Goal: Feedback & Contribution: Leave review/rating

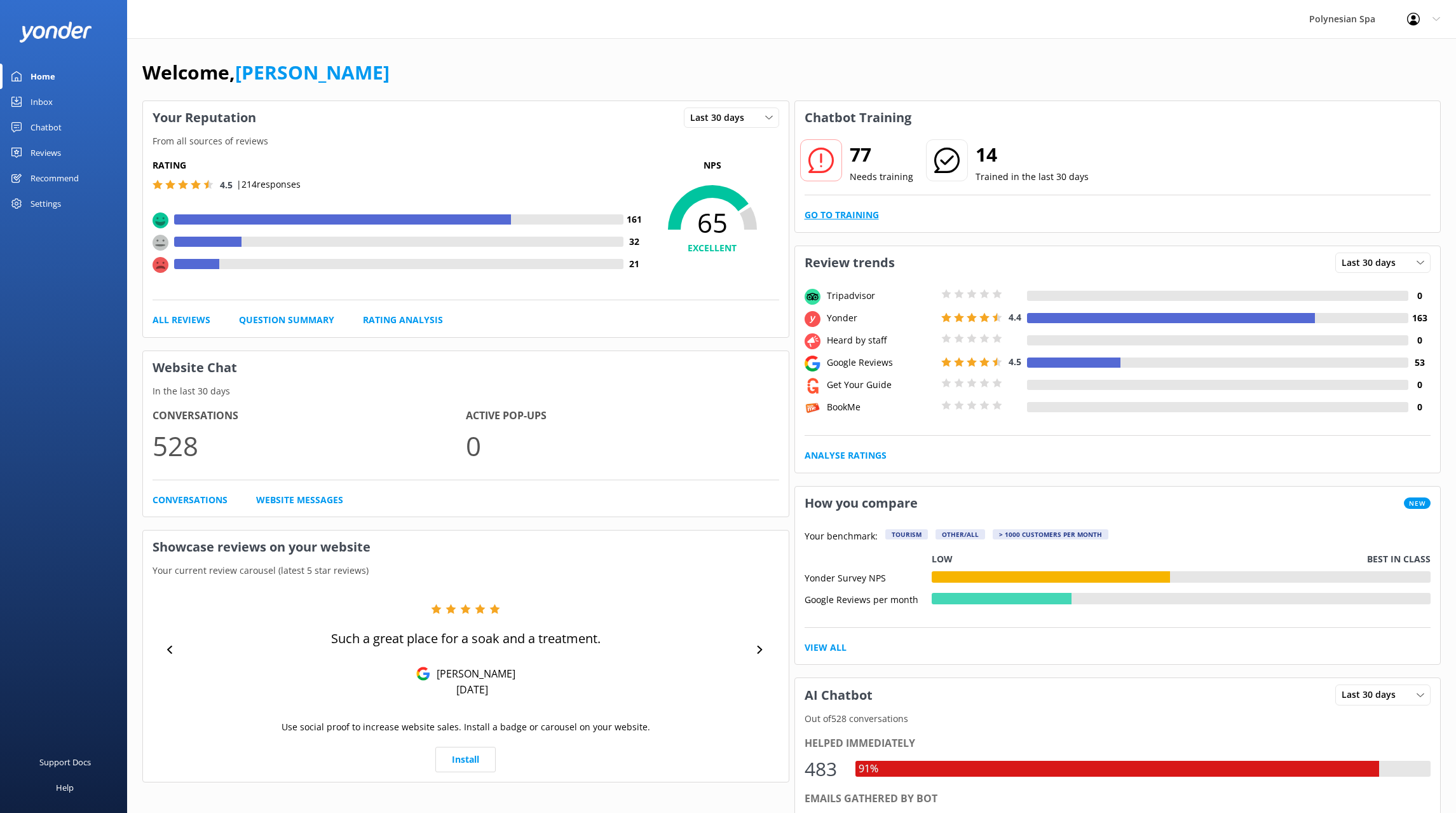
click at [851, 216] on link "Go to Training" at bounding box center [842, 215] width 74 height 14
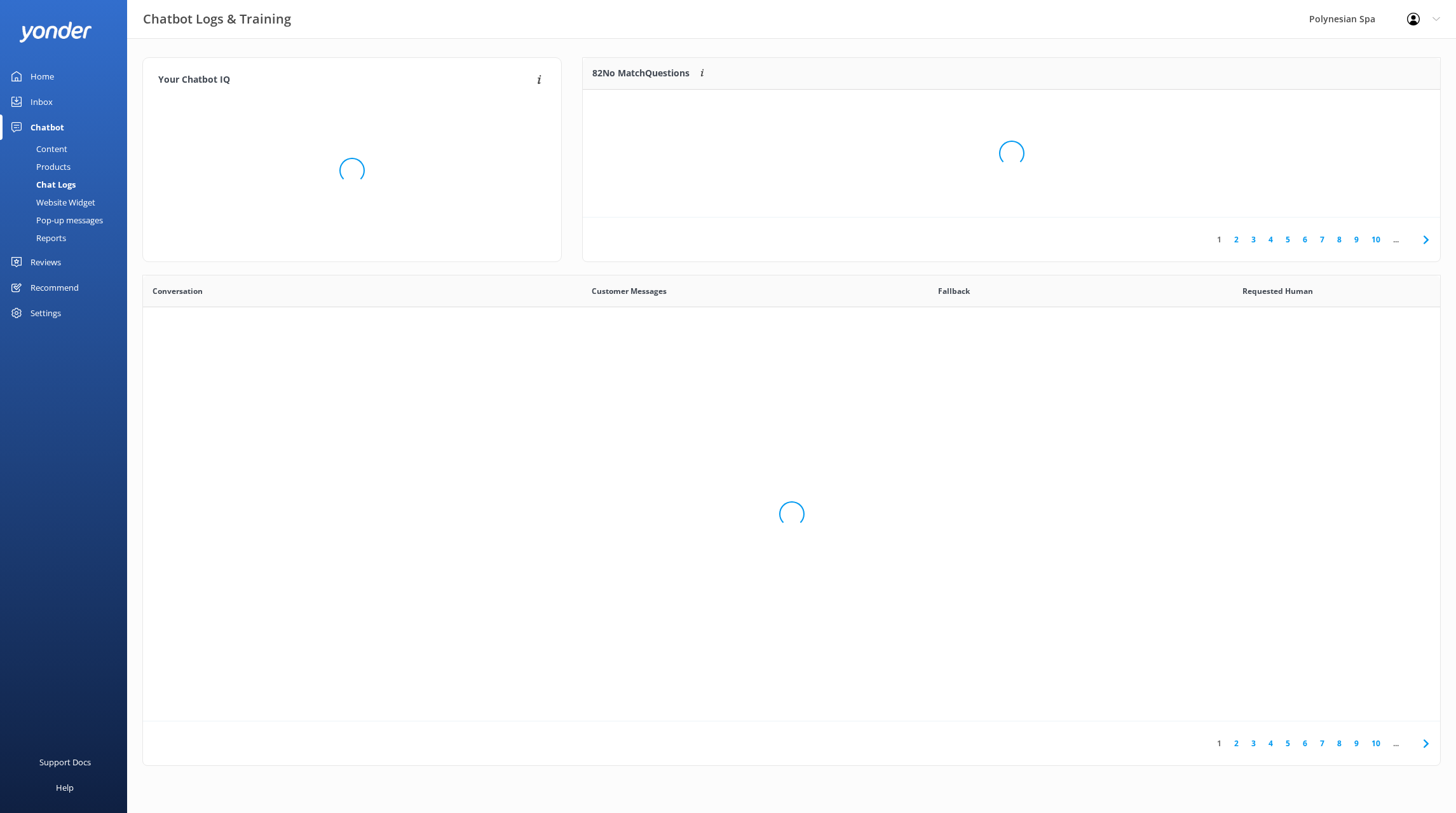
scroll to position [446, 1297]
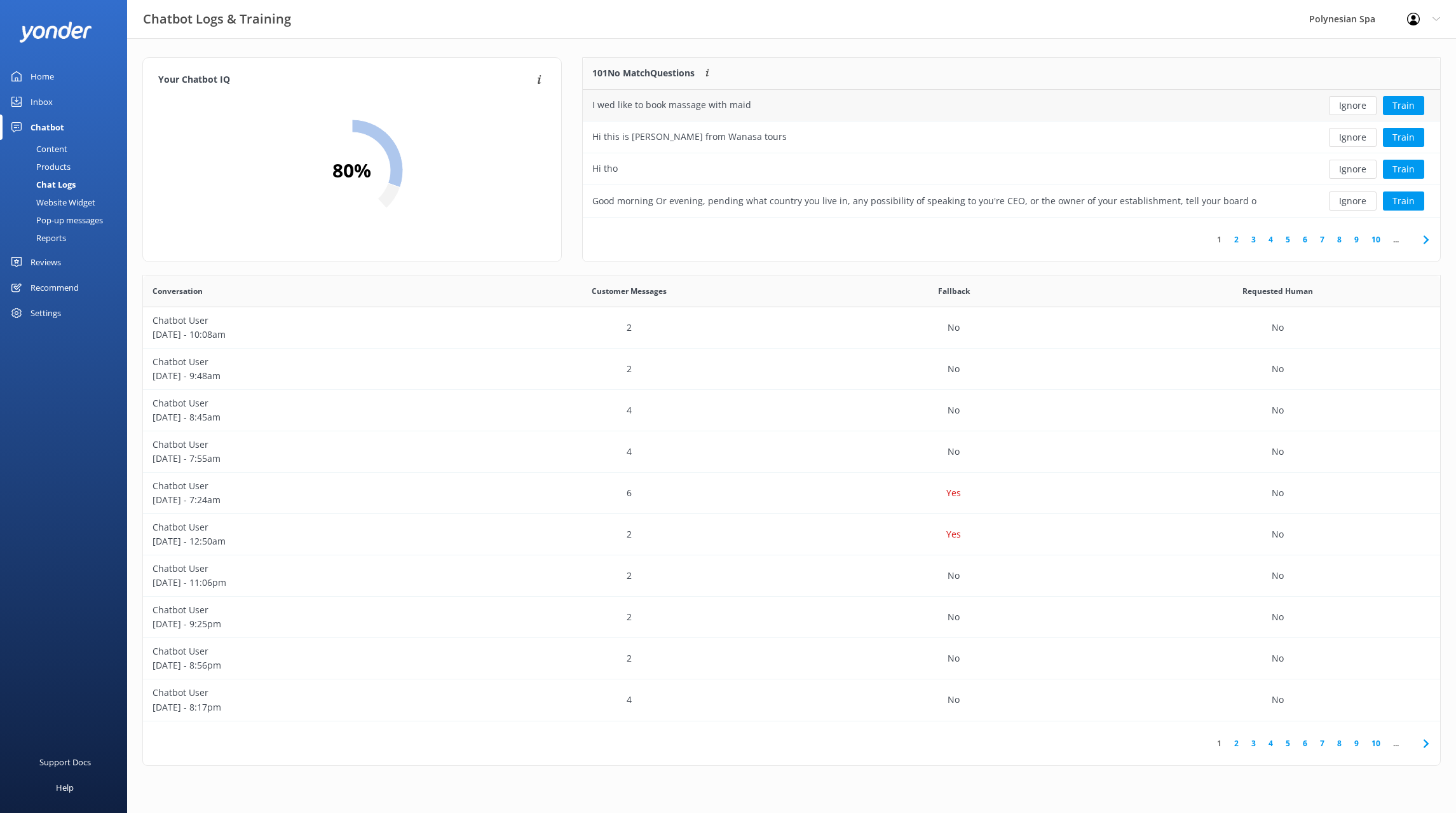
click at [878, 116] on div "I wed like to book massage with maid" at bounding box center [925, 105] width 684 height 32
click at [1347, 102] on button "Ignore" at bounding box center [1353, 105] width 48 height 19
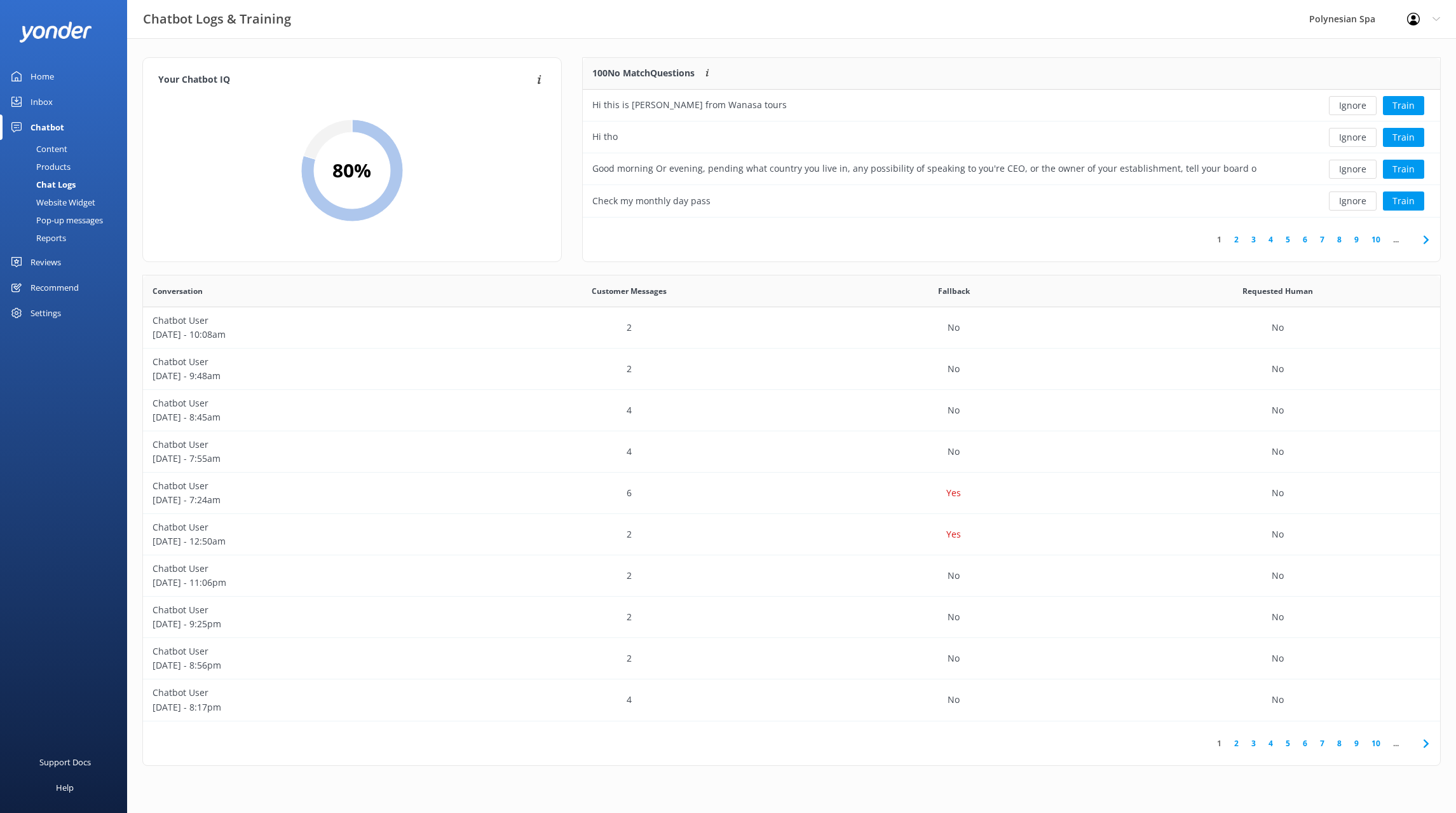
click at [1347, 102] on button "Ignore" at bounding box center [1353, 105] width 48 height 19
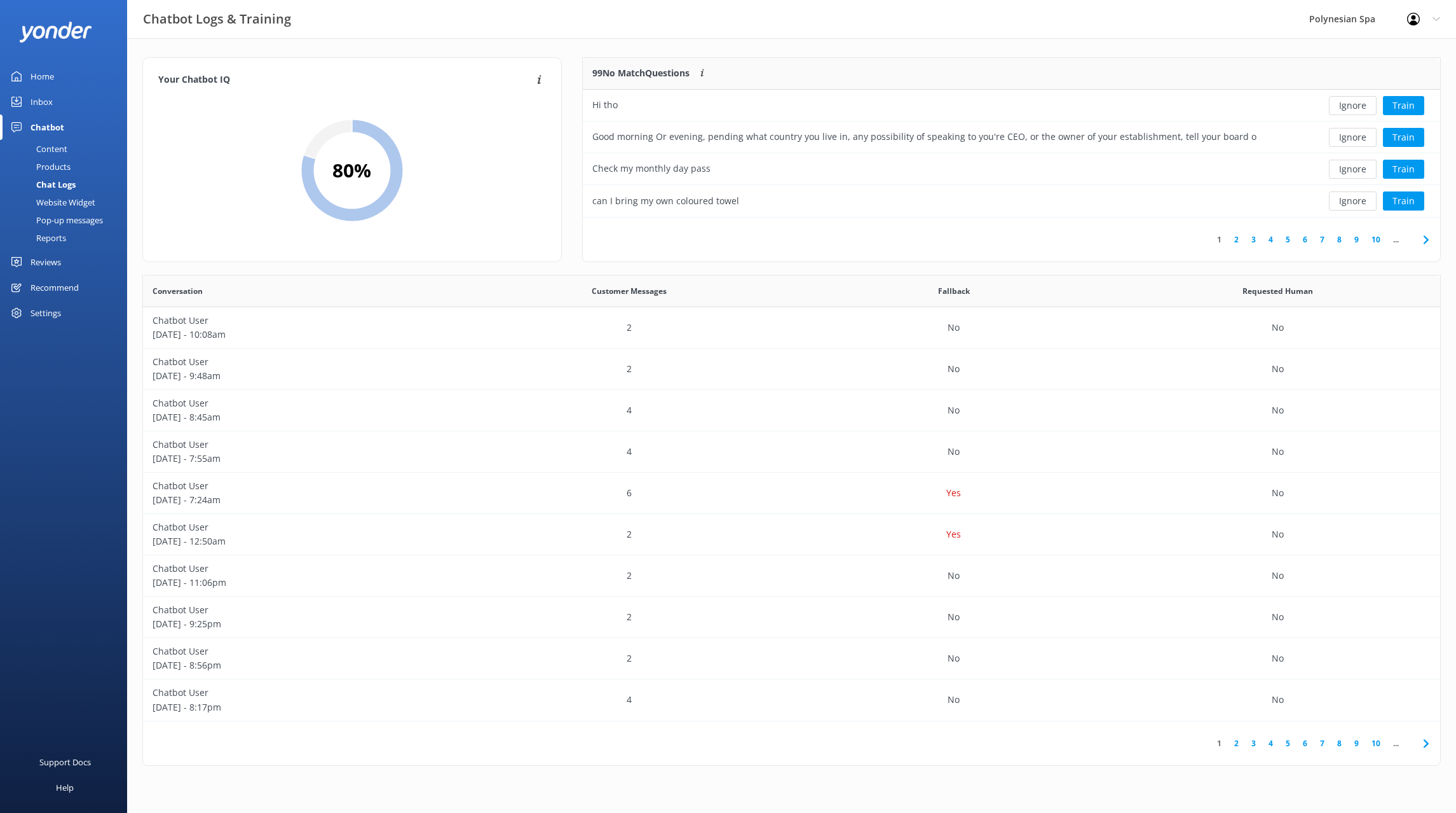
click at [1347, 102] on button "Ignore" at bounding box center [1353, 105] width 48 height 19
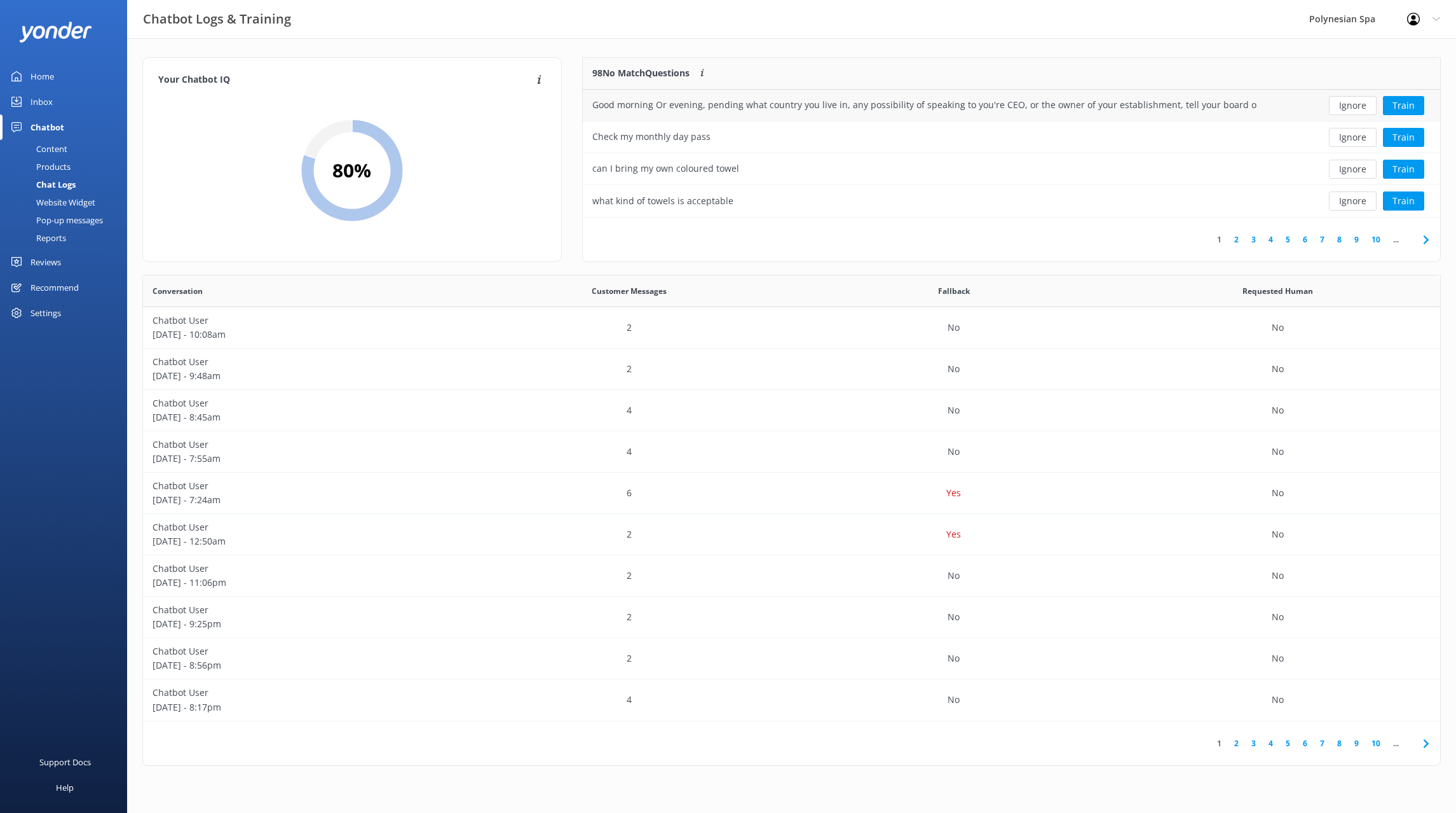
click at [1214, 105] on div "Good morning Or evening, pending what country you live in, any possibility of s…" at bounding box center [924, 105] width 664 height 14
click at [1399, 106] on button "Train" at bounding box center [1403, 105] width 41 height 19
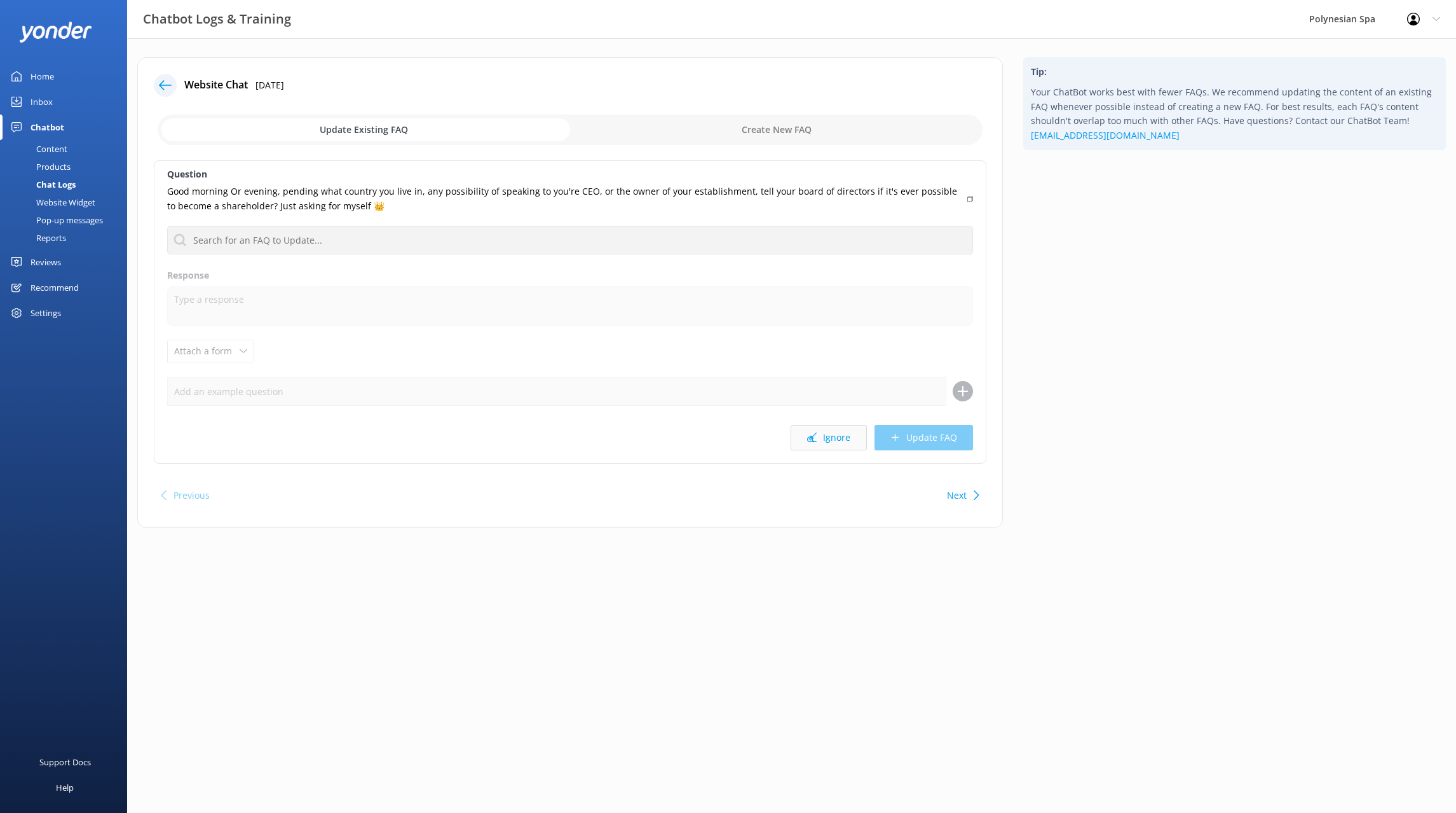
click at [818, 439] on button "Ignore" at bounding box center [828, 437] width 77 height 26
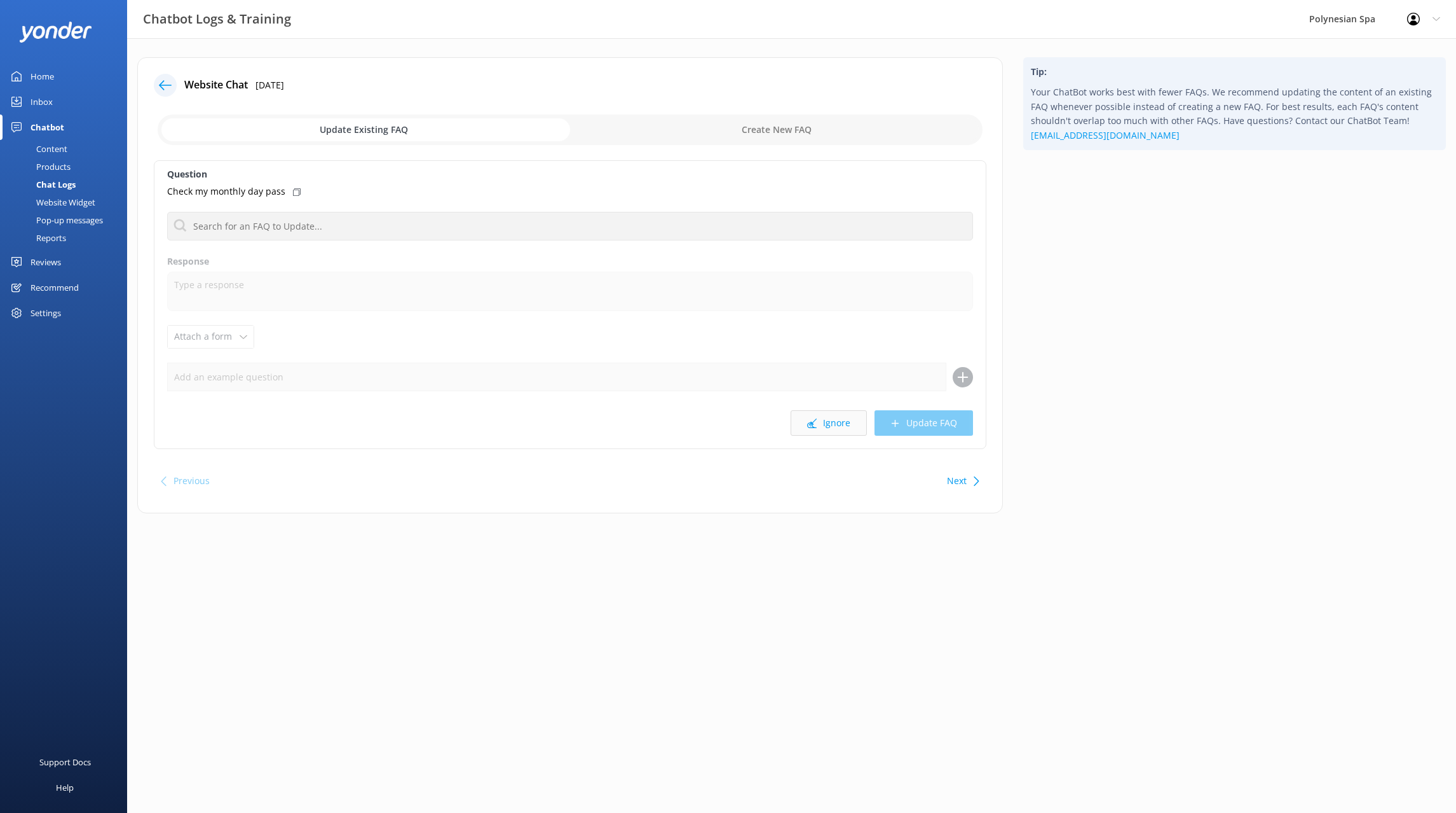
click at [837, 424] on button "Ignore" at bounding box center [828, 422] width 77 height 26
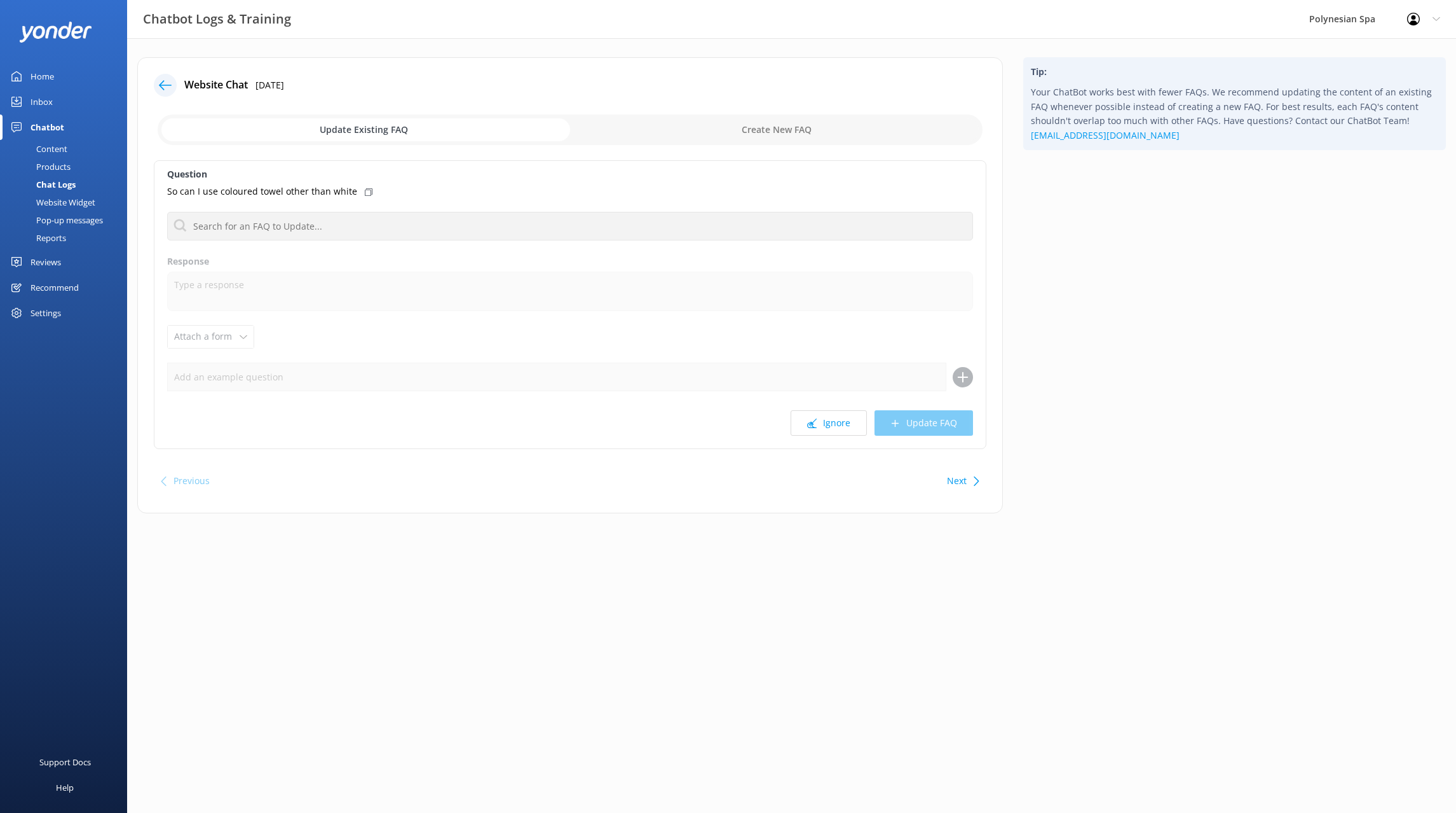
click at [837, 424] on button "Ignore" at bounding box center [828, 422] width 77 height 26
click at [844, 423] on button "Ignore" at bounding box center [828, 422] width 77 height 26
click at [845, 423] on button "Ignore" at bounding box center [828, 422] width 77 height 26
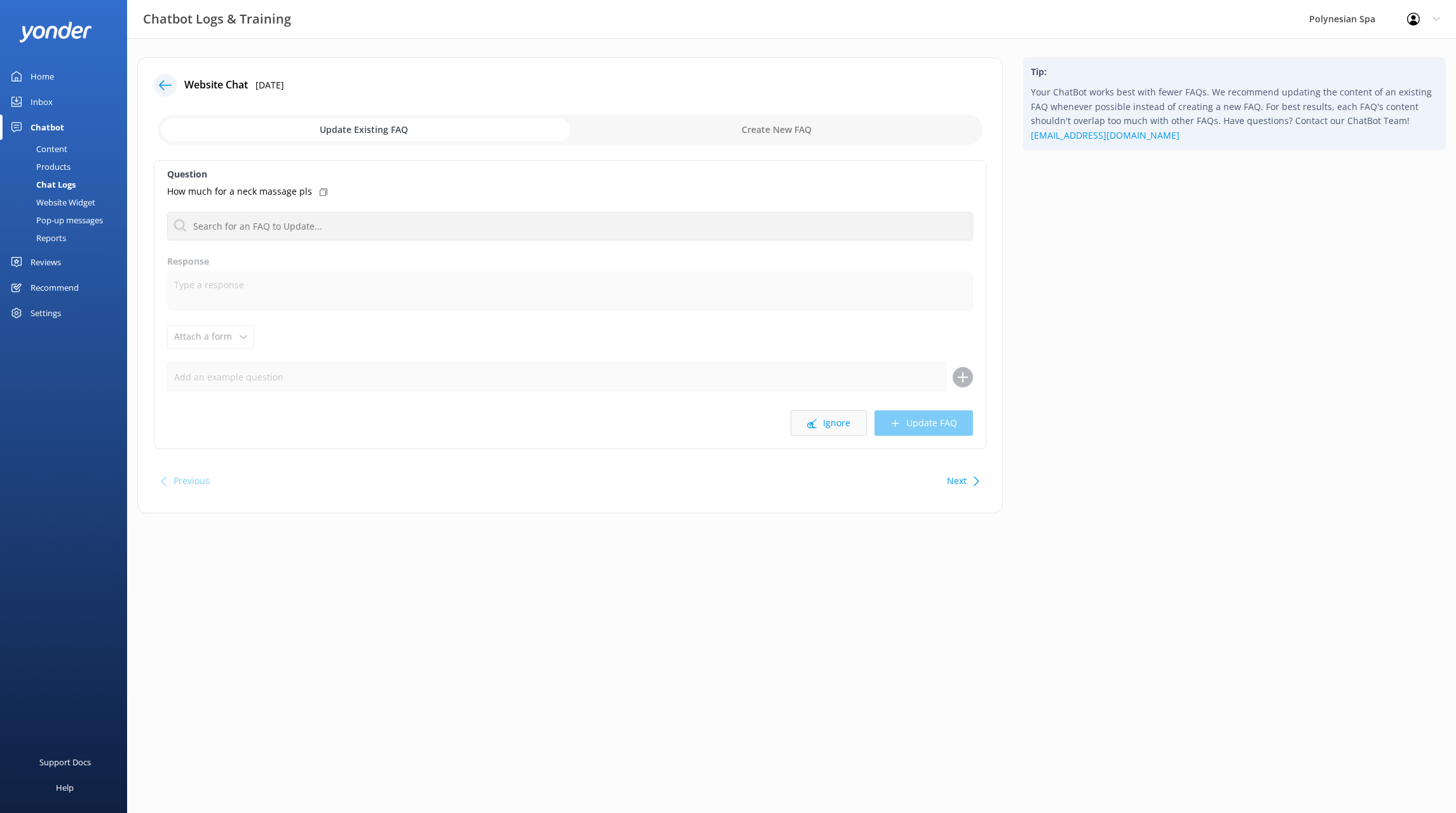
click at [845, 422] on button "Ignore" at bounding box center [828, 422] width 77 height 26
click at [840, 421] on button "Ignore" at bounding box center [828, 422] width 77 height 26
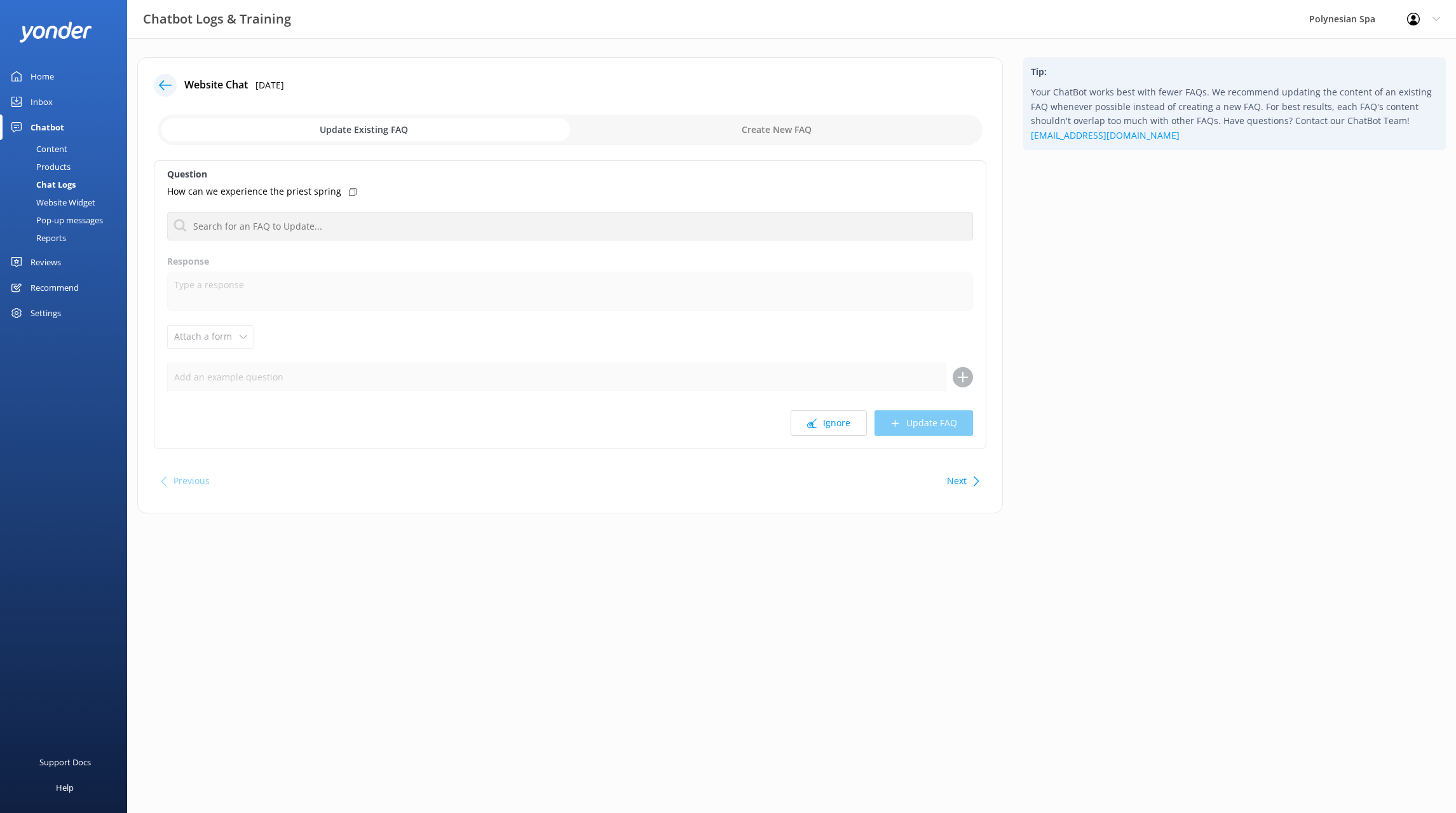
click at [840, 421] on button "Ignore" at bounding box center [828, 422] width 77 height 26
click at [837, 420] on button "Ignore" at bounding box center [828, 422] width 77 height 26
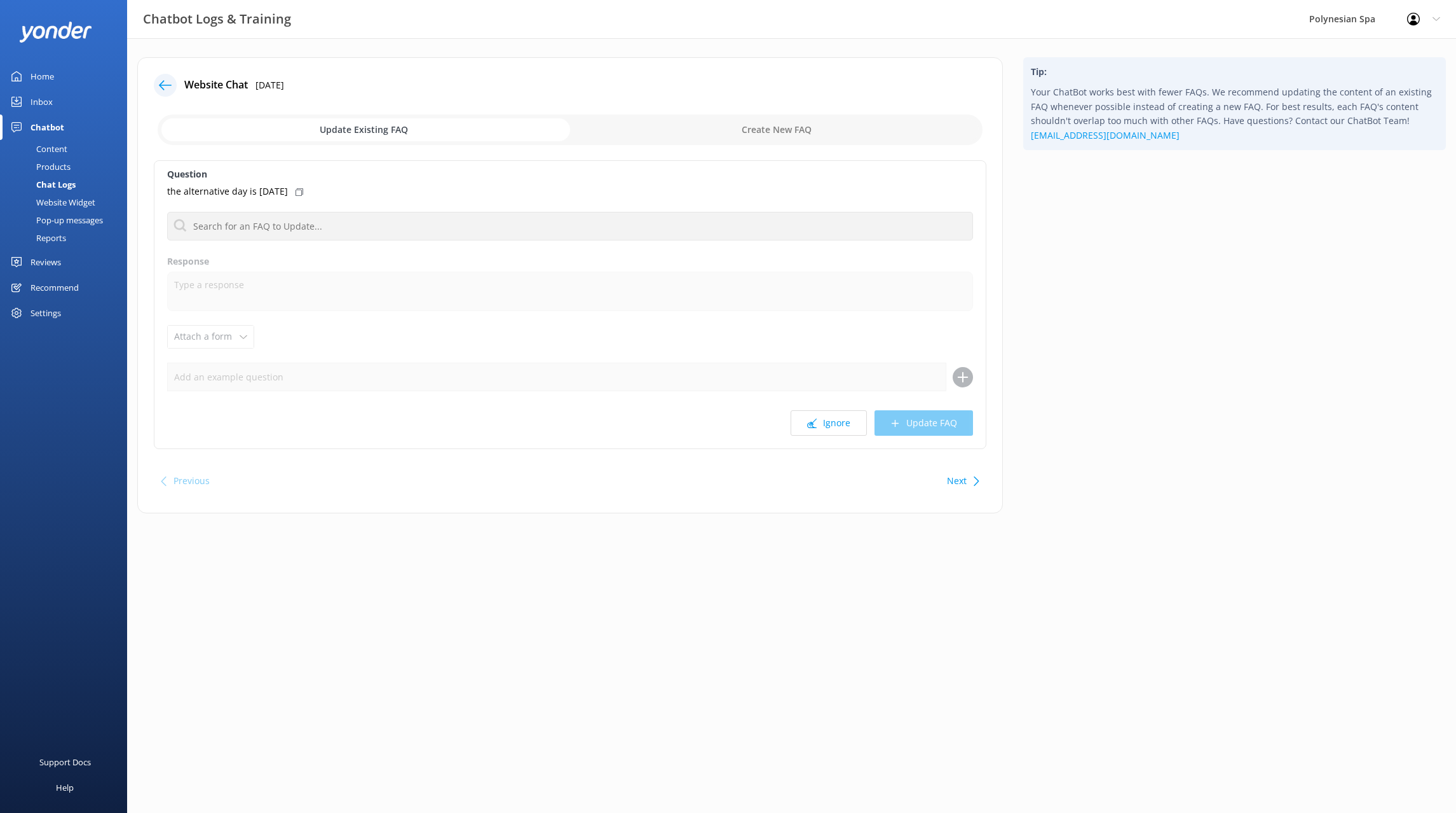
click at [837, 420] on button "Ignore" at bounding box center [828, 422] width 77 height 26
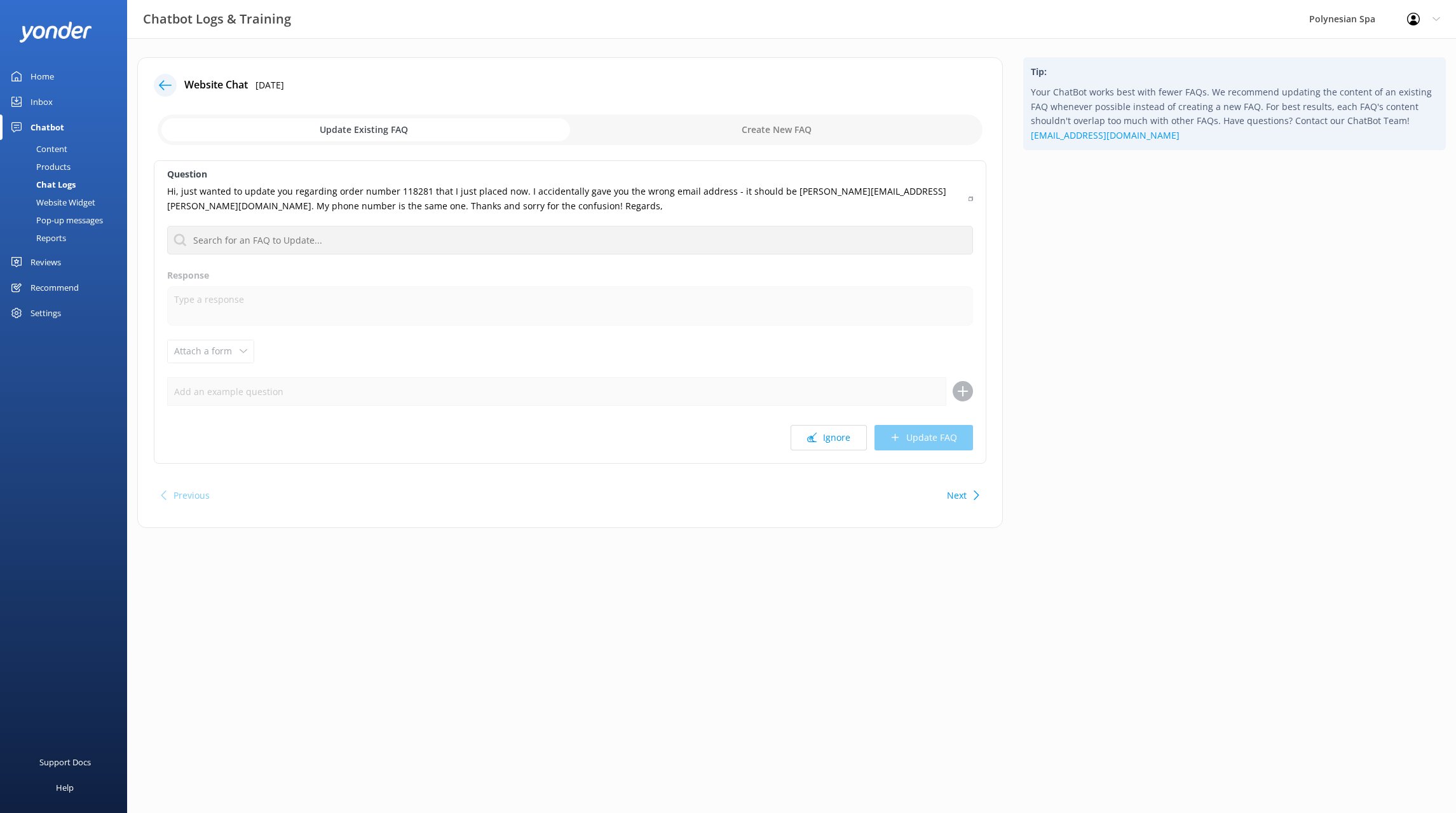
click at [837, 420] on div "Question Hi, just wanted to update you regarding order number 118281 that I jus…" at bounding box center [570, 312] width 832 height 304
click at [837, 439] on button "Ignore" at bounding box center [828, 437] width 77 height 26
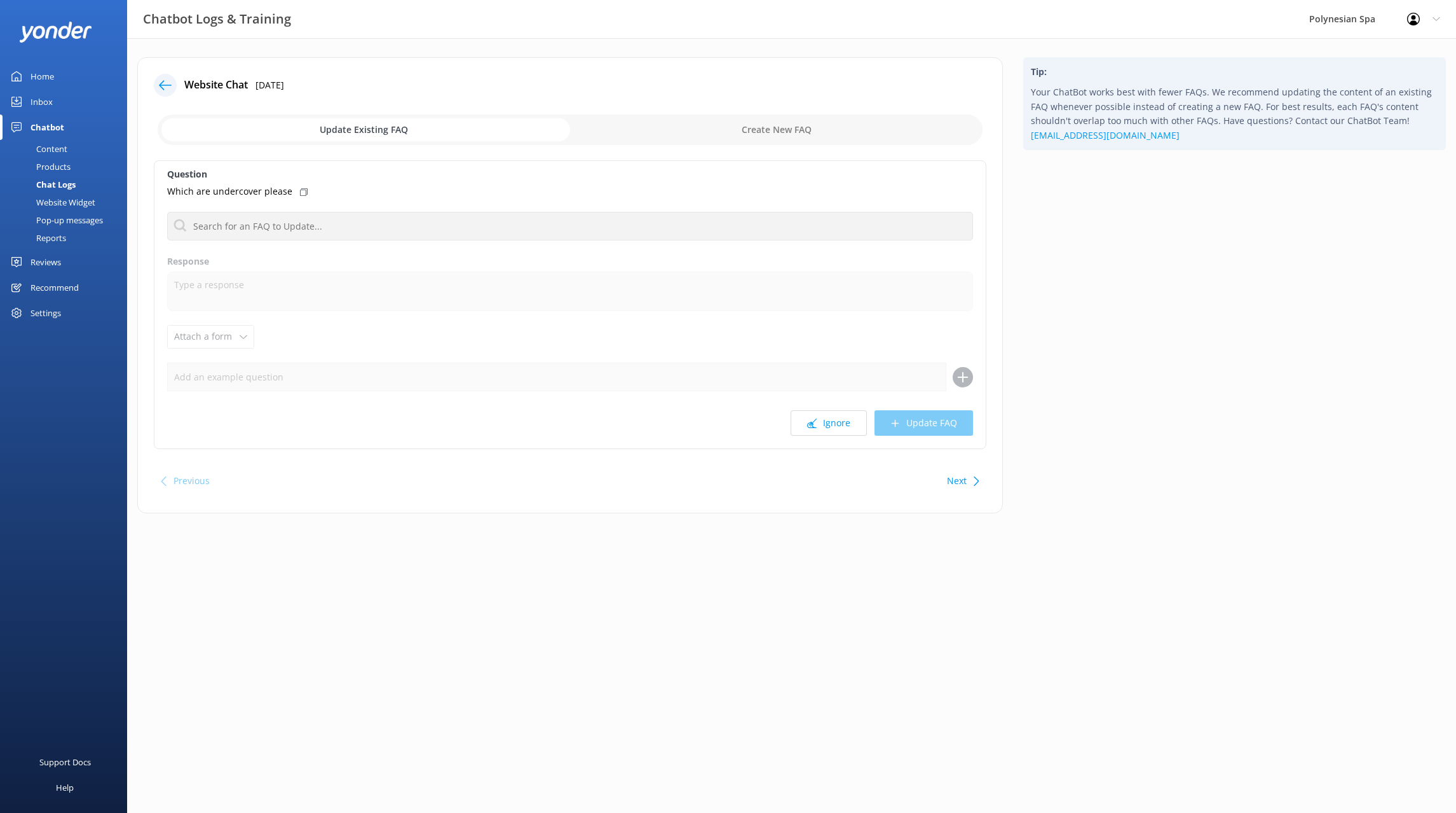
click at [837, 439] on div "Question Which are undercover please No FAQs available Response Attach a form L…" at bounding box center [570, 304] width 832 height 289
click at [838, 422] on button "Ignore" at bounding box center [828, 422] width 77 height 26
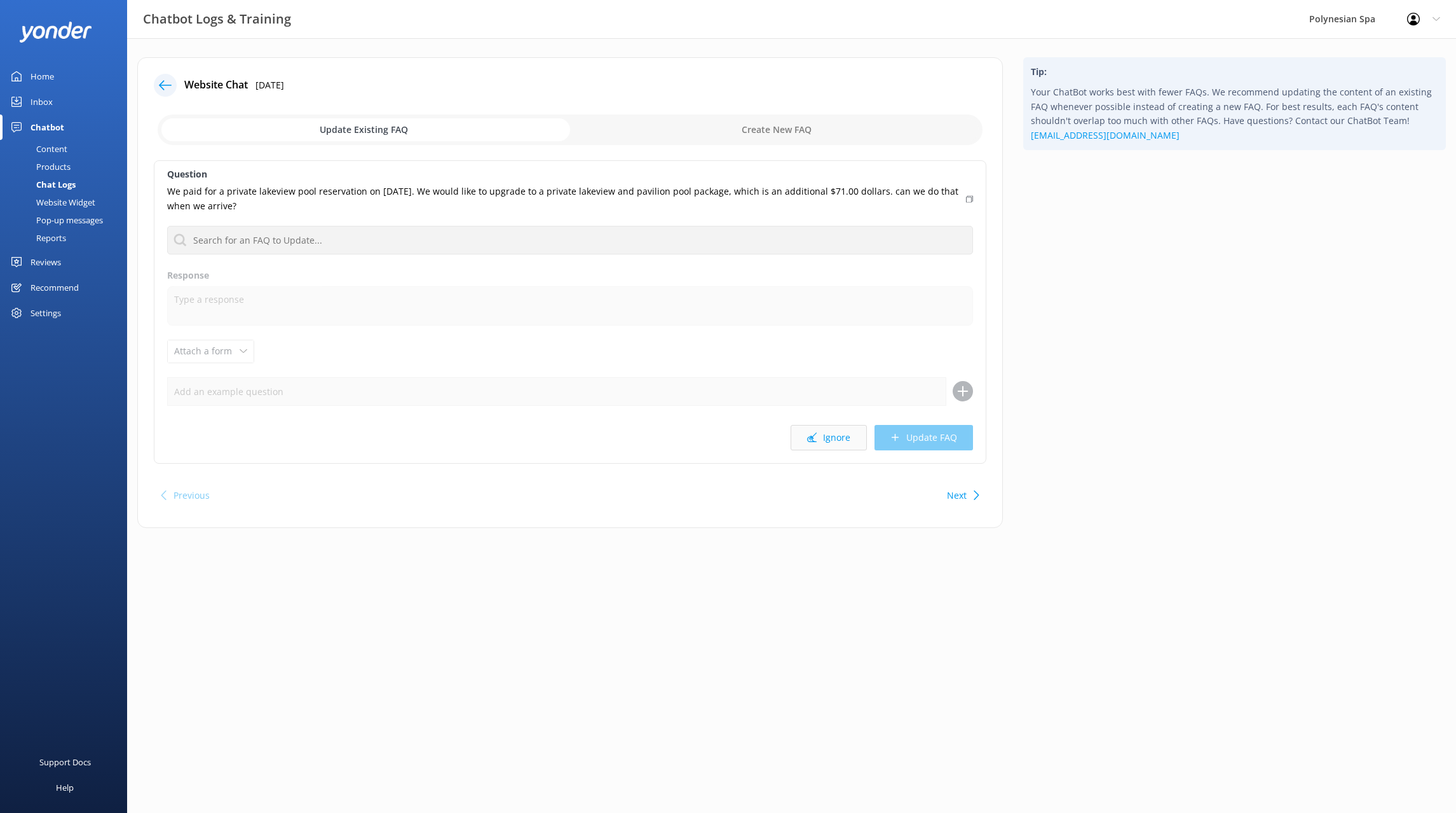
click at [835, 430] on button "Ignore" at bounding box center [828, 437] width 77 height 26
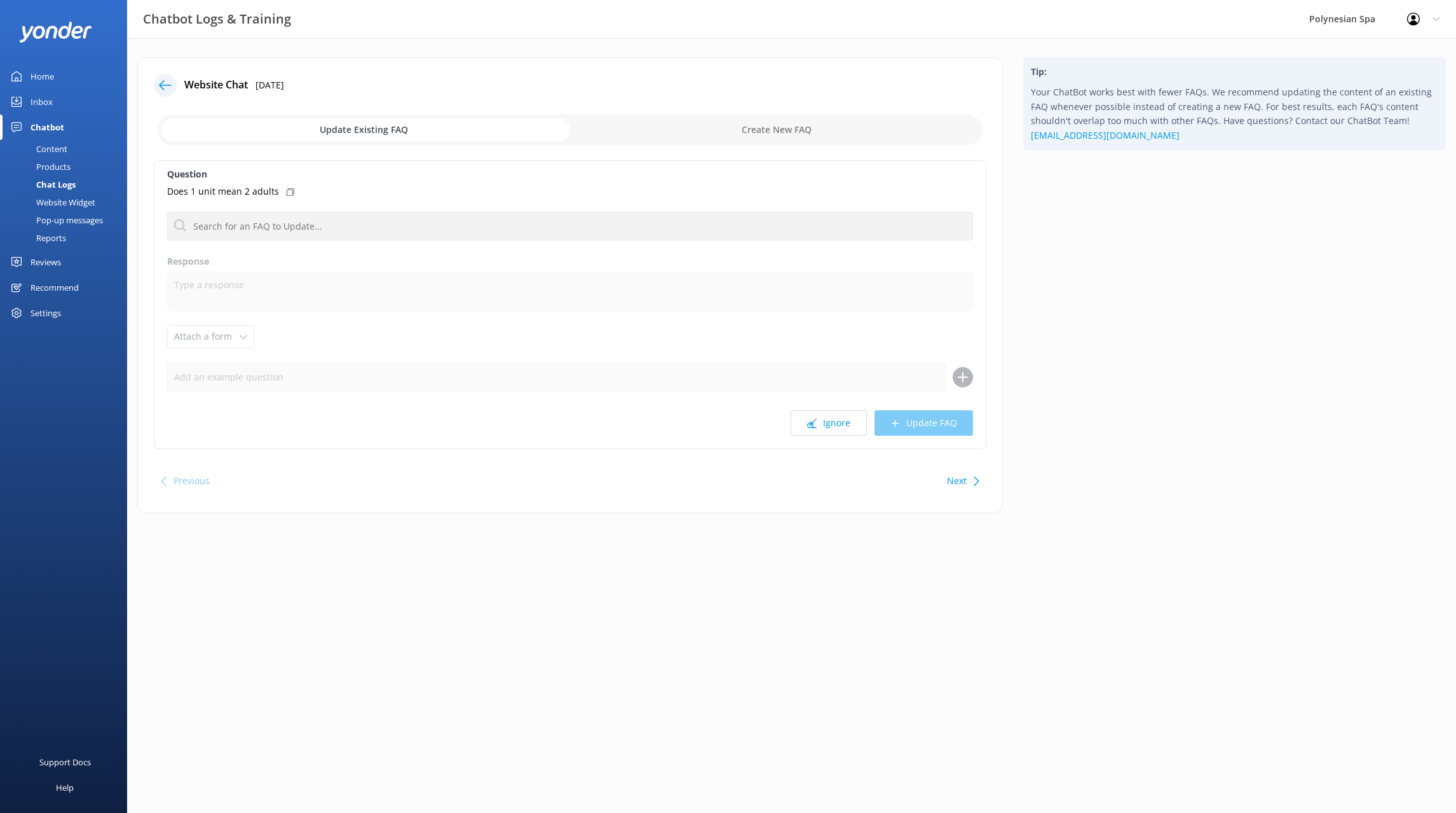
click at [835, 430] on button "Ignore" at bounding box center [828, 422] width 77 height 26
click at [679, 638] on html "Chatbot Logs & Training Polynesian Spa Profile Settings Logout Home Inbox Chatb…" at bounding box center [728, 406] width 1456 height 813
click at [832, 416] on button "Ignore" at bounding box center [828, 422] width 77 height 26
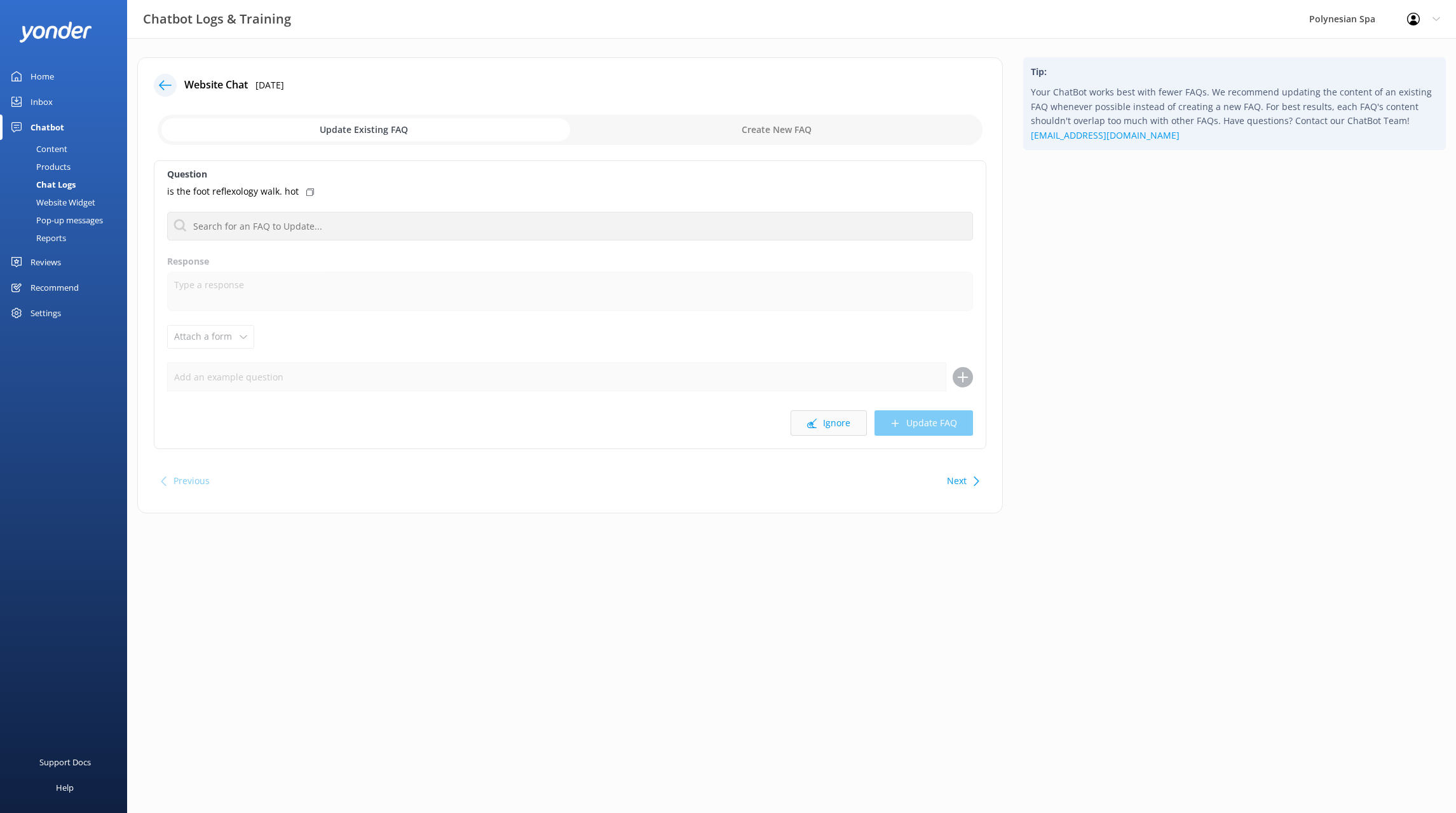
click at [848, 424] on button "Ignore" at bounding box center [828, 422] width 77 height 26
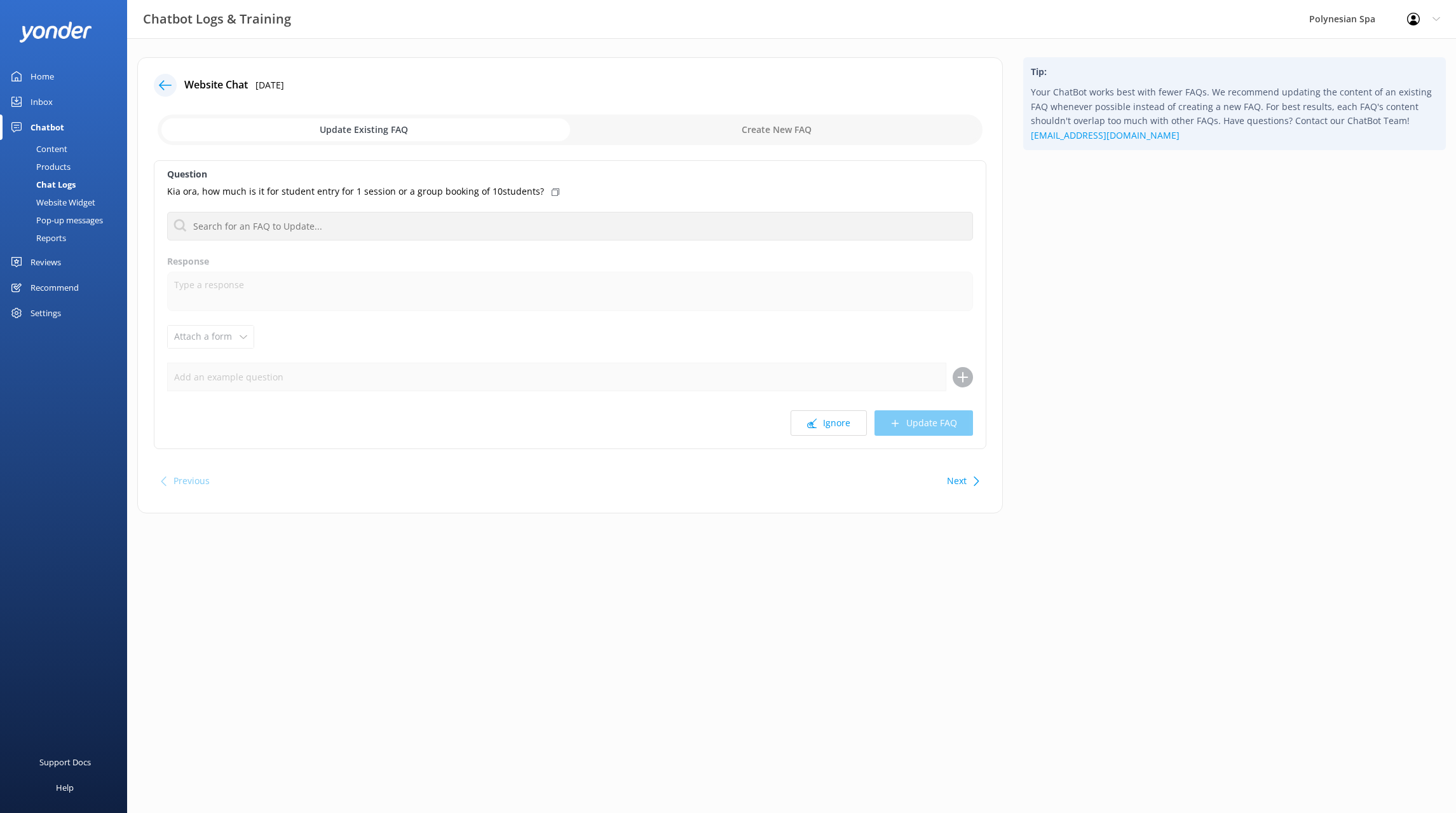
click at [848, 424] on button "Ignore" at bounding box center [828, 422] width 77 height 26
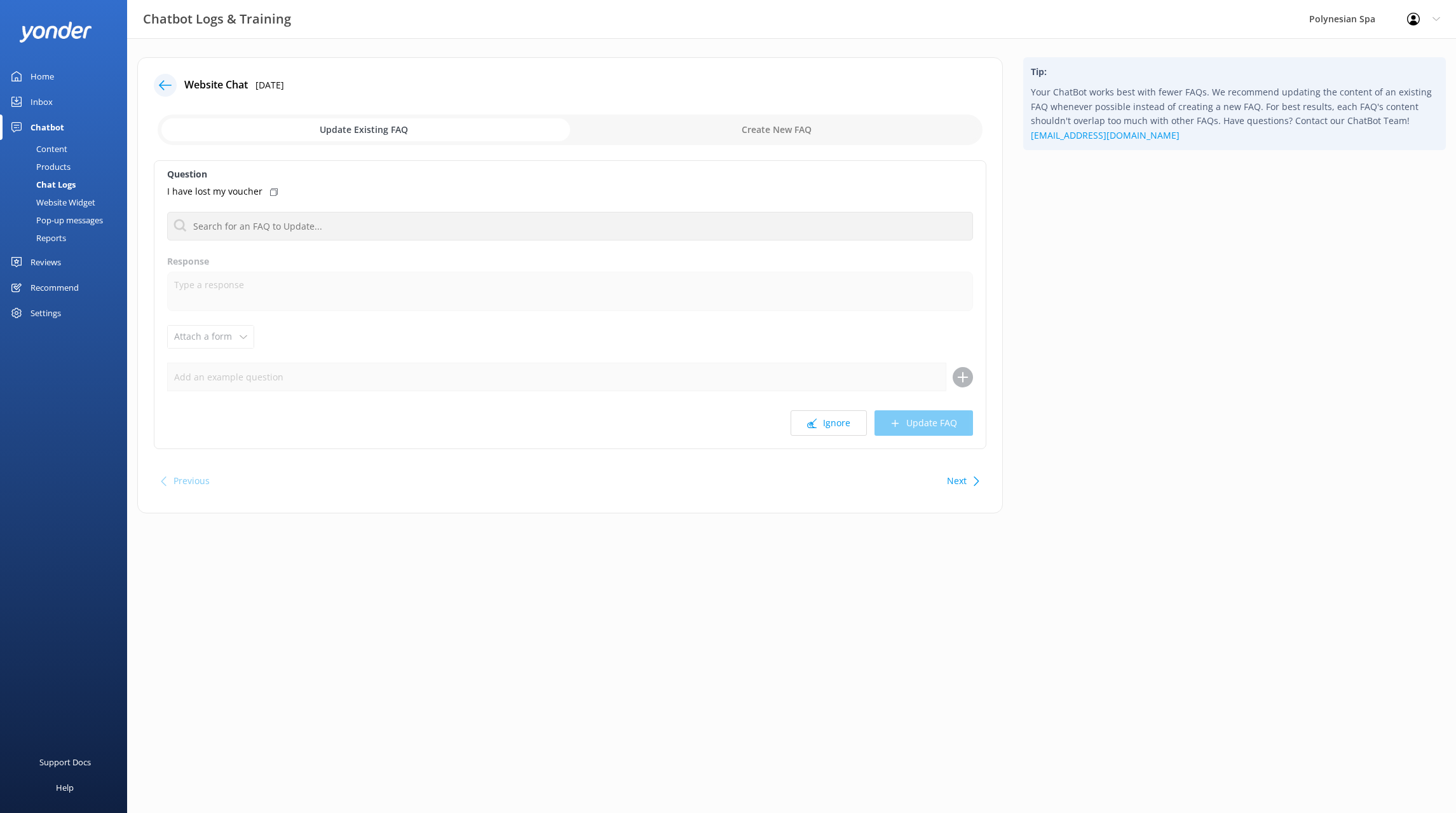
click at [848, 424] on button "Ignore" at bounding box center [828, 422] width 77 height 26
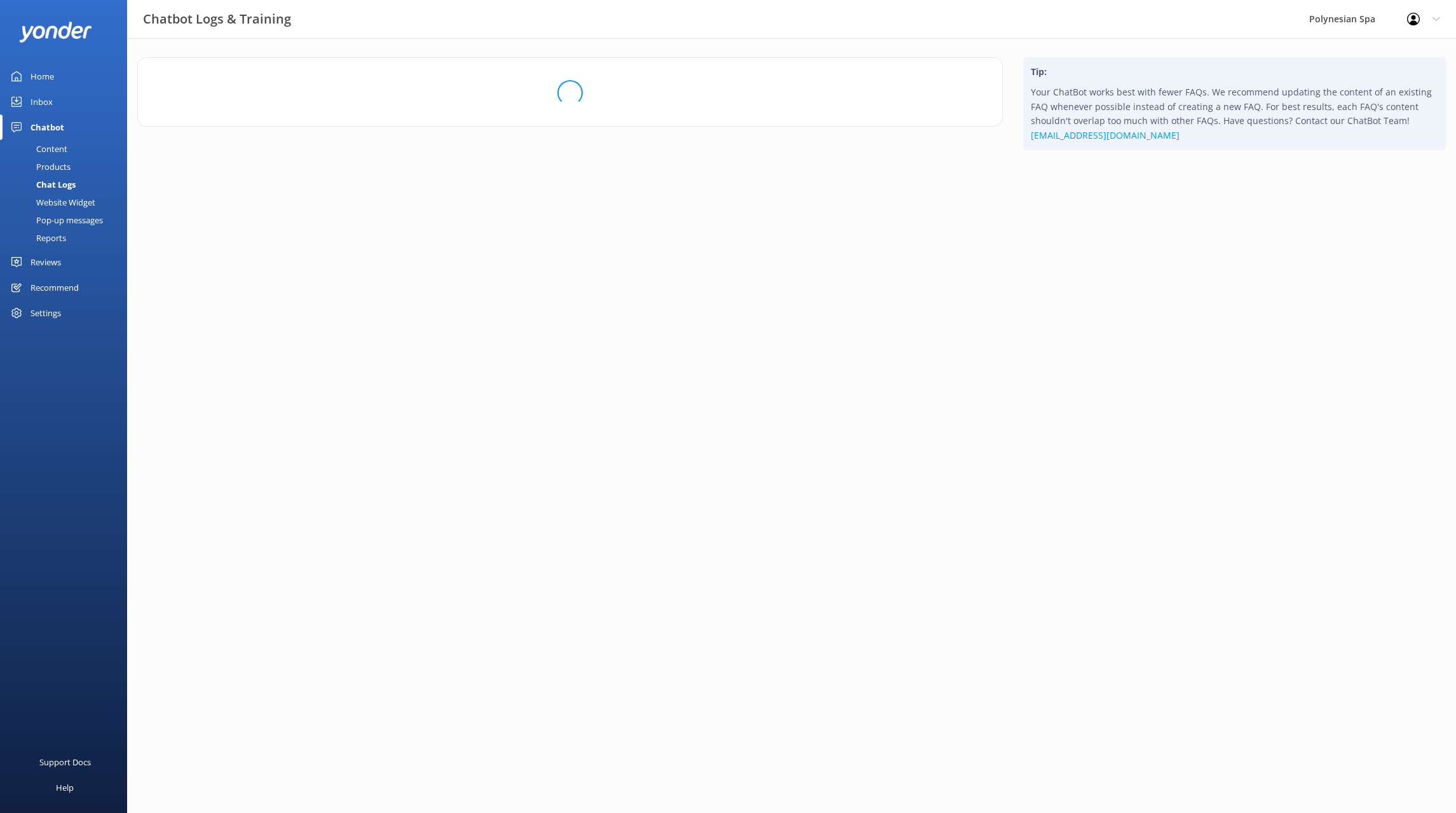
click at [848, 424] on html "Chatbot Logs & Training Polynesian Spa Profile Settings Logout Home Inbox Chatb…" at bounding box center [728, 406] width 1456 height 813
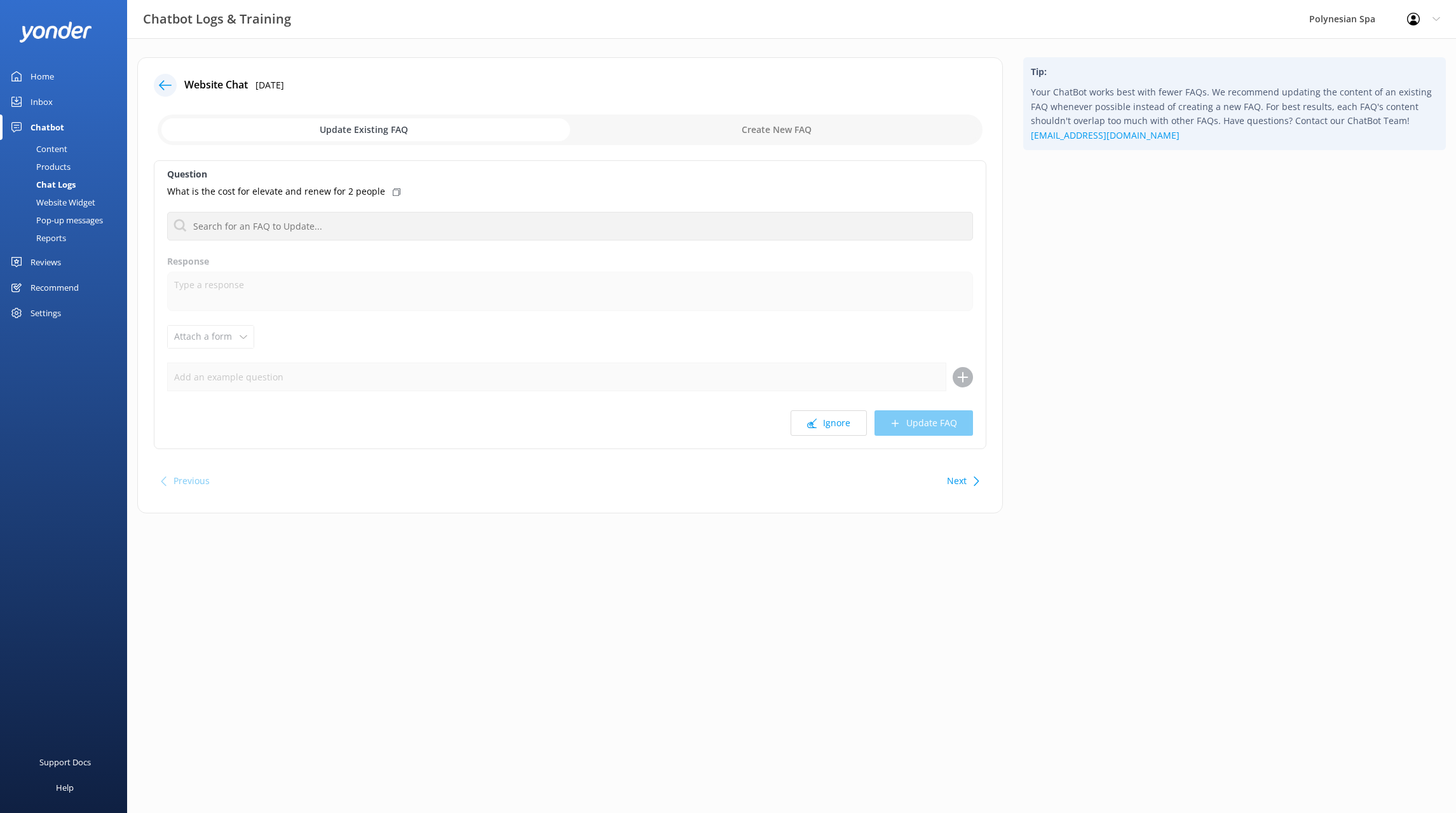
click at [848, 424] on button "Ignore" at bounding box center [828, 422] width 77 height 26
click at [846, 425] on button "Ignore" at bounding box center [828, 422] width 77 height 26
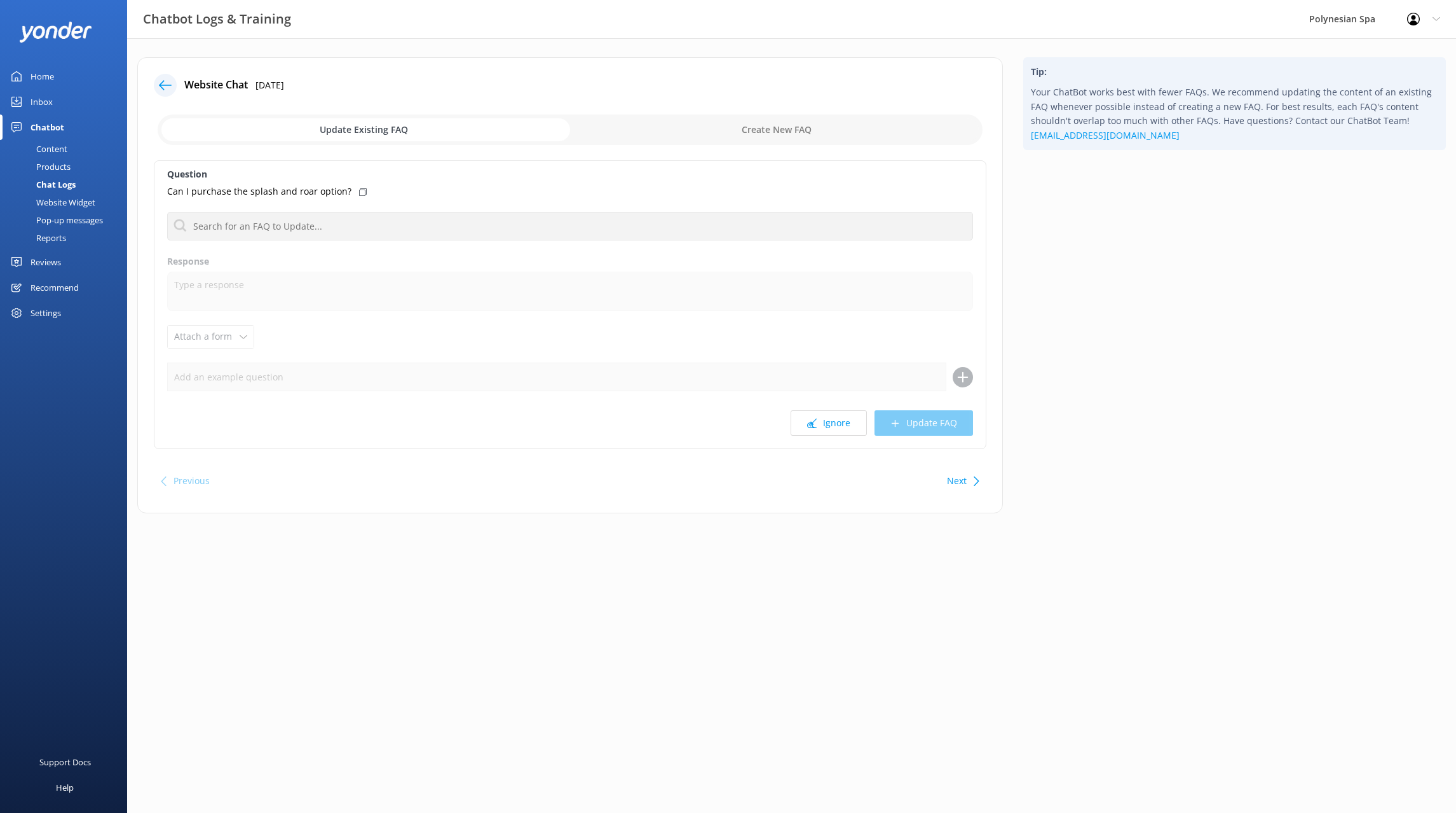
click at [846, 425] on button "Ignore" at bounding box center [828, 422] width 77 height 26
click at [837, 424] on button "Ignore" at bounding box center [828, 422] width 77 height 26
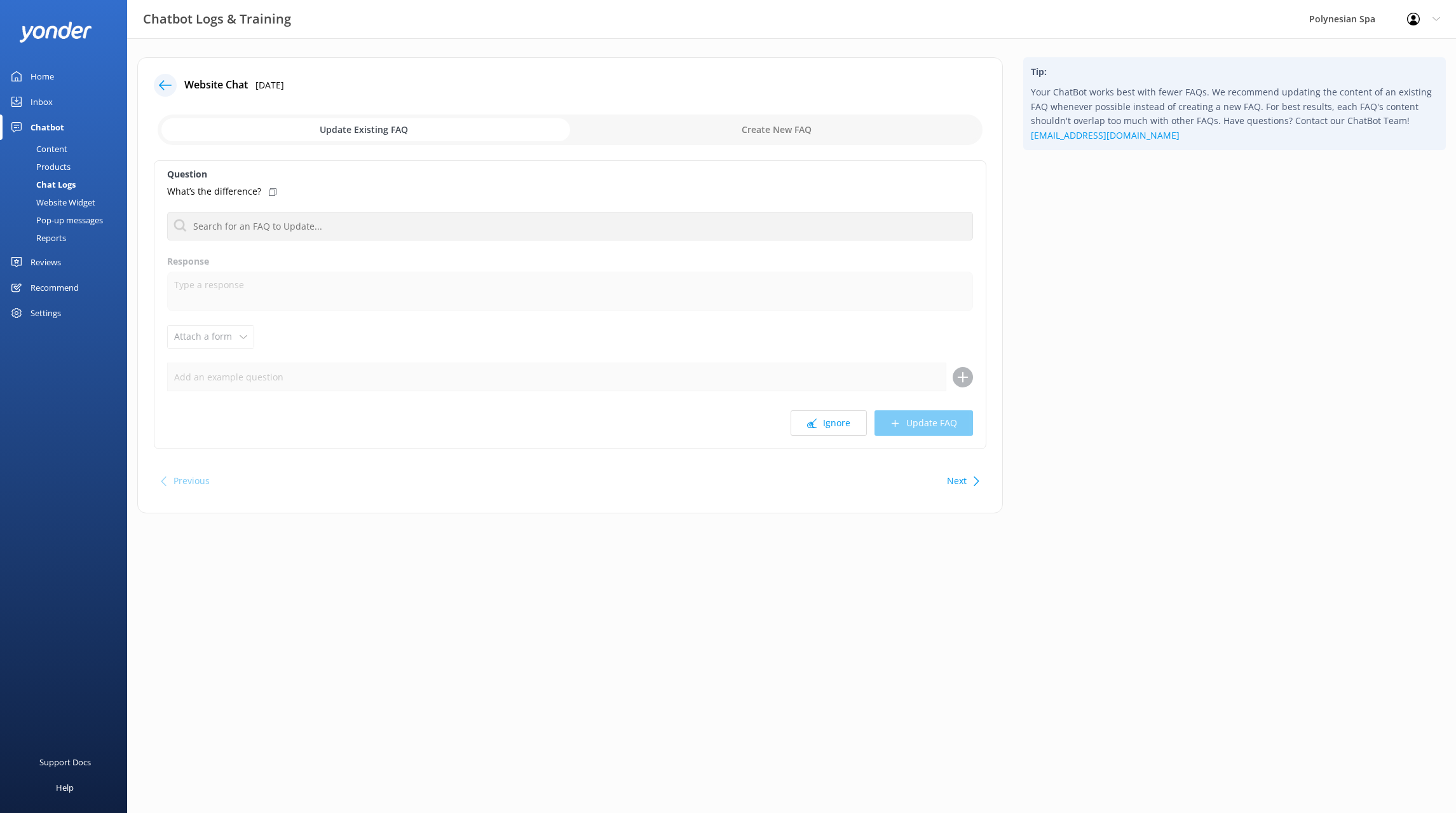
click at [837, 424] on button "Ignore" at bounding box center [828, 422] width 77 height 26
click at [837, 425] on button "Ignore" at bounding box center [828, 422] width 77 height 26
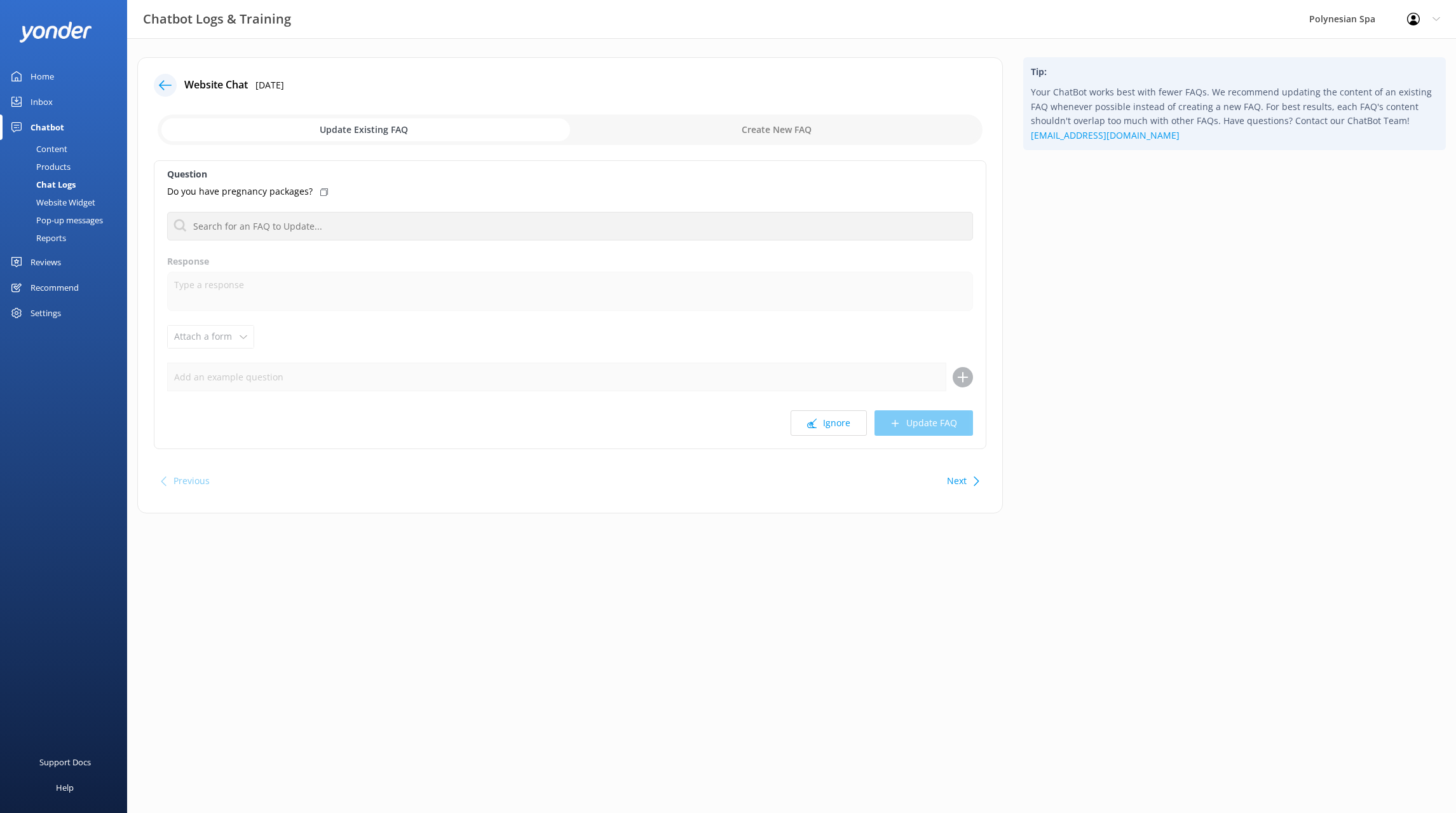
click at [837, 425] on button "Ignore" at bounding box center [828, 422] width 77 height 26
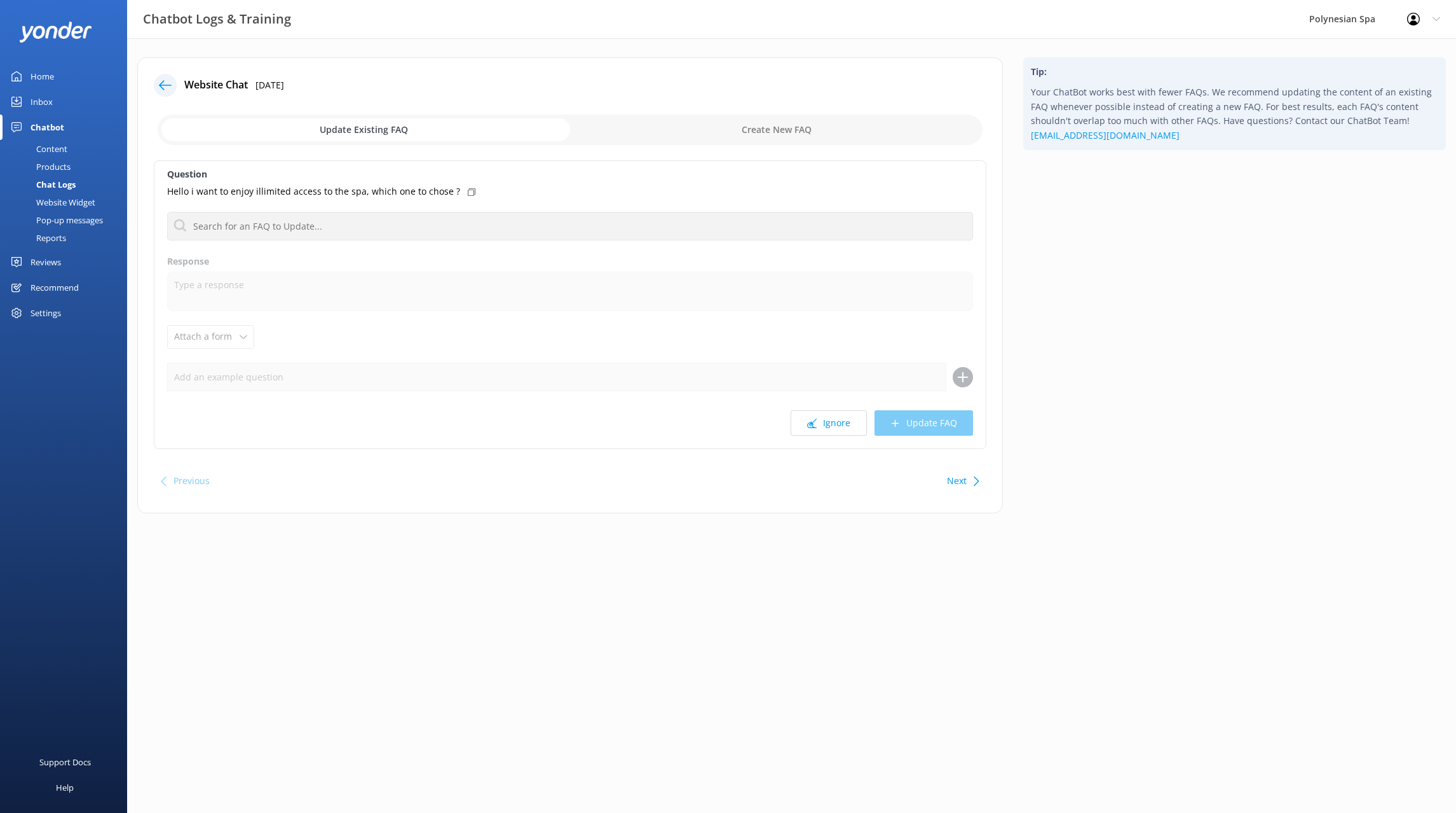
click at [837, 425] on button "Ignore" at bounding box center [828, 422] width 77 height 26
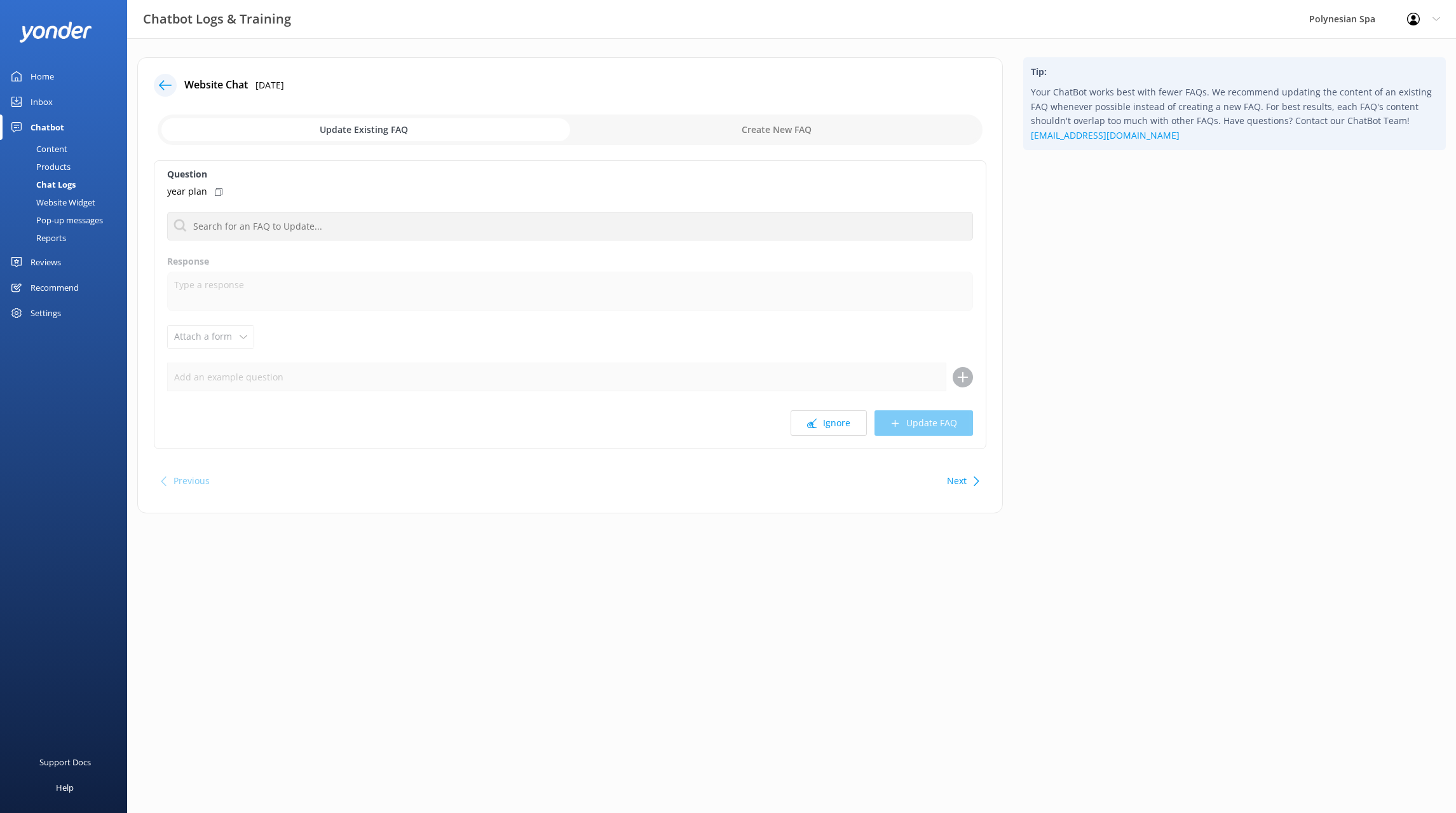
click at [837, 425] on button "Ignore" at bounding box center [828, 422] width 77 height 26
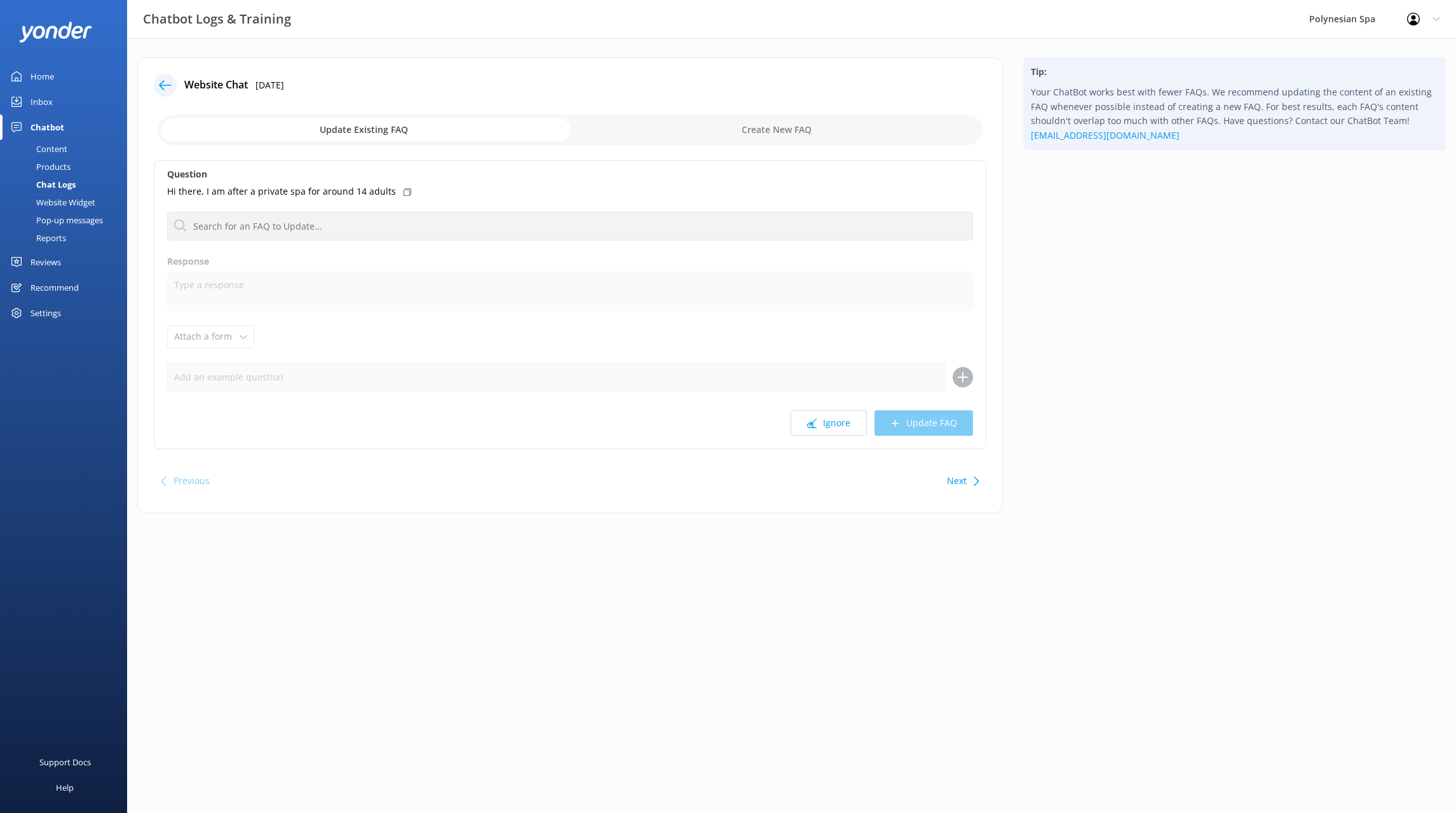
click at [837, 425] on button "Ignore" at bounding box center [828, 422] width 77 height 26
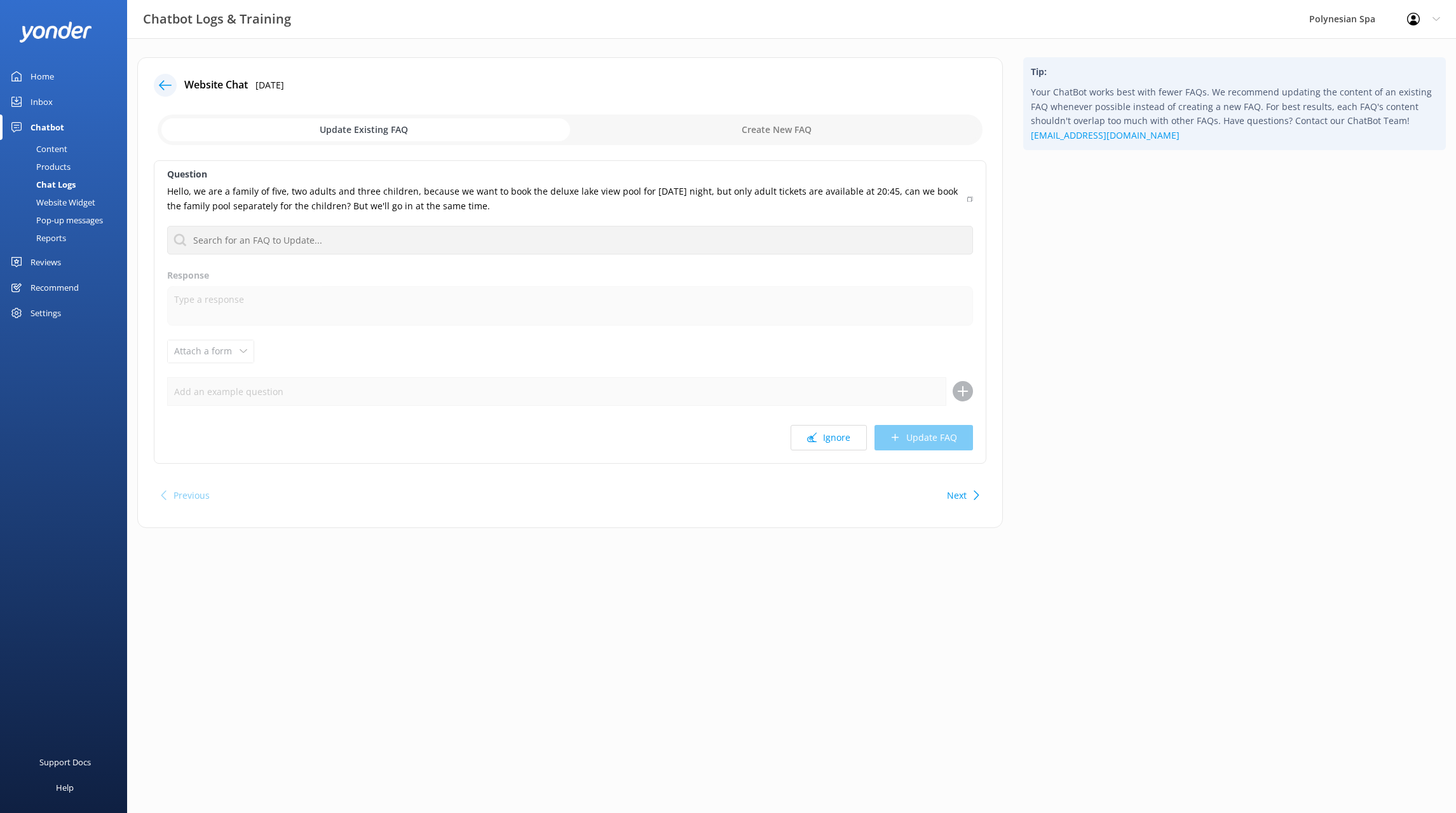
click at [837, 425] on button "Ignore" at bounding box center [828, 437] width 77 height 26
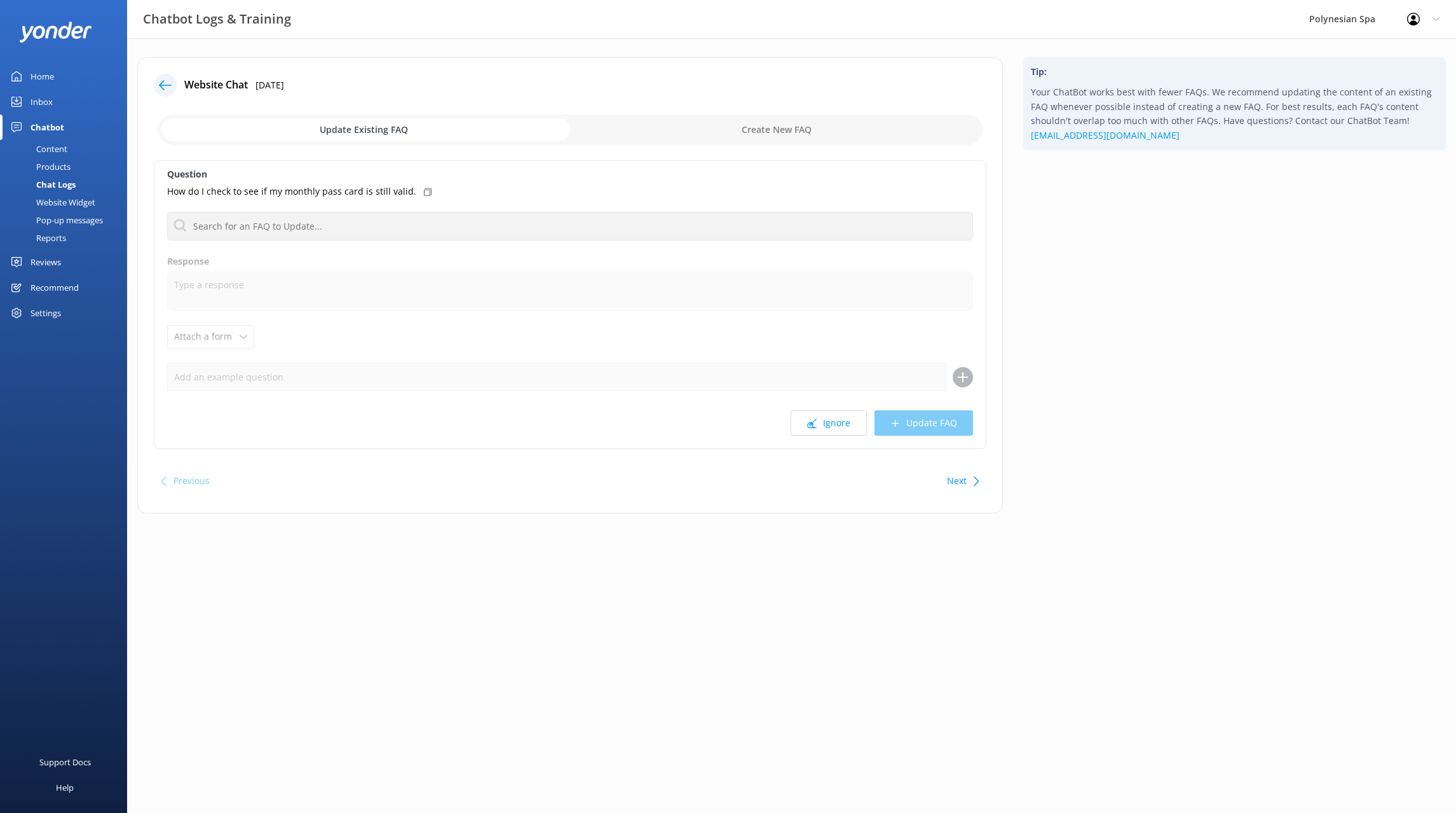
click at [837, 425] on button "Ignore" at bounding box center [828, 422] width 77 height 26
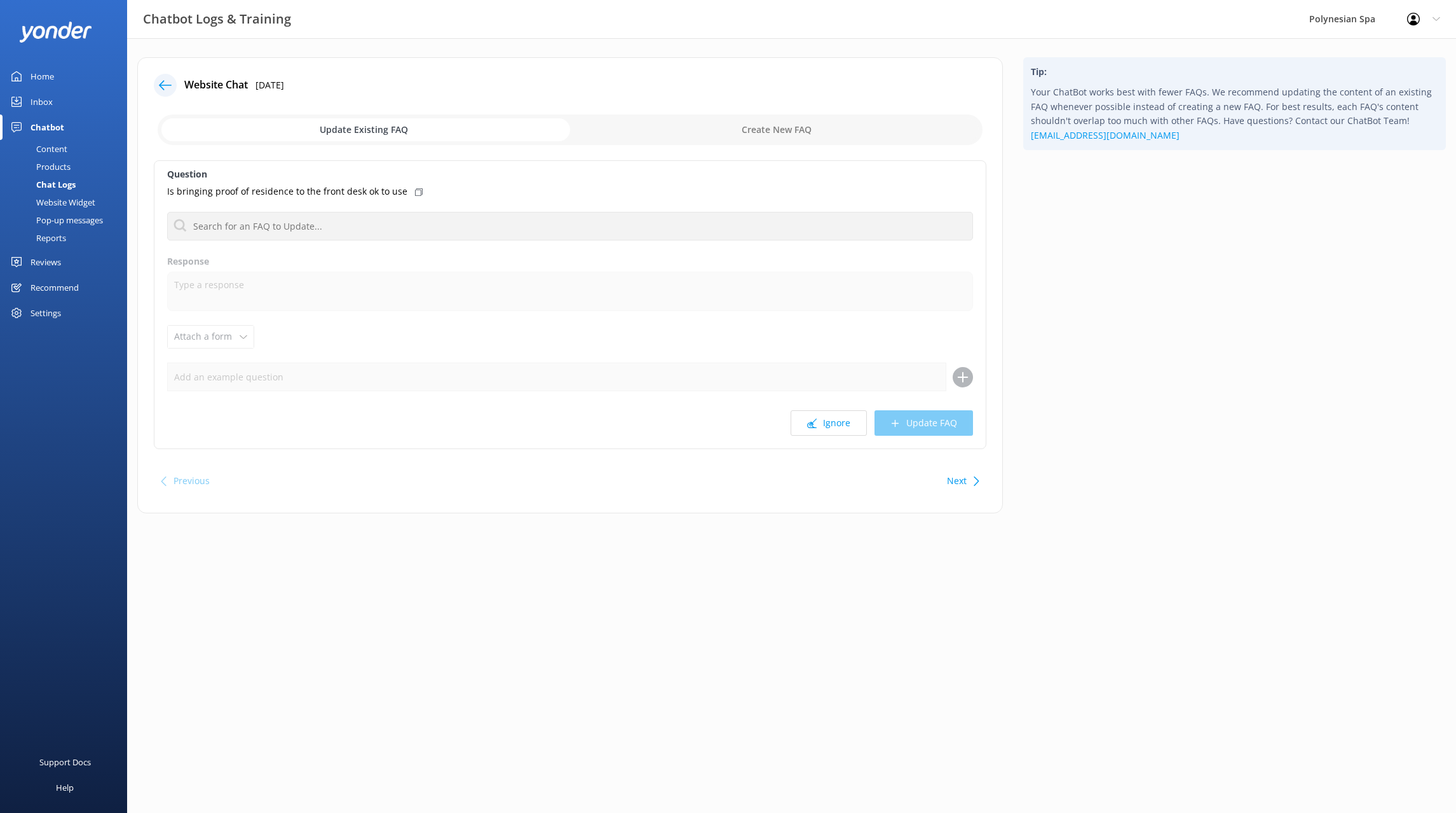
click at [837, 425] on button "Ignore" at bounding box center [828, 422] width 77 height 26
click at [829, 416] on button "Ignore" at bounding box center [828, 422] width 77 height 26
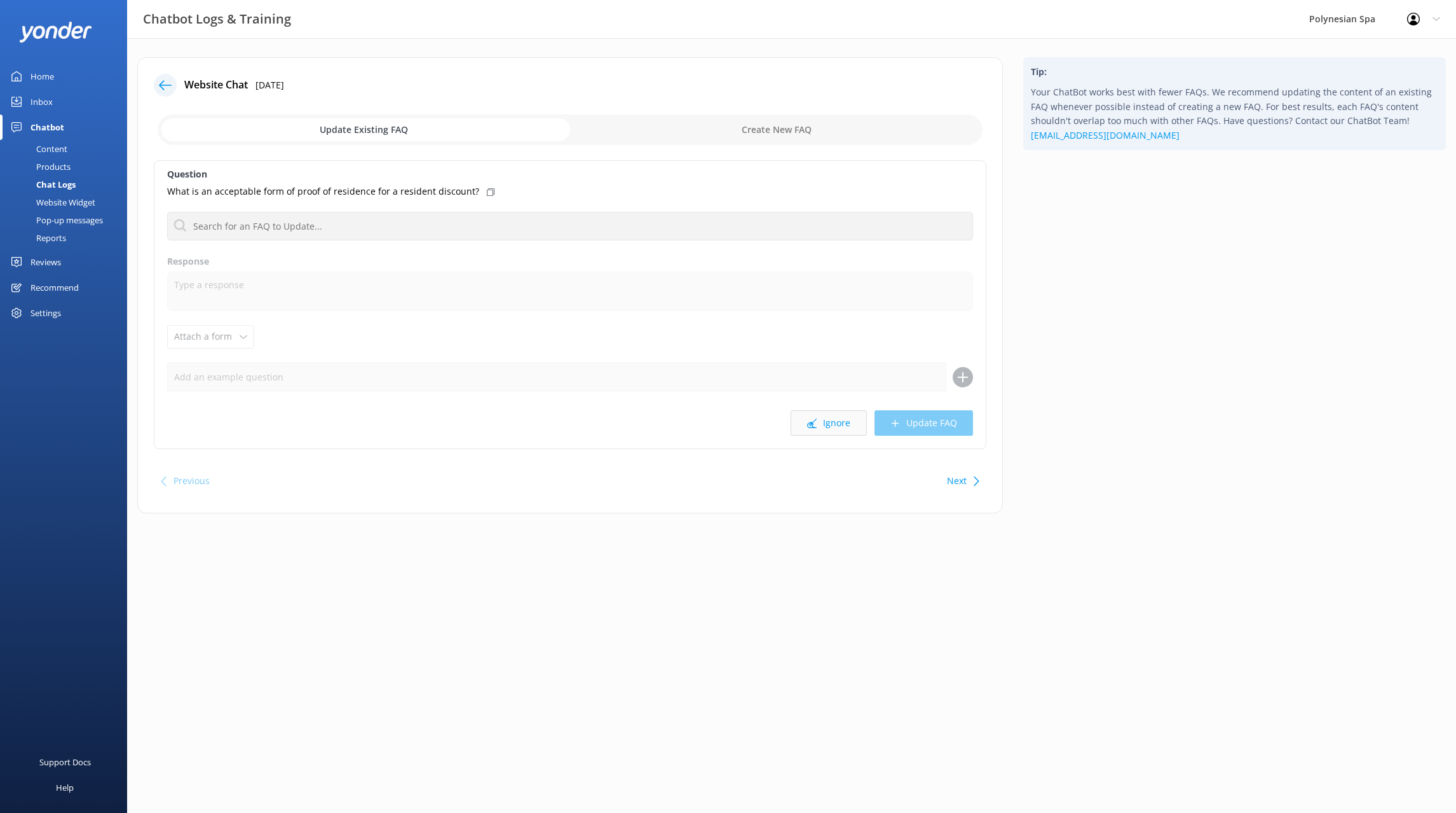
click at [831, 419] on button "Ignore" at bounding box center [828, 422] width 77 height 26
drag, startPoint x: 802, startPoint y: 453, endPoint x: 810, endPoint y: 431, distance: 23.4
click at [802, 452] on div "Website Chat [DATE] Update Existing FAQ Create New FAQ Question 아동나이는? No FAQs …" at bounding box center [570, 286] width 865 height 456
click at [813, 418] on button "Ignore" at bounding box center [828, 422] width 77 height 26
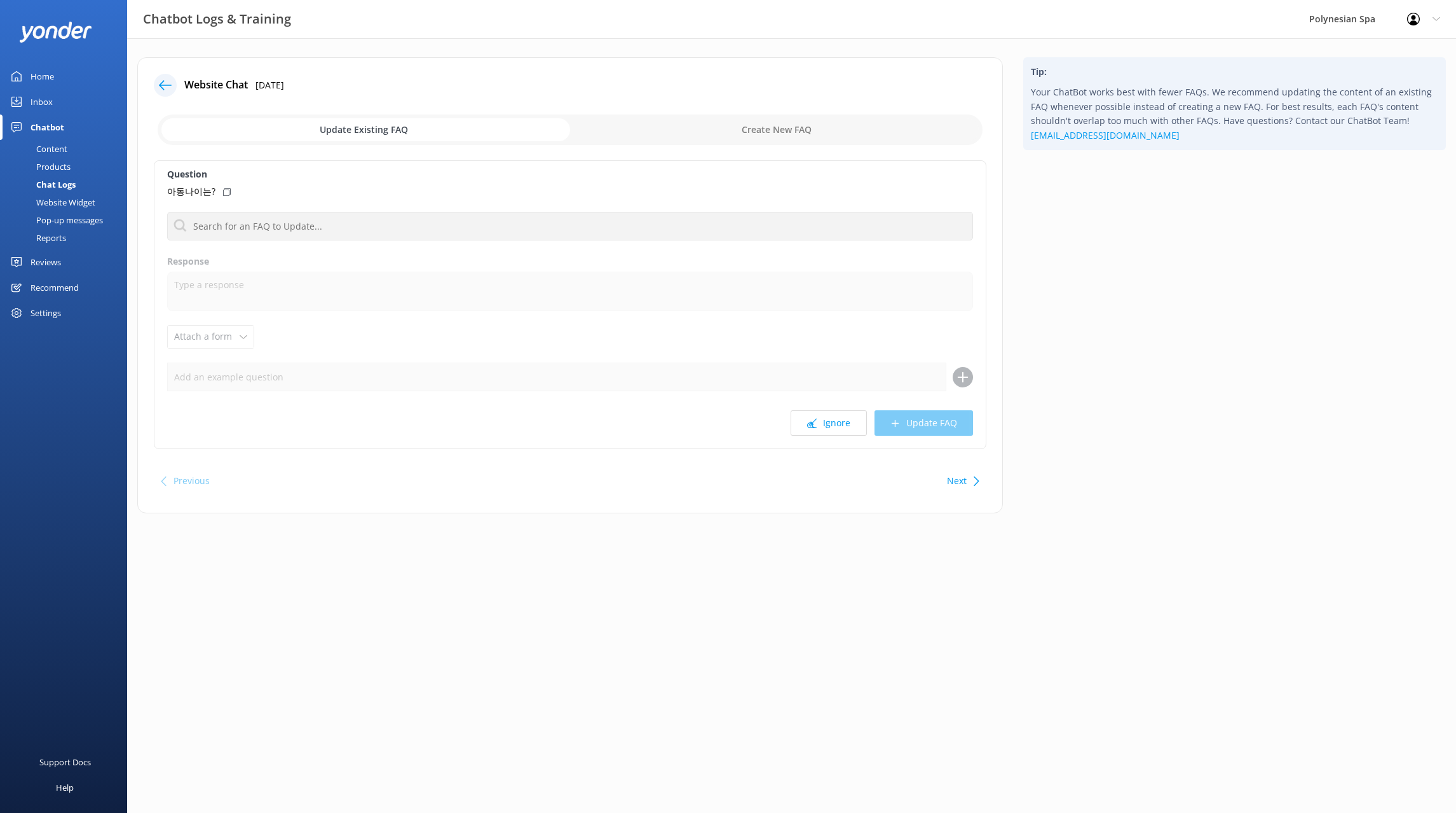
click at [812, 418] on button "Ignore" at bounding box center [828, 422] width 77 height 26
click at [812, 417] on button "Ignore" at bounding box center [828, 422] width 77 height 26
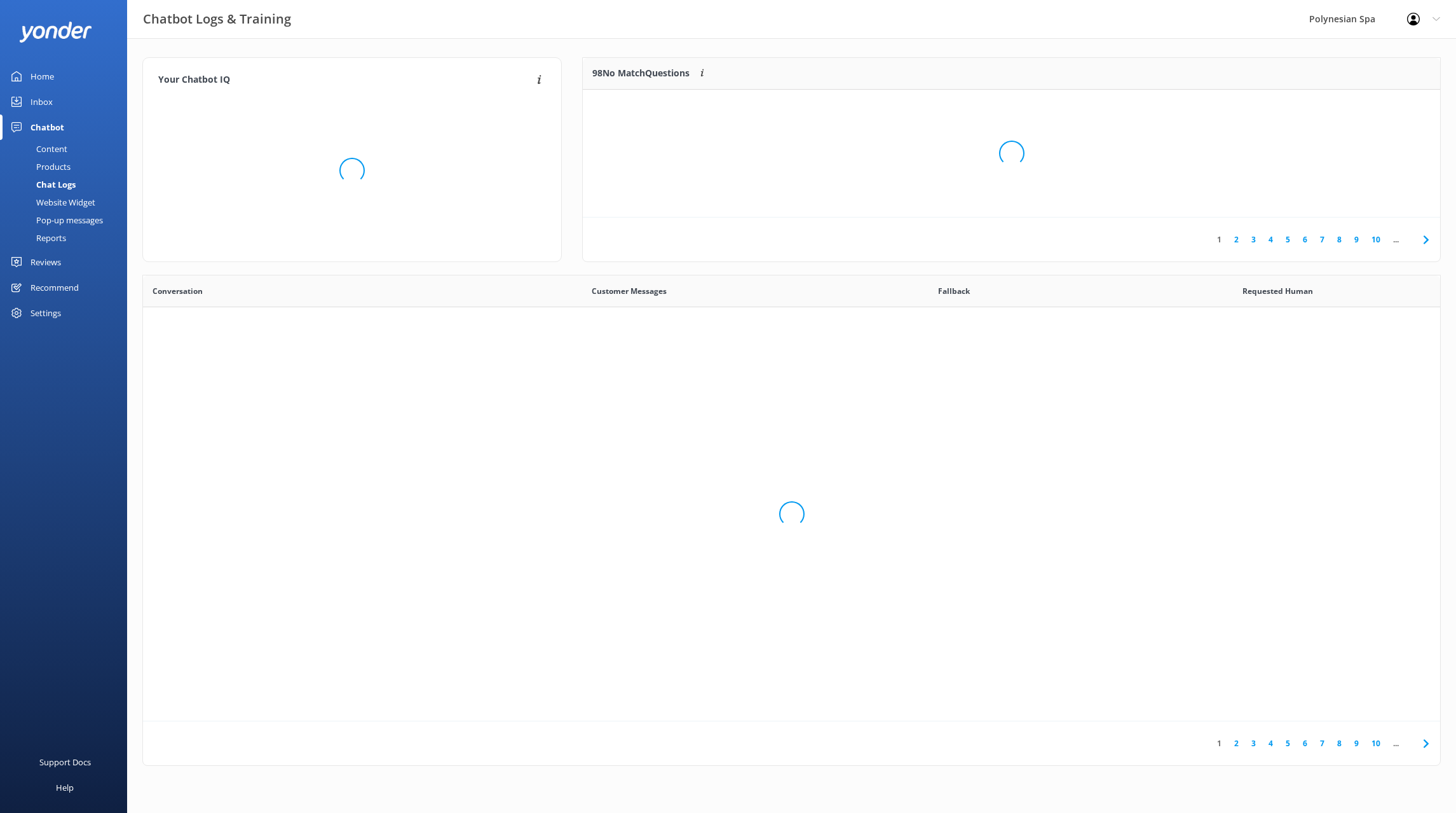
scroll to position [446, 1297]
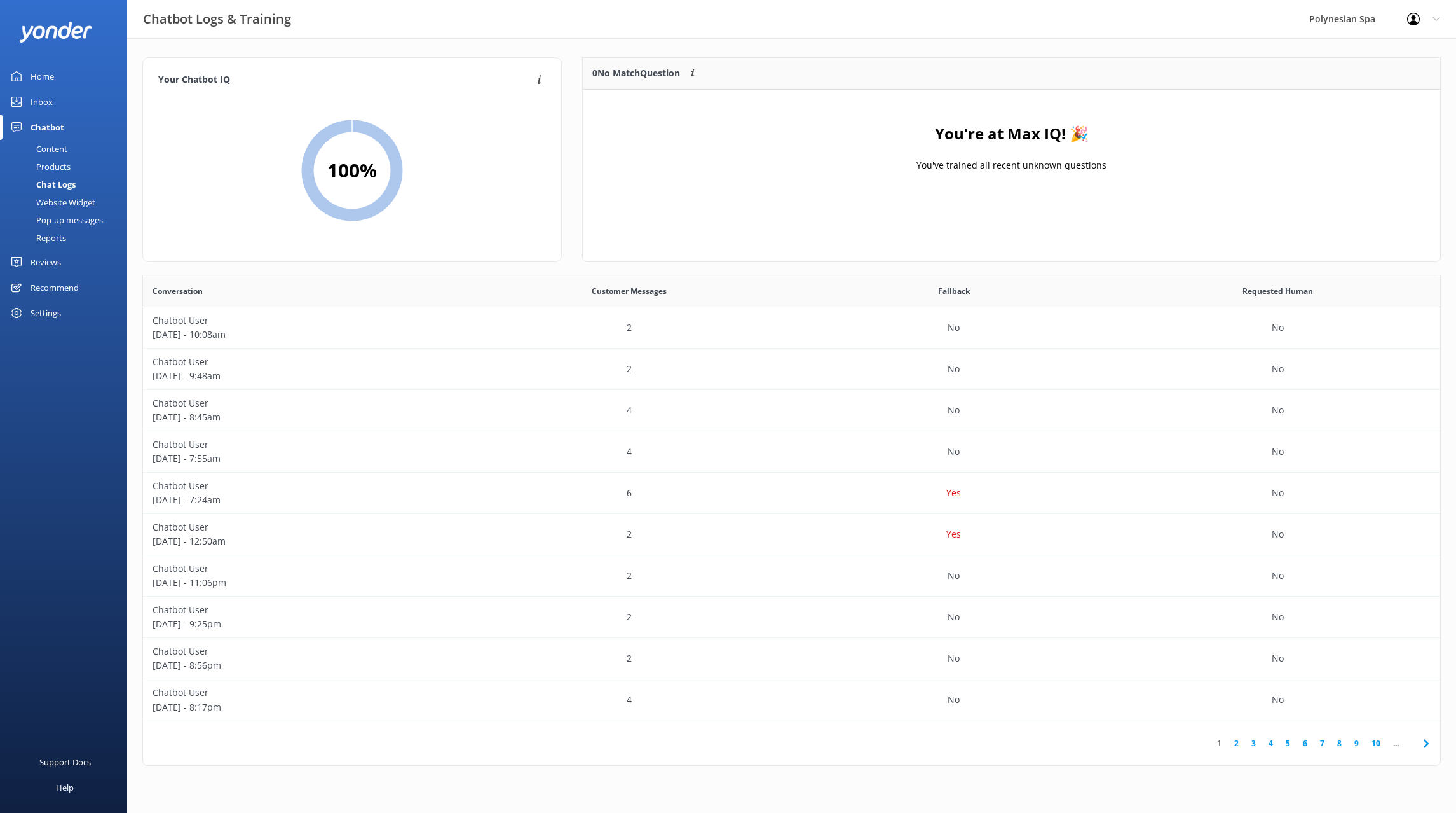
click at [72, 72] on link "Home" at bounding box center [63, 76] width 128 height 26
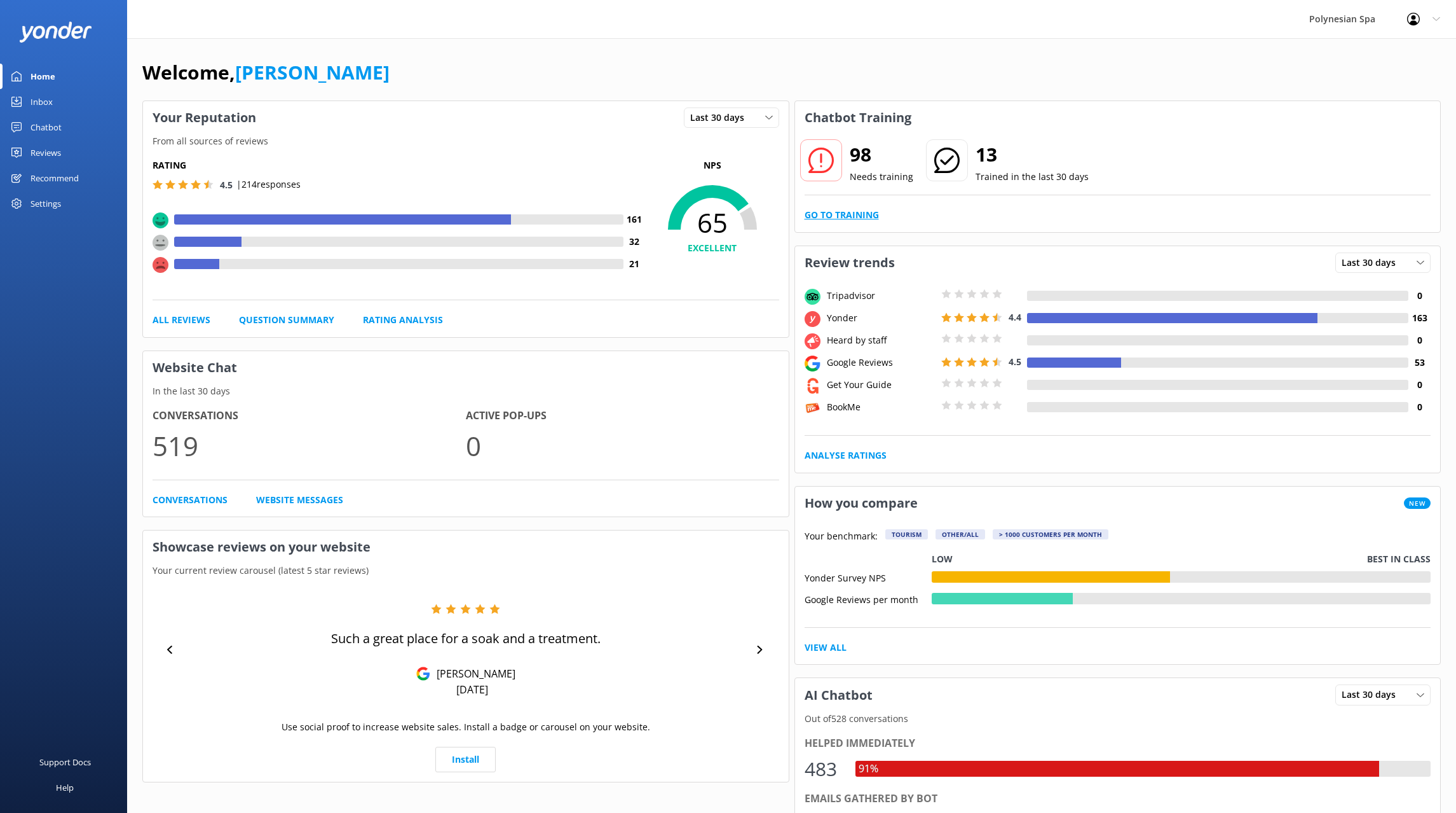
click at [837, 211] on link "Go to Training" at bounding box center [842, 215] width 74 height 14
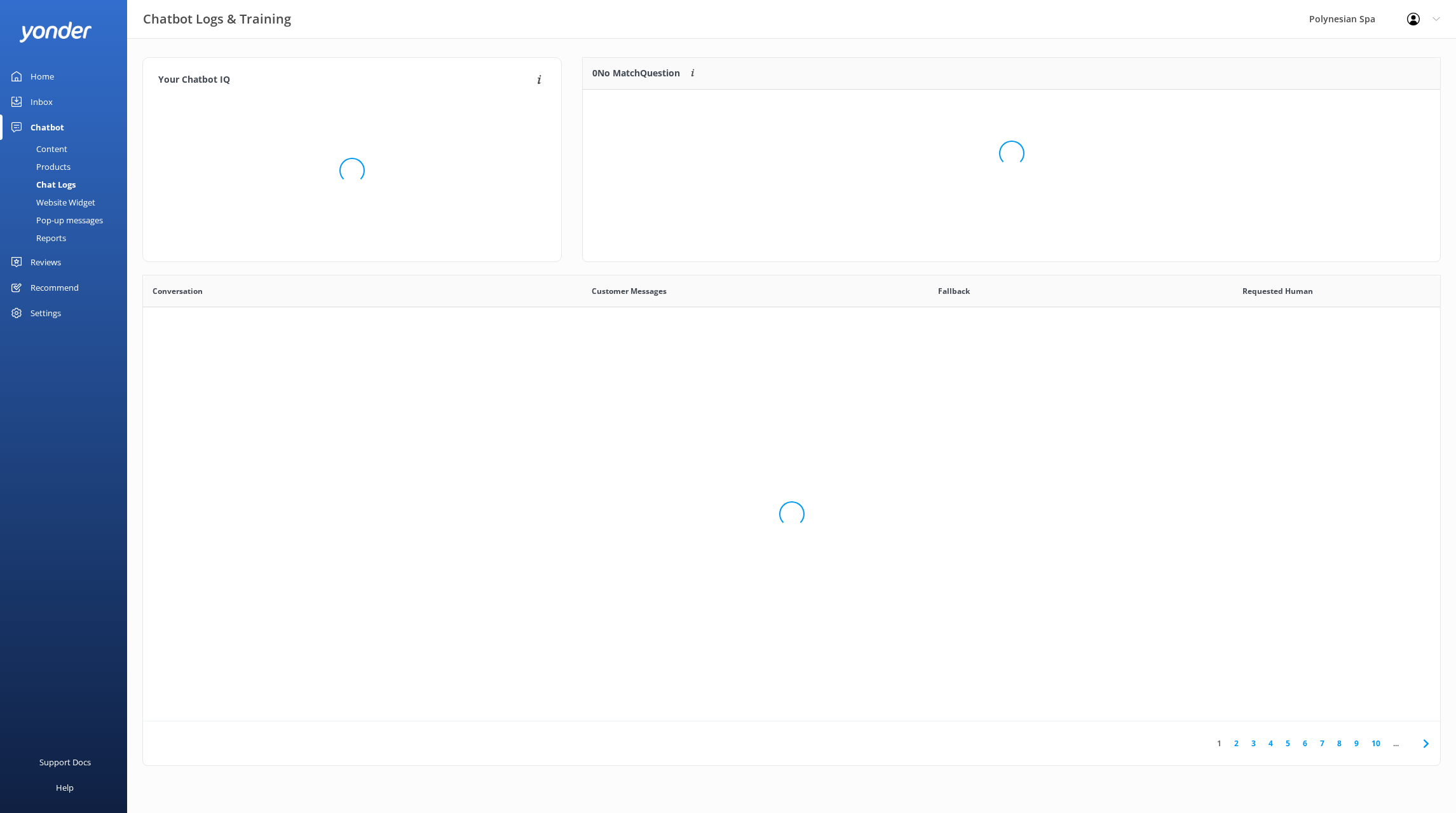
scroll to position [446, 1297]
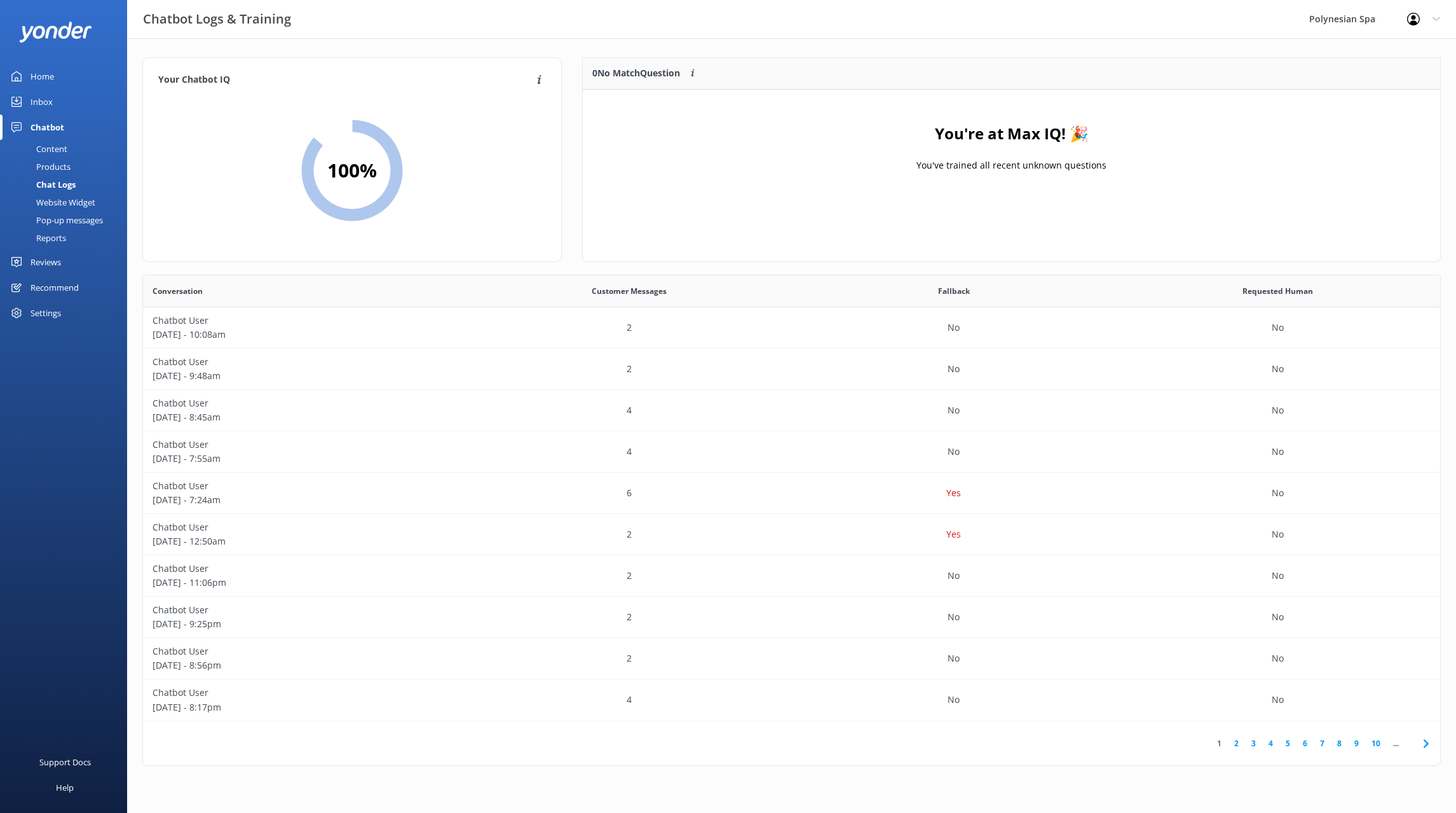
click at [50, 69] on div "Home" at bounding box center [42, 76] width 24 height 26
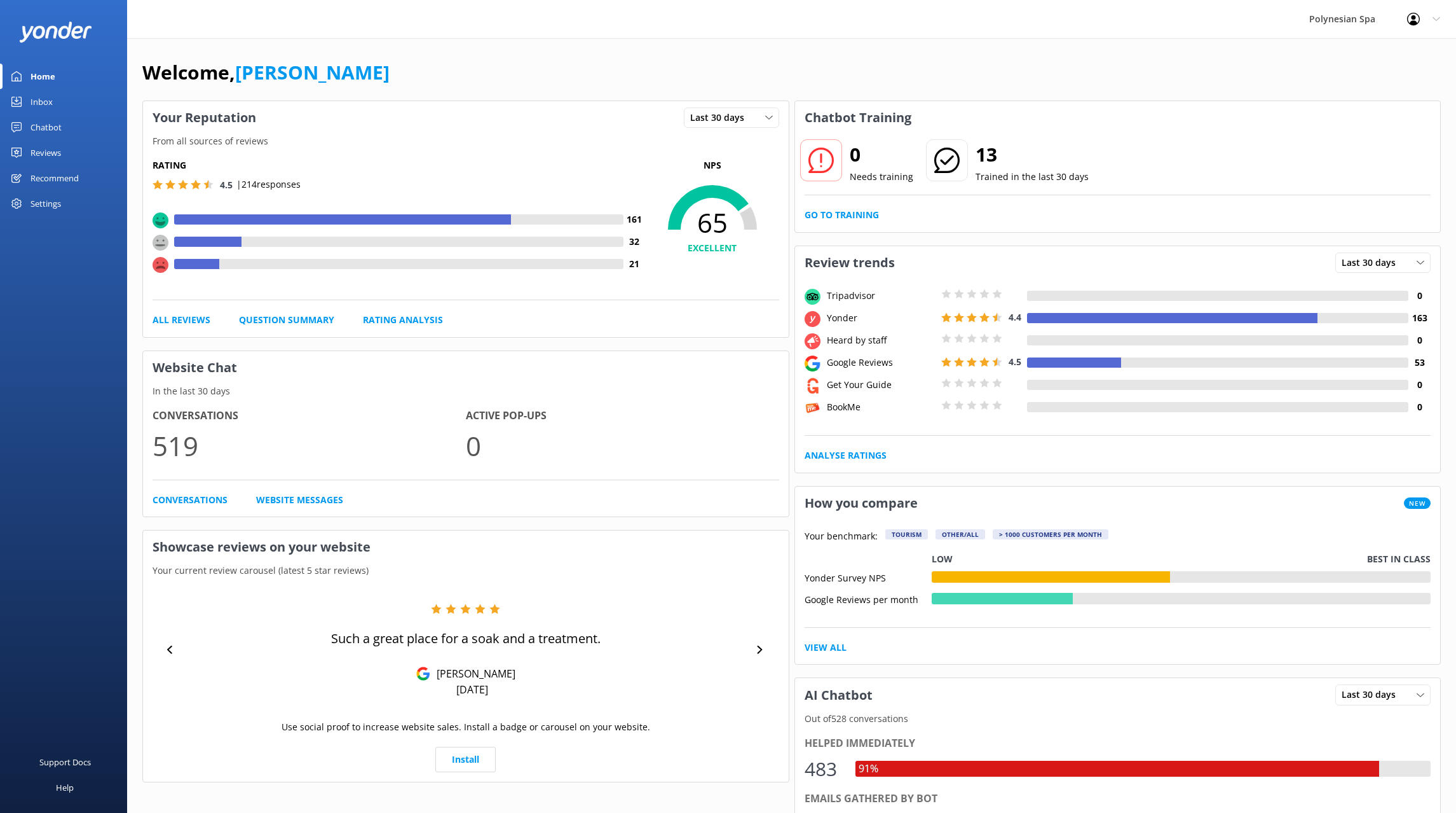
click at [65, 156] on link "Reviews" at bounding box center [63, 152] width 128 height 26
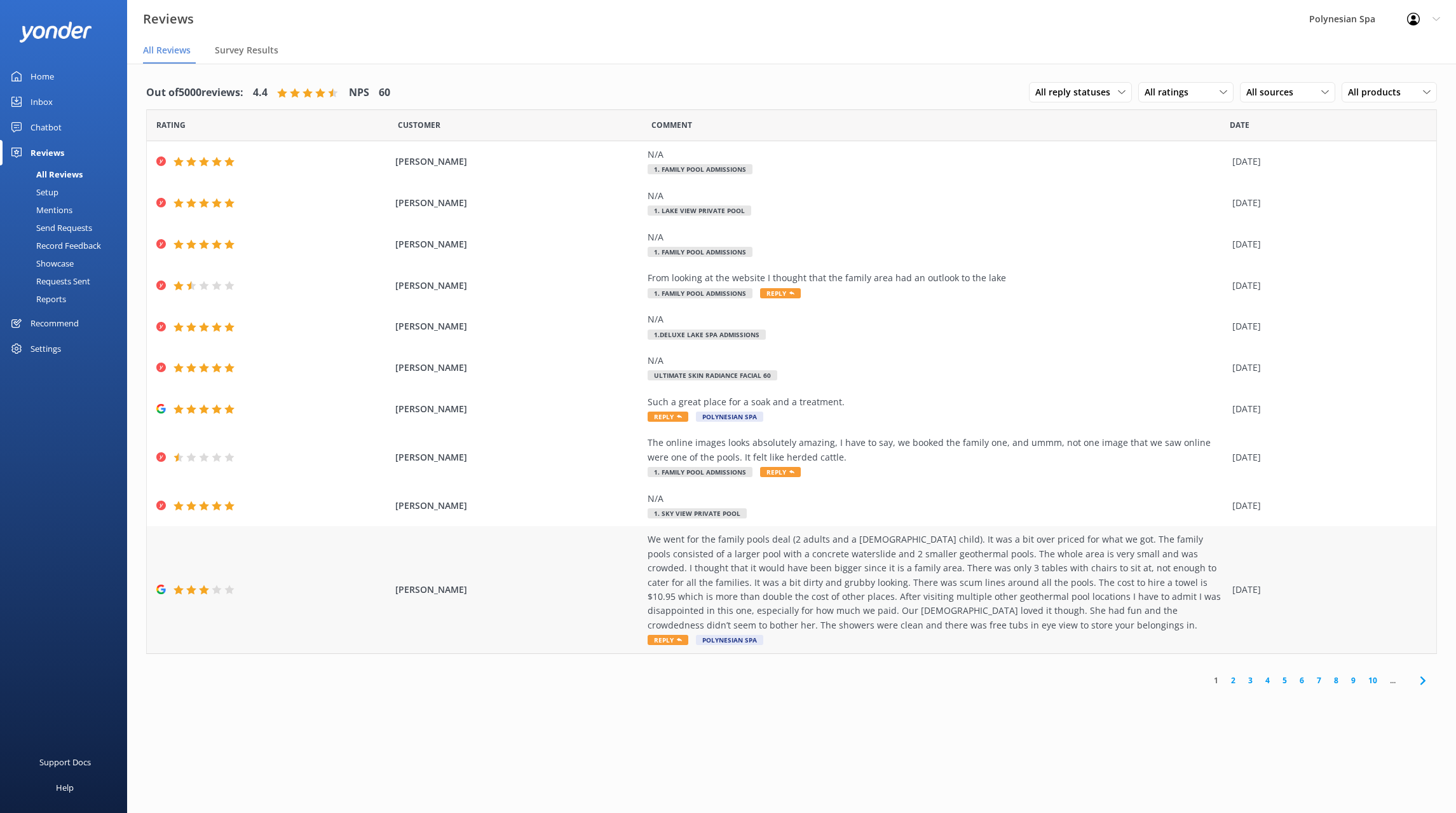
click at [907, 631] on div "We went for the family pools deal (2 adults and a [DEMOGRAPHIC_DATA] child). It…" at bounding box center [936, 582] width 578 height 100
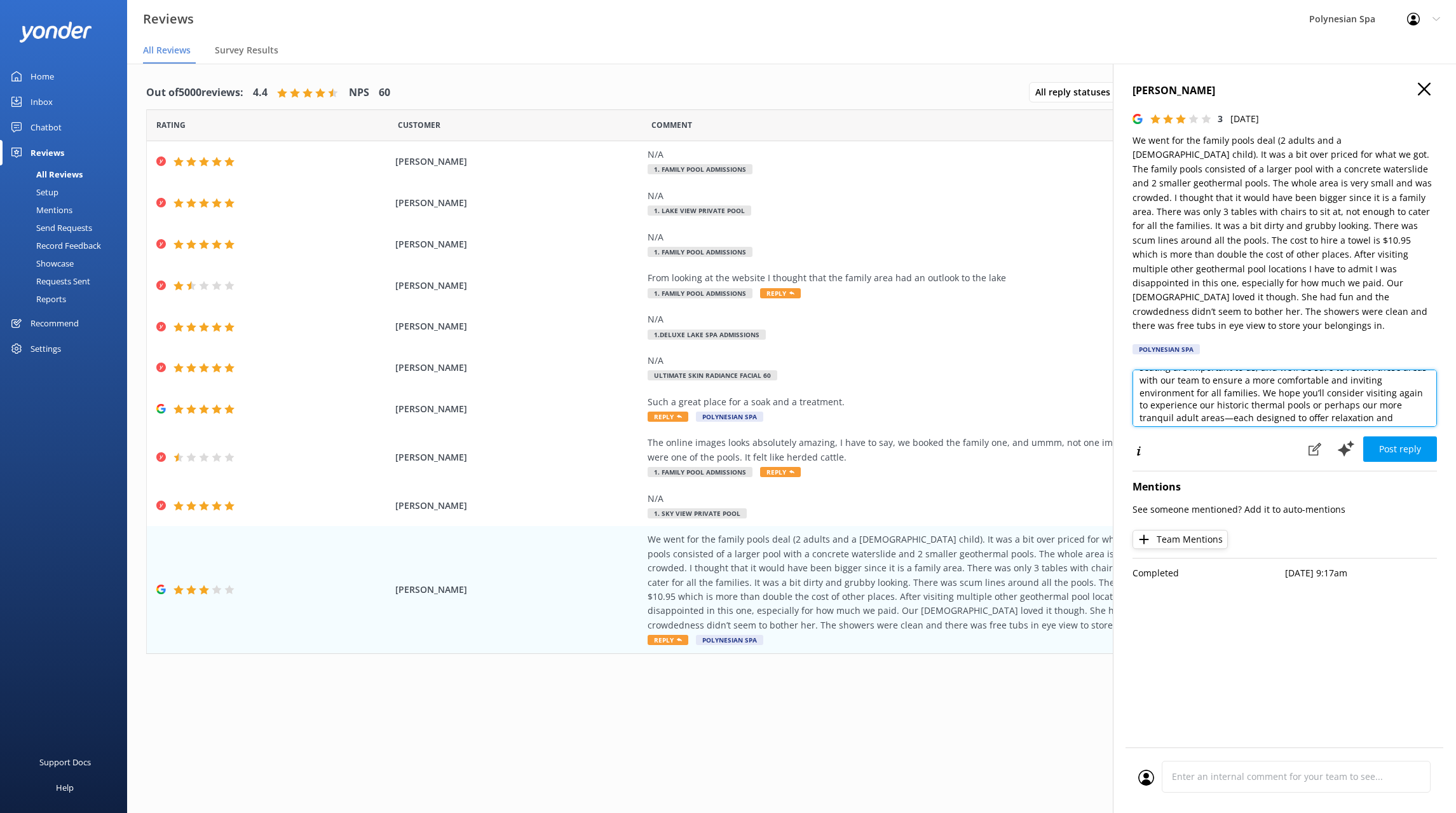
scroll to position [81, 0]
click at [1134, 141] on p "We went for the family pools deal (2 adults and a [DEMOGRAPHIC_DATA] child). It…" at bounding box center [1285, 233] width 304 height 199
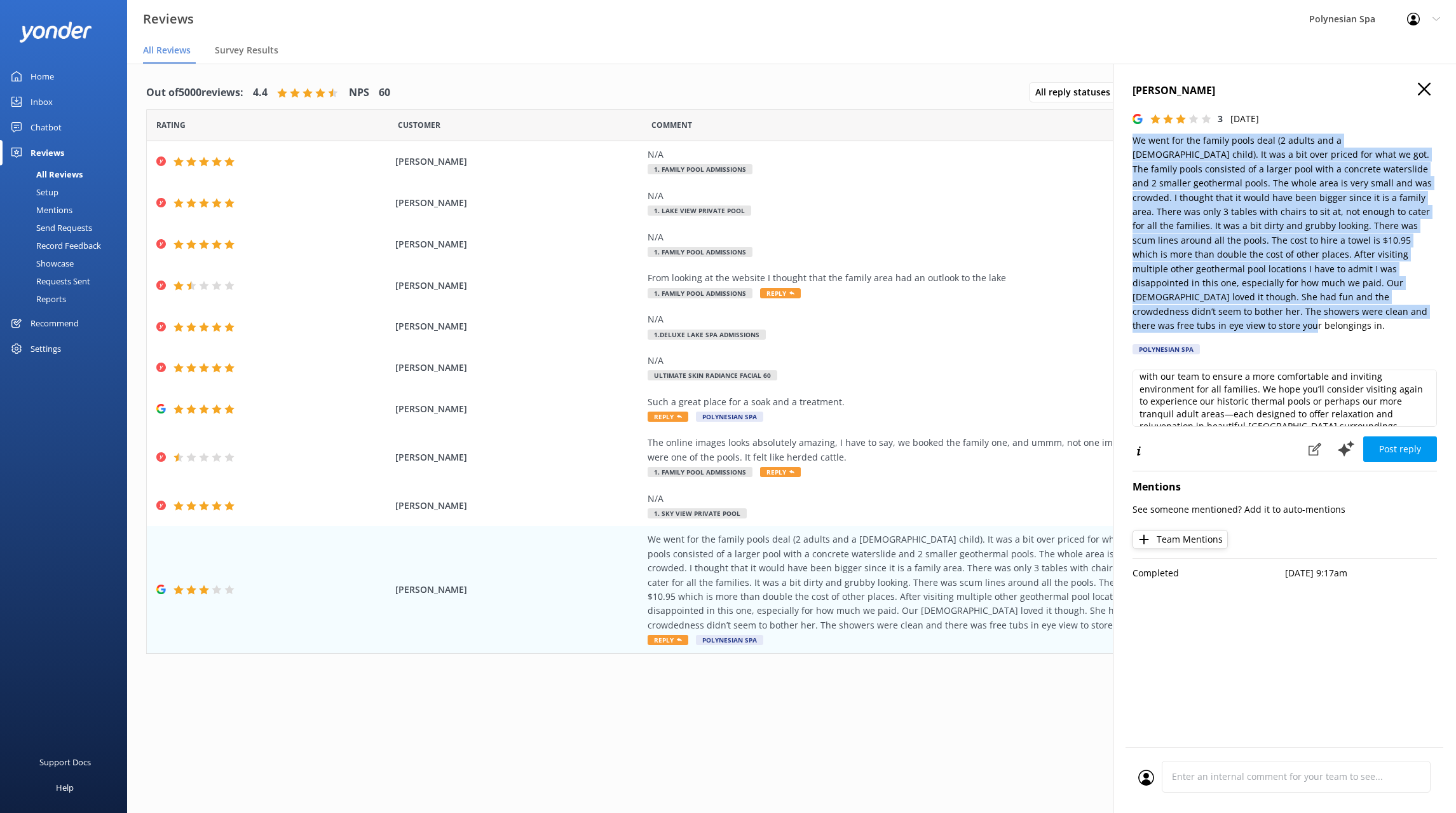
drag, startPoint x: 1134, startPoint y: 141, endPoint x: 1240, endPoint y: 314, distance: 202.9
click at [1240, 314] on p "We went for the family pools deal (2 adults and a [DEMOGRAPHIC_DATA] child). It…" at bounding box center [1285, 233] width 304 height 199
copy p "We went for the family pools deal (2 adults and a [DEMOGRAPHIC_DATA] child). It…"
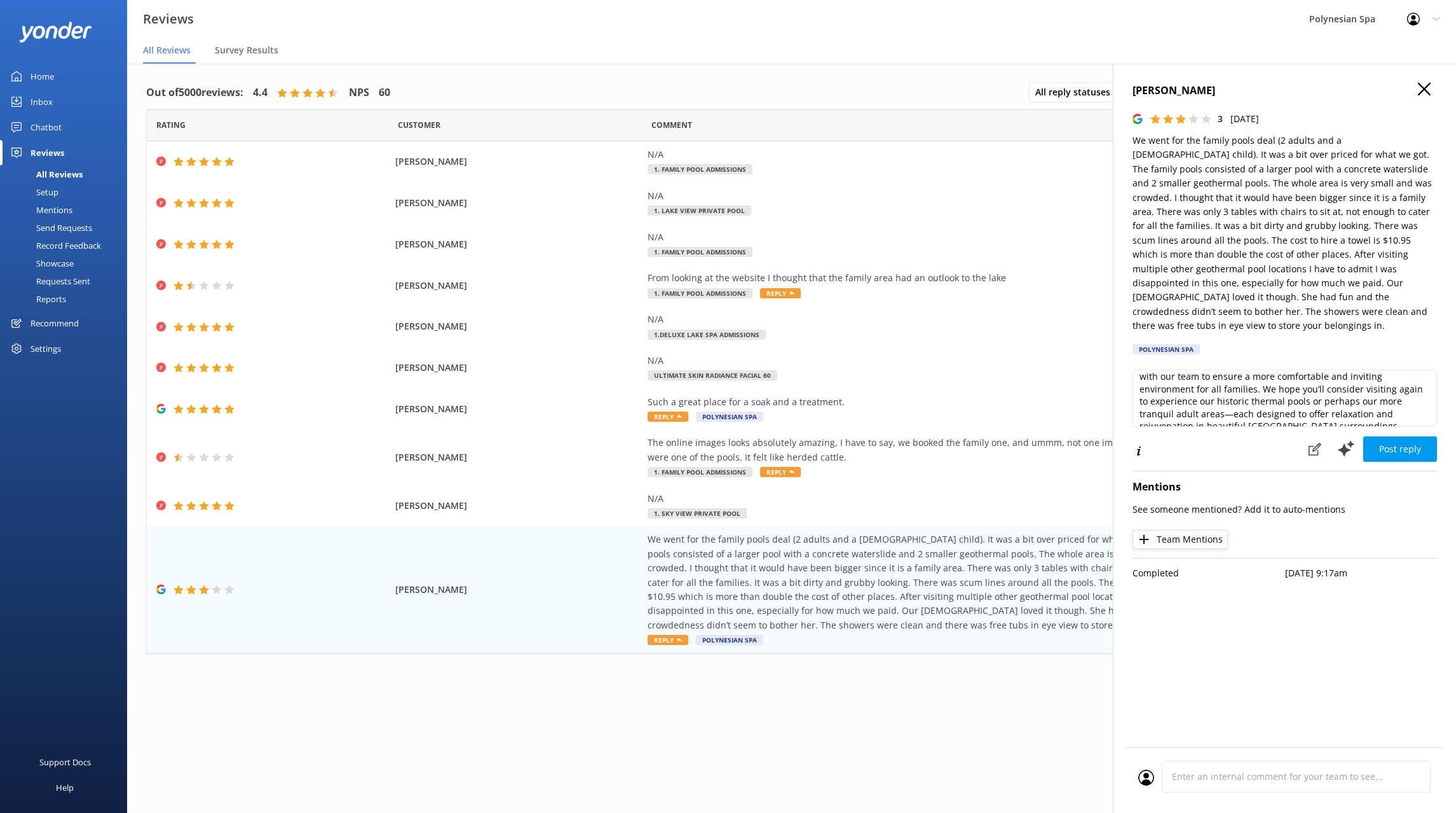
click at [1287, 418] on div "Thank you so much for sharing your detailed feedback with us. We’re delighted t…" at bounding box center [1285, 402] width 304 height 66
click at [1288, 388] on textarea "Thank you so much for sharing your detailed feedback with us. We’re delighted t…" at bounding box center [1285, 398] width 304 height 58
click at [1290, 374] on textarea "Thank you so much for sharing your detailed feedback with us. We’re delighted t…" at bounding box center [1285, 398] width 304 height 58
paste textarea "for sharing your thoughts with us. We value hearing from families who visit, as…"
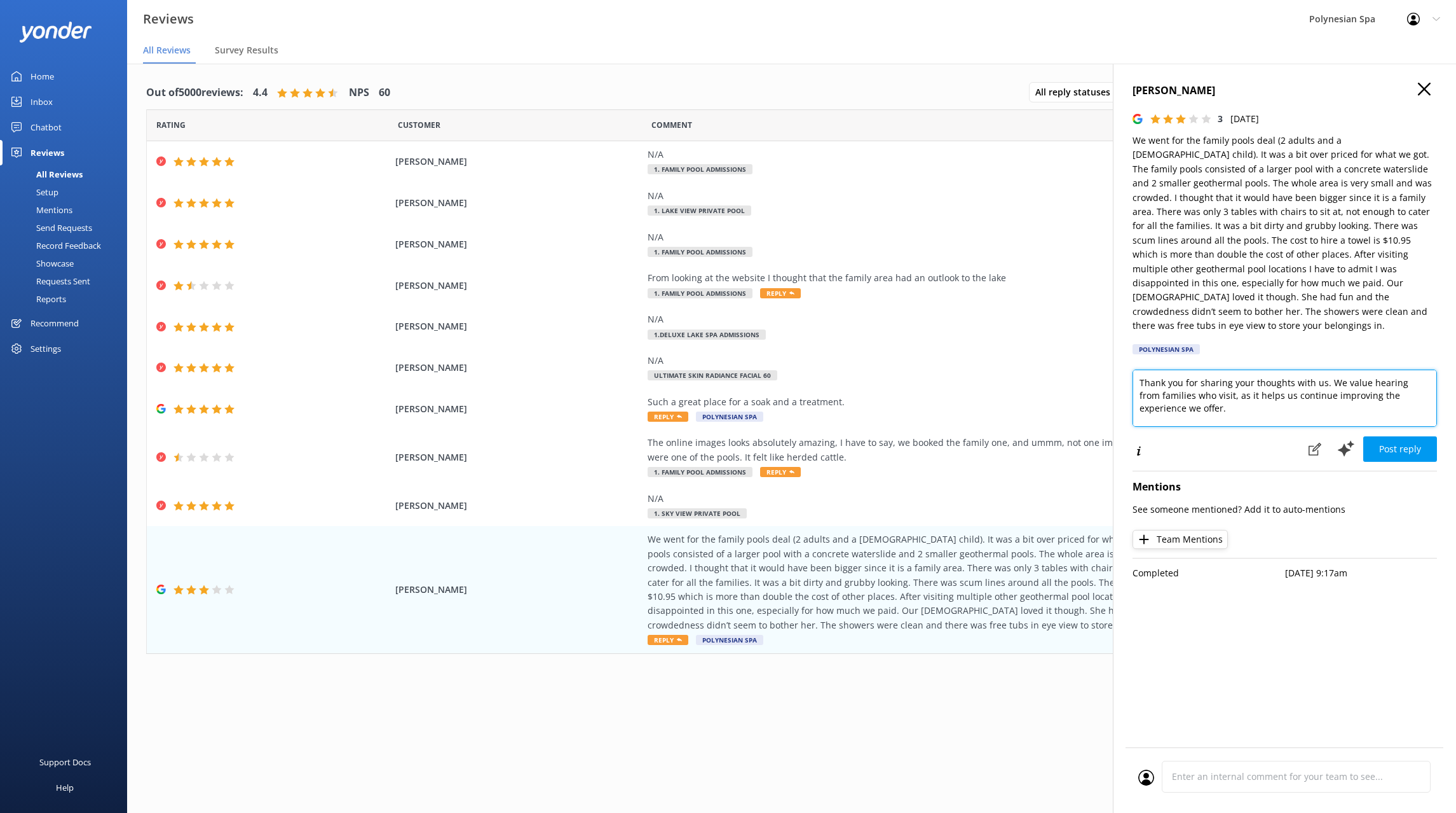
click at [1282, 396] on textarea "Thank you for sharing your thoughts with us. We value hearing from families who…" at bounding box center [1285, 398] width 304 height 58
type textarea "Thank you for sharing your thoughts with us. We value hearing from families who…"
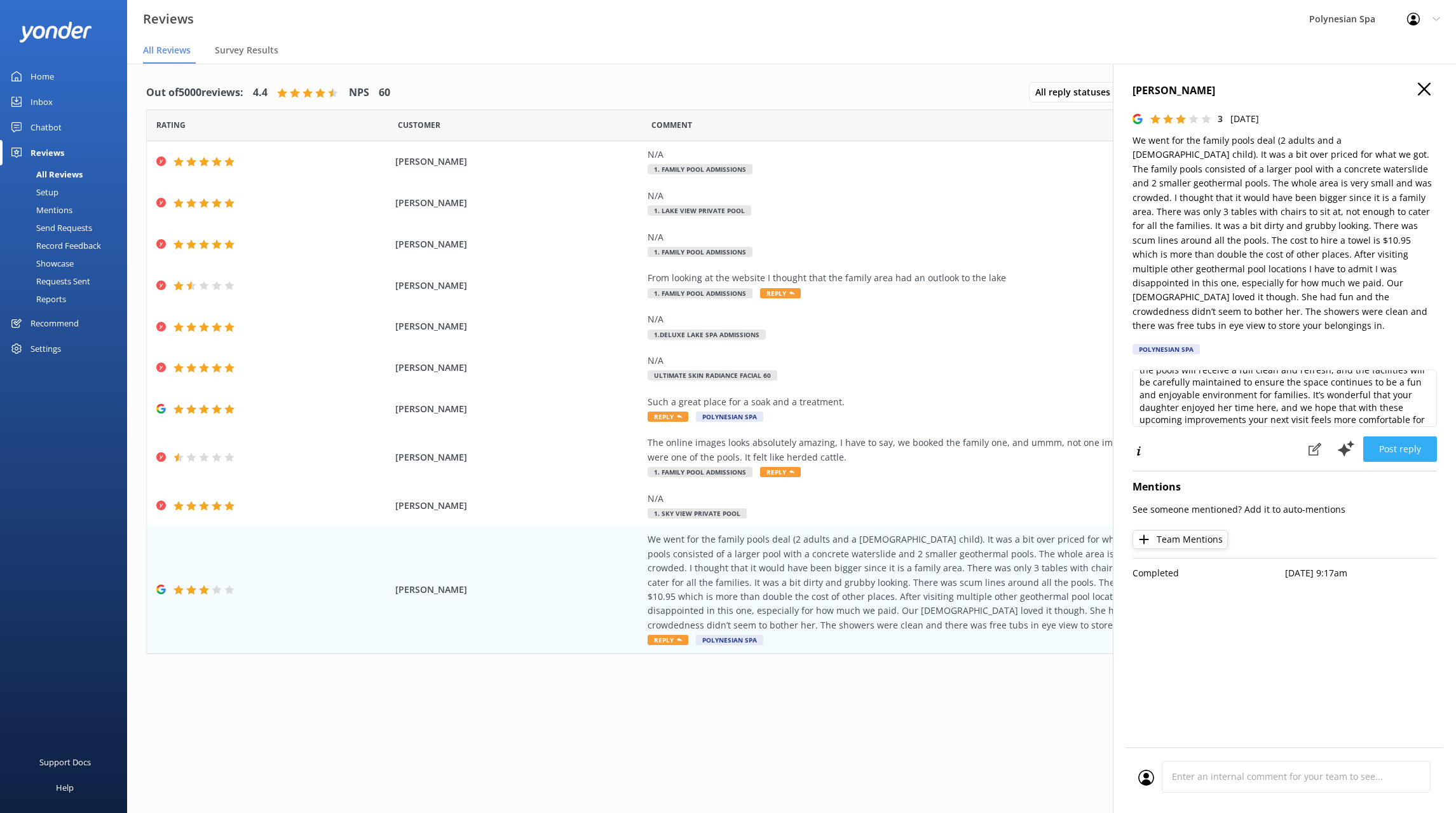
click at [1414, 436] on button "Post reply" at bounding box center [1400, 448] width 74 height 26
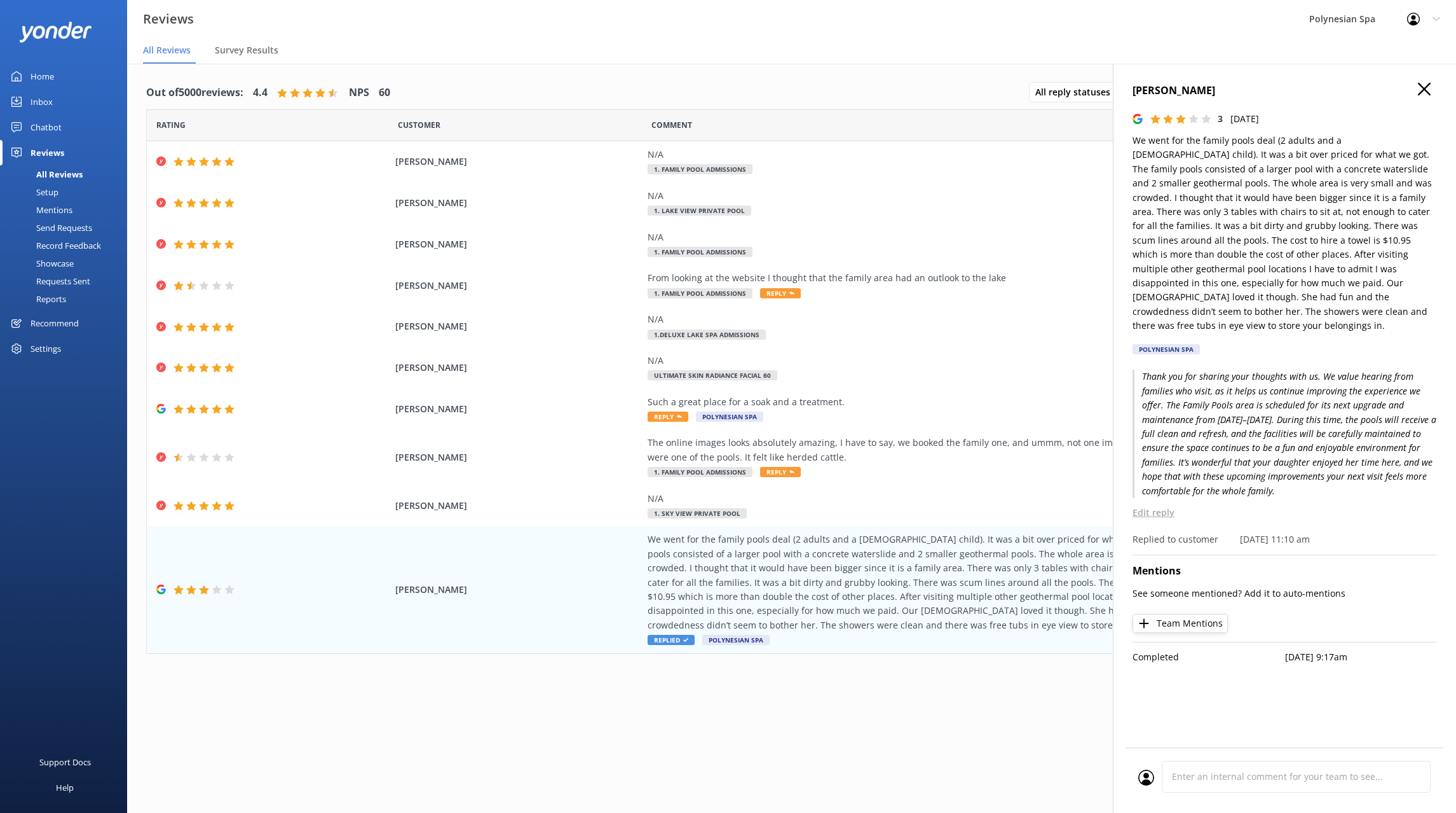
click at [1421, 88] on icon "button" at bounding box center [1424, 88] width 12 height 12
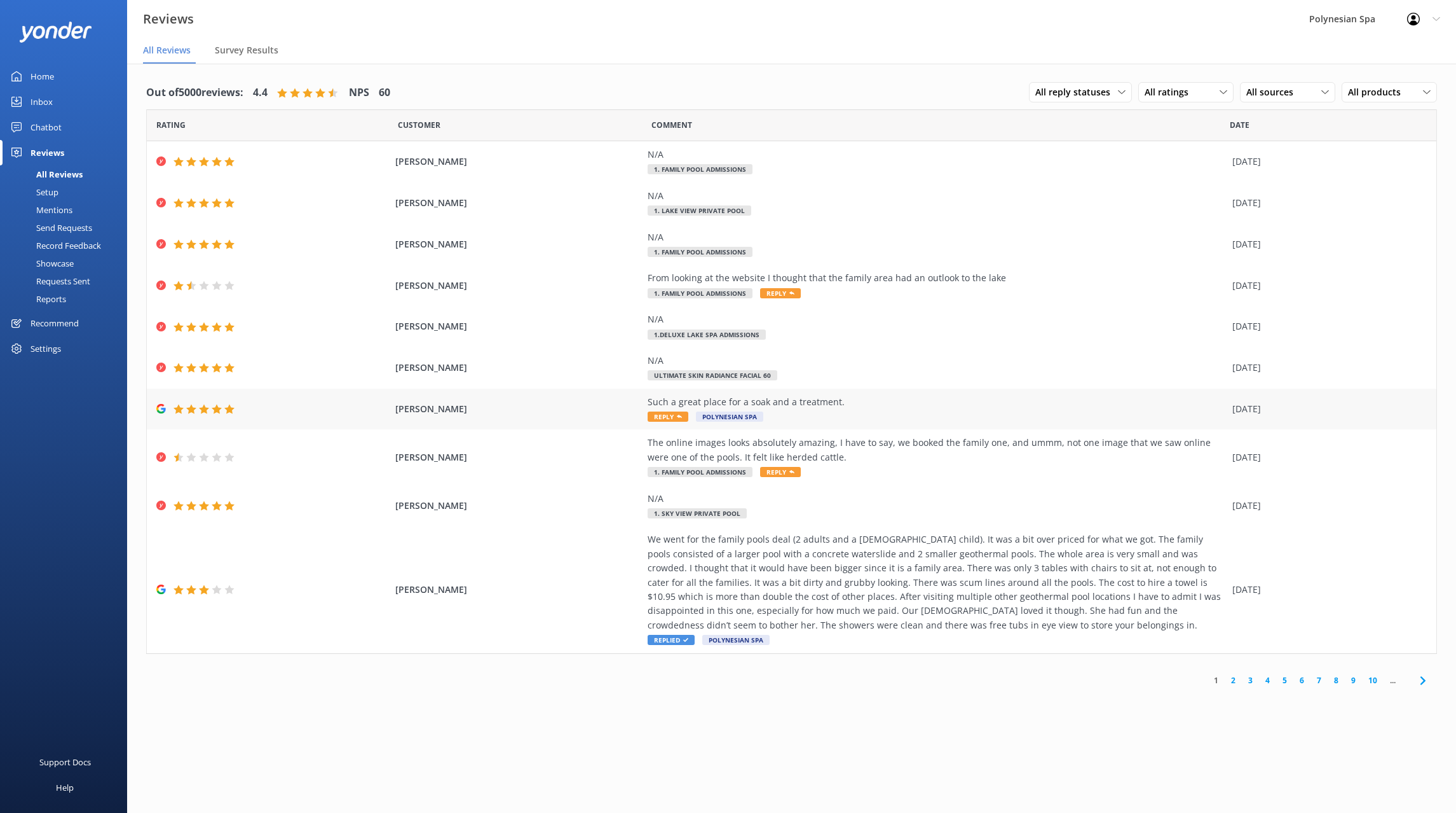
click at [865, 424] on div "[PERSON_NAME] Such a great place for a soak and a treatment. Reply Polynesian S…" at bounding box center [791, 409] width 1290 height 41
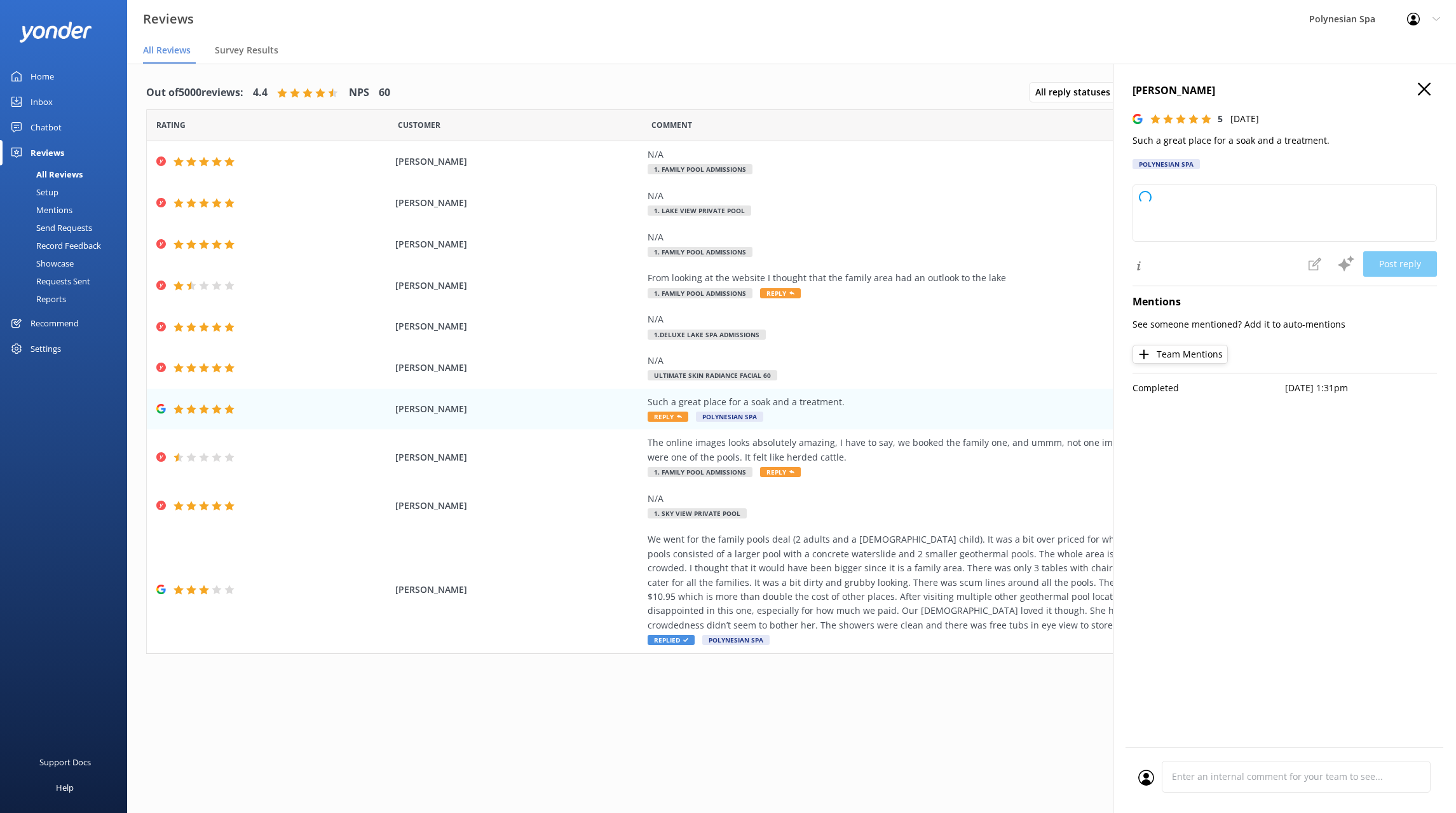
click at [1185, 142] on p "Such a great place for a soak and a treatment." at bounding box center [1285, 140] width 304 height 14
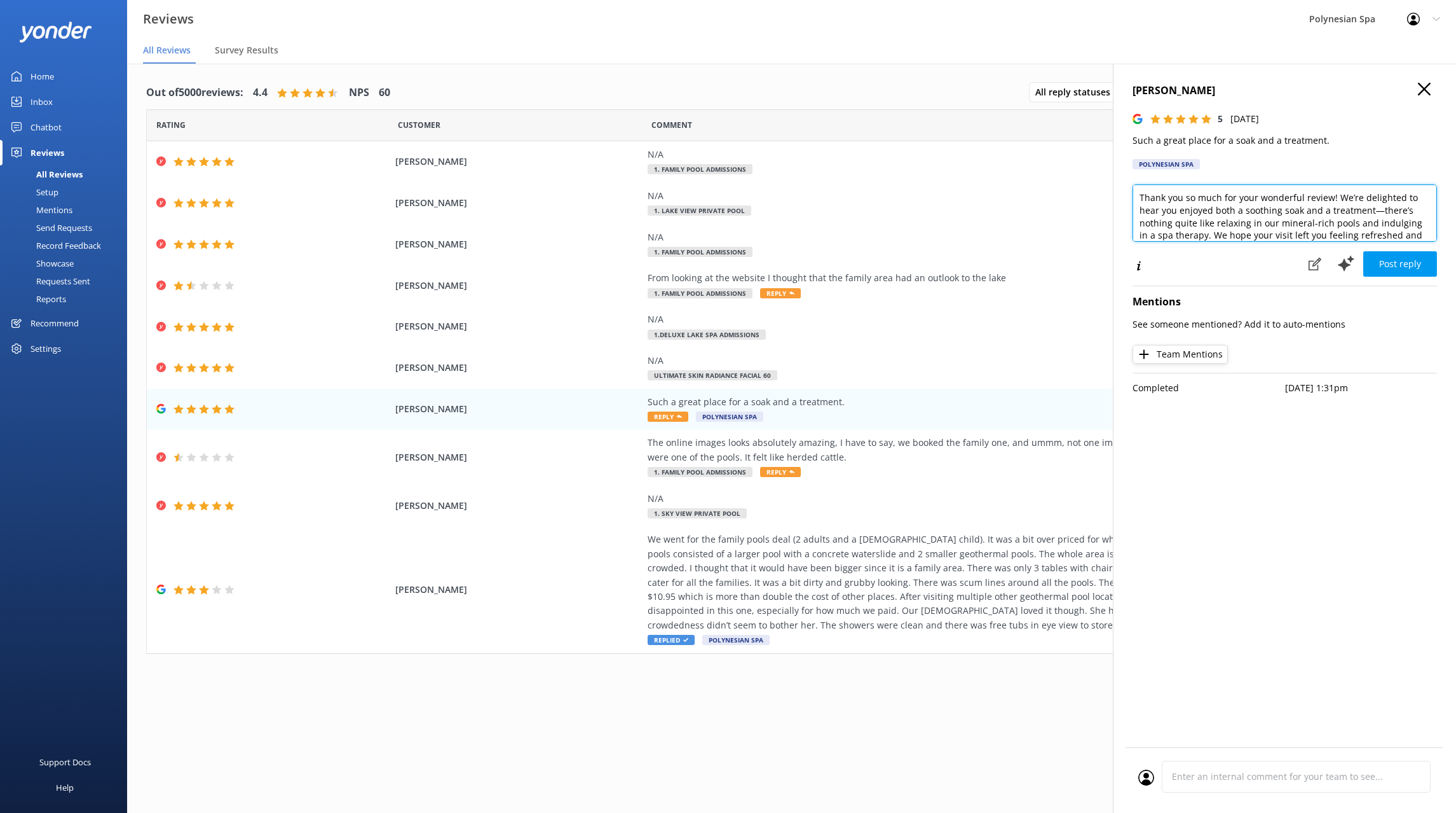
click at [1249, 221] on textarea "Thank you so much for your wonderful review! We’re delighted to hear you enjoye…" at bounding box center [1285, 213] width 304 height 58
paste textarea "for your kind words and for choosing to spend time with us. We look forward to …"
type textarea "Thank you for your kind words and for choosing to spend time with us. We look f…"
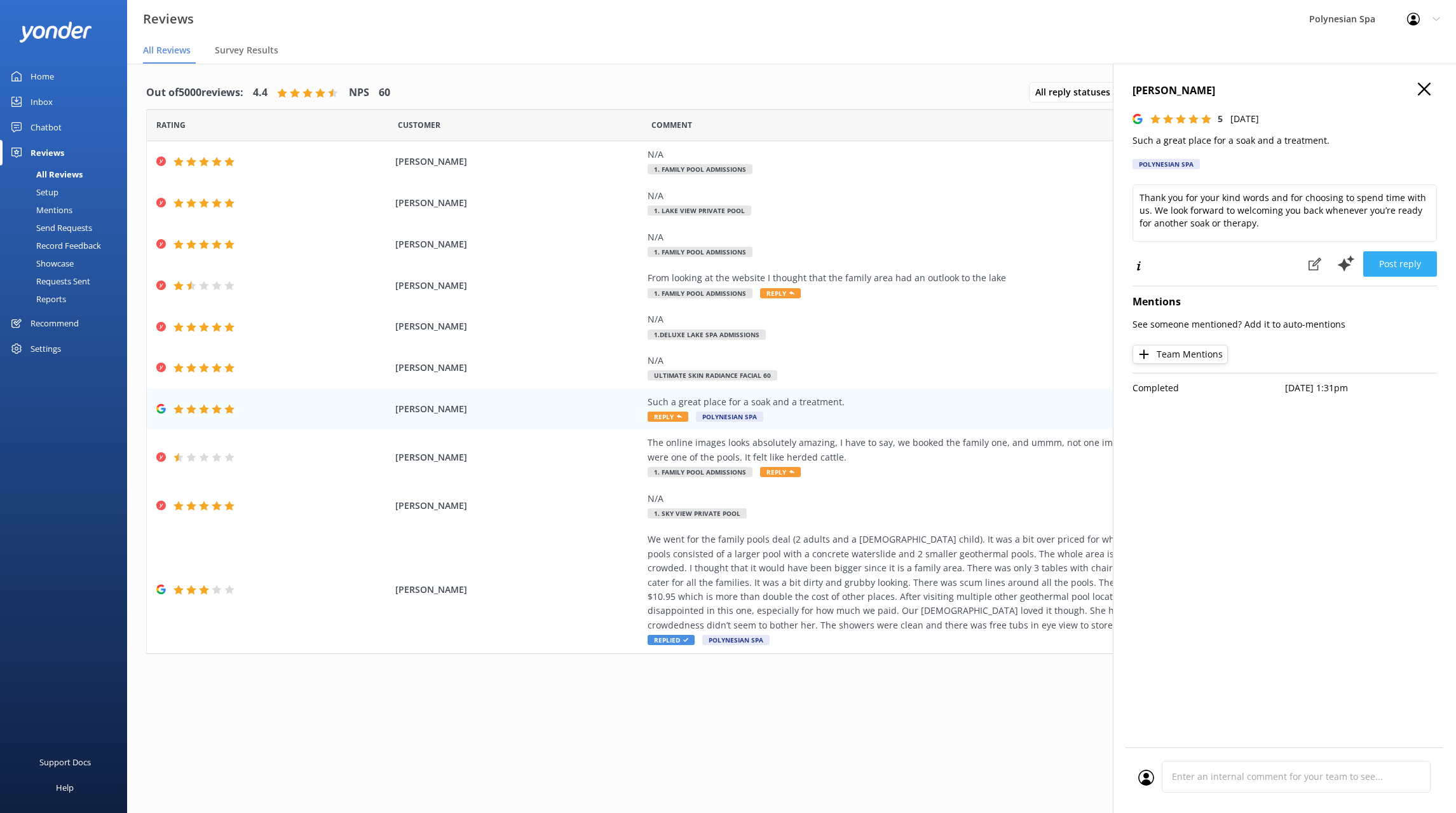
click at [1394, 257] on button "Post reply" at bounding box center [1400, 263] width 74 height 26
drag, startPoint x: 1425, startPoint y: 89, endPoint x: 1333, endPoint y: 286, distance: 217.4
click at [1425, 90] on use "button" at bounding box center [1424, 88] width 12 height 12
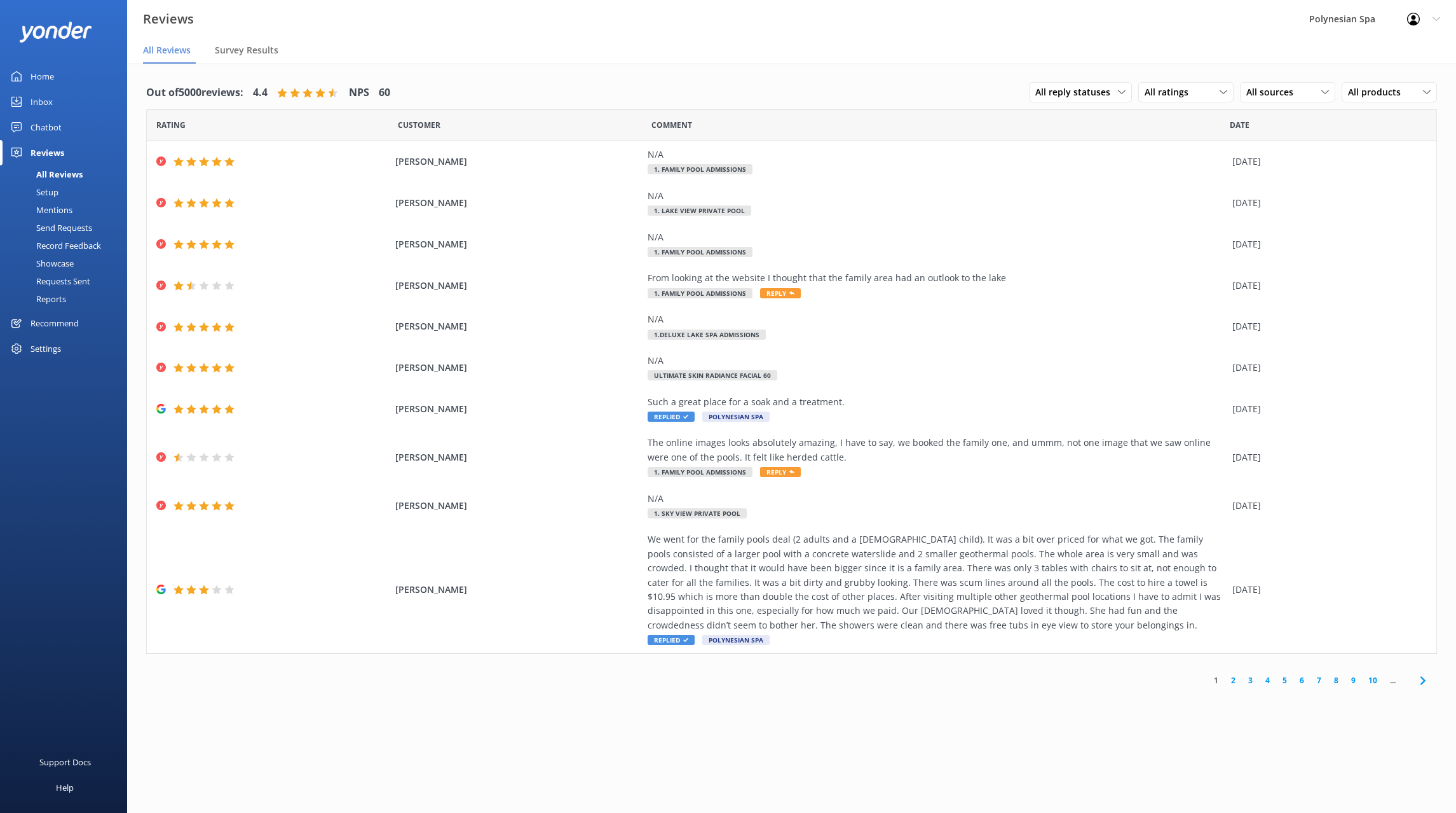
click at [1235, 678] on link "2" at bounding box center [1233, 680] width 17 height 12
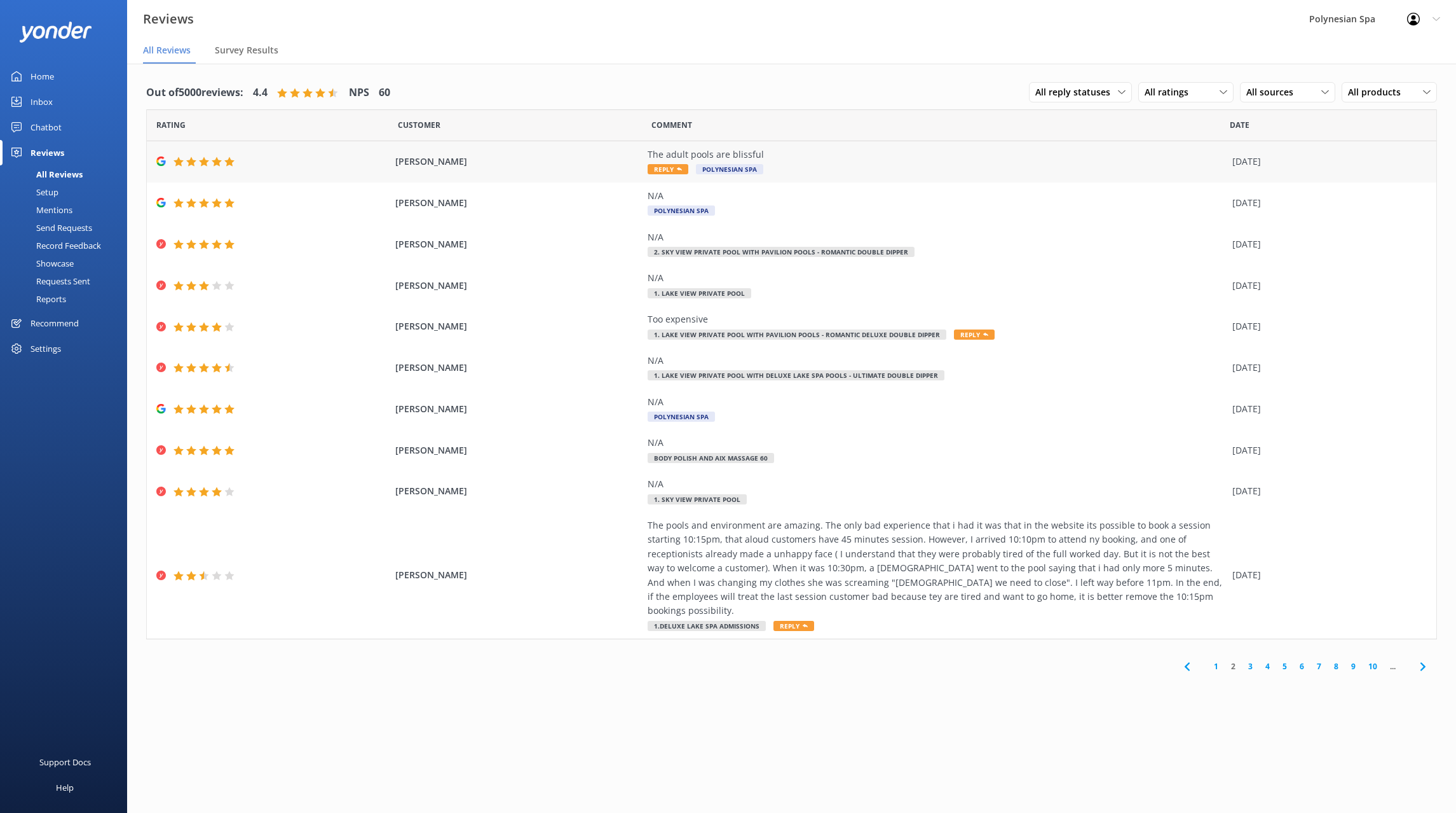
click at [765, 153] on div "The adult pools are blissful" at bounding box center [936, 154] width 578 height 14
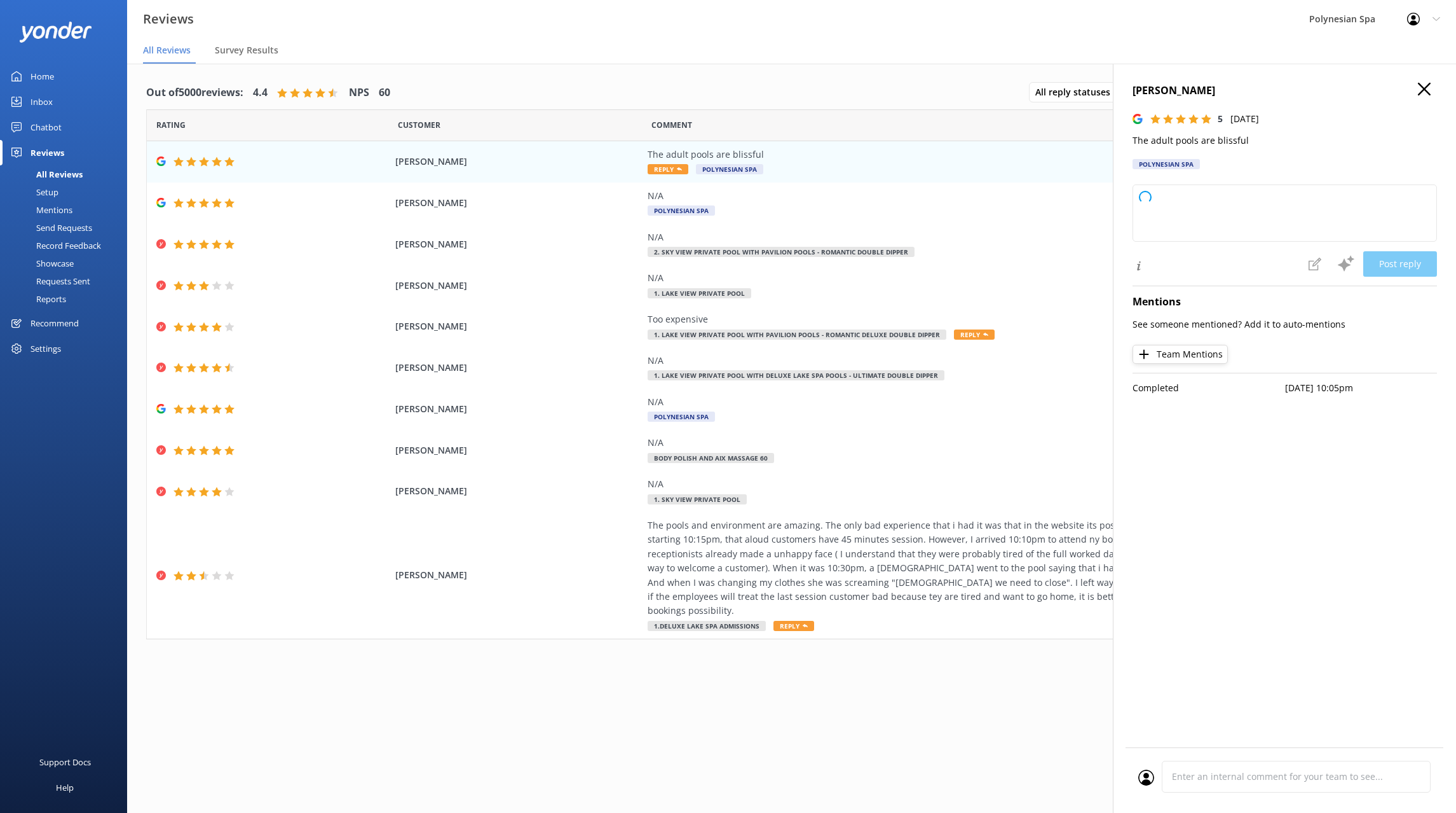
click at [1176, 144] on p "The adult pools are blissful" at bounding box center [1285, 140] width 304 height 14
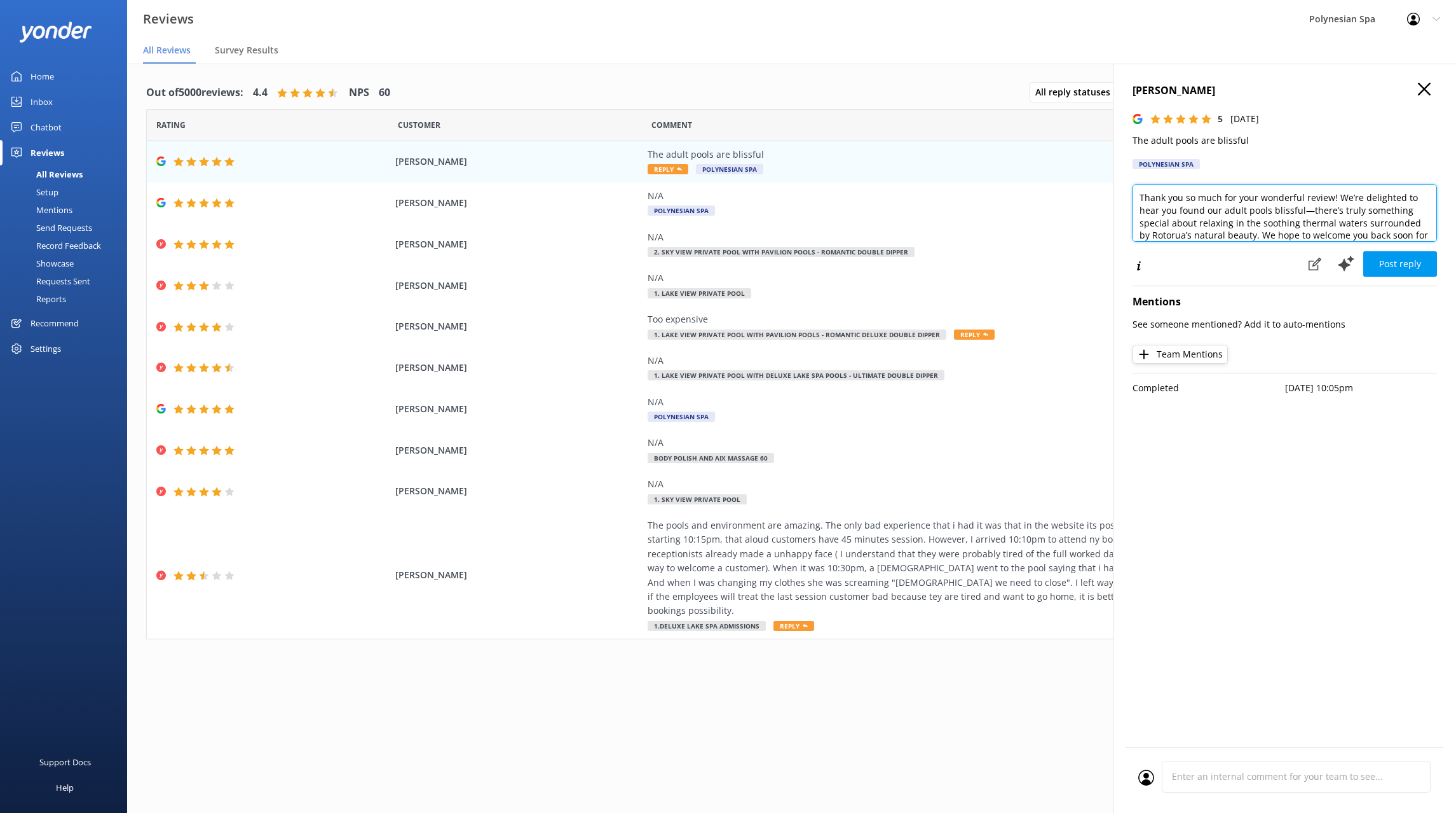
click at [1266, 223] on textarea "Thank you so much for your wonderful review! We’re delighted to hear you found …" at bounding box center [1285, 213] width 304 height 58
paste textarea "for your lovely review. We’re delighted you enjoyed relaxing in the Pavilion Po…"
type textarea "Thank you for your lovely review. We’re delighted you enjoyed relaxing in the P…"
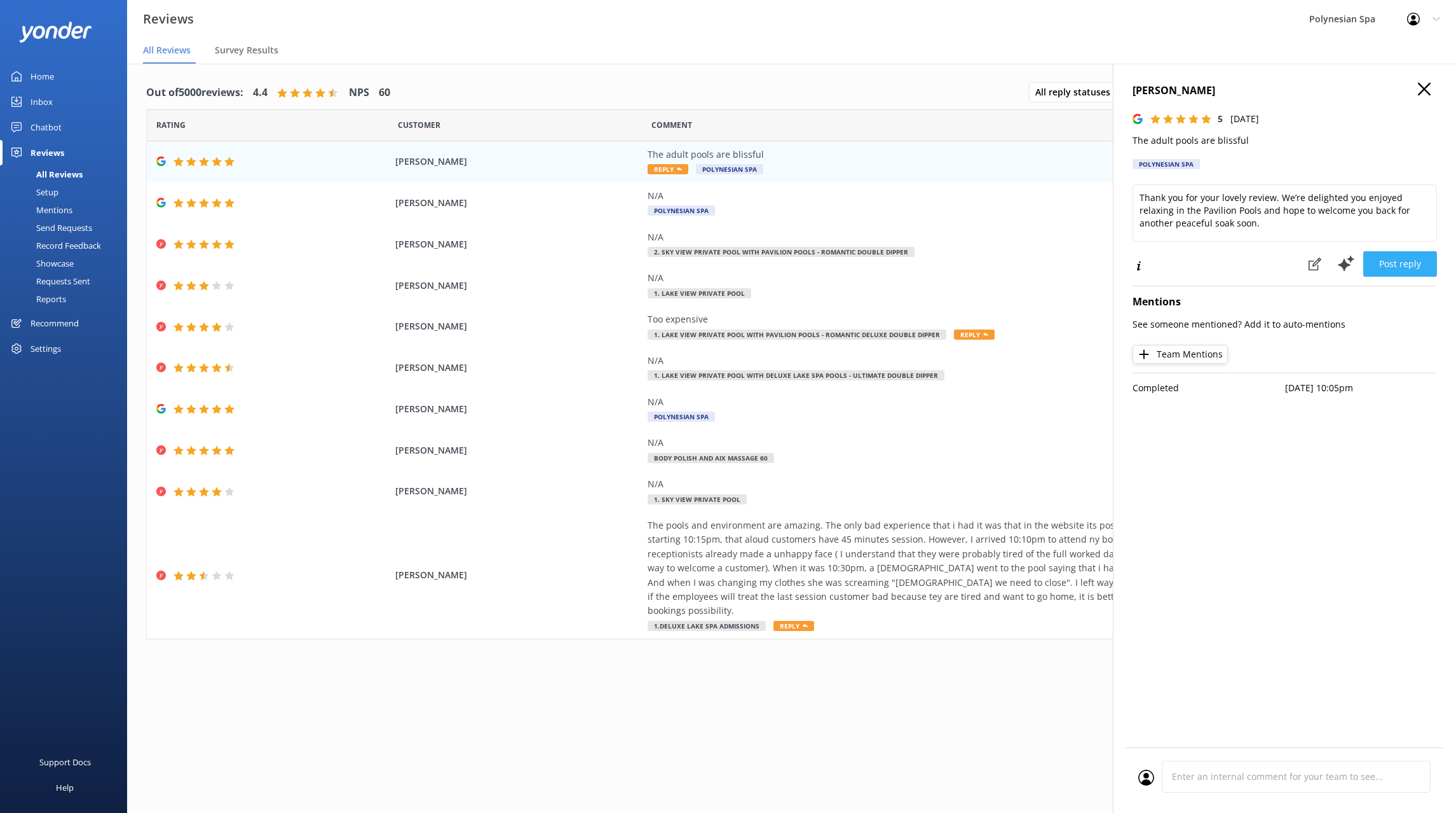
click at [1383, 259] on button "Post reply" at bounding box center [1400, 263] width 74 height 26
click at [971, 97] on div "Out of 5000 reviews: 4.4 NPS 60 All reply statuses All reply statuses Needs a r…" at bounding box center [791, 93] width 1291 height 33
click at [1420, 91] on icon "button" at bounding box center [1424, 88] width 12 height 12
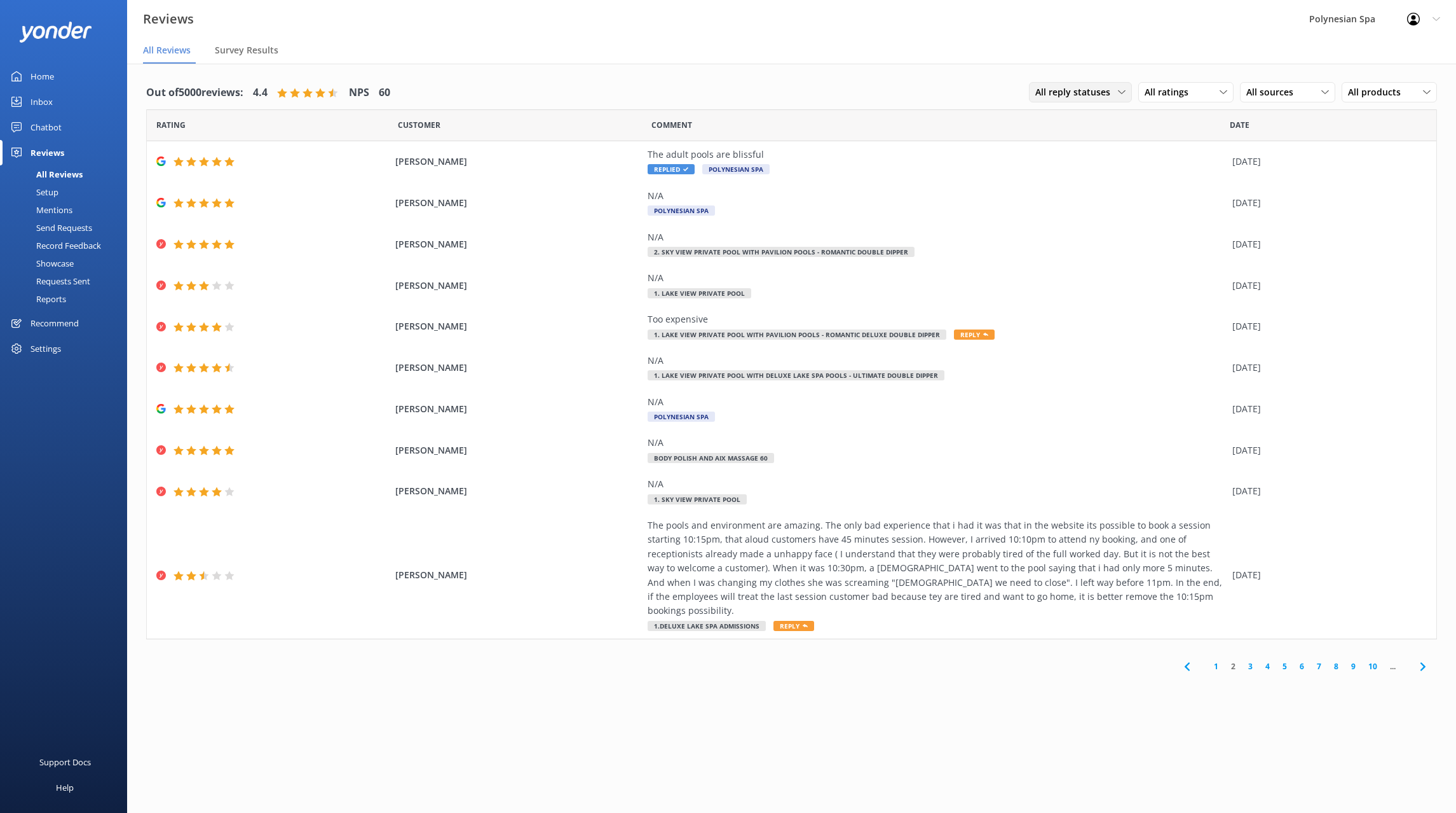
click at [1093, 94] on span "All reply statuses" at bounding box center [1077, 92] width 82 height 14
click at [1097, 142] on link "Needs a reply" at bounding box center [1087, 144] width 114 height 26
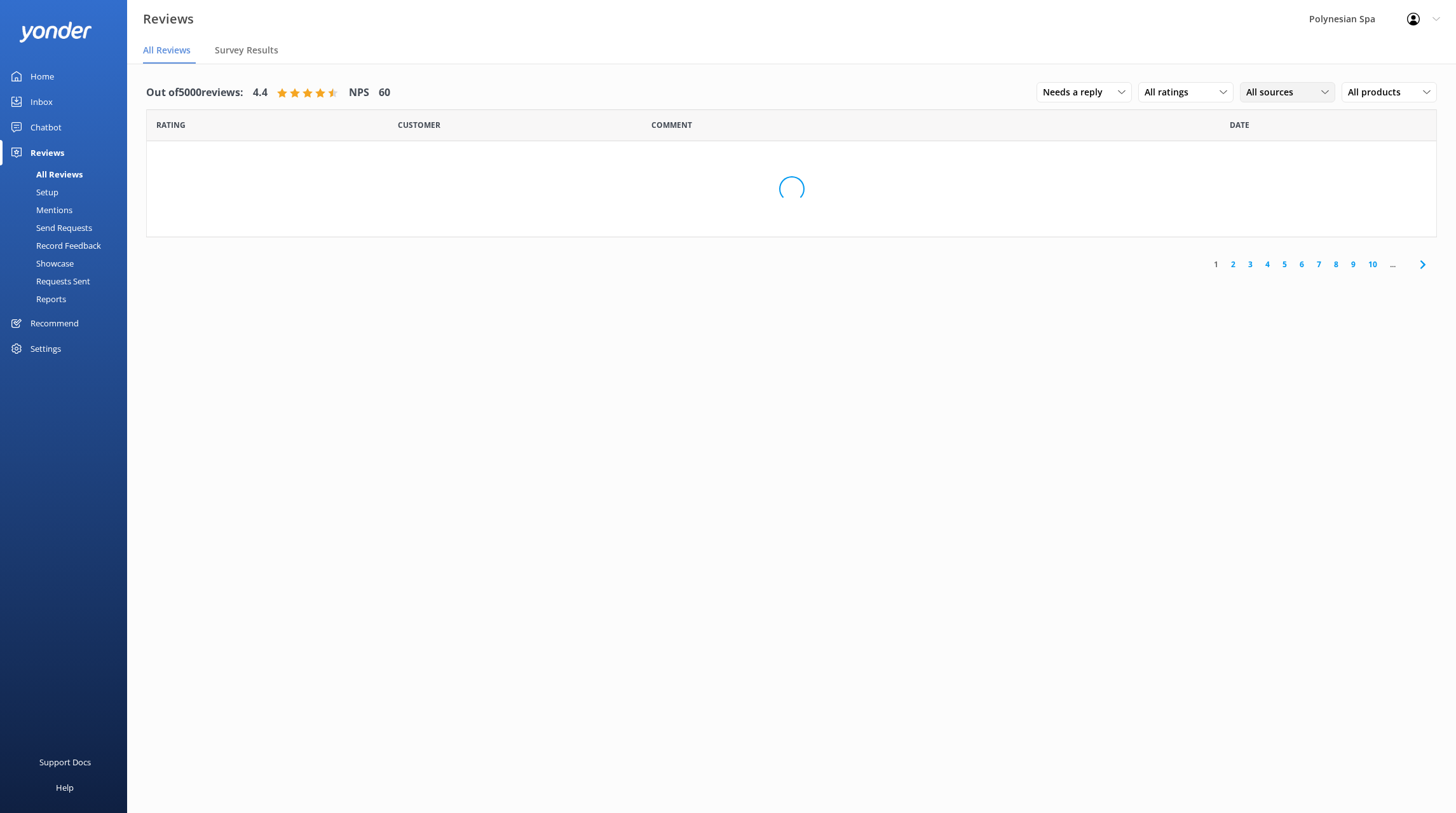
click at [1267, 89] on span "All sources" at bounding box center [1273, 92] width 54 height 14
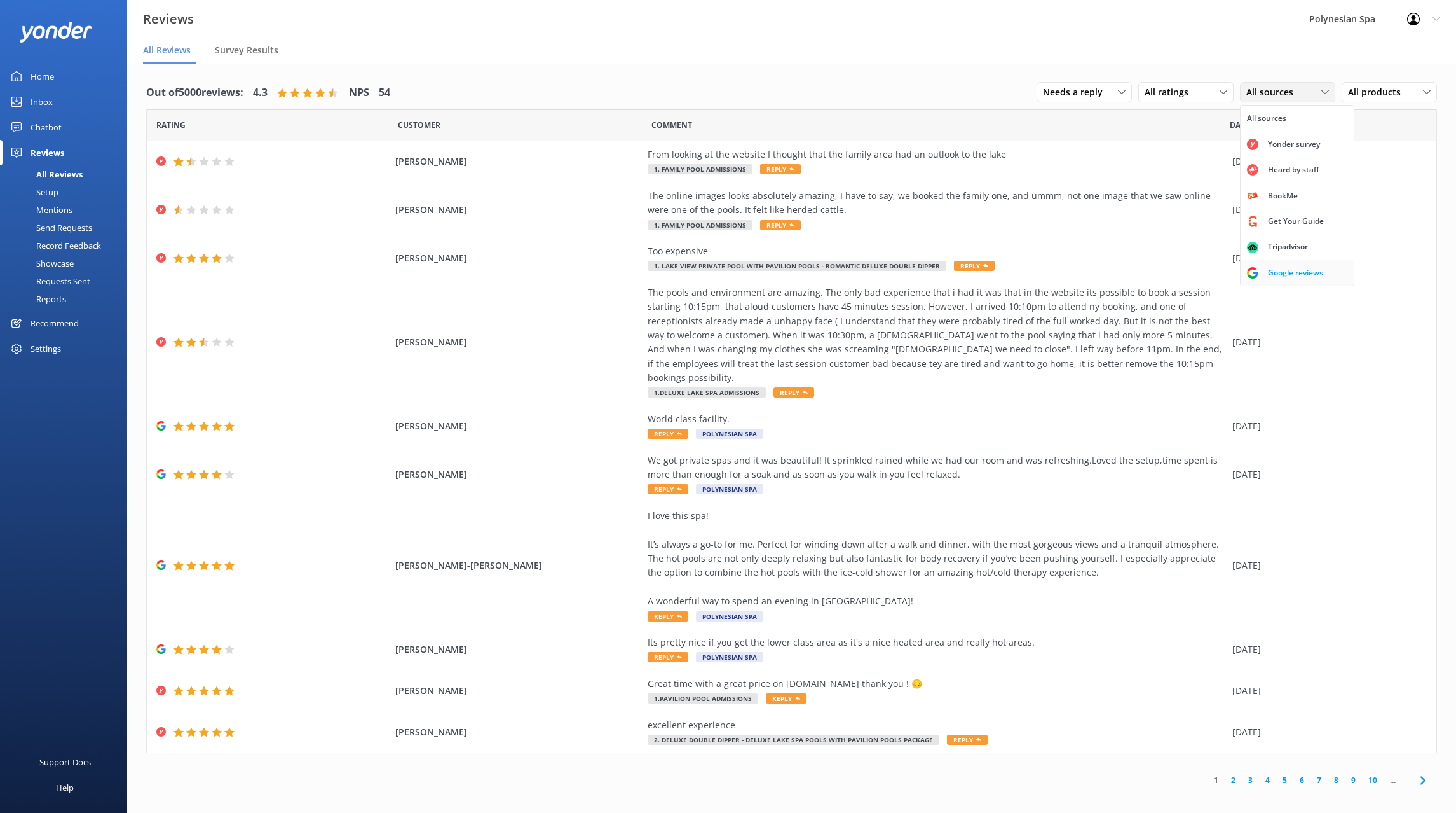
click at [1305, 270] on div "Google reviews" at bounding box center [1296, 272] width 74 height 12
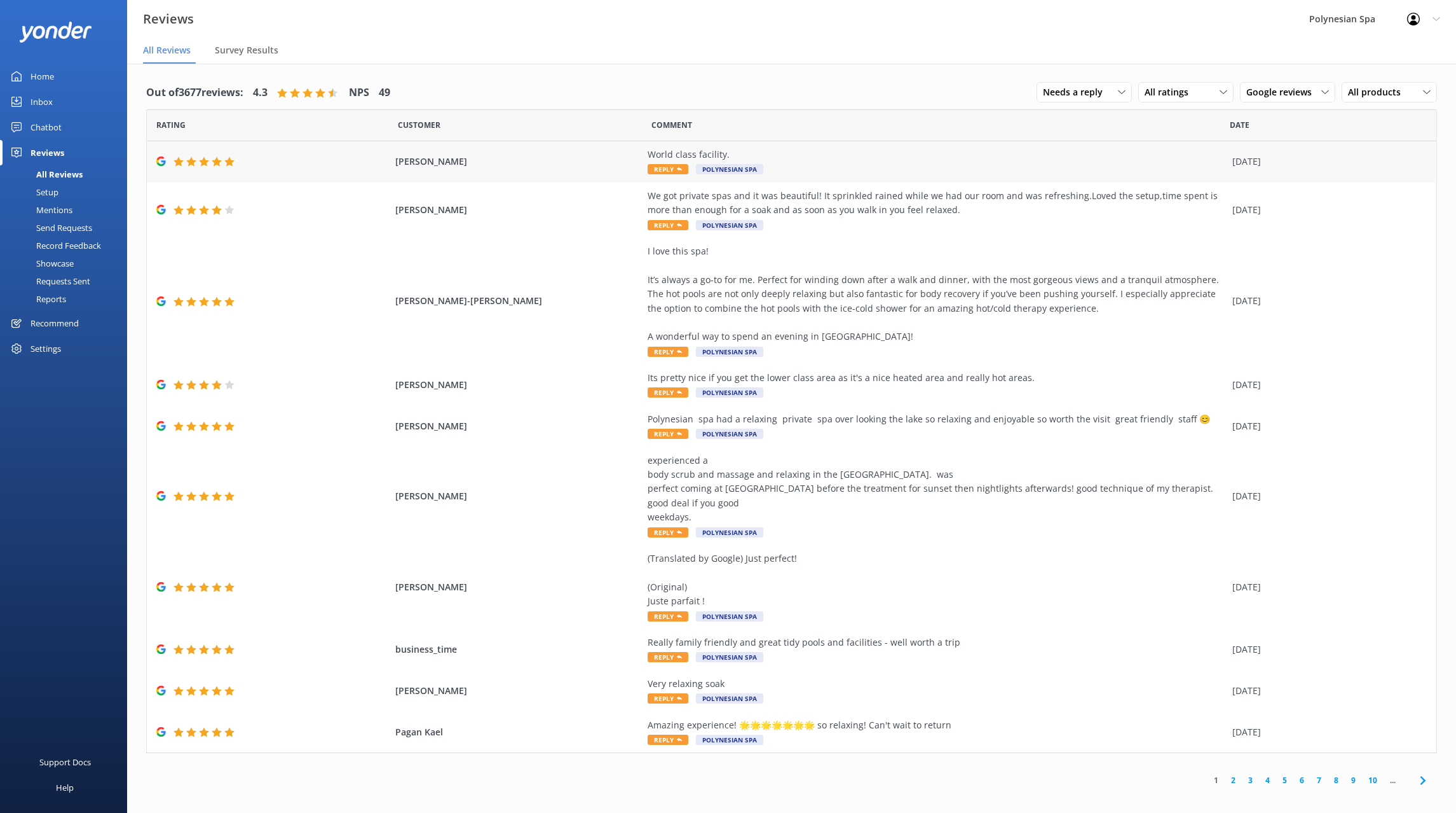
click at [837, 170] on div "World class facility. Reply Polynesian Spa" at bounding box center [936, 161] width 578 height 29
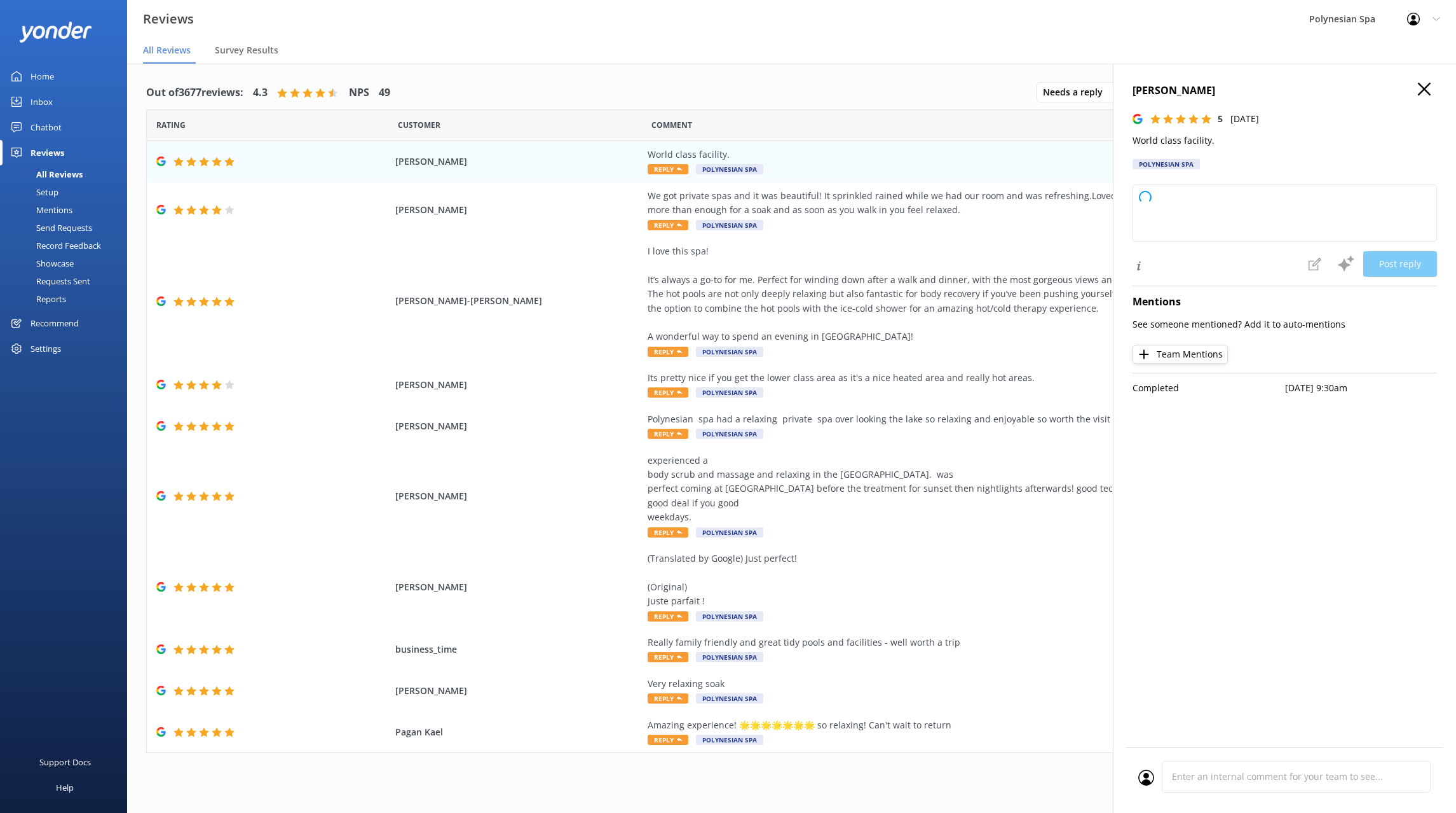
click at [1157, 138] on p "World class facility." at bounding box center [1285, 140] width 304 height 14
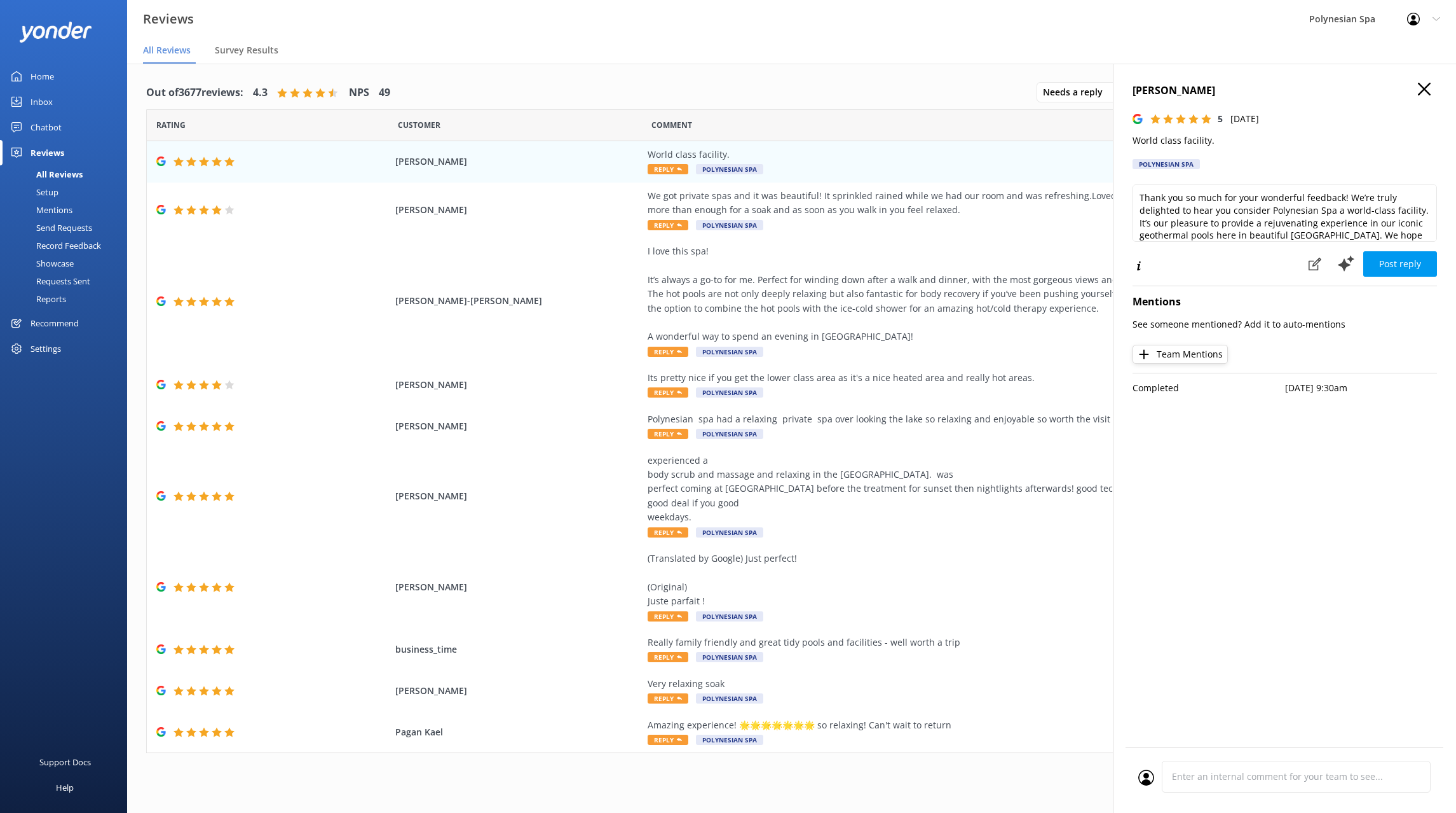
click at [1157, 138] on p "World class facility." at bounding box center [1285, 140] width 304 height 14
click at [1209, 208] on textarea "Thank you so much for your wonderful feedback! We’re truly delighted to hear yo…" at bounding box center [1285, 213] width 304 height 58
paste textarea "for your generous feedback. We’re proud to share our geothermal springs with vi…"
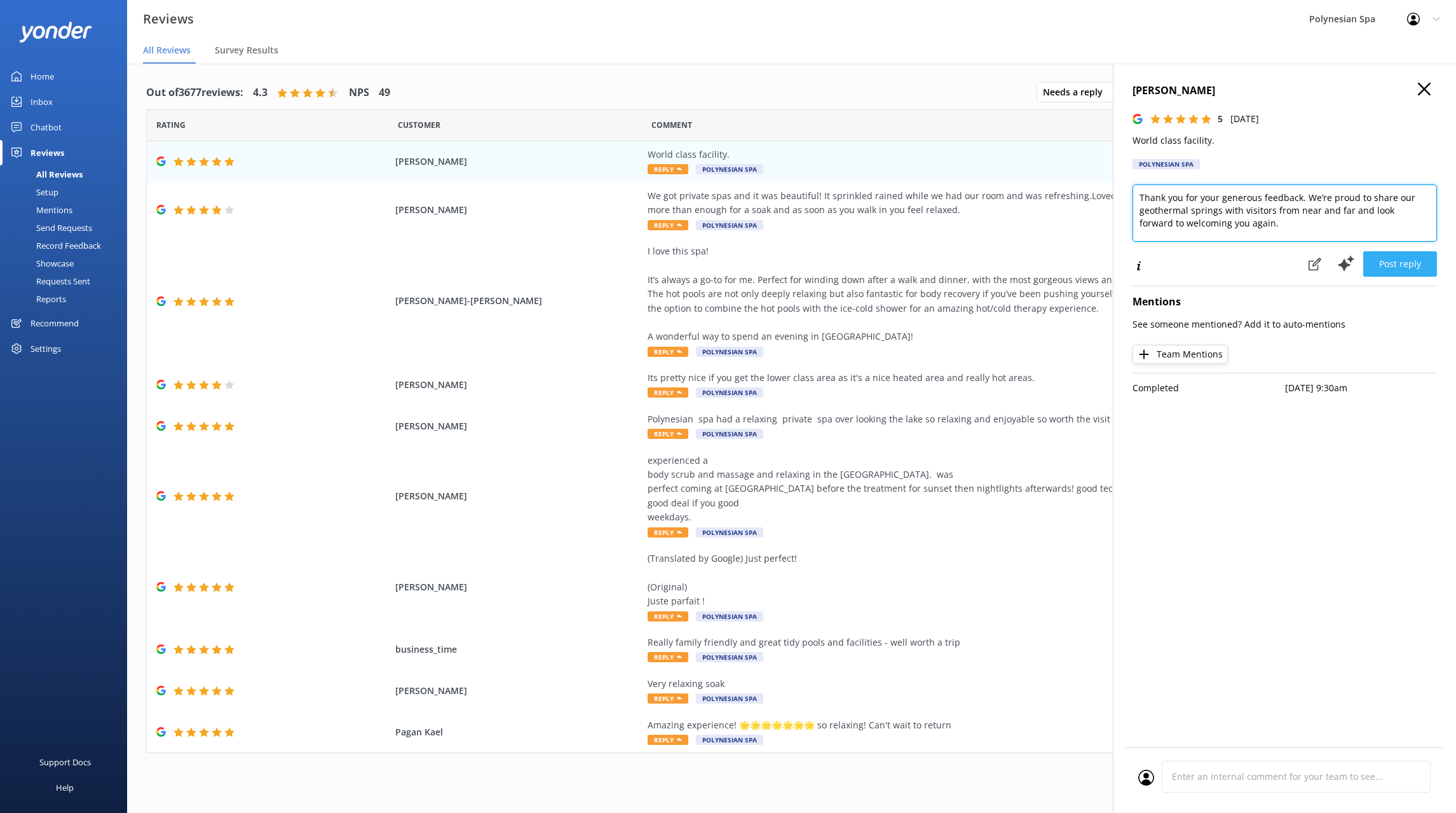
type textarea "Thank you for your generous feedback. We’re proud to share our geothermal sprin…"
click at [1409, 255] on button "Post reply" at bounding box center [1400, 263] width 74 height 26
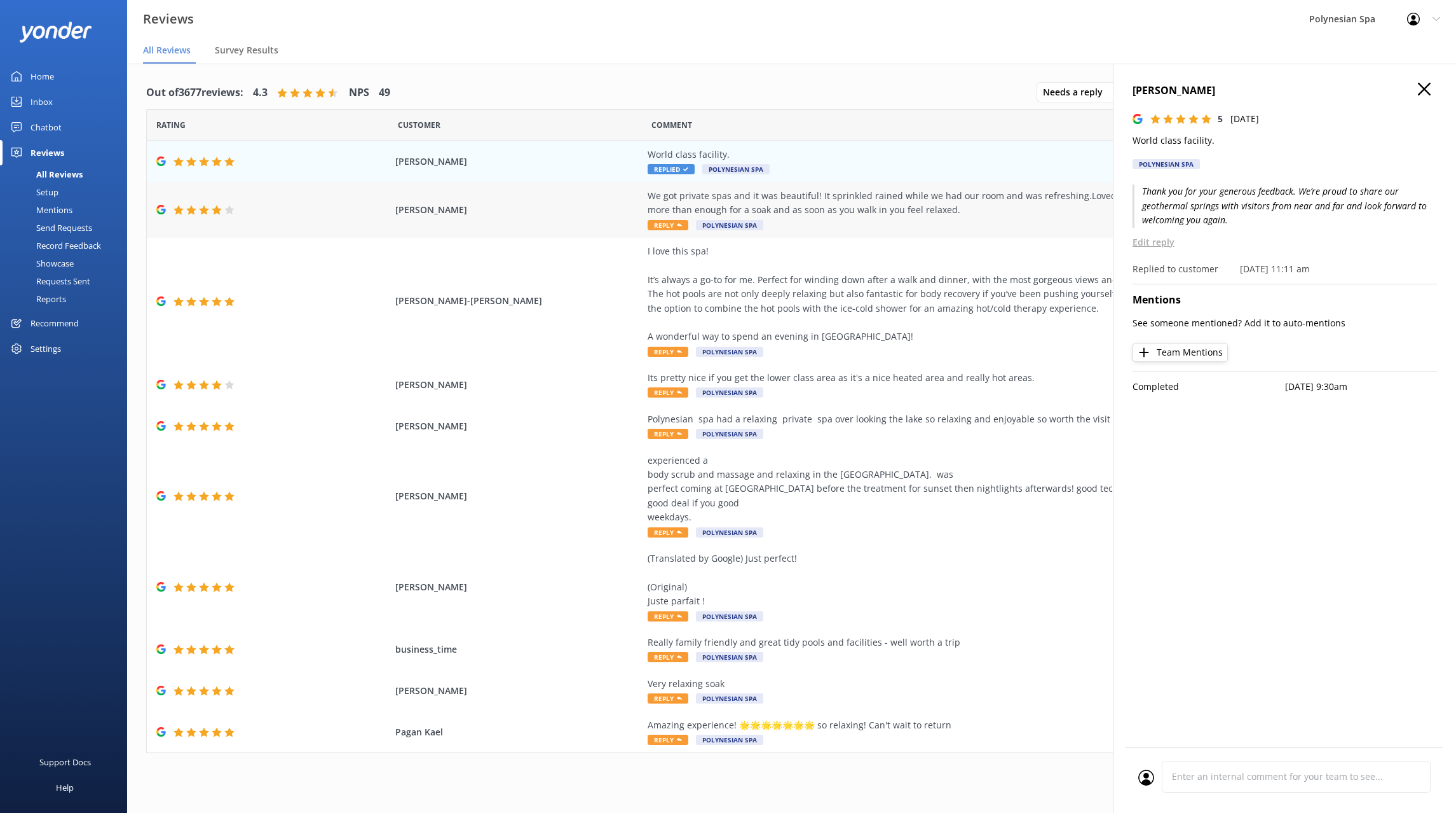
click at [793, 222] on div "We got private spas and it was beautiful! It sprinkled rained while we had our …" at bounding box center [936, 210] width 578 height 43
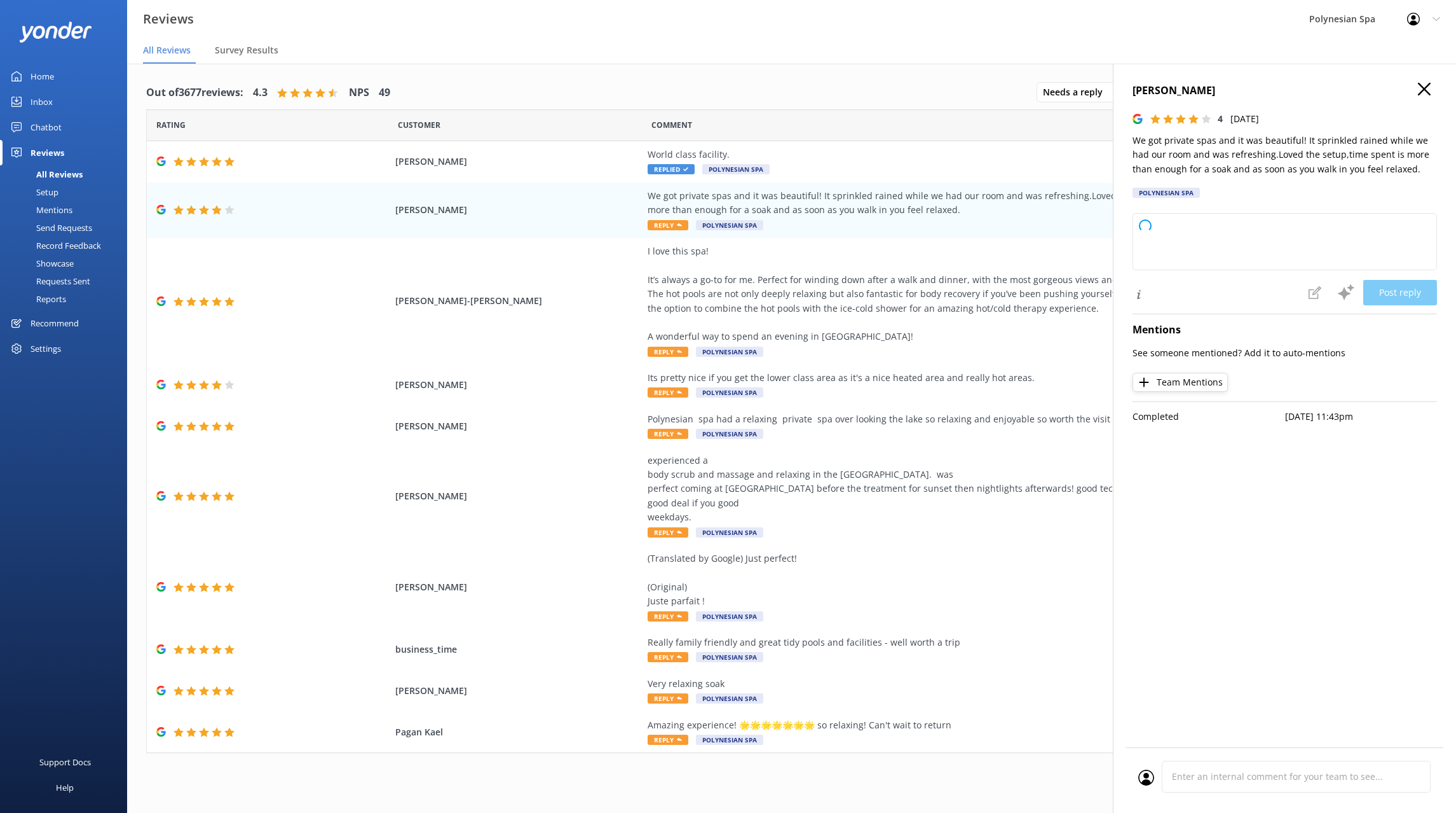
click at [1193, 132] on div "[PERSON_NAME] 4 [DATE] We got private spas and it was beautiful! It sprinkled r…" at bounding box center [1285, 143] width 304 height 123
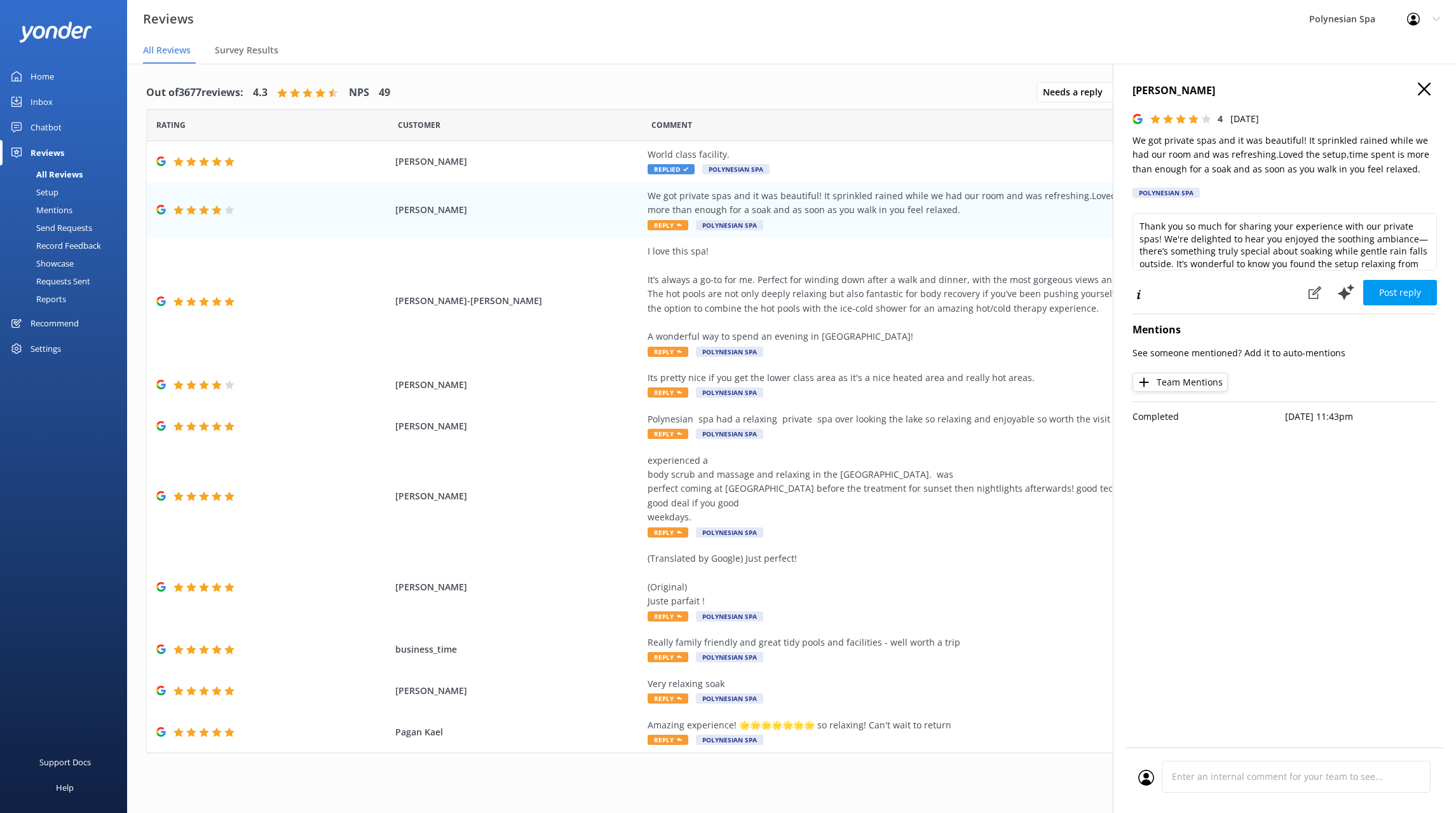
click at [1193, 132] on div "[PERSON_NAME] 4 [DATE] We got private spas and it was beautiful! It sprinkled r…" at bounding box center [1285, 143] width 304 height 123
click at [1199, 239] on textarea "Thank you so much for sharing your experience with our private spas! We're deli…" at bounding box center [1285, 242] width 304 height 58
paste textarea "for sharing your experience. The private pools are a special way to unwind, and…"
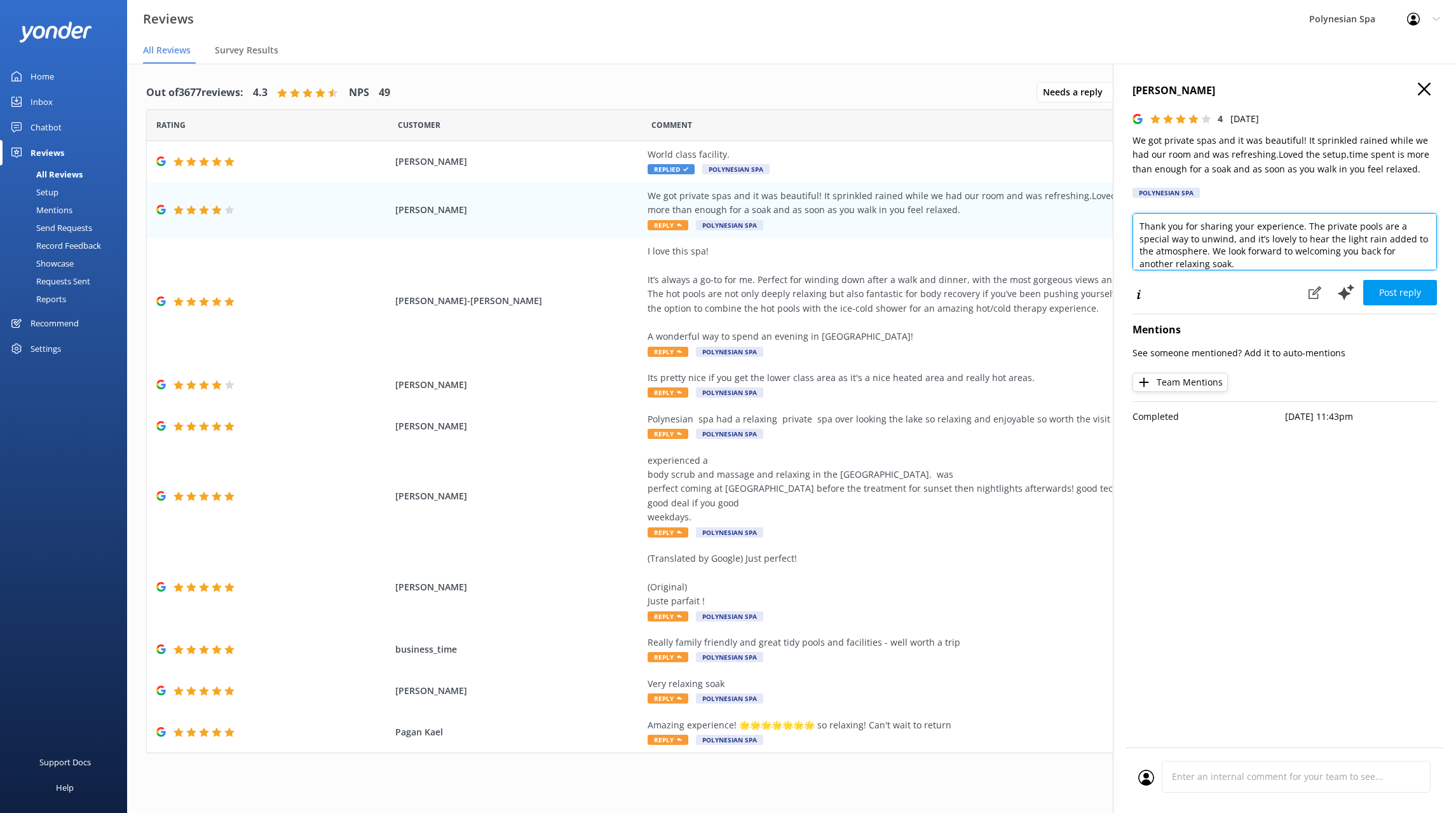
scroll to position [1, 0]
type textarea "Thank you for sharing your experience. The private pools are a special way to u…"
click at [1395, 284] on button "Post reply" at bounding box center [1400, 292] width 74 height 26
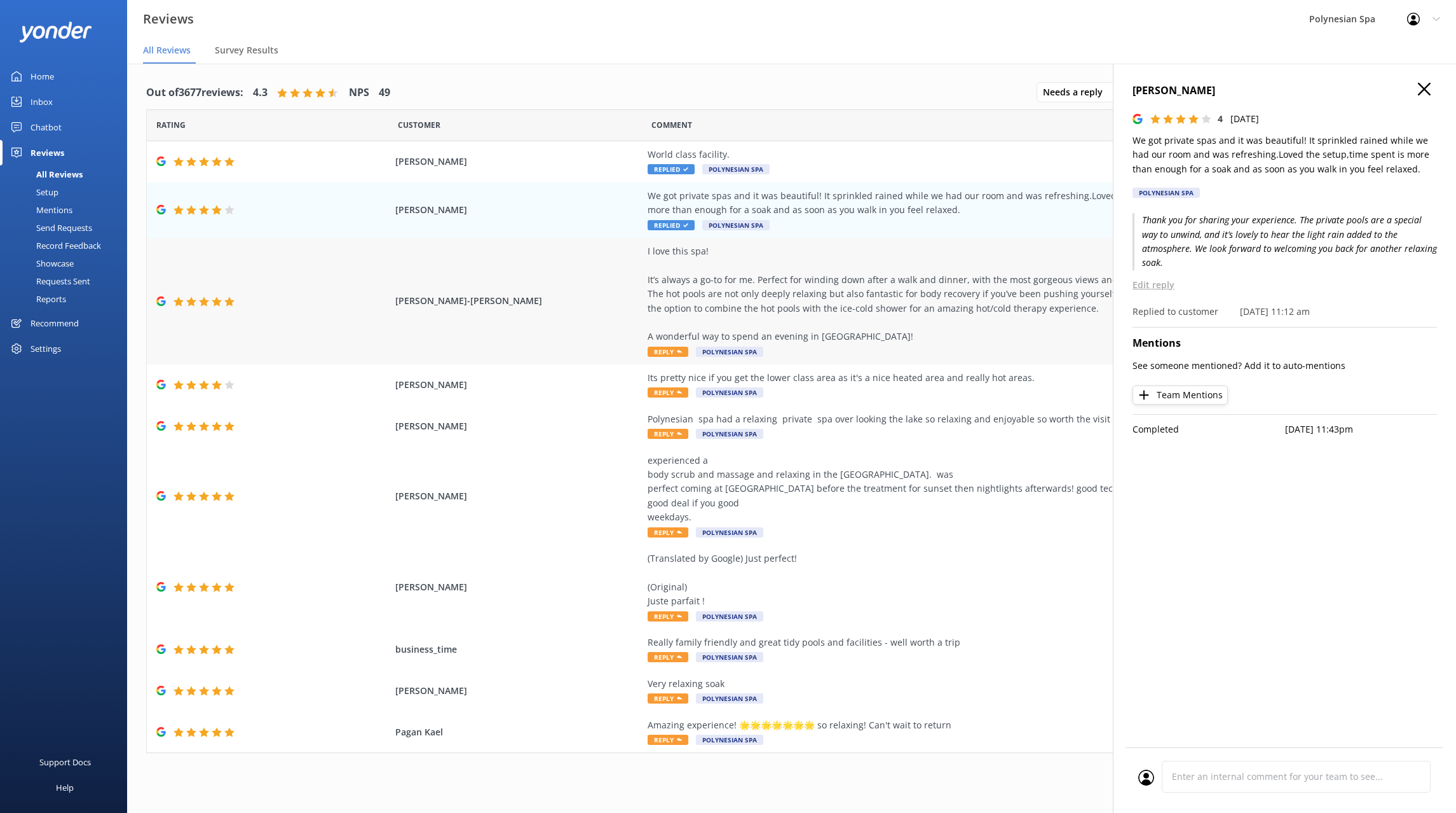
click at [792, 278] on div "I love this spa! It’s always a go-to for me. Perfect for winding down after a w…" at bounding box center [936, 294] width 578 height 100
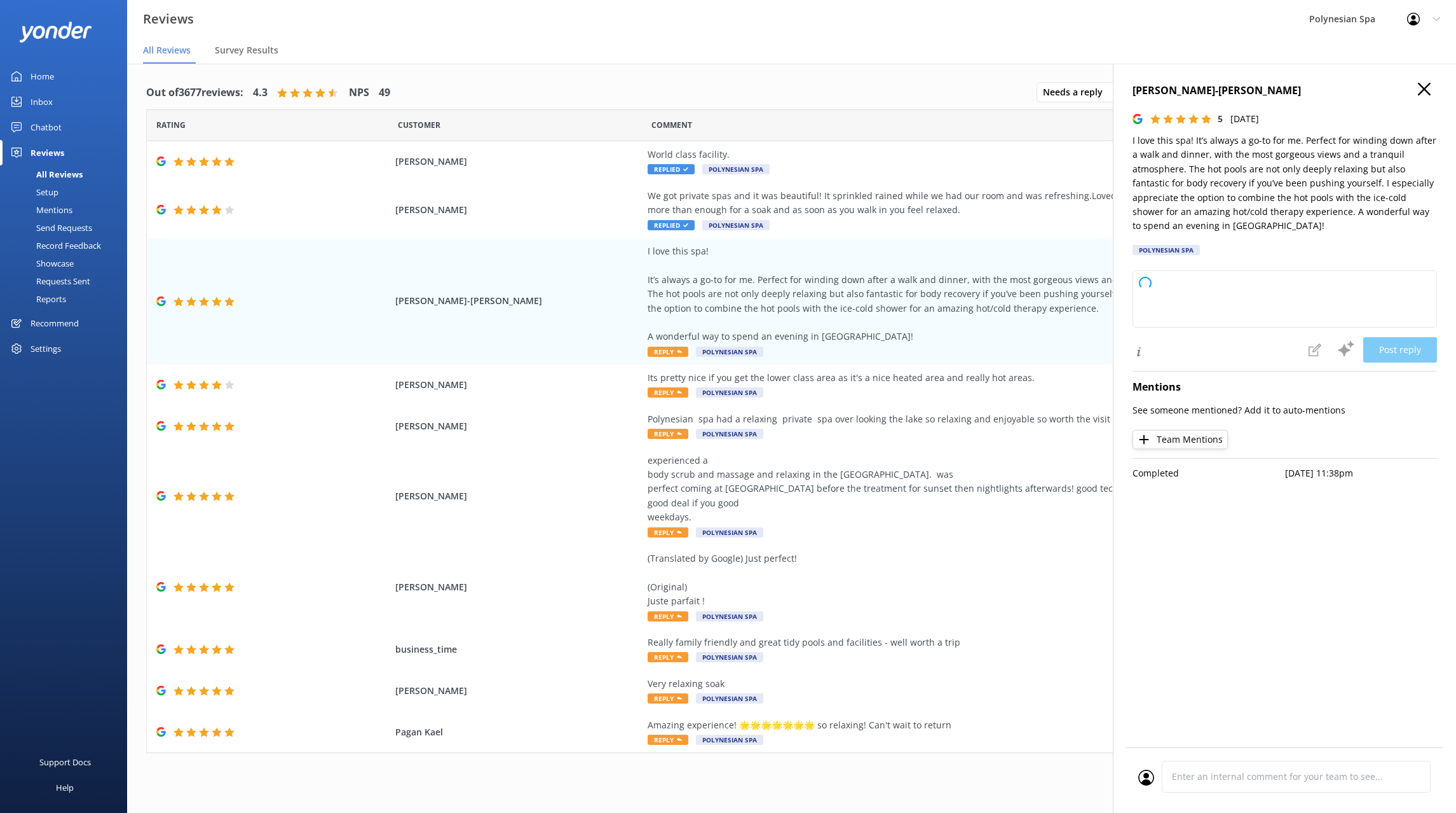
click at [1339, 152] on p "I love this spa! It’s always a go-to for me. Perfect for winding down after a w…" at bounding box center [1285, 183] width 304 height 100
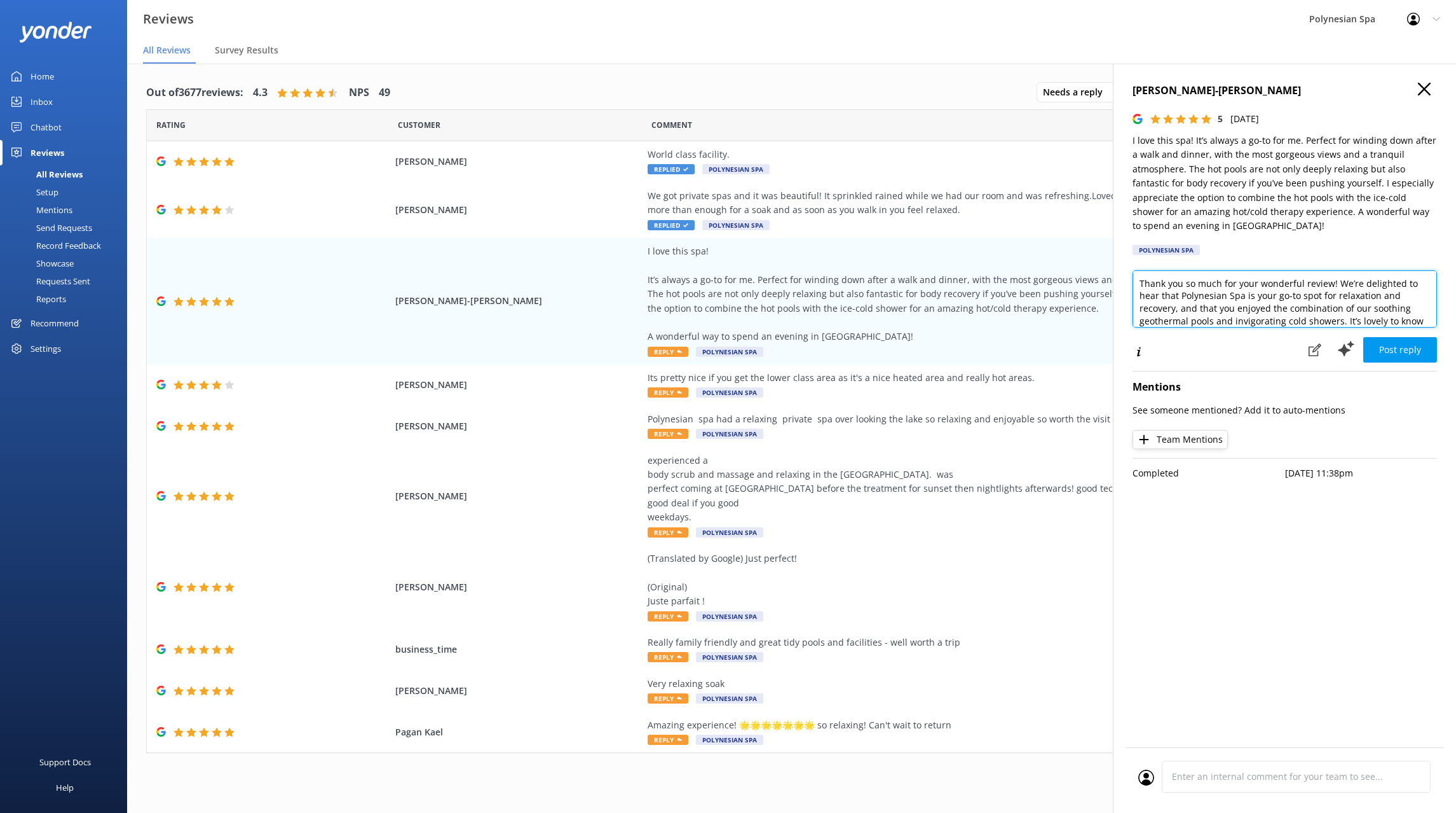
click at [1243, 313] on textarea "Thank you so much for your wonderful review! We’re delighted to hear that Polyn…" at bounding box center [1285, 299] width 304 height 58
paste textarea "for such kind feedback. It’s wonderful to know Polynesian Spa is a favourite sp…"
drag, startPoint x: 1282, startPoint y: 278, endPoint x: 1165, endPoint y: 295, distance: 118.2
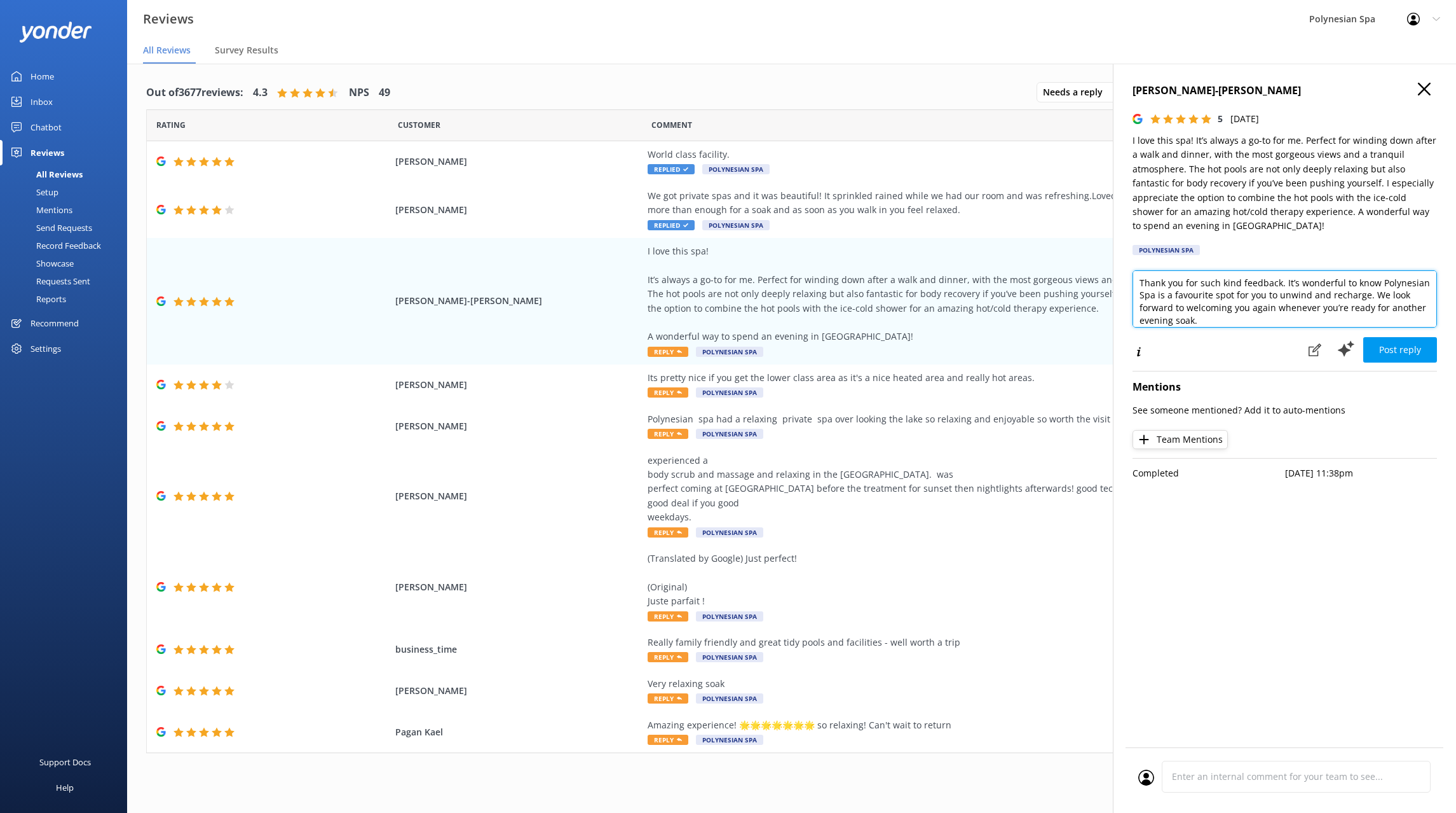
click at [1165, 295] on textarea "Thank you for such kind feedback. It’s wonderful to know Polynesian Spa is a fa…" at bounding box center [1285, 299] width 304 height 58
type textarea "Thank you for such kind feedback.We're so glad to hear that Polynesian Spa is a…"
click at [1429, 340] on button "Post reply" at bounding box center [1400, 350] width 74 height 26
click at [904, 389] on div "Its pretty nice if you get the lower class area as it's a nice heated area and …" at bounding box center [936, 384] width 578 height 29
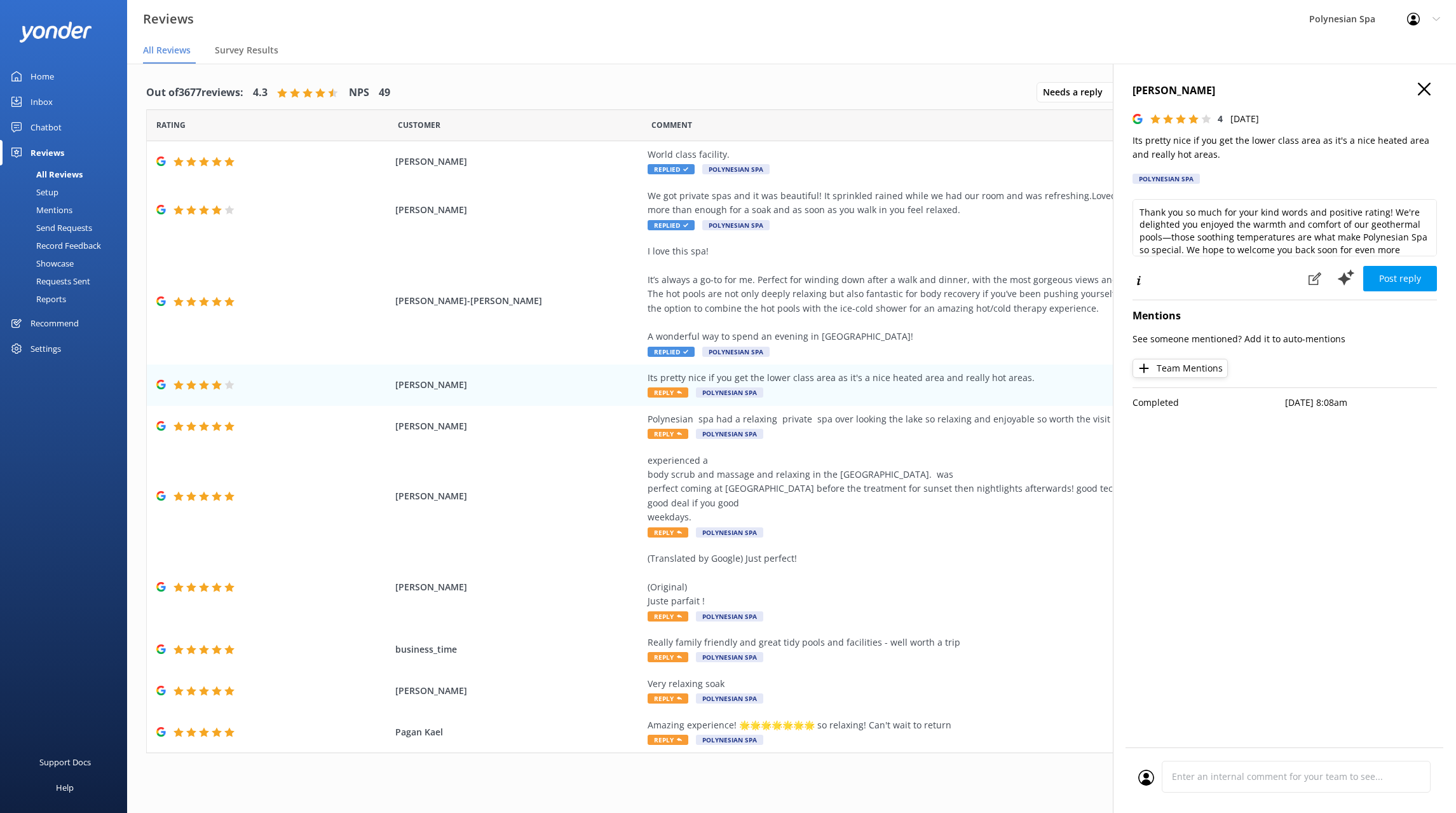
click at [1182, 146] on p "Its pretty nice if you get the lower class area as it's a nice heated area and …" at bounding box center [1285, 147] width 304 height 29
click at [1282, 201] on textarea "Thank you so much for your kind words and positive rating! We're delighted you …" at bounding box center [1285, 228] width 304 height 58
click at [1282, 200] on textarea "Thank you so much for your kind words and positive rating! We're delighted you …" at bounding box center [1285, 228] width 304 height 58
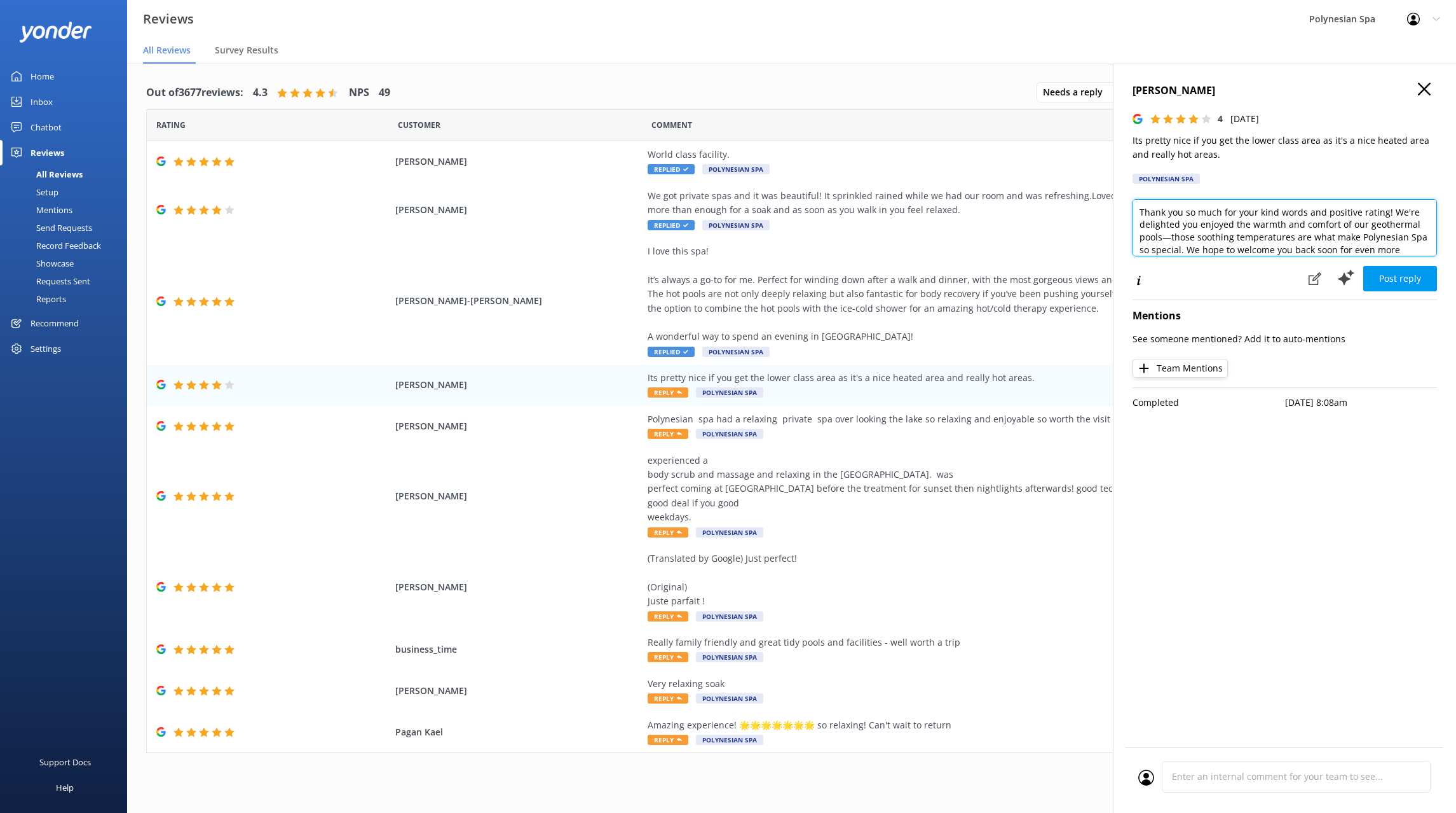
click at [1282, 200] on textarea "Thank you so much for your kind words and positive rating! We're delighted you …" at bounding box center [1285, 228] width 304 height 58
paste textarea "for sharing your review. We’re glad you enjoyed the variety of pool temperature…"
type textarea "Thank you for sharing your review. We’re glad you enjoyed the variety of pool t…"
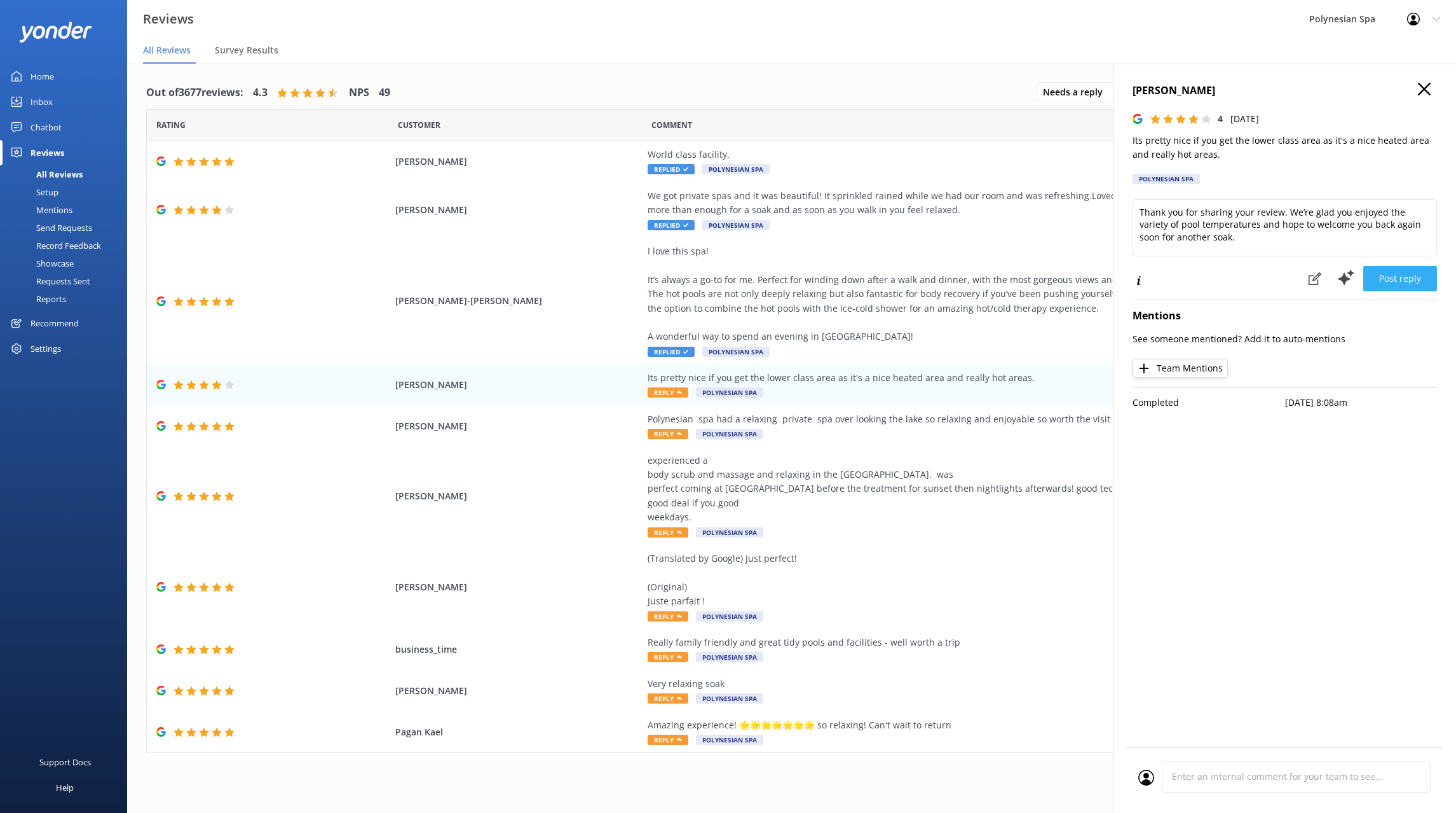
click at [1387, 266] on button "Post reply" at bounding box center [1400, 278] width 74 height 26
click at [809, 443] on div "[PERSON_NAME] Polynesian spa had a relaxing private spa over looking the lake s…" at bounding box center [791, 426] width 1290 height 41
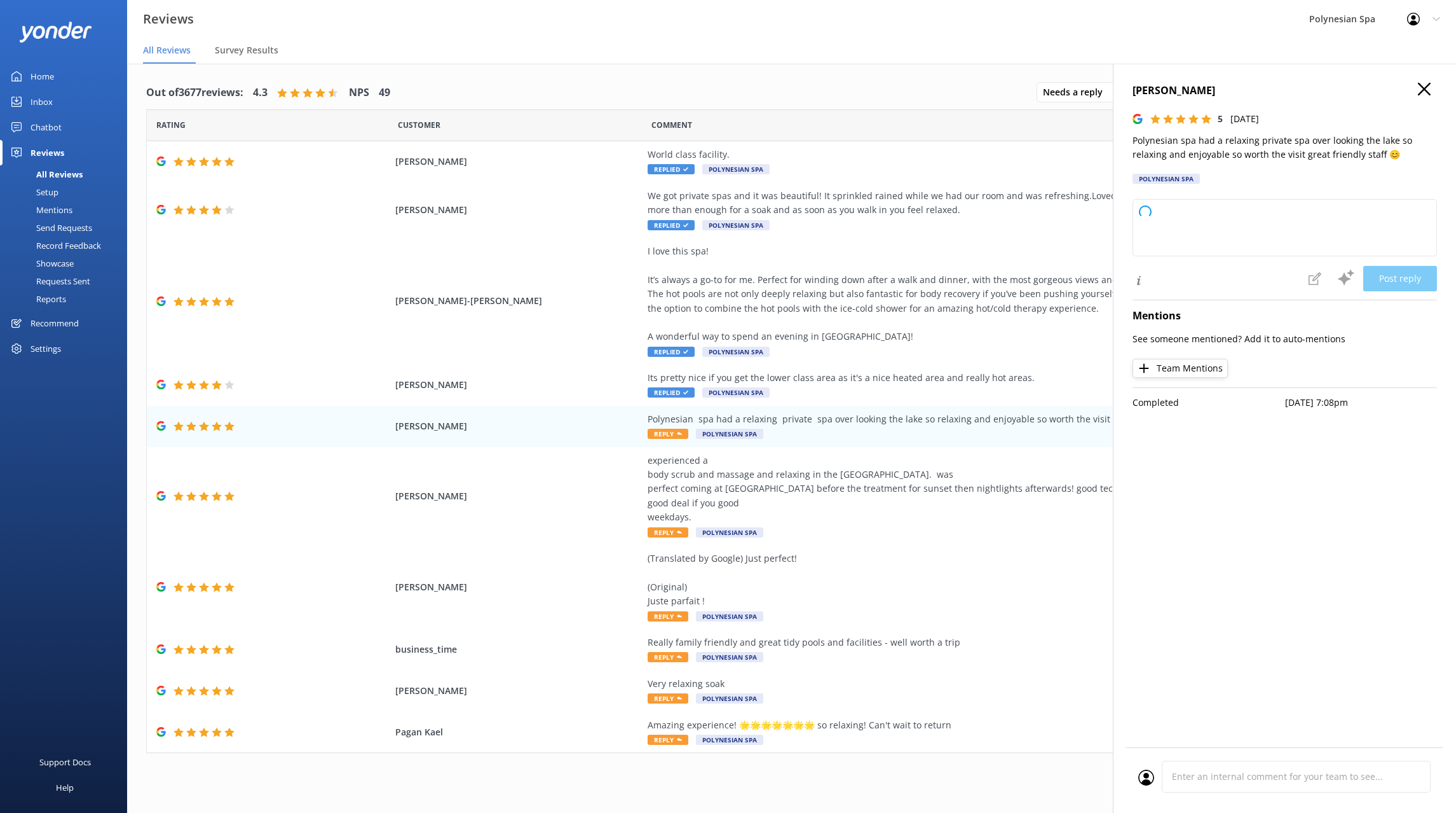
click at [1196, 162] on div "[PERSON_NAME] 5 [DATE] [GEOGRAPHIC_DATA] spa had a relaxing private spa over lo…" at bounding box center [1285, 137] width 304 height 109
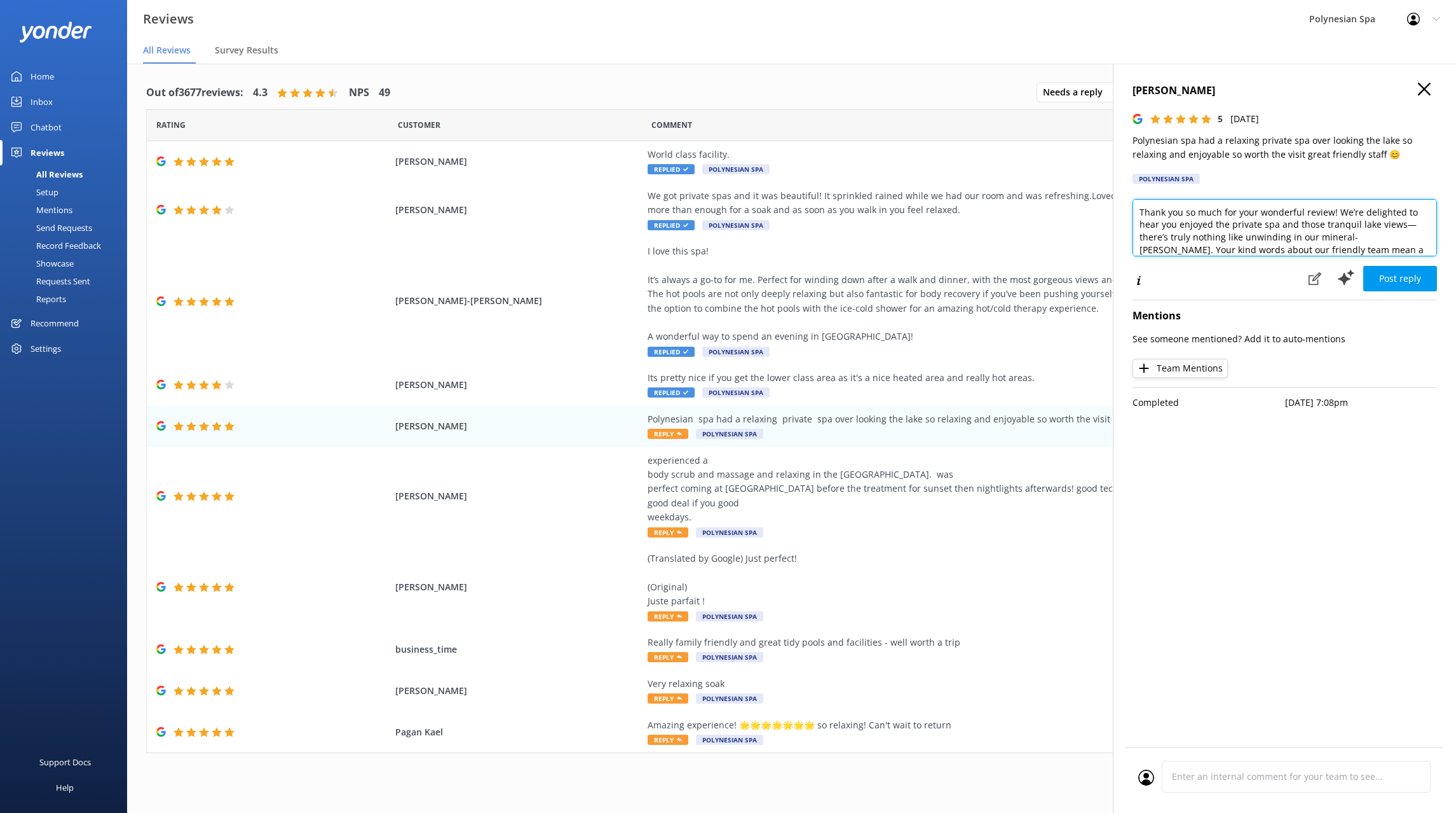
click at [1189, 225] on textarea "Thank you so much for your wonderful review! We’re delighted to hear you enjoye…" at bounding box center [1285, 228] width 304 height 58
paste textarea "for your lovely review. We’re so pleased you enjoyed the private pool experienc…"
type textarea "Thank you for your lovely review. We’re so pleased you enjoyed the private pool…"
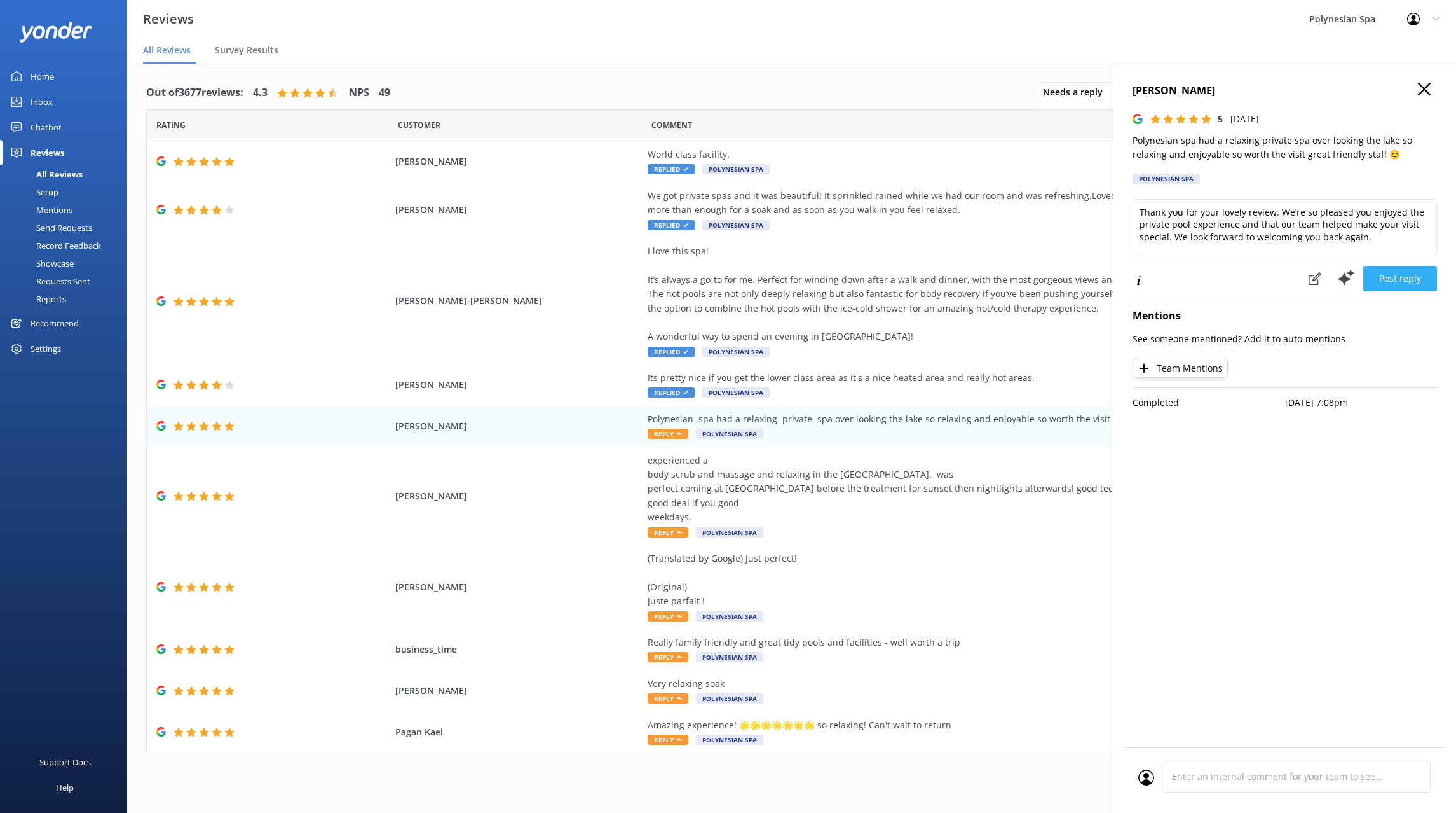
click at [1393, 270] on button "Post reply" at bounding box center [1400, 278] width 74 height 26
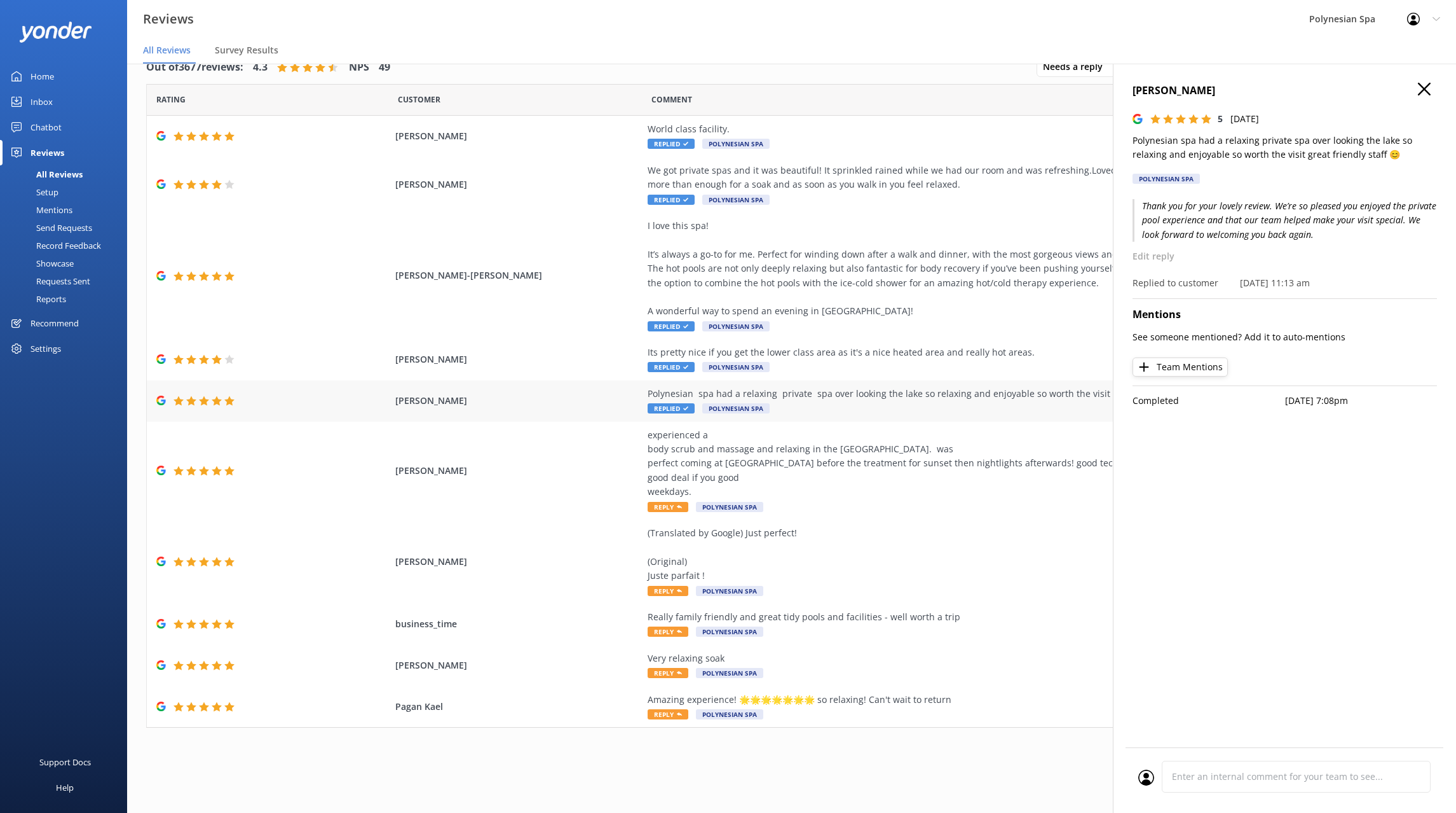
click at [860, 430] on div "experienced a body scrub and massage and relaxing in the [GEOGRAPHIC_DATA]. was…" at bounding box center [936, 463] width 578 height 72
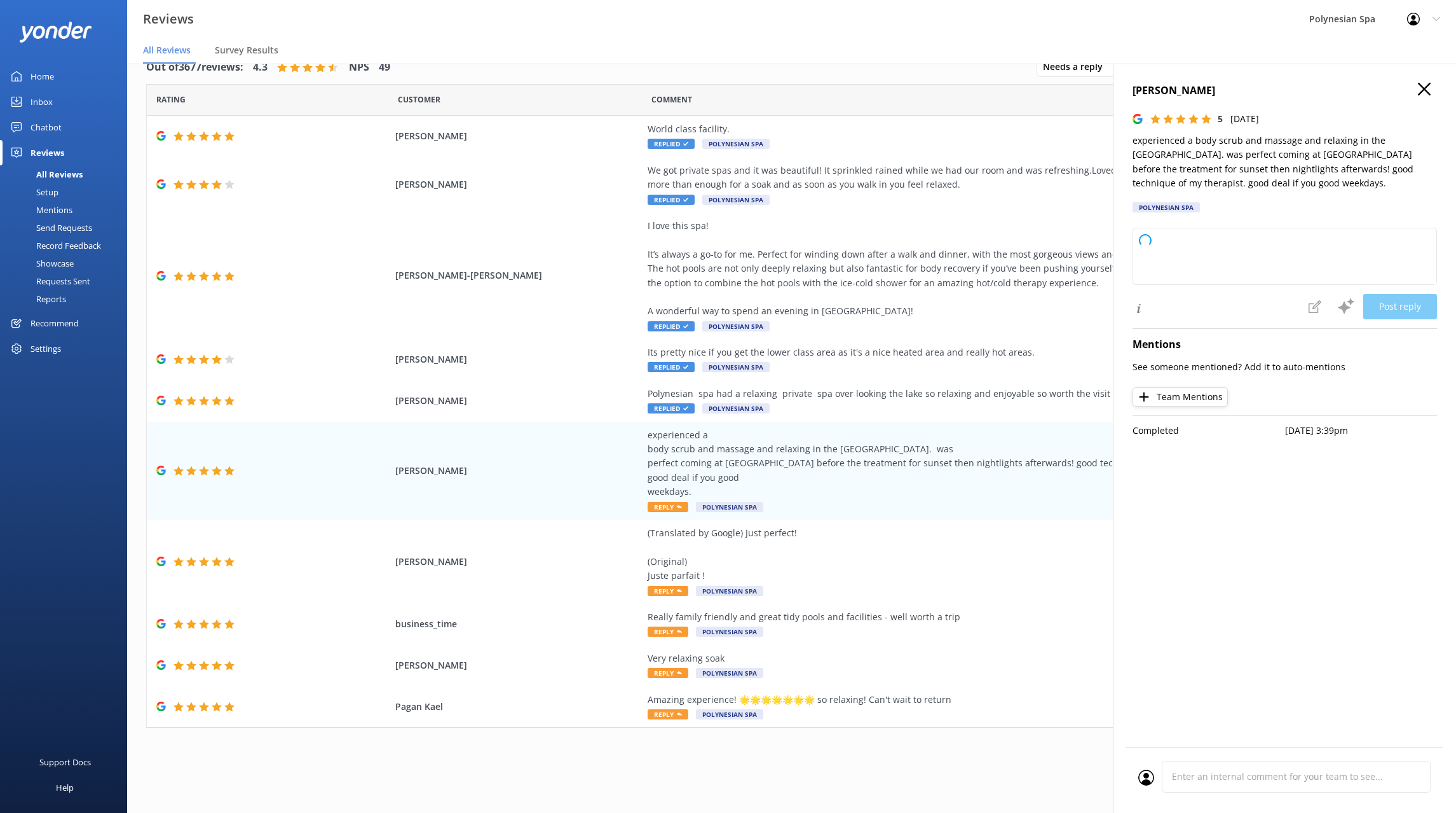
click at [1226, 144] on p "experienced a body scrub and massage and relaxing in the [GEOGRAPHIC_DATA]. was…" at bounding box center [1285, 162] width 304 height 58
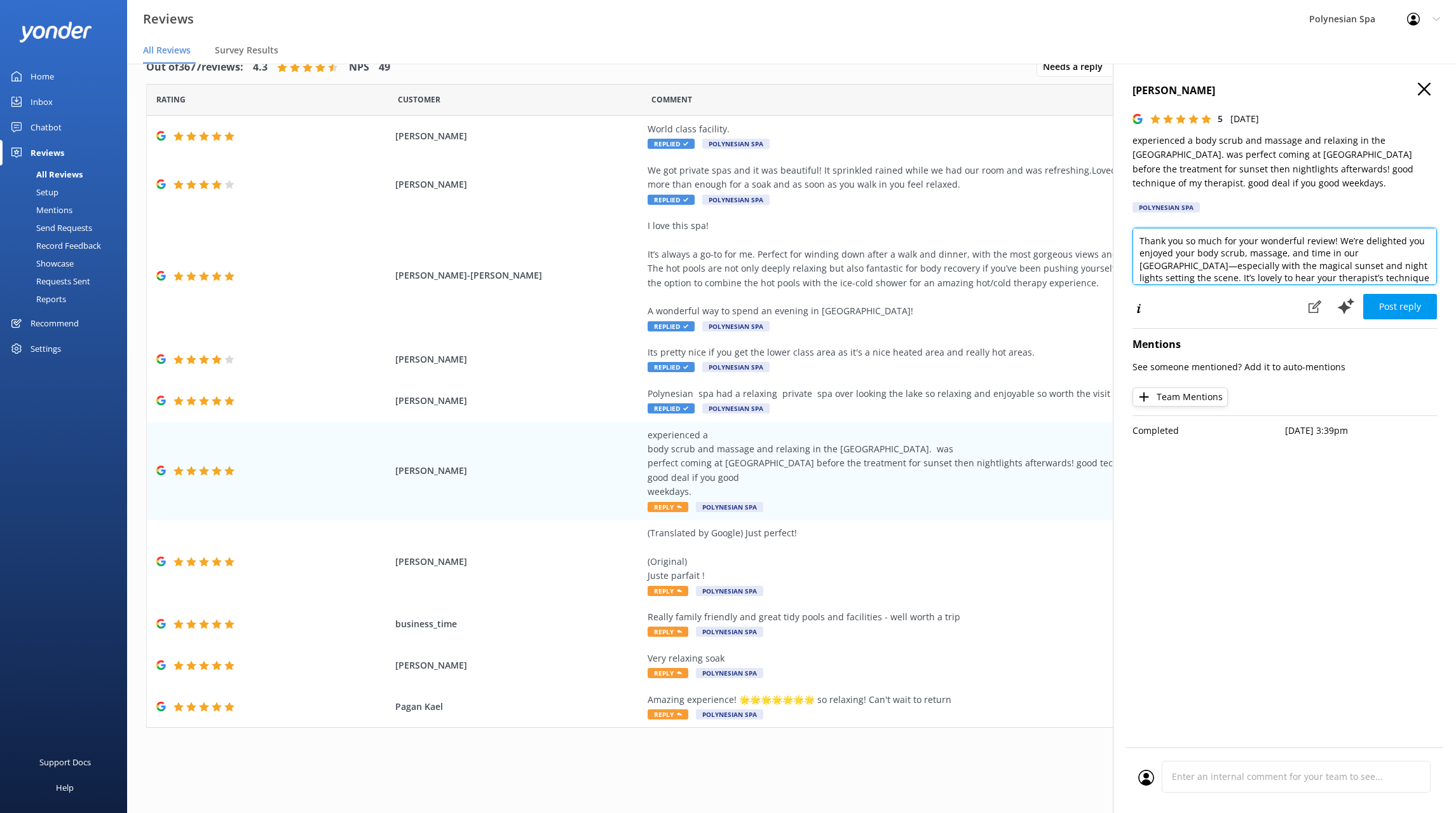
click at [1254, 256] on textarea "Thank you so much for your wonderful review! We’re delighted you enjoyed your b…" at bounding box center [1285, 257] width 304 height 58
click at [1254, 255] on textarea "Thank you so much for your wonderful review! We’re delighted you enjoyed your b…" at bounding box center [1285, 257] width 304 height 58
paste textarea "for sharing your experience. Sunset is such a beautiful time to enjoy the [GEOG…"
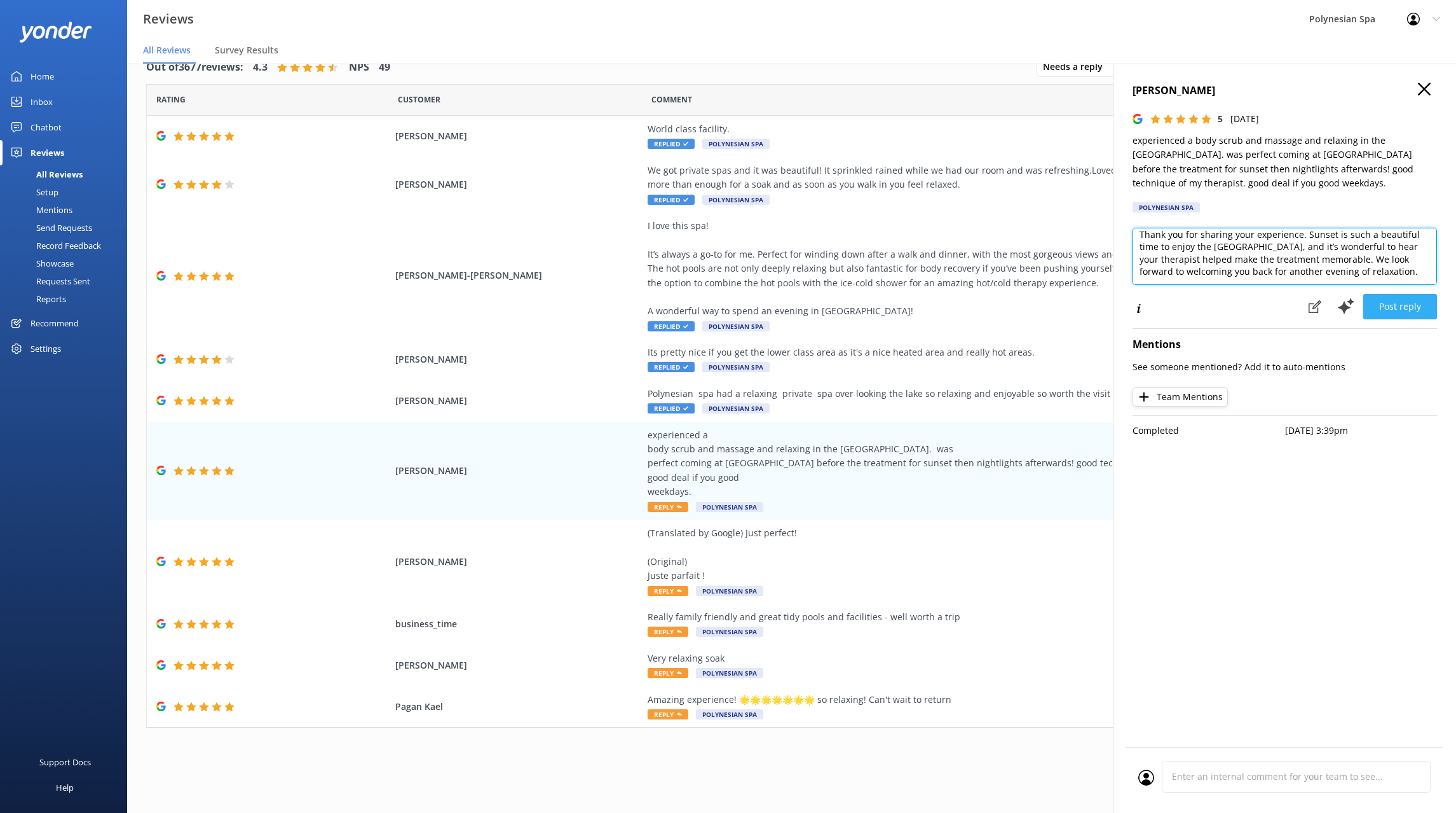
type textarea "Thank you for sharing your experience. Sunset is such a beautiful time to enjoy…"
click at [1413, 295] on button "Post reply" at bounding box center [1400, 306] width 74 height 26
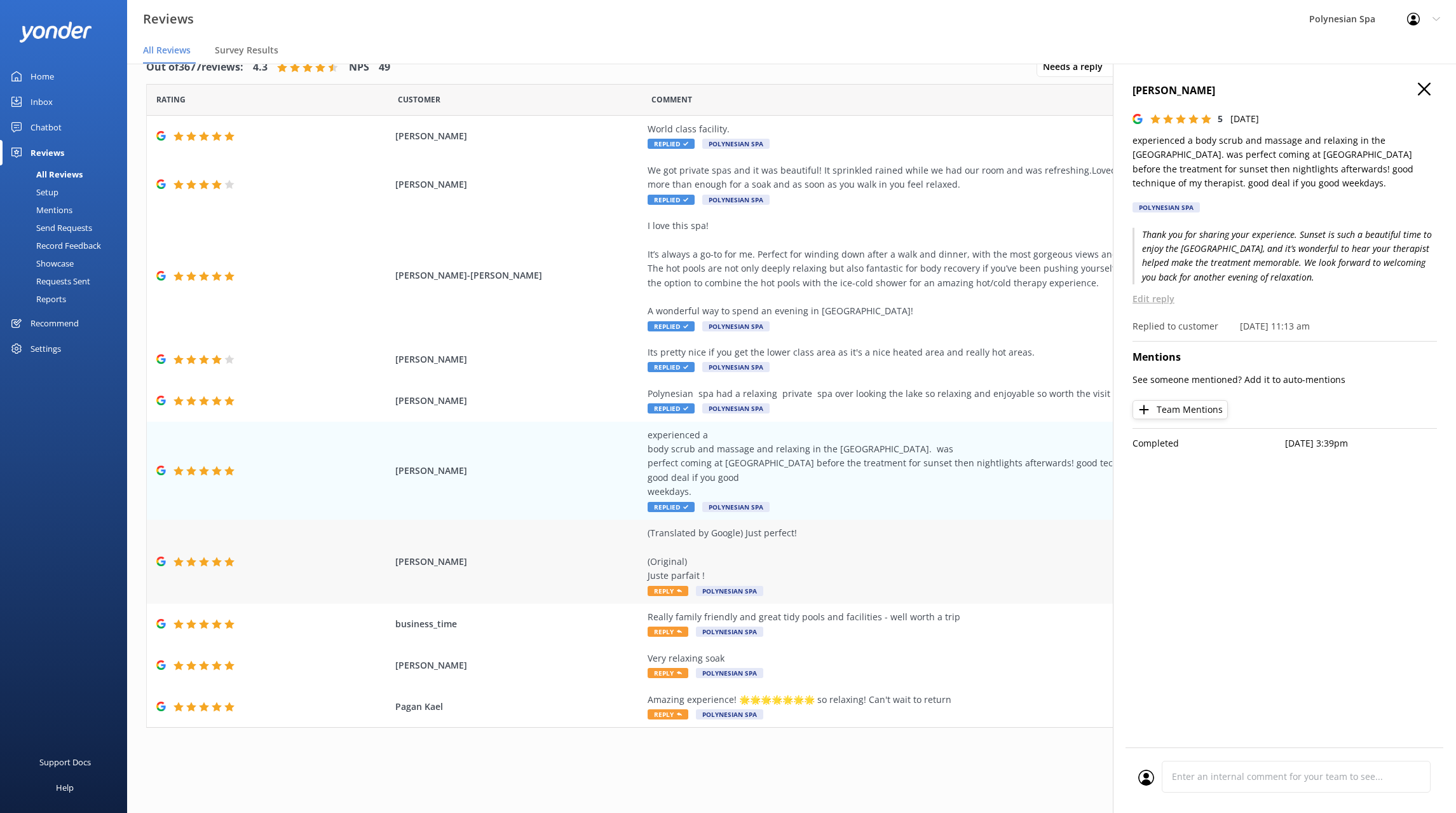
click at [864, 564] on div "(Translated by Google) Just perfect! (Original) Juste parfait !" at bounding box center [936, 555] width 578 height 58
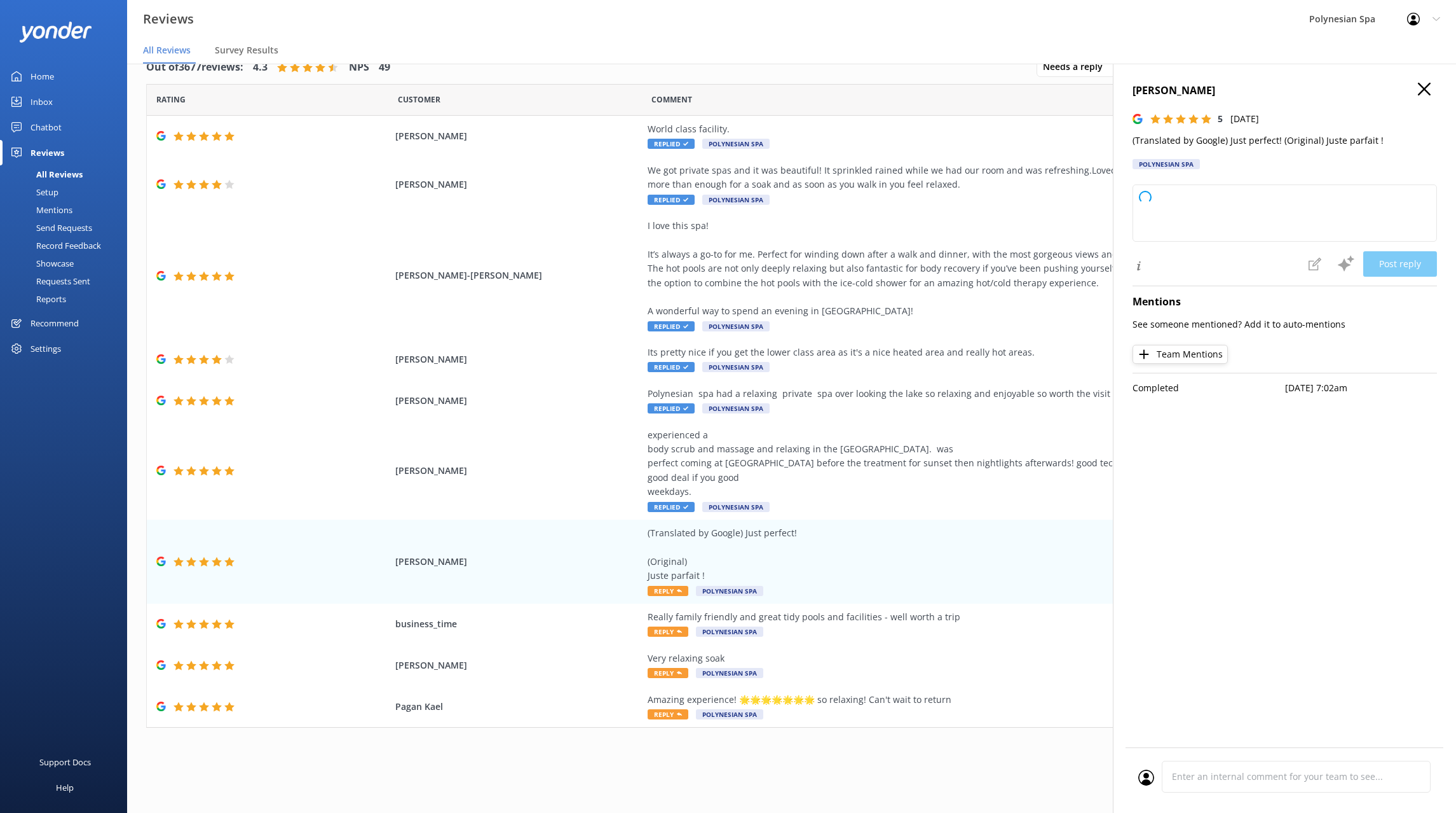
click at [1240, 137] on p "(Translated by Google) Just perfect! (Original) Juste parfait !" at bounding box center [1285, 140] width 304 height 14
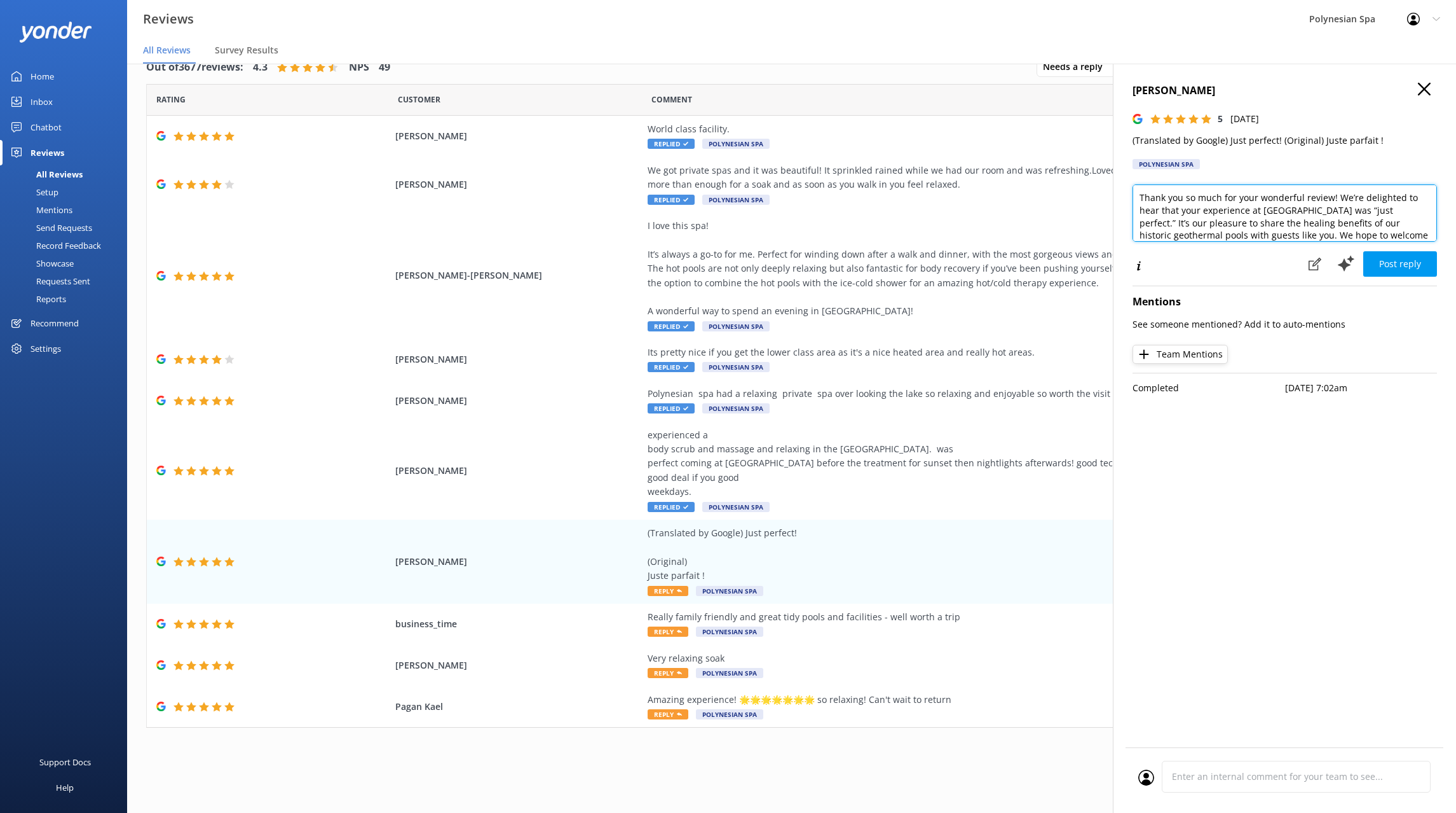
click at [1315, 193] on textarea "Thank you so much for your wonderful review! We’re delighted to hear that your …" at bounding box center [1285, 213] width 304 height 58
click at [1315, 193] on textarea "Thank you so much for your wonderful review! We’re delighted to hear that your …" at bounding box center [1285, 213] width 304 height 58
click at [1315, 192] on textarea "Thank you so much for your wonderful review! We’re delighted to hear that your …" at bounding box center [1285, 213] width 304 height 58
paste textarea "for your kind words. We’re delighted you enjoyed your visit and hope to welcome…"
type textarea "Thank you for your kind words. We’re delighted you enjoyed your visit and hope …"
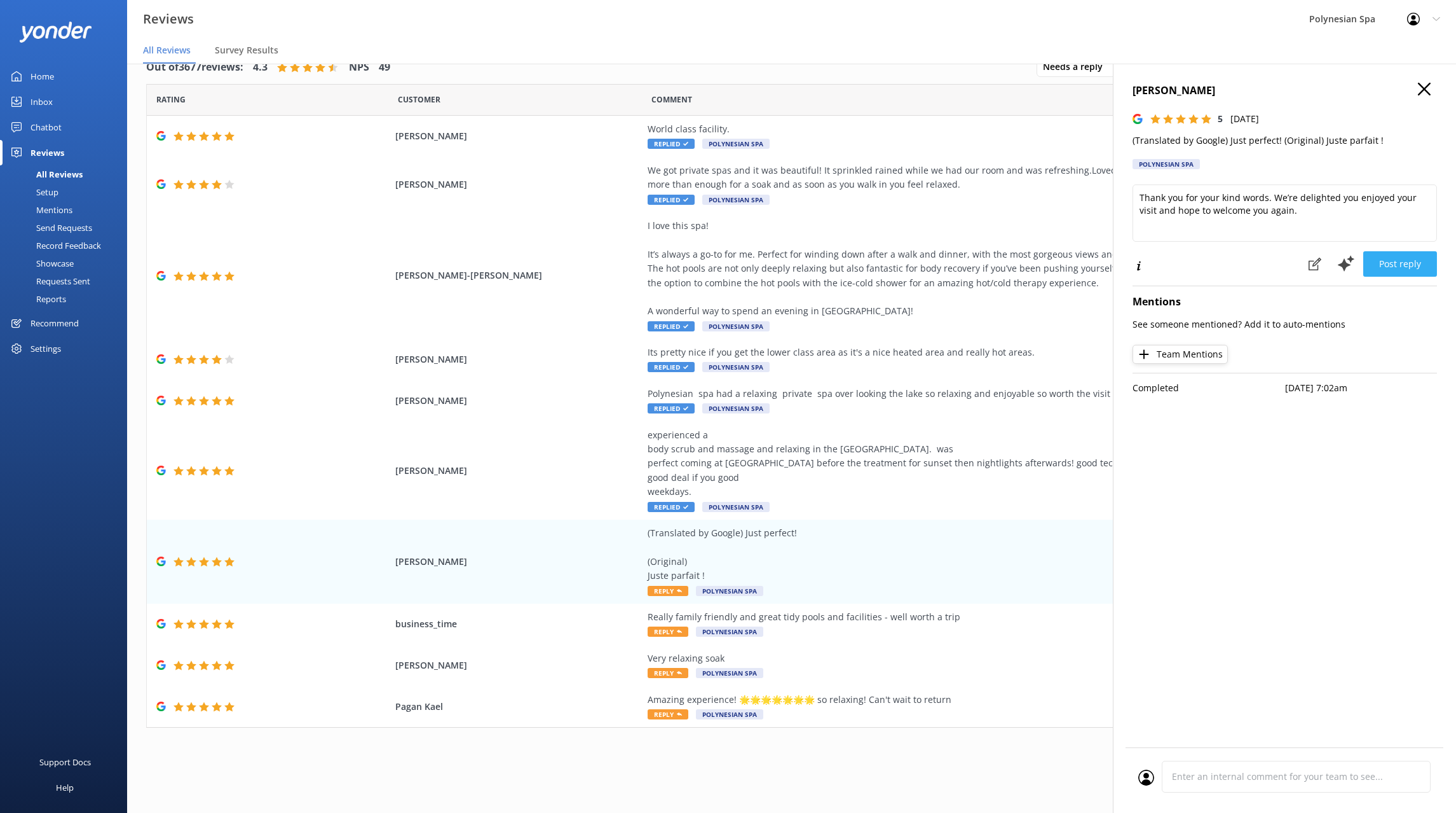
click at [1416, 262] on button "Post reply" at bounding box center [1400, 263] width 74 height 26
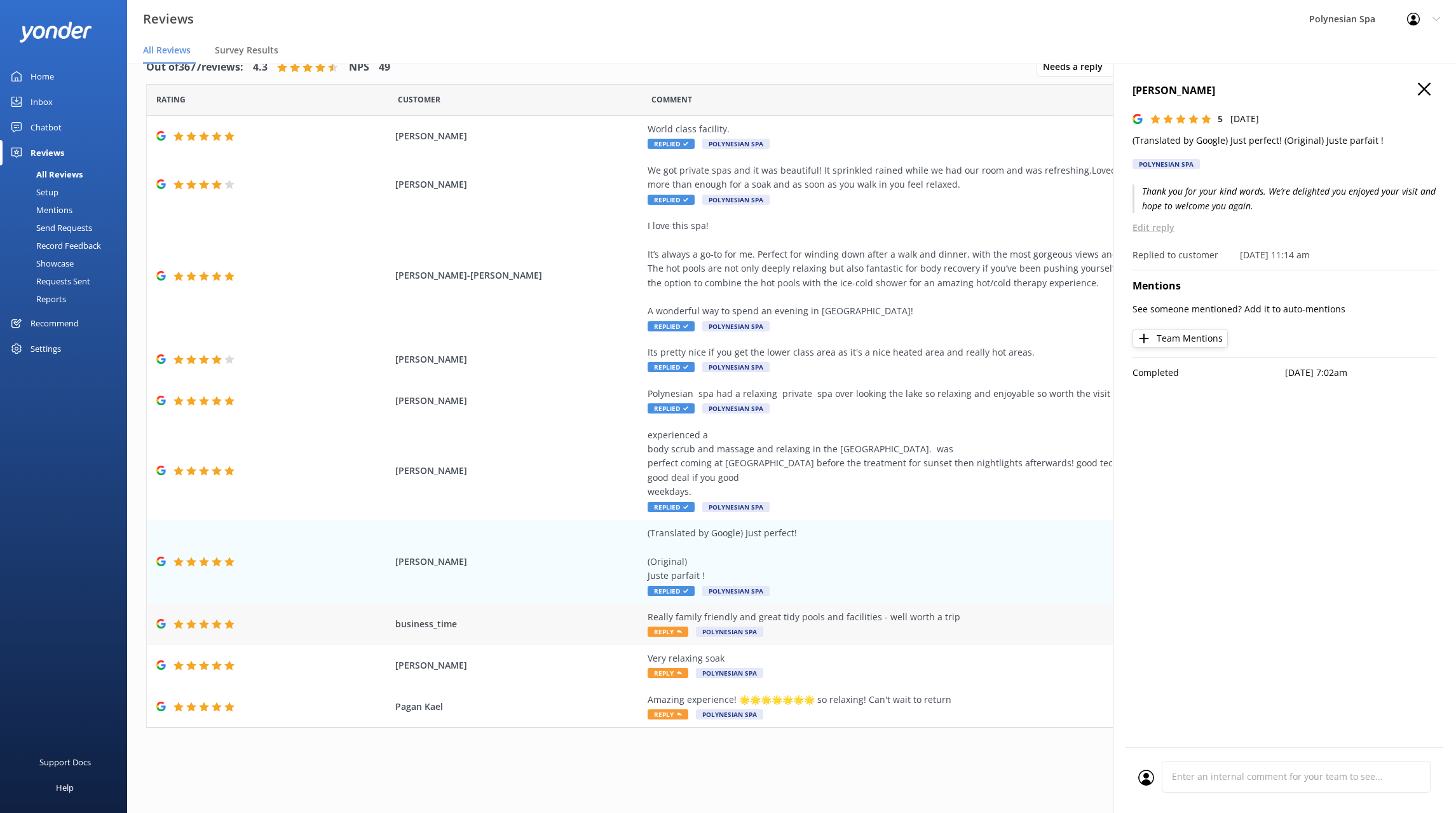
click at [891, 615] on div "Really family friendly and great tidy pools and facilities - well worth a trip" at bounding box center [936, 616] width 578 height 14
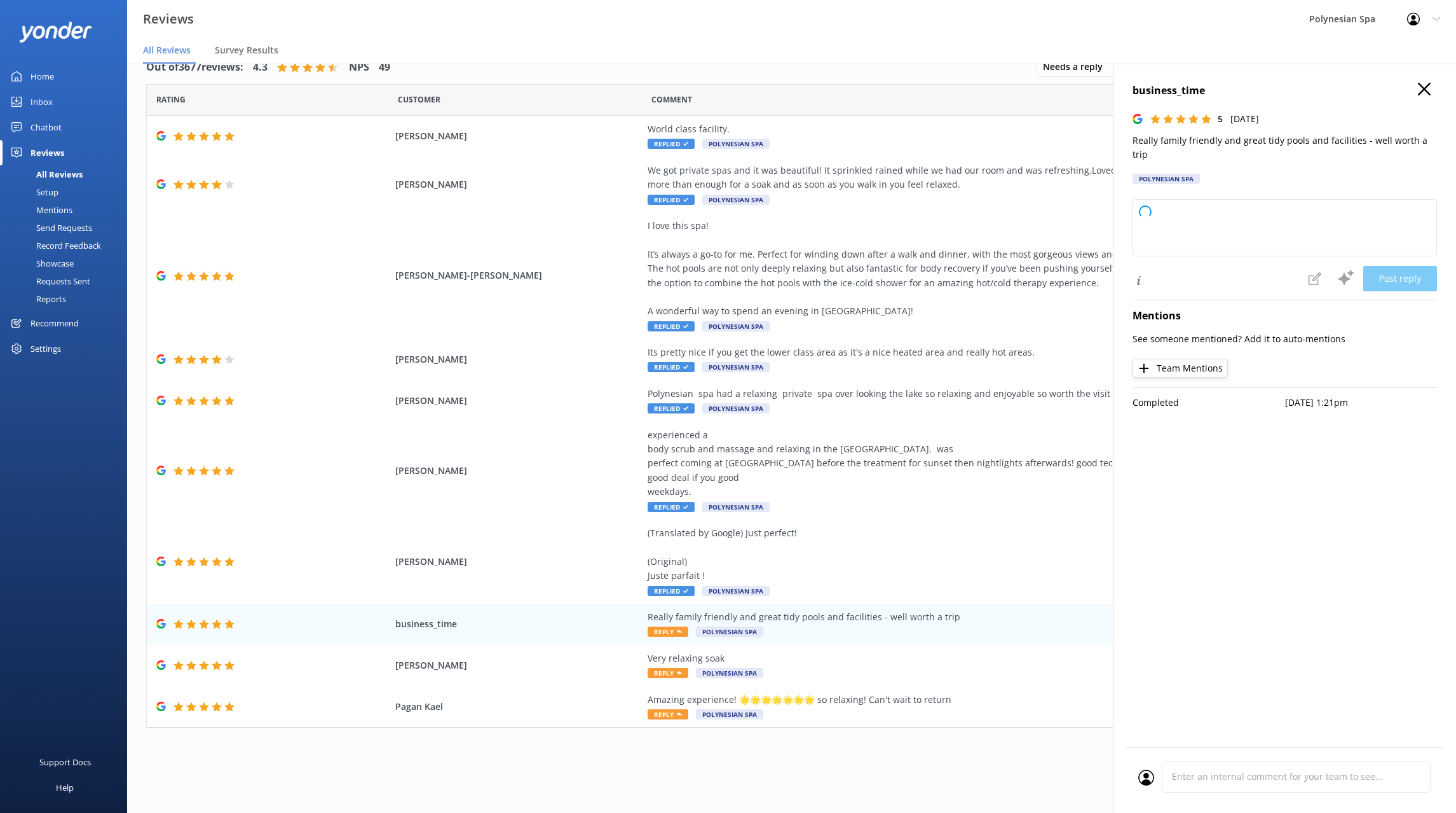
click at [1177, 143] on p "Really family friendly and great tidy pools and facilities - well worth a trip" at bounding box center [1285, 147] width 304 height 29
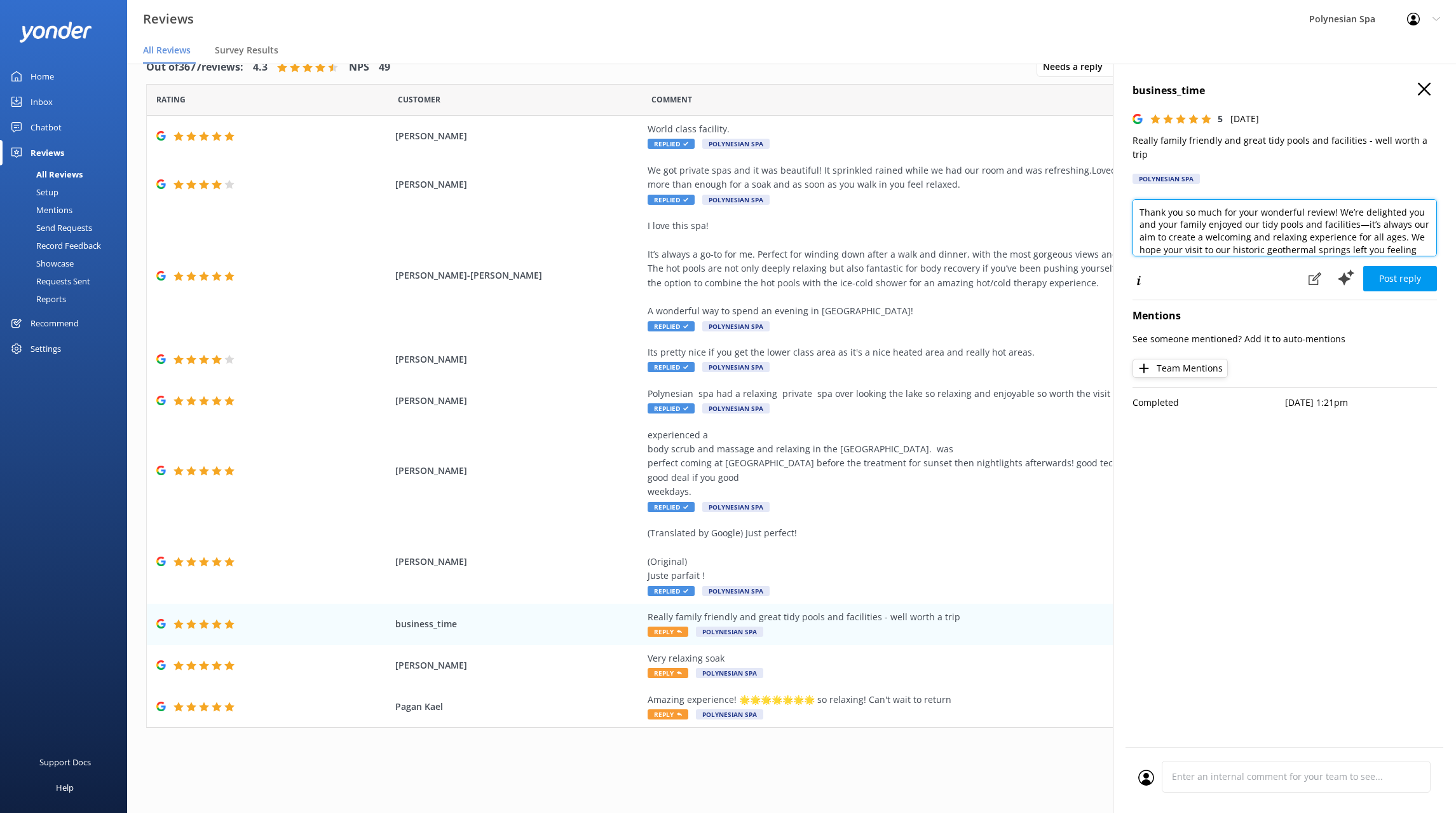
click at [1258, 230] on textarea "Thank you so much for your wonderful review! We’re delighted you and your famil…" at bounding box center [1285, 228] width 304 height 58
paste textarea "for your lovely feedback. We’re glad your family enjoyed the pools and faciliti…"
type textarea "Thank you for your lovely feedback. We’re glad your family enjoyed the pools an…"
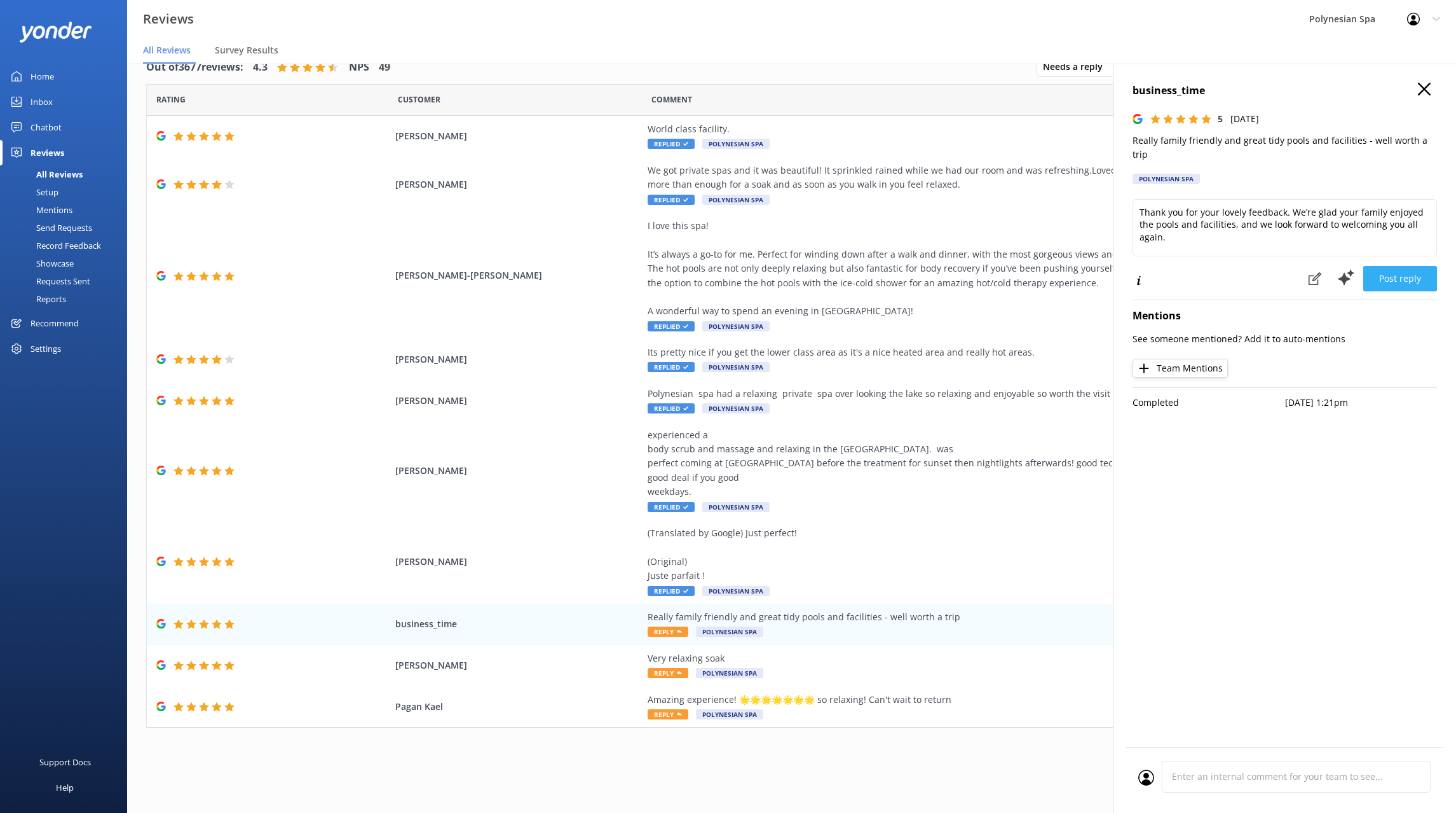
click at [1401, 266] on button "Post reply" at bounding box center [1400, 278] width 74 height 26
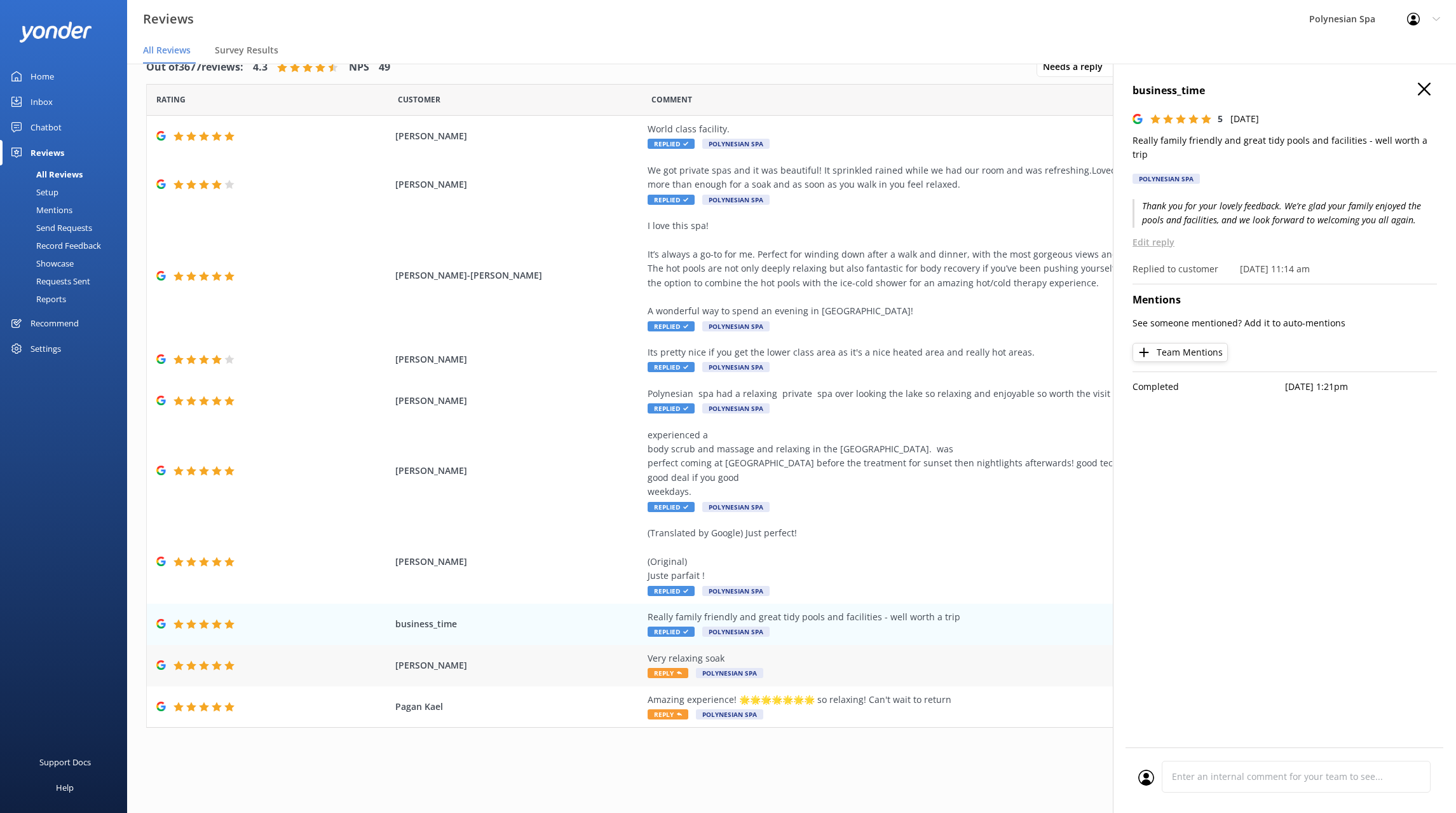
click at [799, 664] on div "Very relaxing soak" at bounding box center [936, 657] width 578 height 14
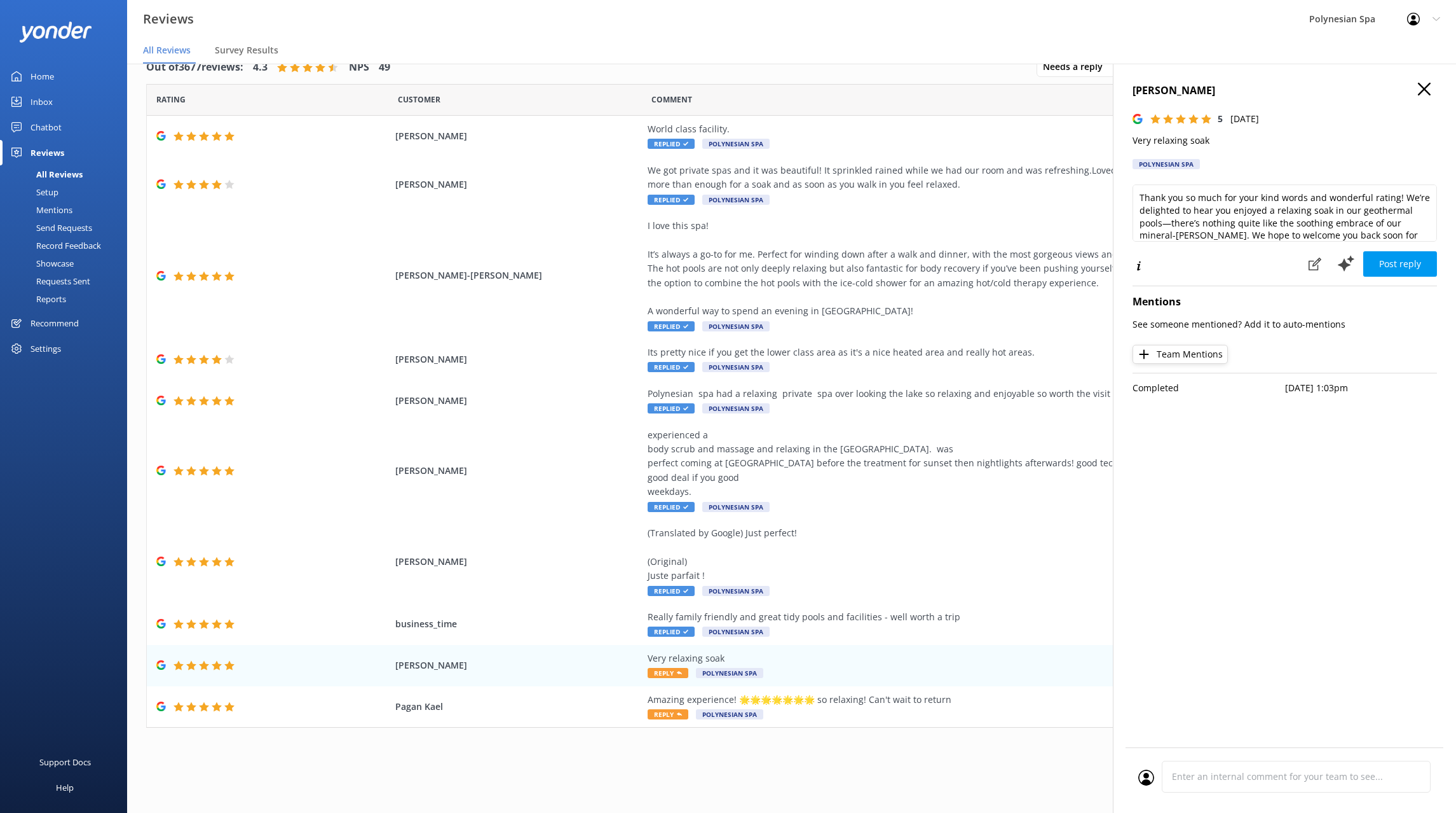
click at [1199, 144] on p "Very relaxing soak" at bounding box center [1285, 140] width 304 height 14
click at [1265, 199] on textarea "Thank you so much for your kind words and wonderful rating! We’re delighted to …" at bounding box center [1285, 213] width 304 height 58
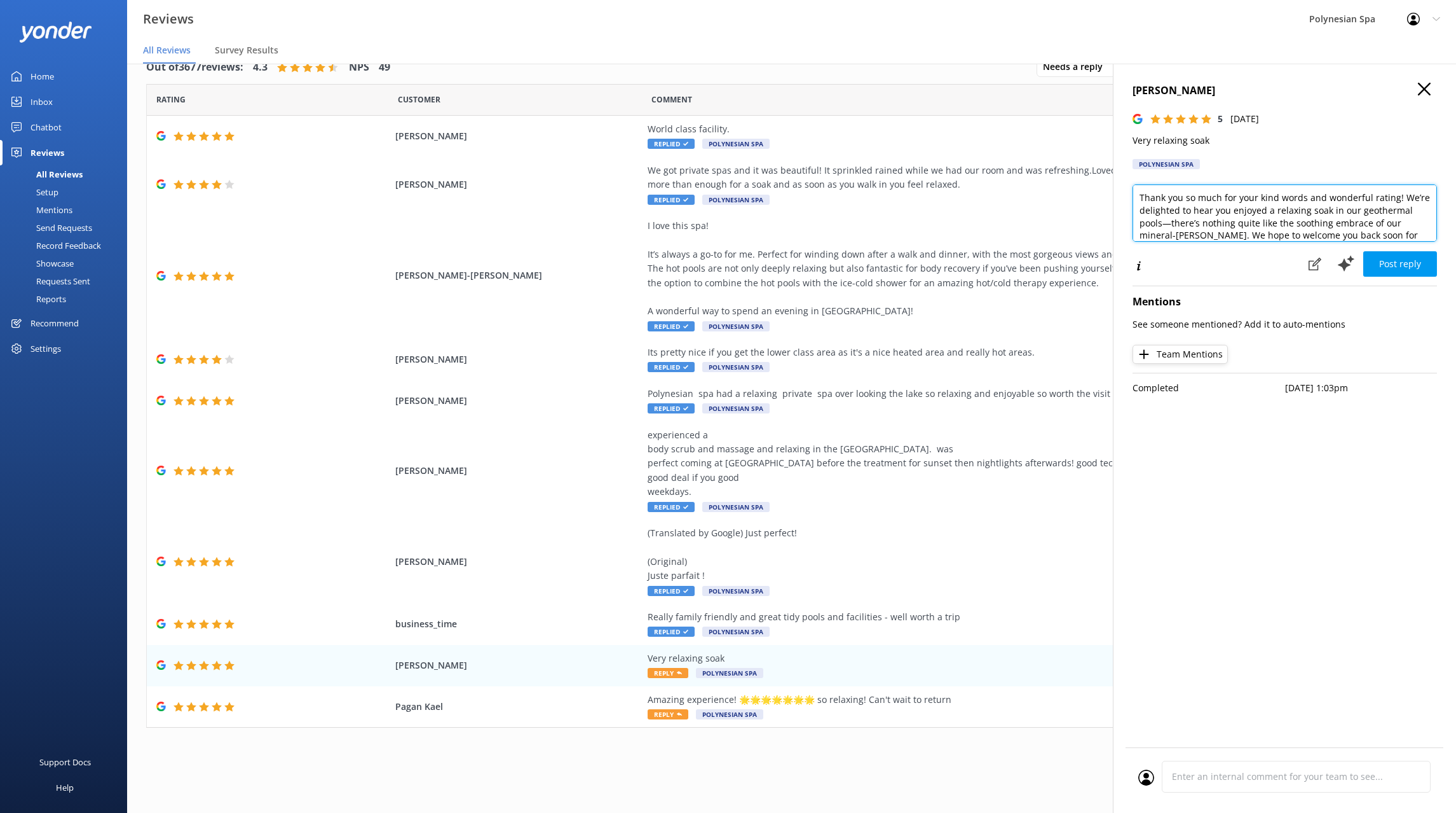
click at [1265, 199] on textarea "Thank you so much for your kind words and wonderful rating! We’re delighted to …" at bounding box center [1285, 213] width 304 height 58
paste textarea "for your review. We’re pleased you had a relaxing soak and look forward to welc…"
type textarea "Thank you for your review. We’re pleased you had a relaxing soak and look forwa…"
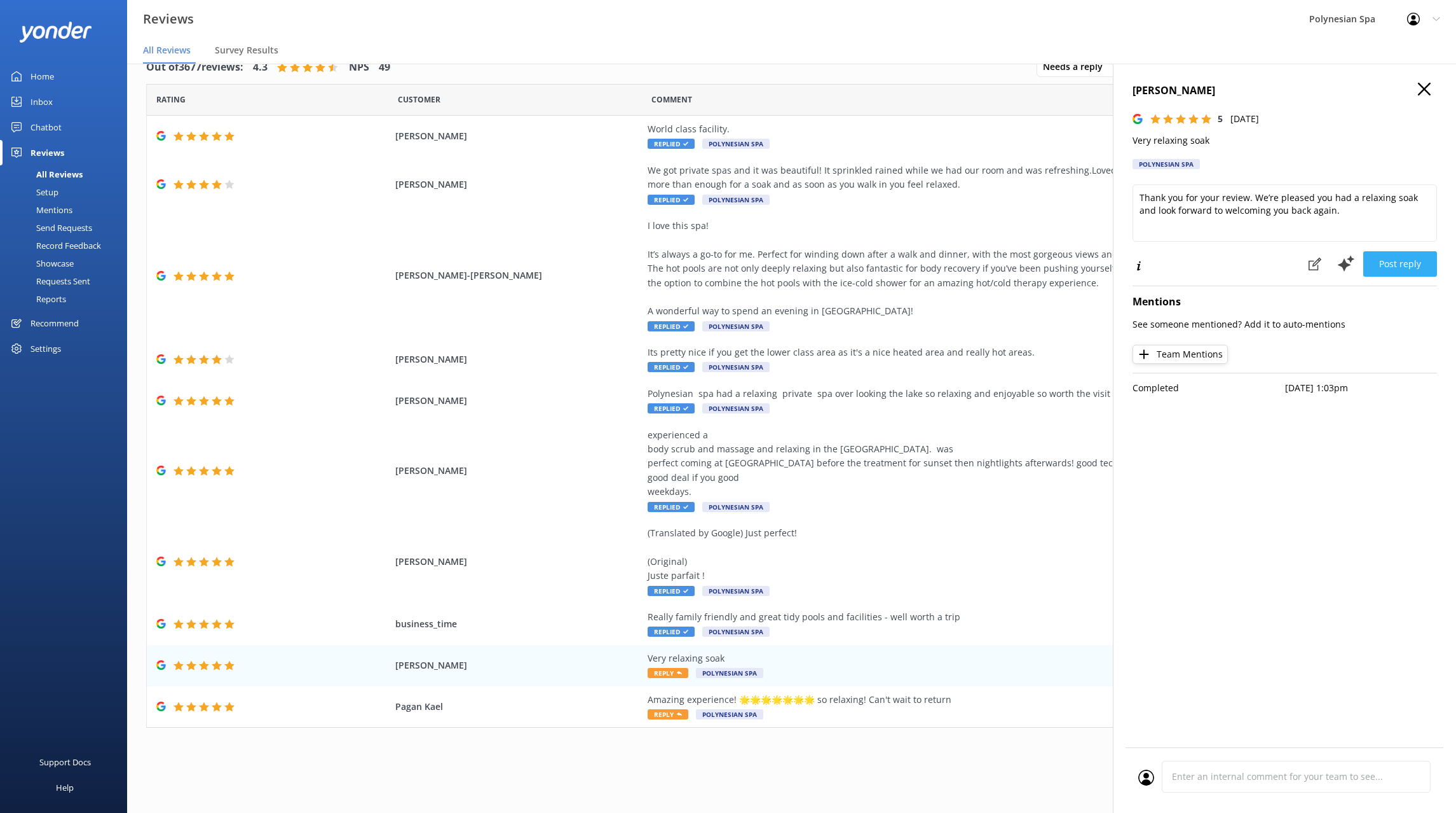
click at [1379, 257] on button "Post reply" at bounding box center [1400, 263] width 74 height 26
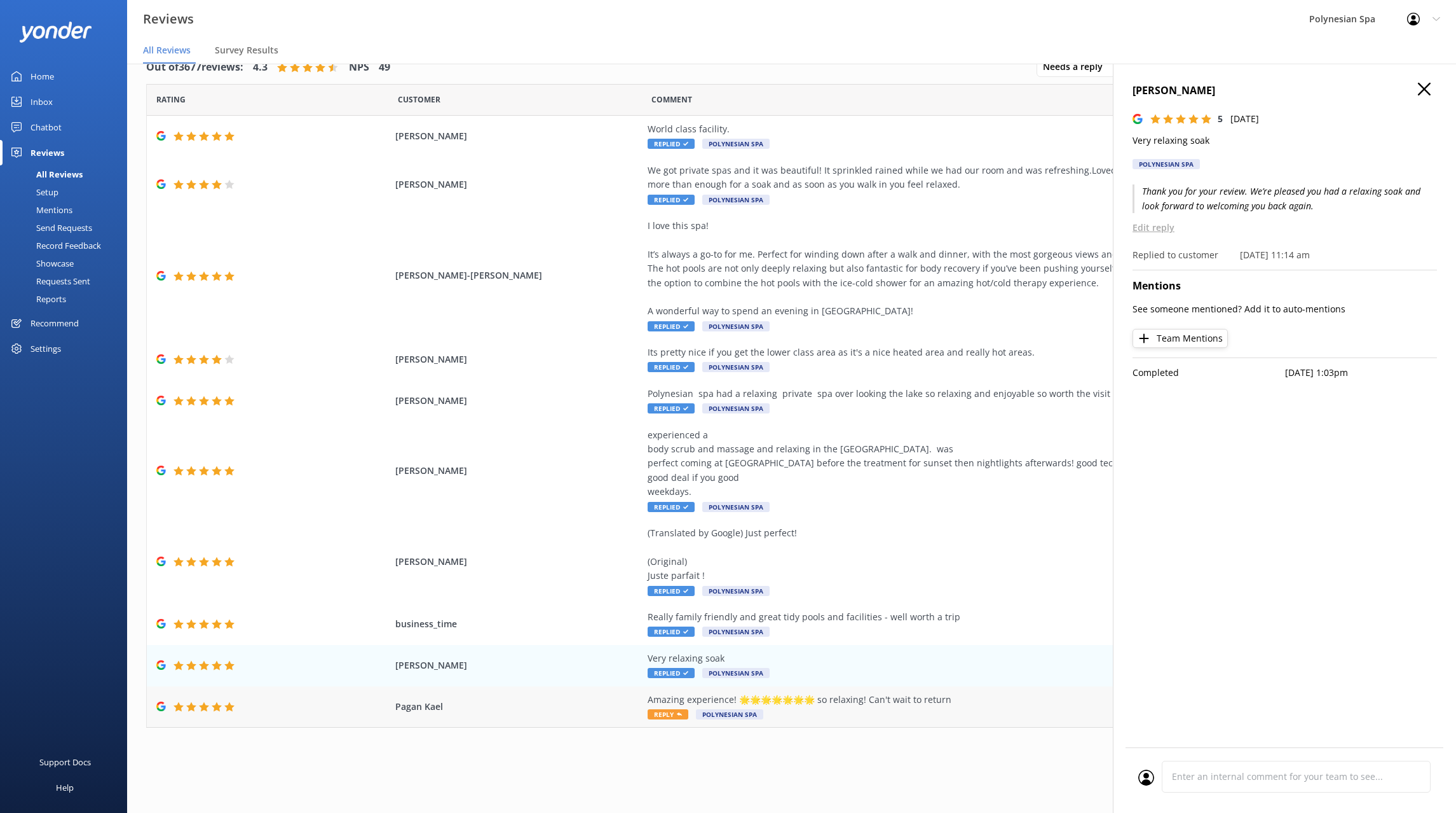
click at [836, 709] on div "Amazing experience! 🌟🌟🌟🌟🌟🌟🌟 so relaxing! Can't wait to return Reply Polynesian …" at bounding box center [936, 706] width 578 height 29
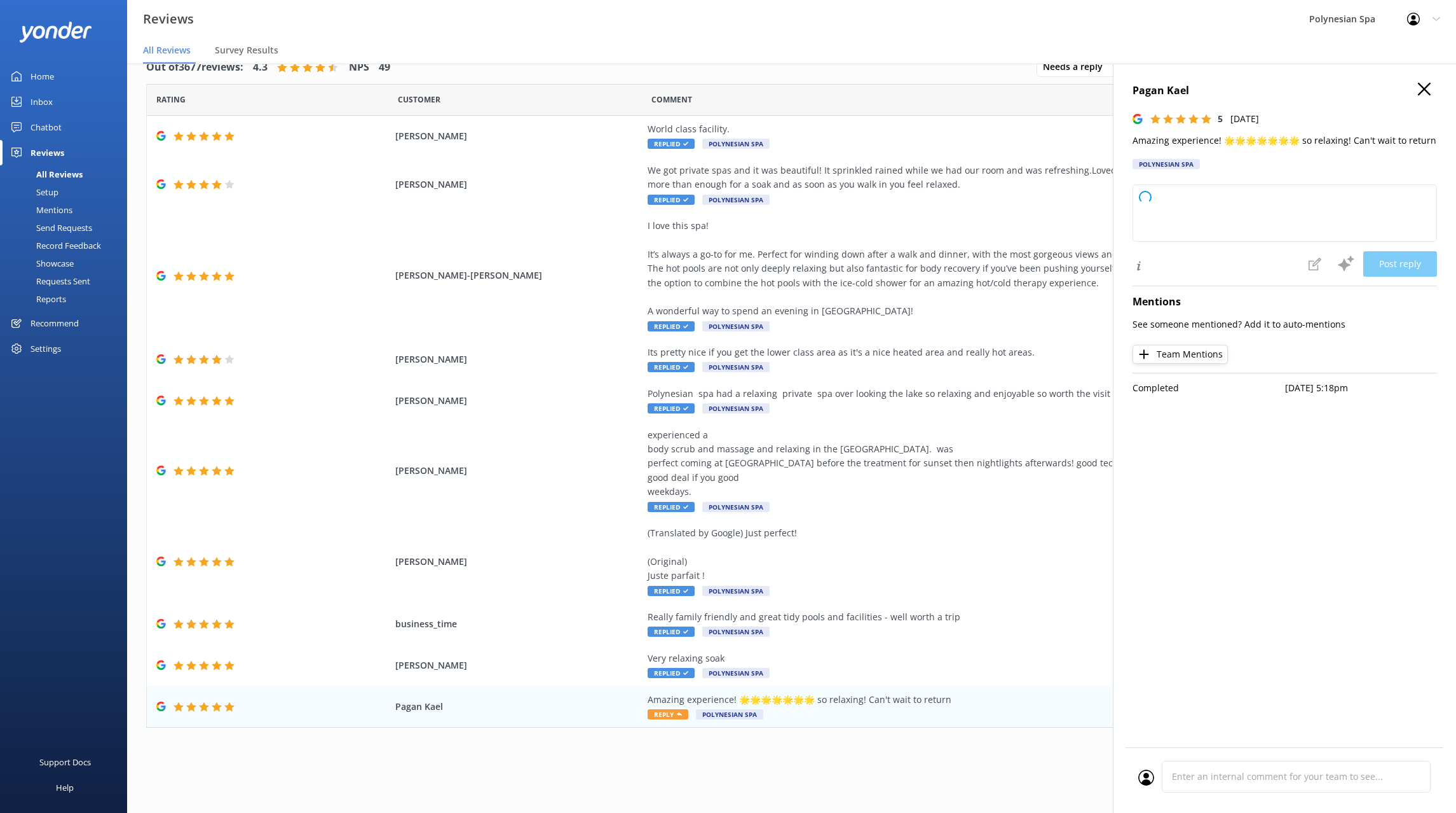
click at [1243, 135] on p "Amazing experience! 🌟🌟🌟🌟🌟🌟🌟 so relaxing! Can't wait to return" at bounding box center [1285, 140] width 304 height 14
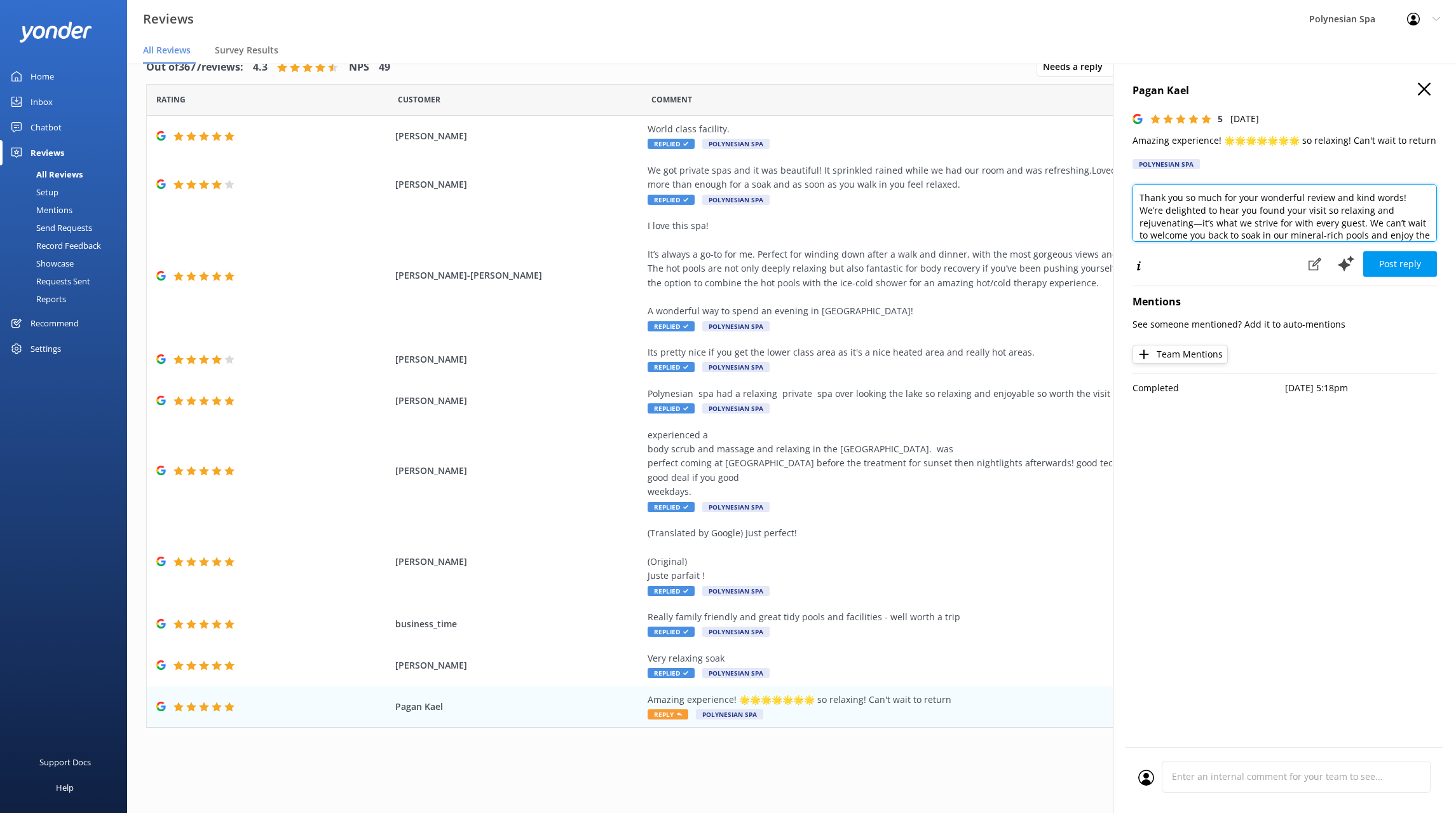
click at [1287, 237] on textarea "Thank you so much for your wonderful review and kind words! We’re delighted to …" at bounding box center [1285, 213] width 304 height 58
click at [1287, 236] on textarea "Thank you so much for your wonderful review and kind words! We’re delighted to …" at bounding box center [1285, 213] width 304 height 58
paste textarea "for your wonderful feedback. We’re delighted you had such a relaxing time and w…"
type textarea "Thank you for your wonderful feedback. We’re delighted you had such a relaxing …"
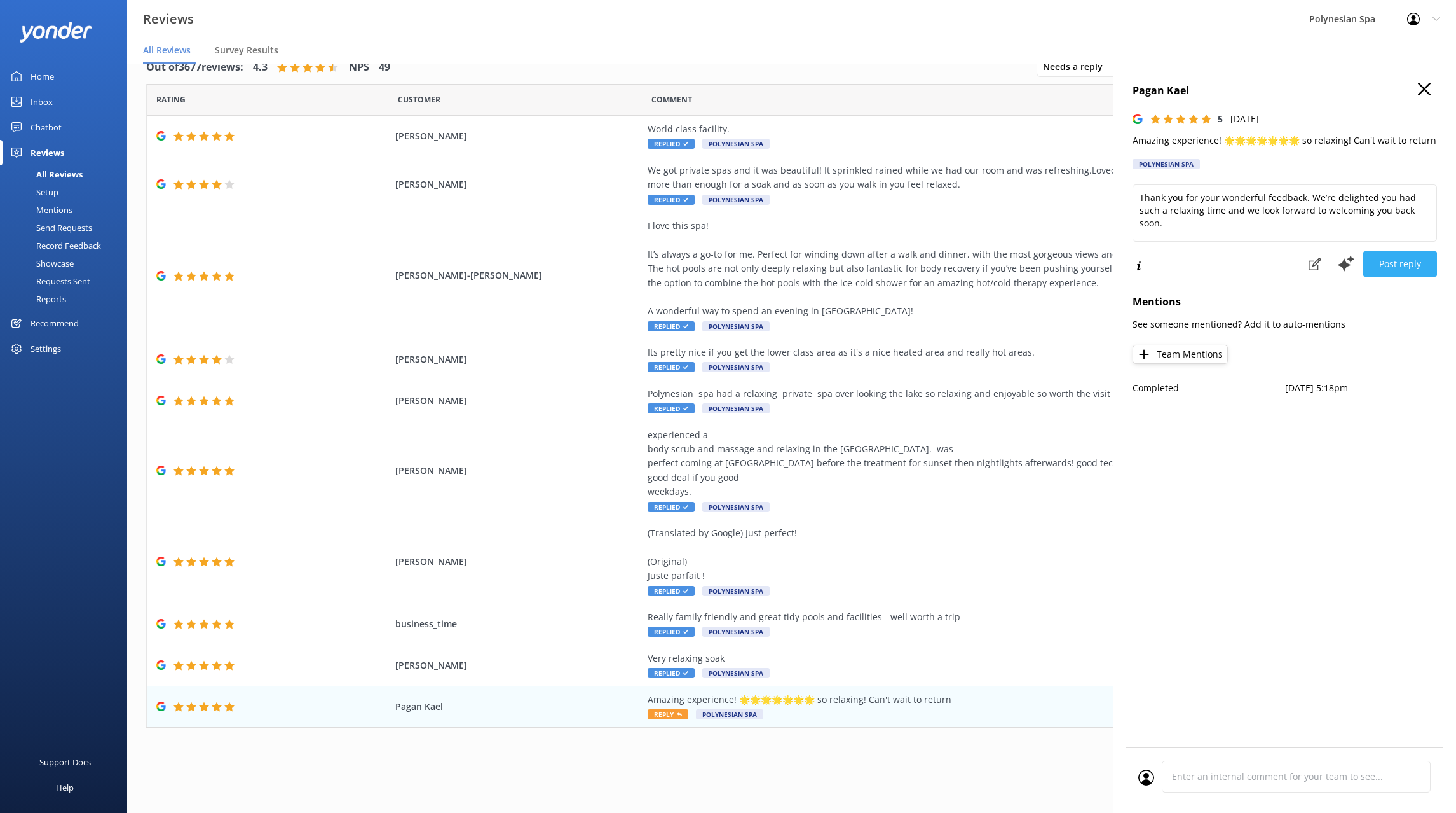
click at [1392, 271] on button "Post reply" at bounding box center [1400, 263] width 74 height 26
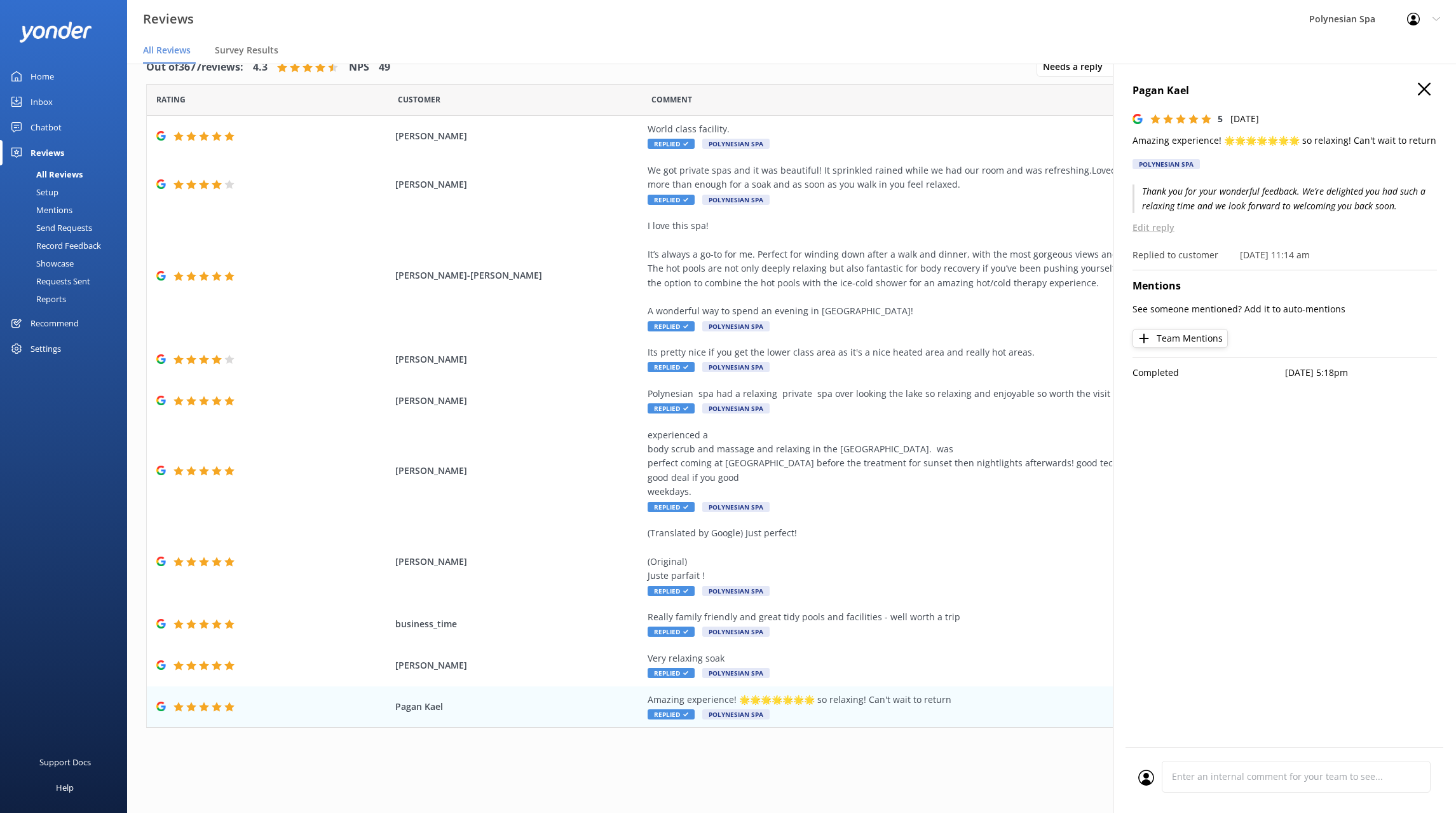
click at [1425, 91] on icon "button" at bounding box center [1424, 88] width 12 height 12
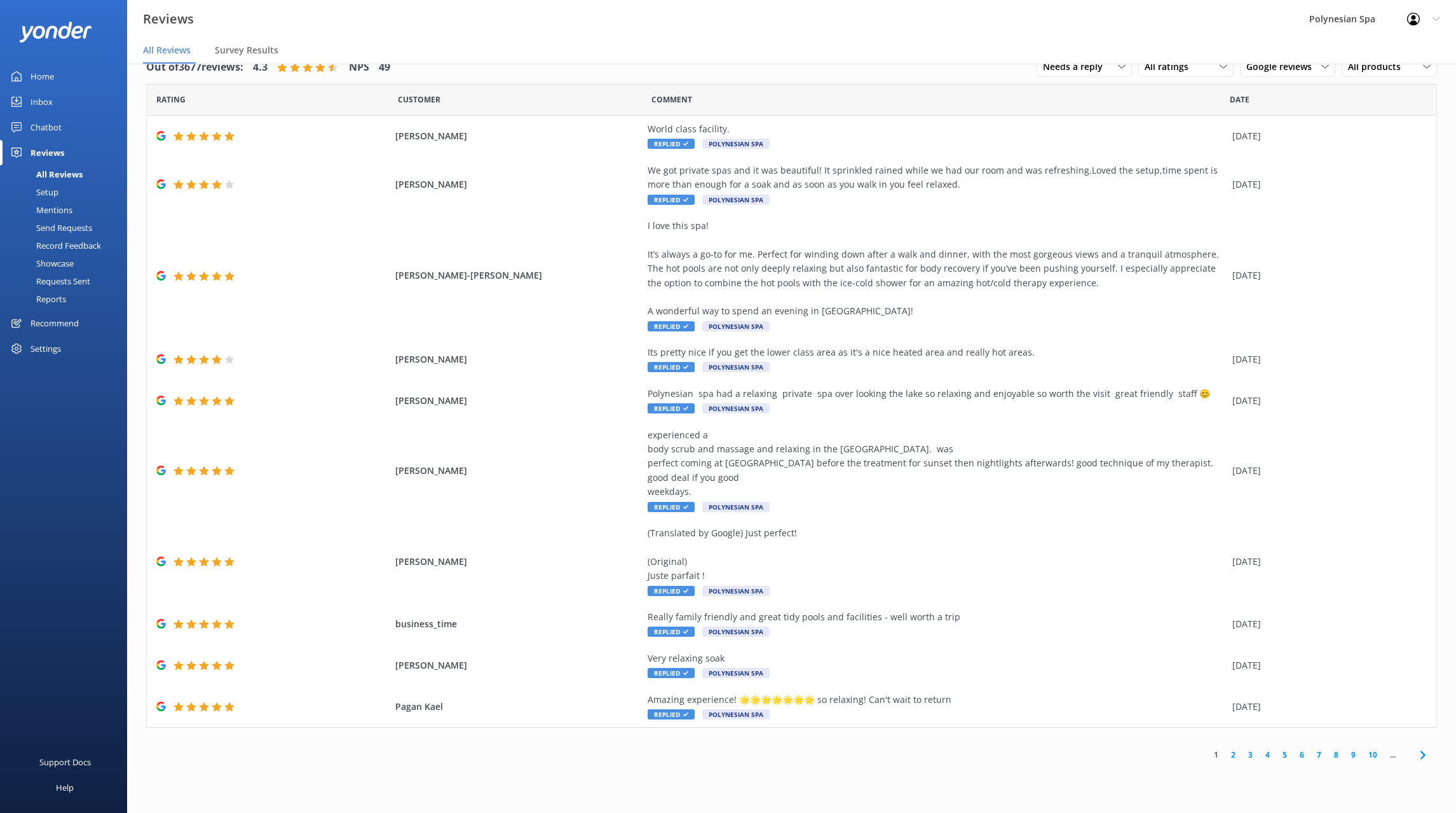
click at [1231, 755] on link "2" at bounding box center [1233, 754] width 17 height 12
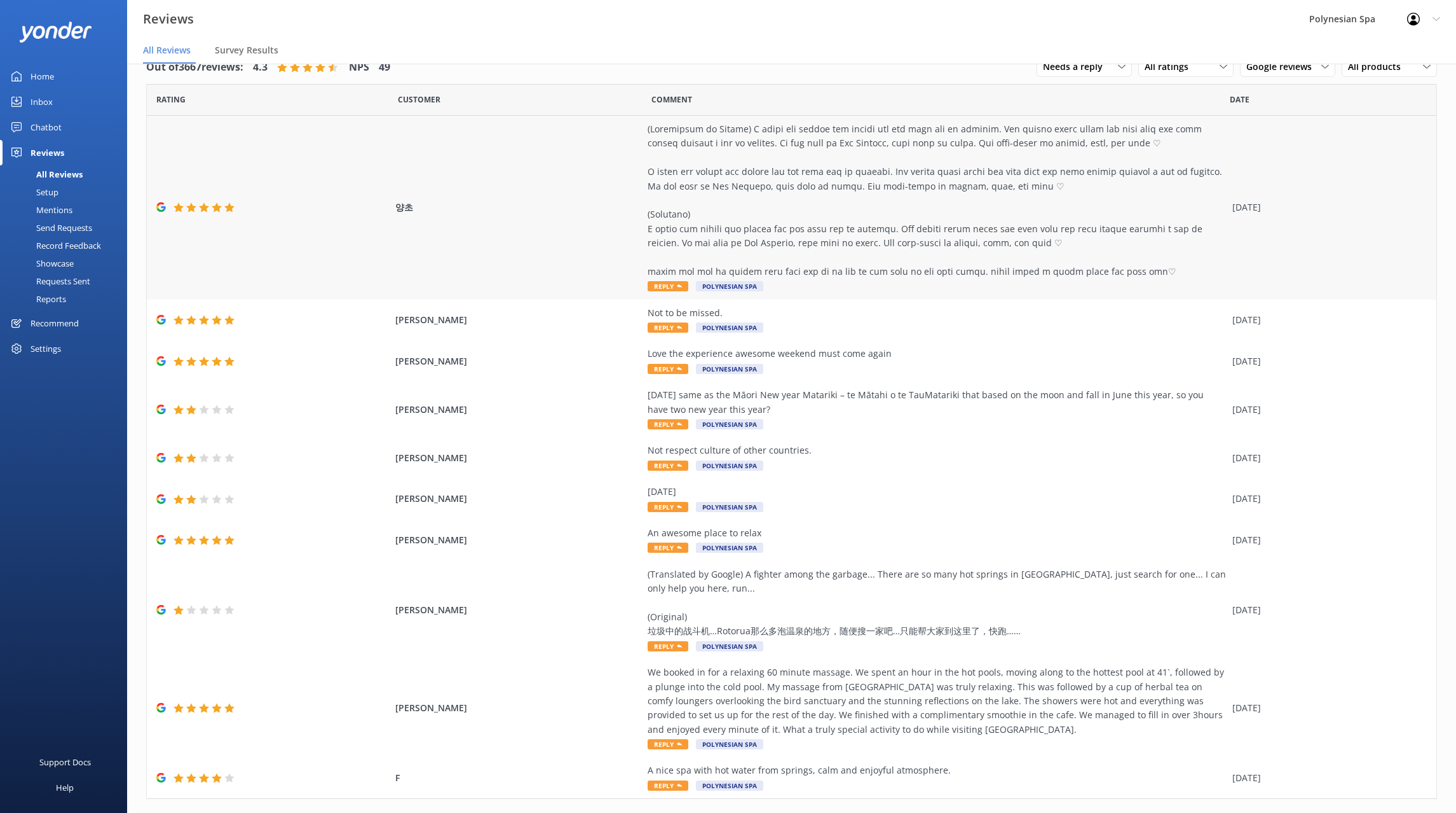
click at [916, 174] on div at bounding box center [936, 200] width 578 height 156
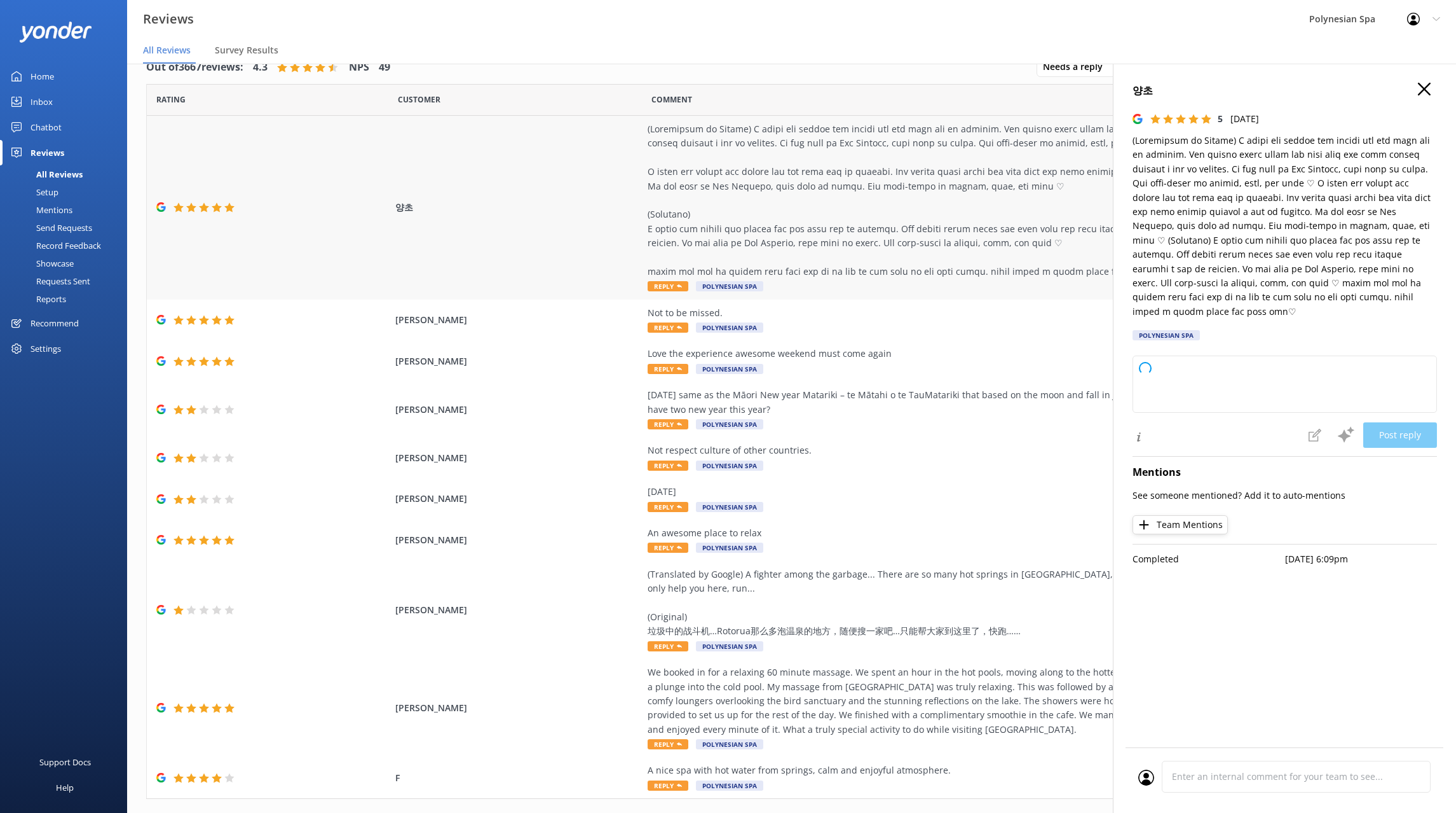
type textarea "Thank you so much for your wonderful review and for sharing your experience in …"
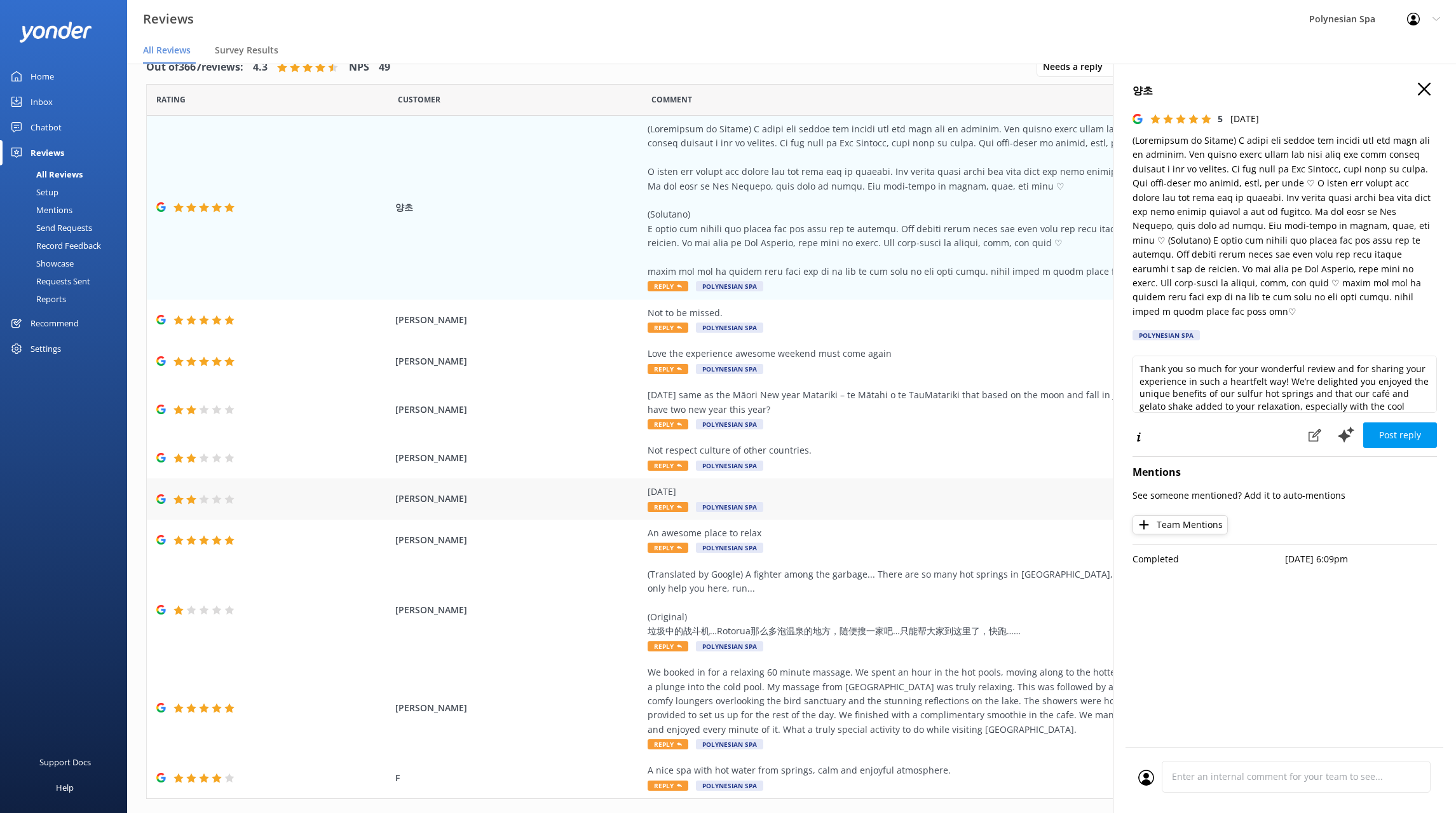
click at [813, 513] on div "[DATE] Reply Polynesian Spa" at bounding box center [936, 499] width 578 height 29
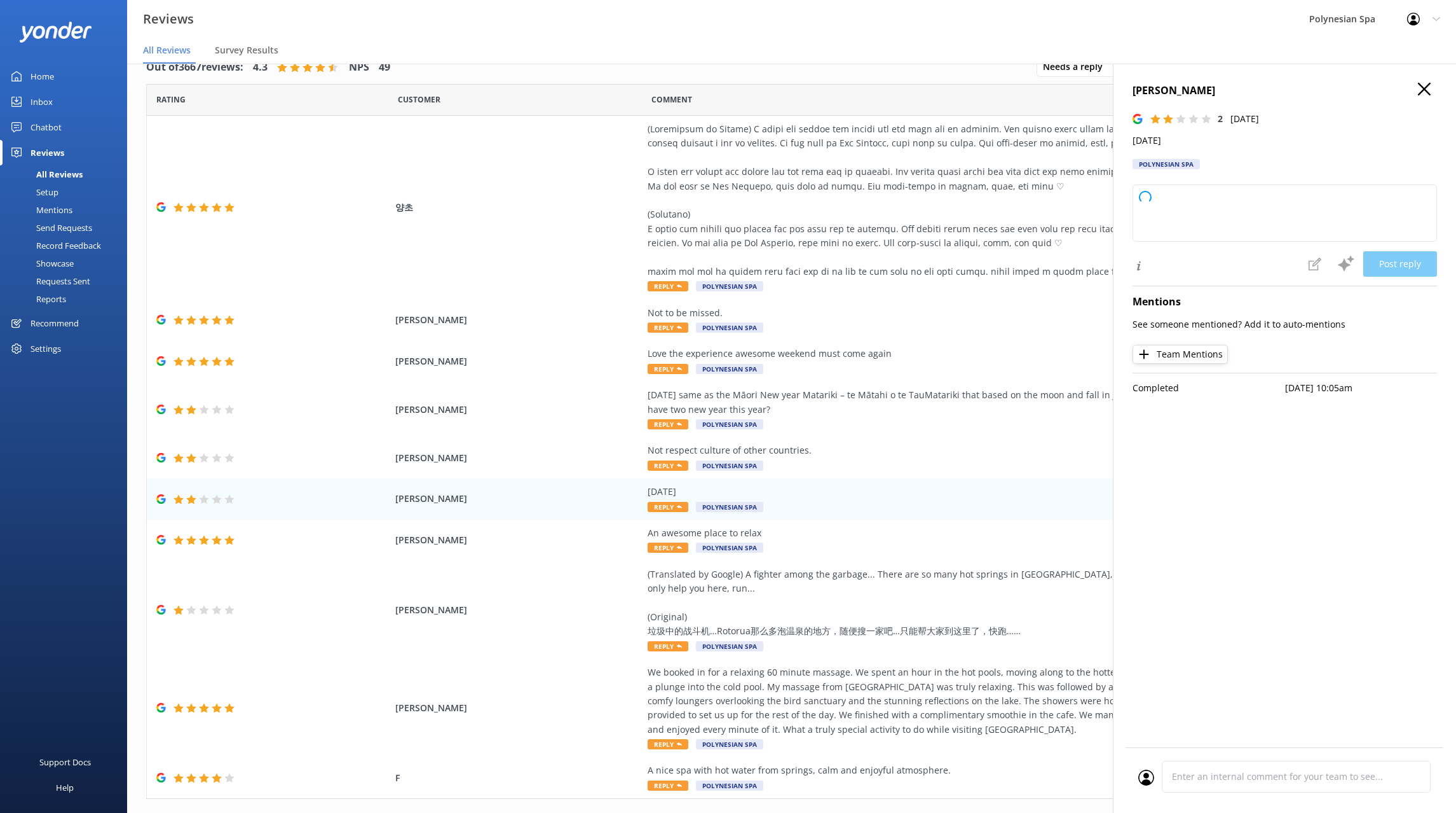
click at [1422, 86] on icon "button" at bounding box center [1424, 88] width 12 height 12
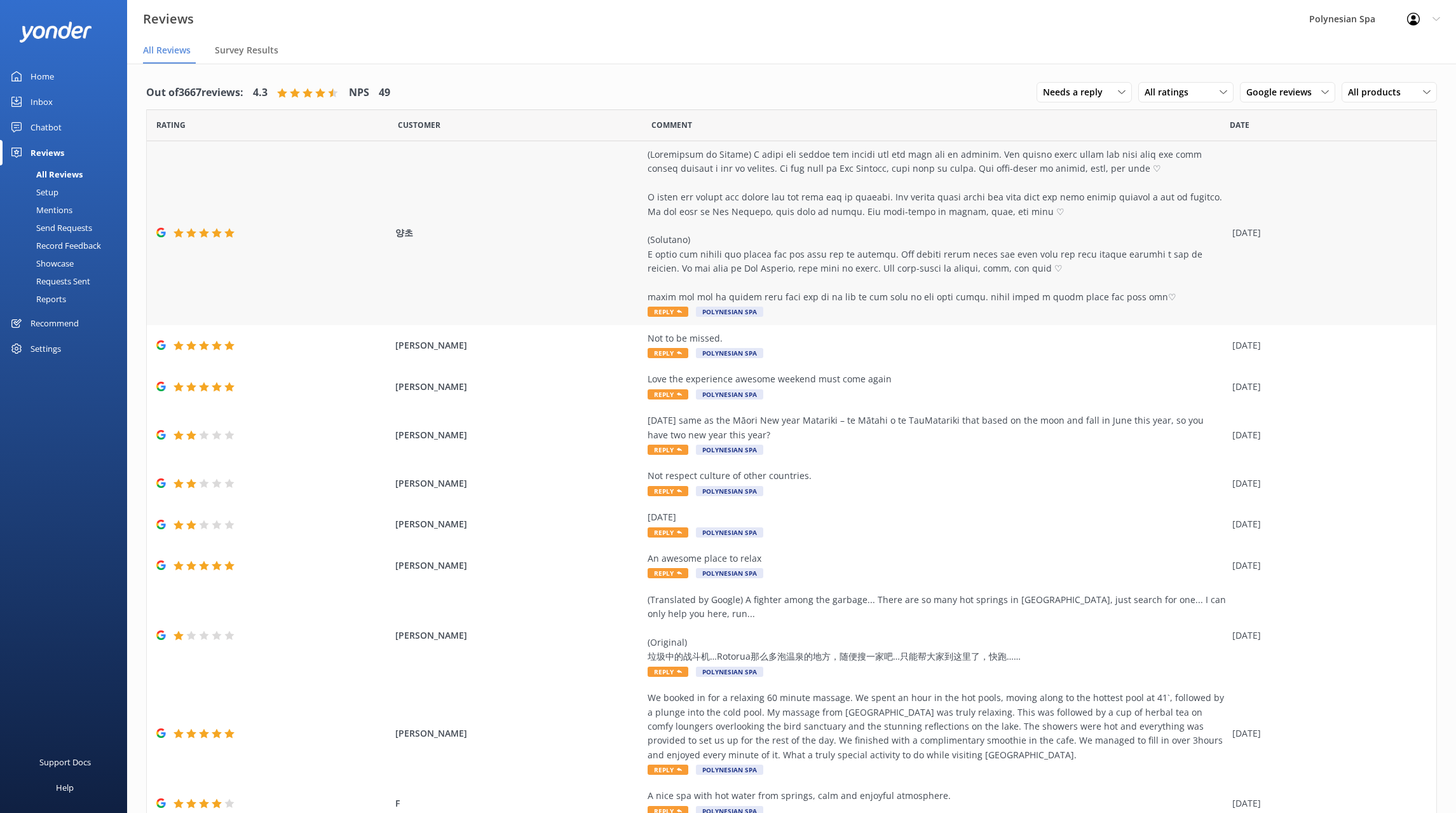
click at [849, 262] on div at bounding box center [936, 225] width 578 height 156
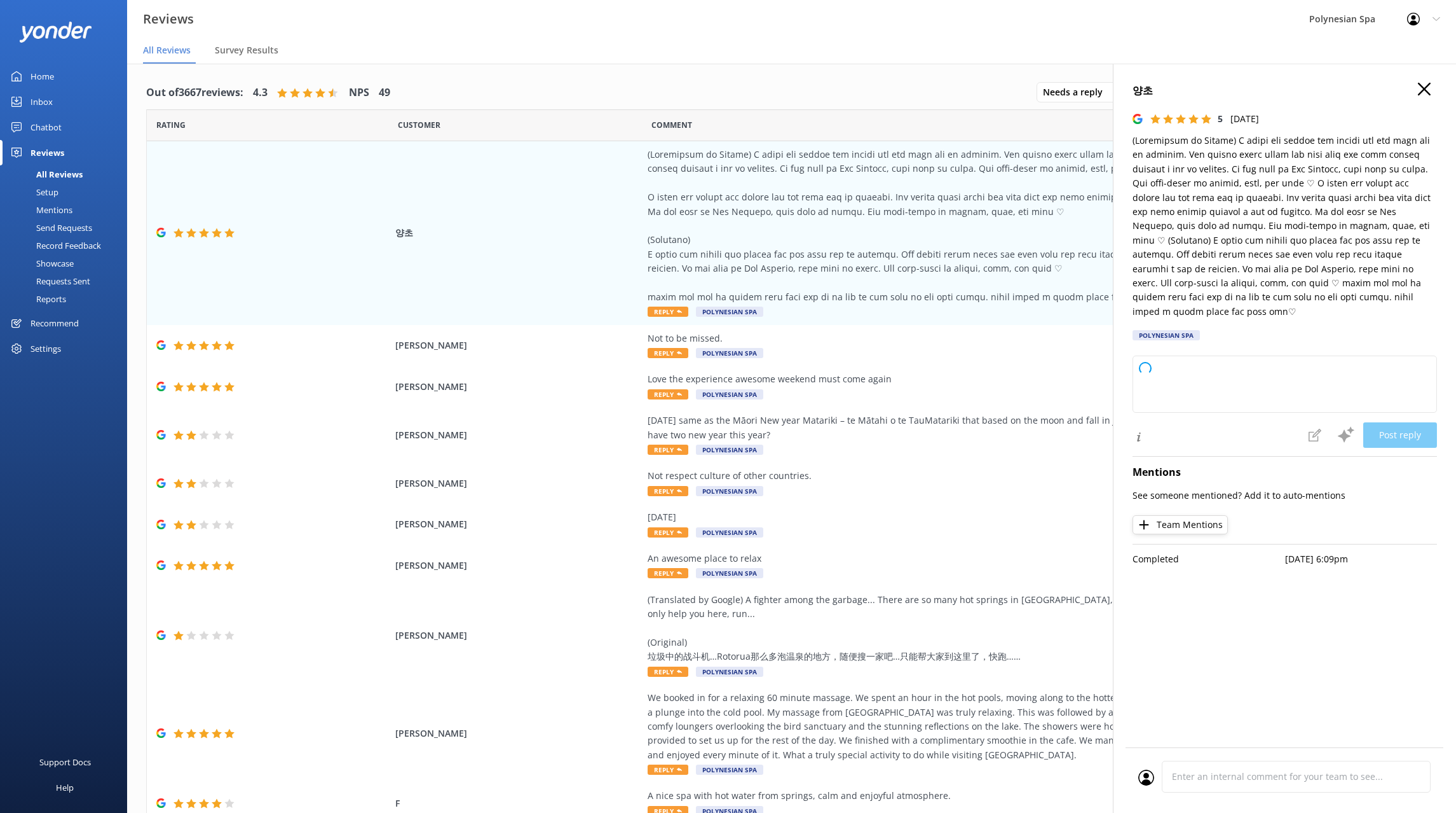
click at [1275, 185] on p at bounding box center [1285, 225] width 304 height 185
click at [1240, 374] on textarea at bounding box center [1285, 384] width 304 height 58
paste textarea
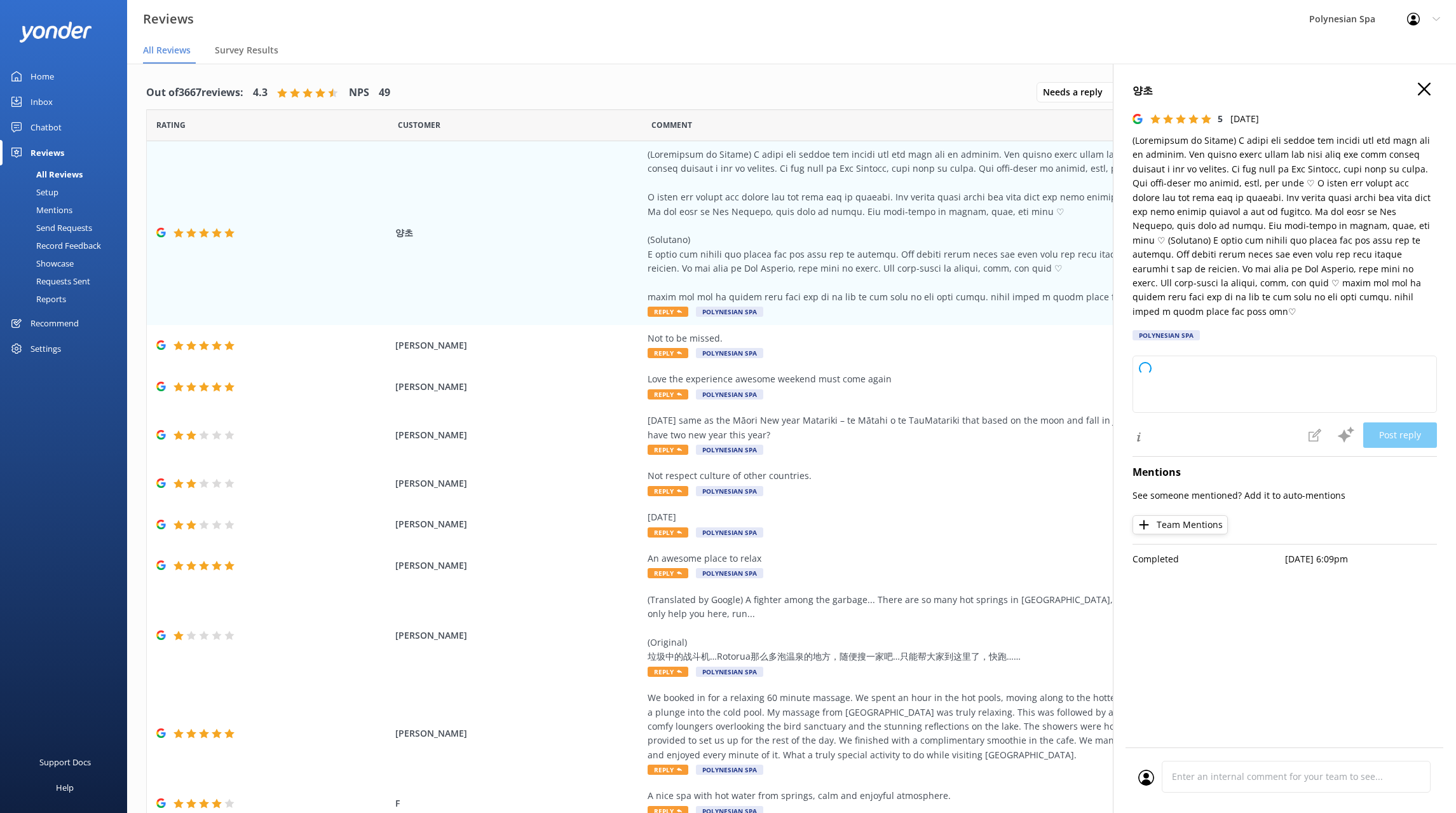
click at [1380, 309] on p at bounding box center [1285, 225] width 304 height 185
click at [1197, 376] on textarea at bounding box center [1285, 384] width 304 height 58
paste textarea
click at [813, 386] on div "Love the experience awesome weekend must come again" at bounding box center [936, 379] width 578 height 14
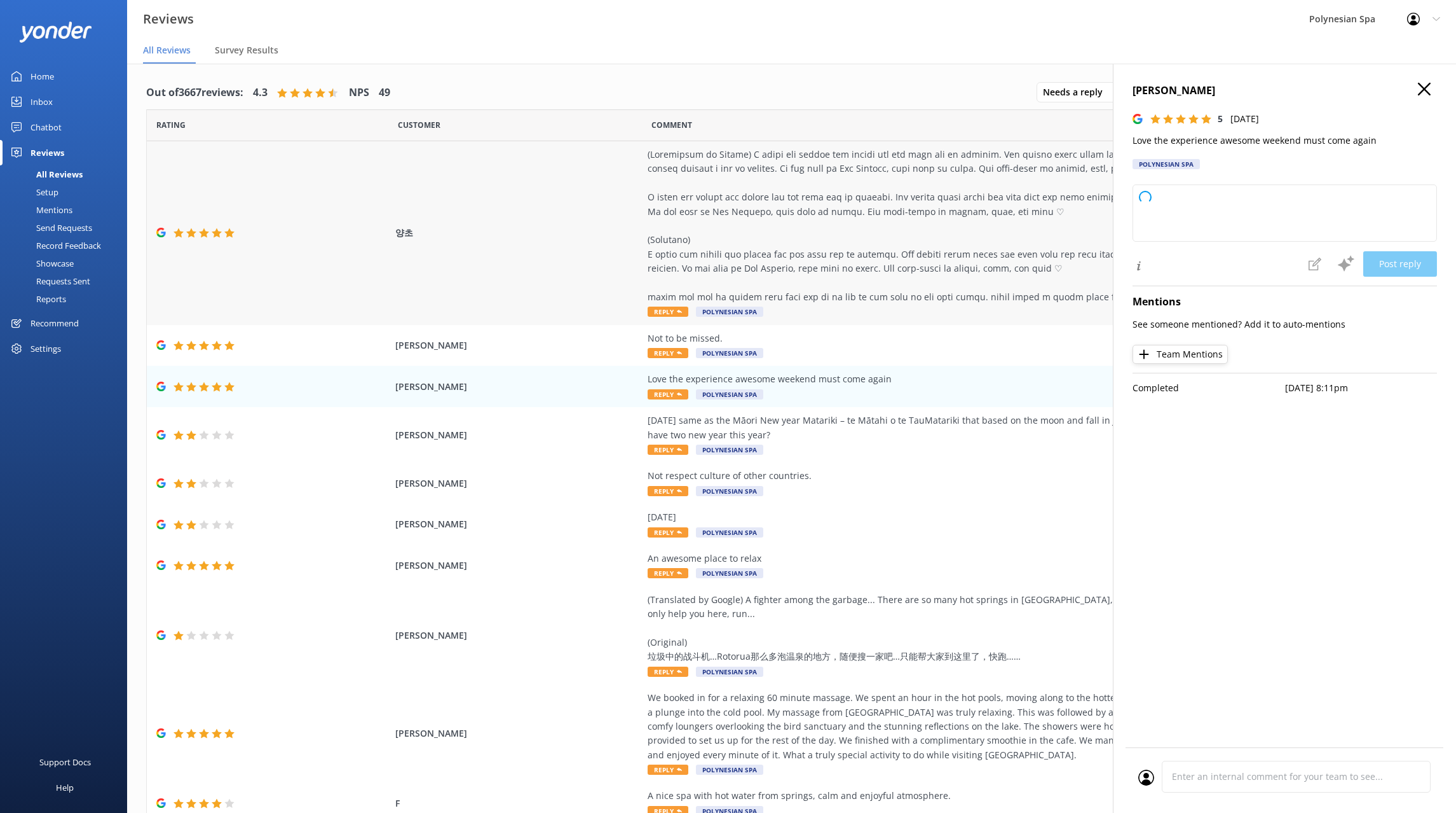
click at [817, 252] on div at bounding box center [936, 225] width 578 height 156
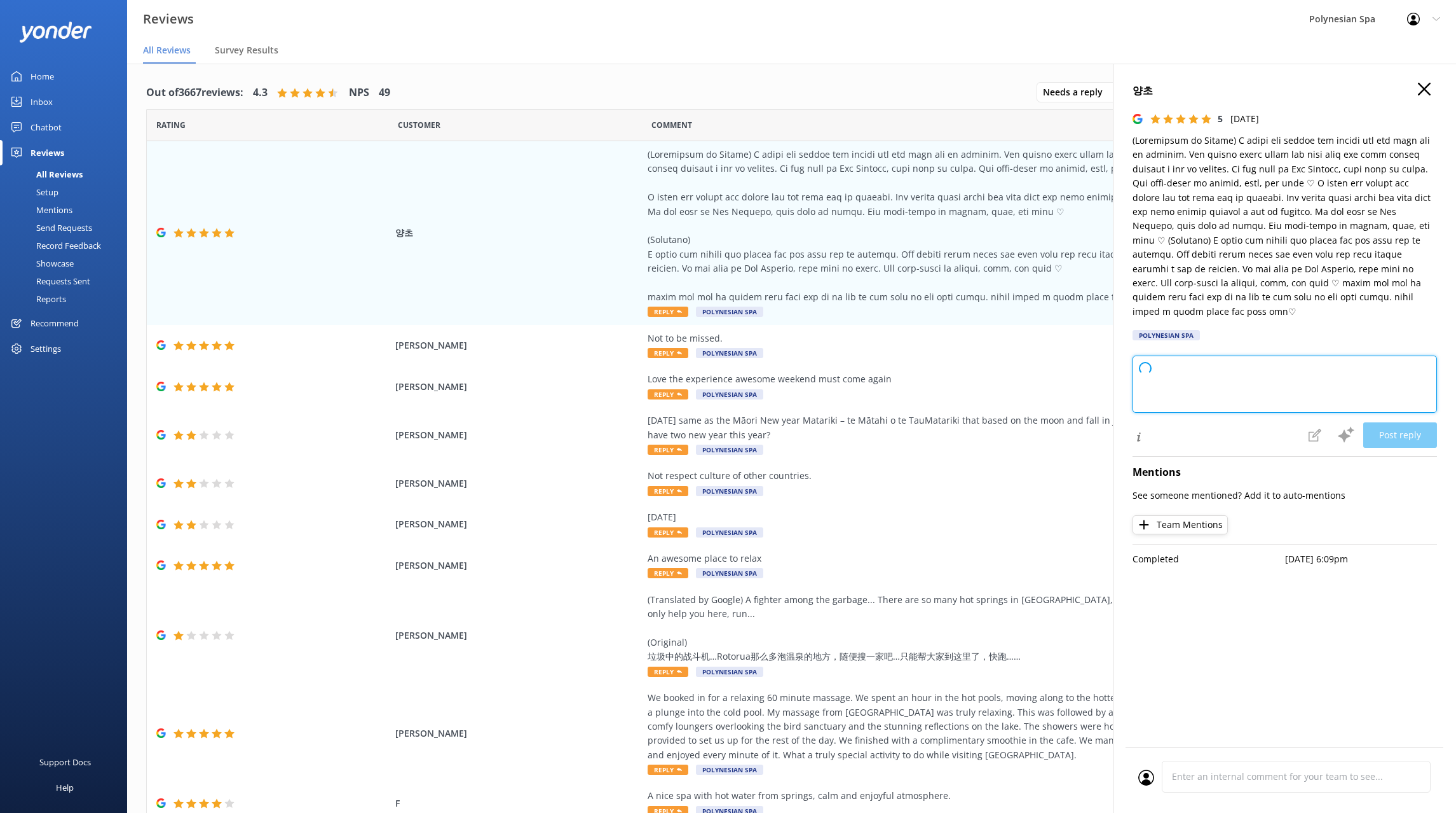
drag, startPoint x: 1149, startPoint y: 382, endPoint x: 1189, endPoint y: 380, distance: 40.0
click at [1149, 382] on textarea at bounding box center [1285, 384] width 304 height 58
paste textarea
click at [749, 346] on div "Not to be missed." at bounding box center [936, 338] width 578 height 14
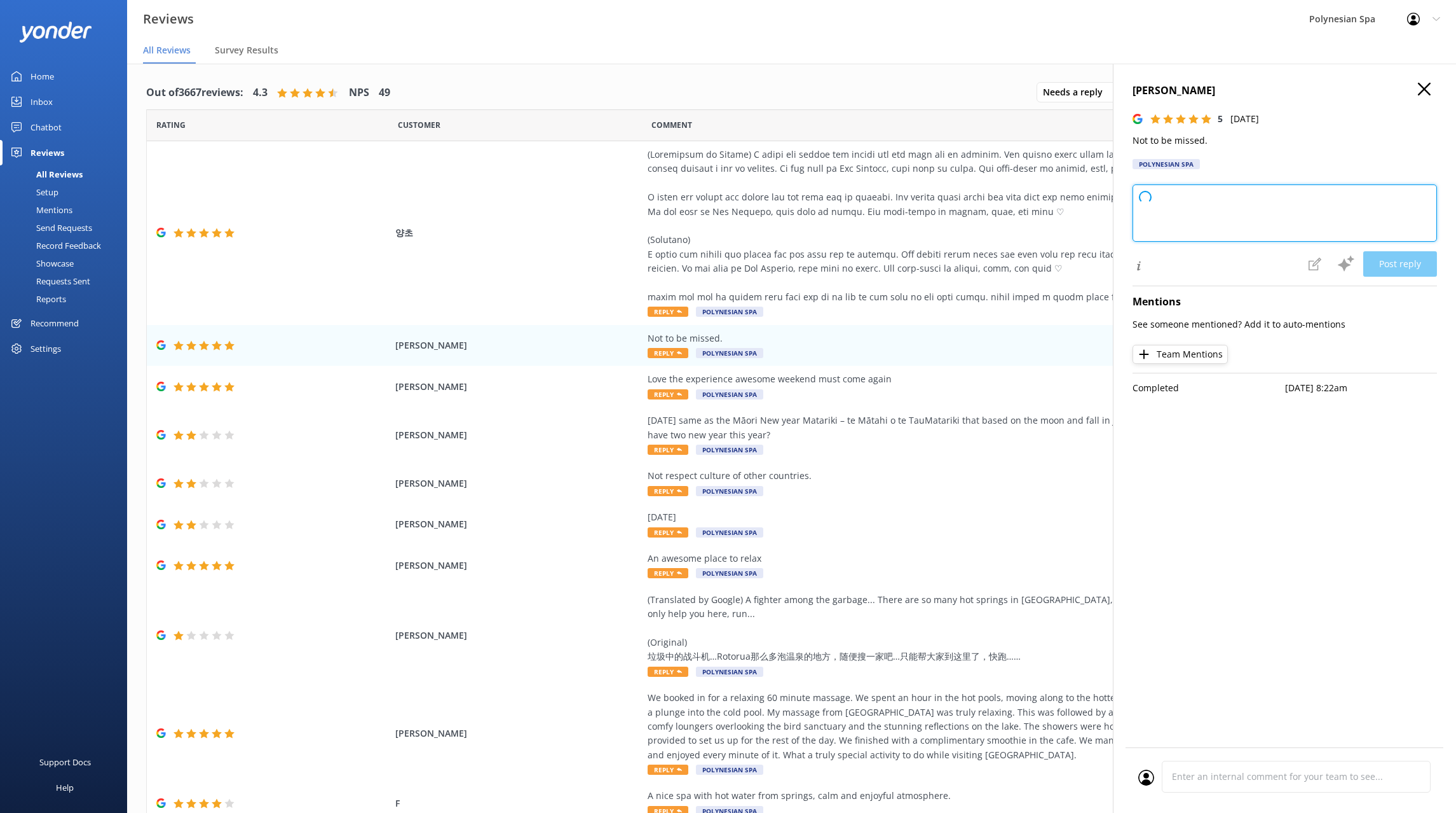
click at [1232, 221] on textarea at bounding box center [1285, 213] width 304 height 58
paste textarea
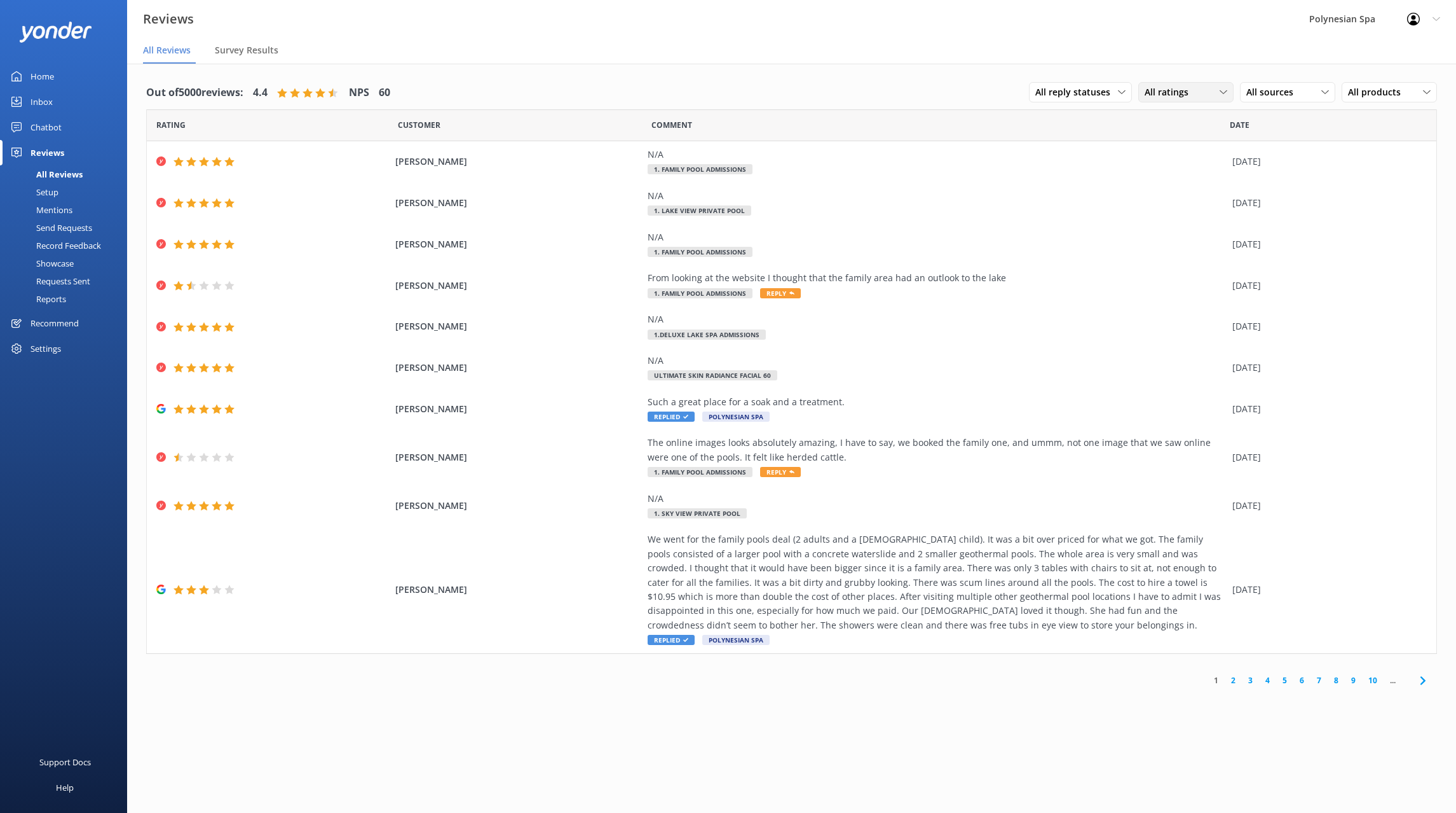
click at [1162, 92] on span "All ratings" at bounding box center [1171, 92] width 52 height 14
click at [1274, 96] on span "All sources" at bounding box center [1273, 92] width 54 height 14
click at [1285, 271] on div "Google reviews" at bounding box center [1296, 272] width 74 height 12
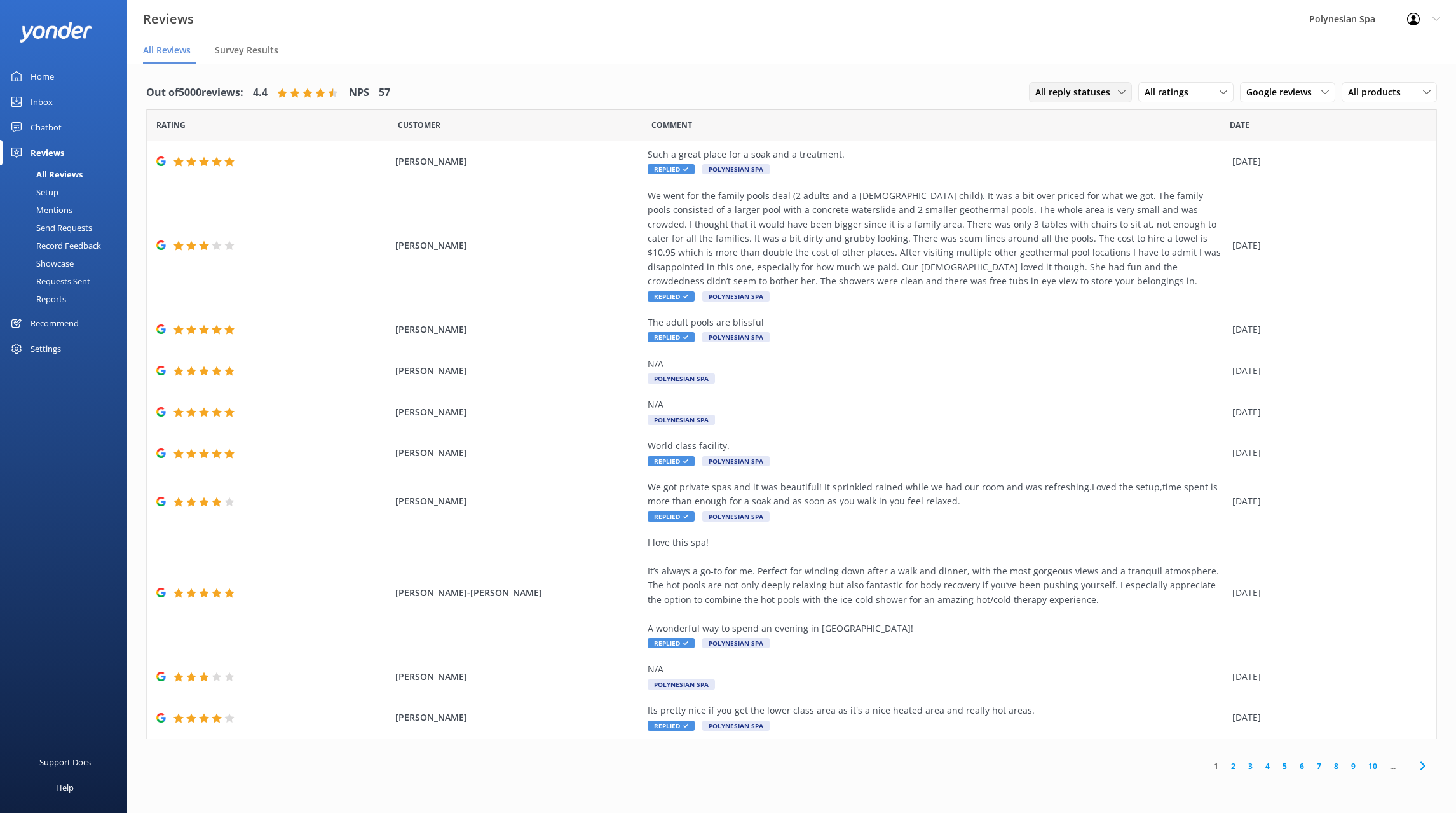
click at [1106, 98] on span "All reply statuses" at bounding box center [1077, 92] width 82 height 14
click at [1097, 149] on link "Needs a reply" at bounding box center [1087, 144] width 114 height 26
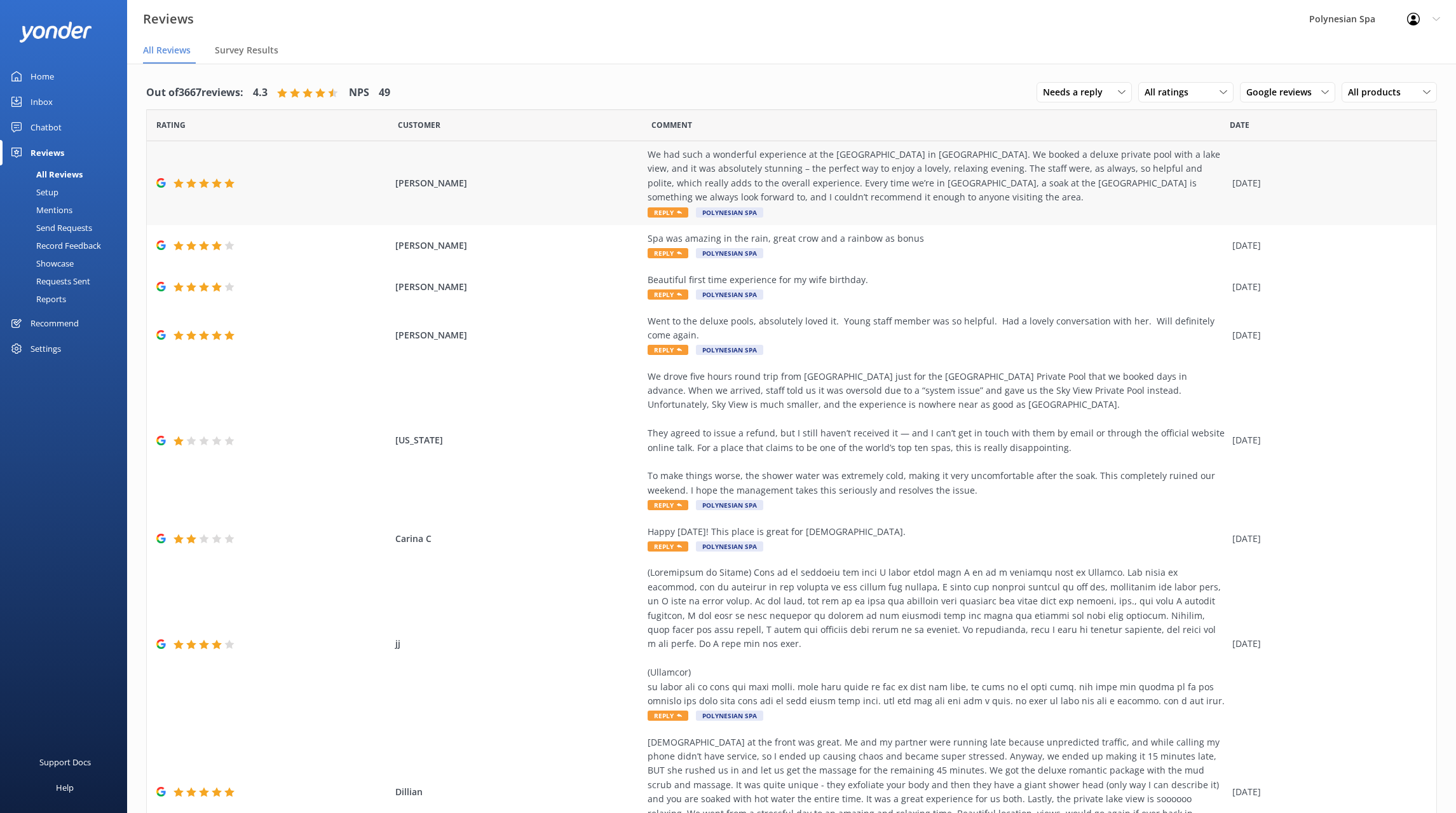
click at [1036, 170] on div "We had such a wonderful experience at the Polynesian Spa in Rotorua. We booked …" at bounding box center [936, 176] width 578 height 58
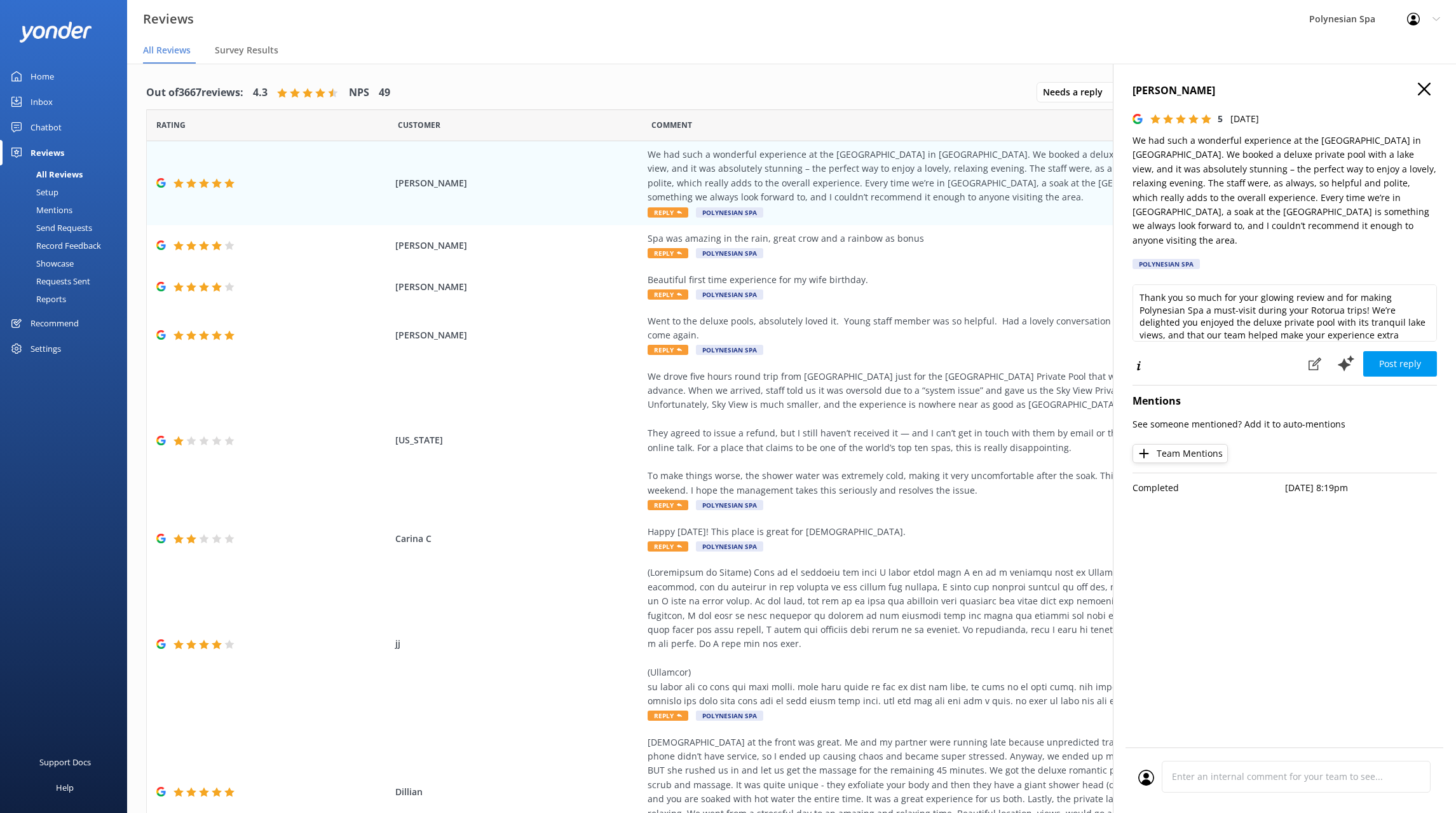
click at [1282, 184] on p "We had such a wonderful experience at the Polynesian Spa in Rotorua. We booked …" at bounding box center [1285, 190] width 304 height 114
click at [1282, 183] on p "We had such a wonderful experience at the Polynesian Spa in Rotorua. We booked …" at bounding box center [1285, 190] width 304 height 114
click at [1226, 284] on textarea "Thank you so much for your glowing review and for making Polynesian Spa a must-…" at bounding box center [1285, 313] width 304 height 58
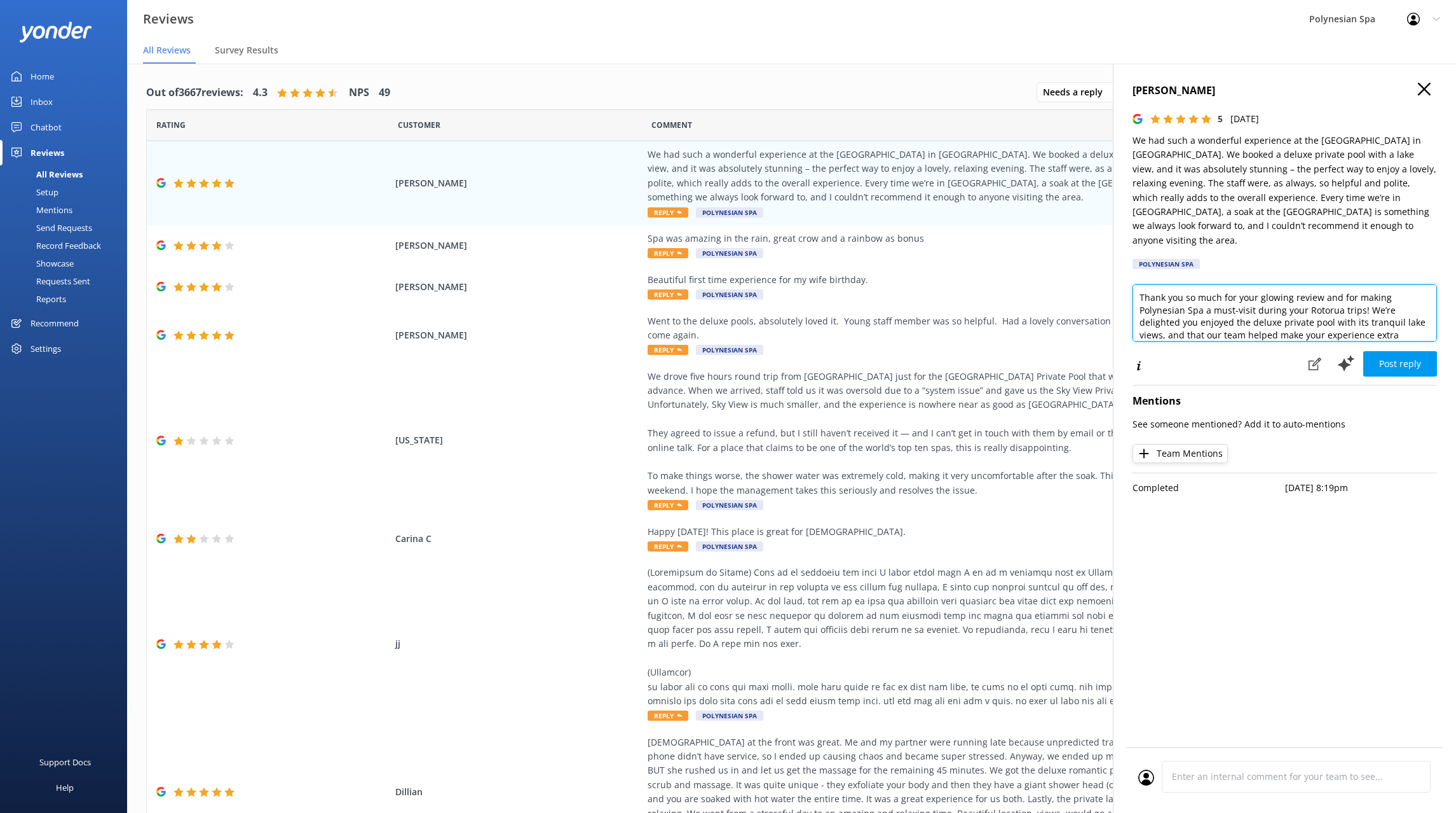
click at [1226, 284] on textarea "Thank you so much for your glowing review and for making Polynesian Spa a must-…" at bounding box center [1285, 313] width 304 height 58
paste textarea "for such generous feedback. It’s lovely to know the lake view private pool and …"
click at [1224, 315] on textarea "Thank you for such generous feedback. It’s lovely to know the lake view private…" at bounding box center [1285, 313] width 304 height 58
type textarea "Thank you for such generous feedback. It’s lovely to know the lake view private…"
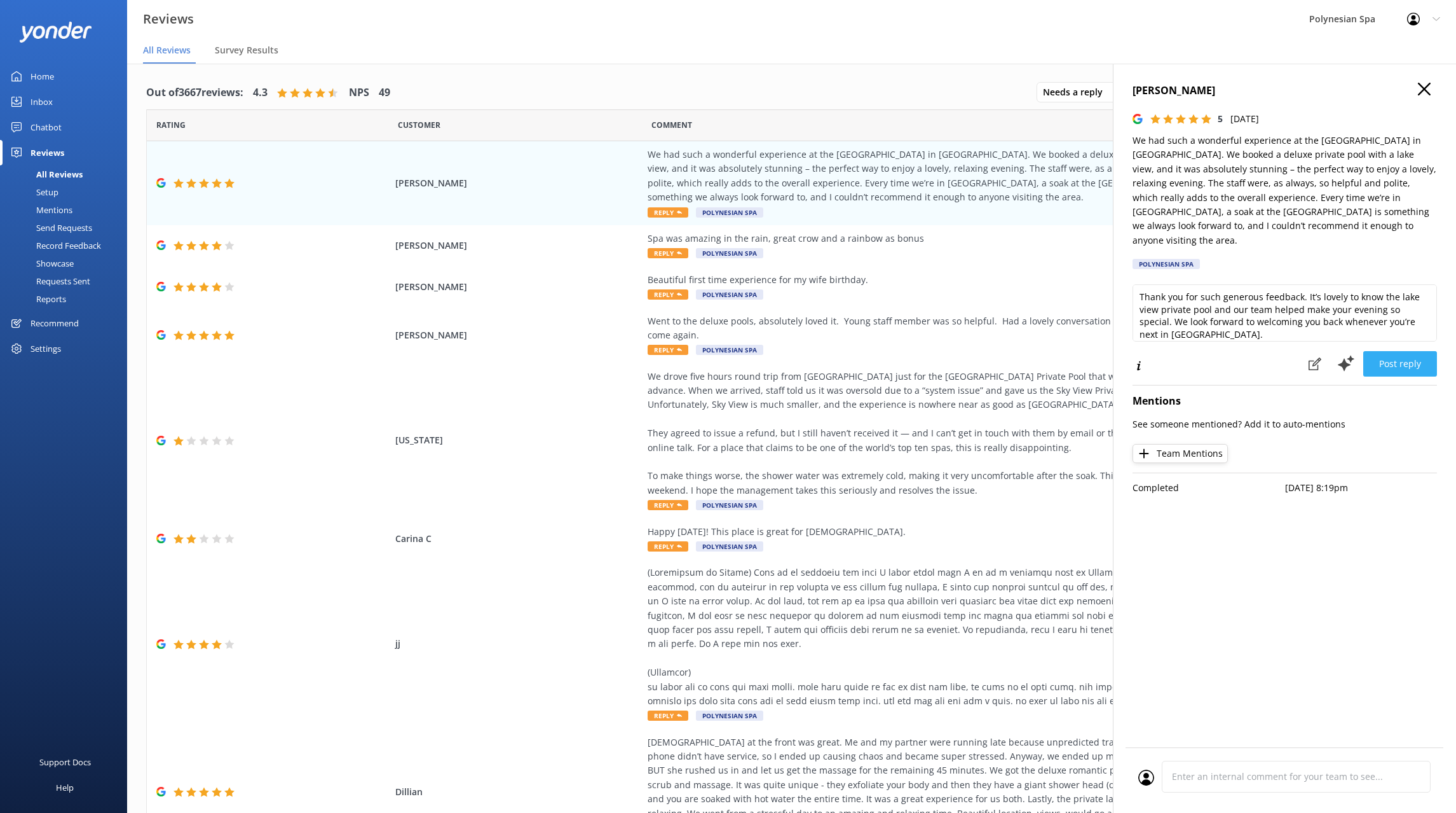
click at [1398, 351] on button "Post reply" at bounding box center [1400, 364] width 74 height 26
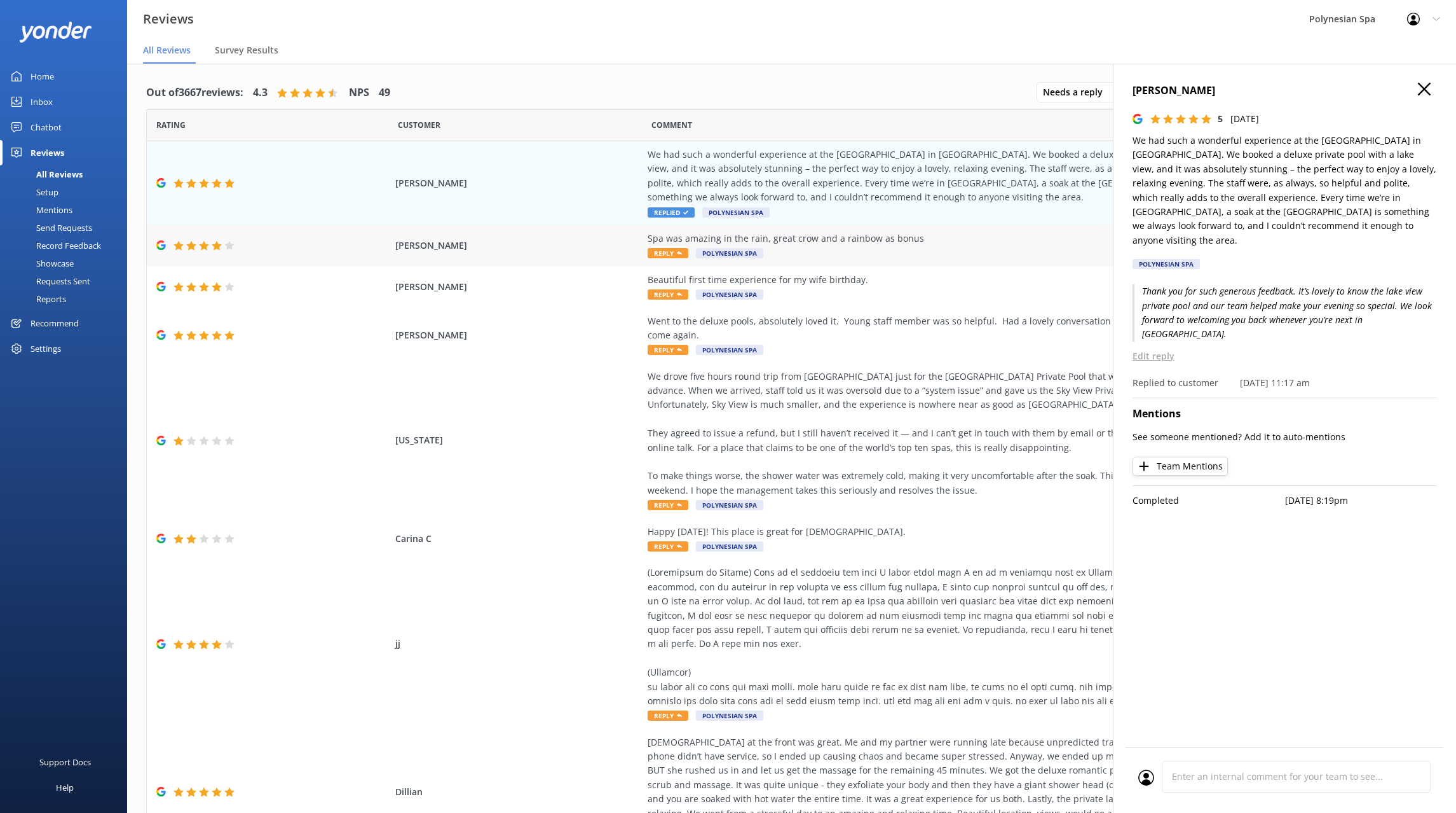
click at [828, 245] on div "Spa was amazing in the rain, great crow and a rainbow as bonus" at bounding box center [936, 238] width 578 height 14
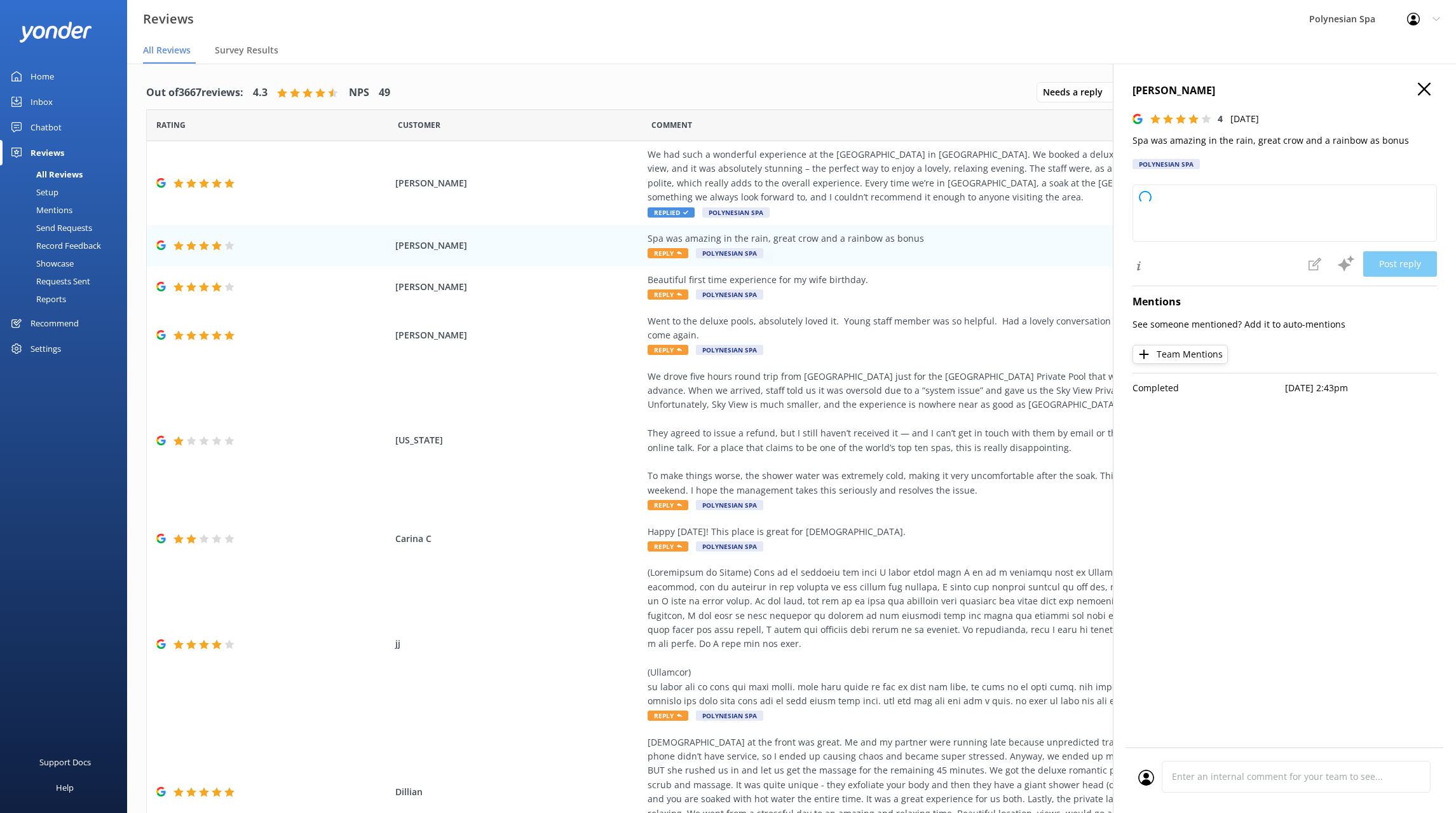
click at [1213, 145] on p "Spa was amazing in the rain, great crow and a rainbow as bonus" at bounding box center [1285, 140] width 304 height 14
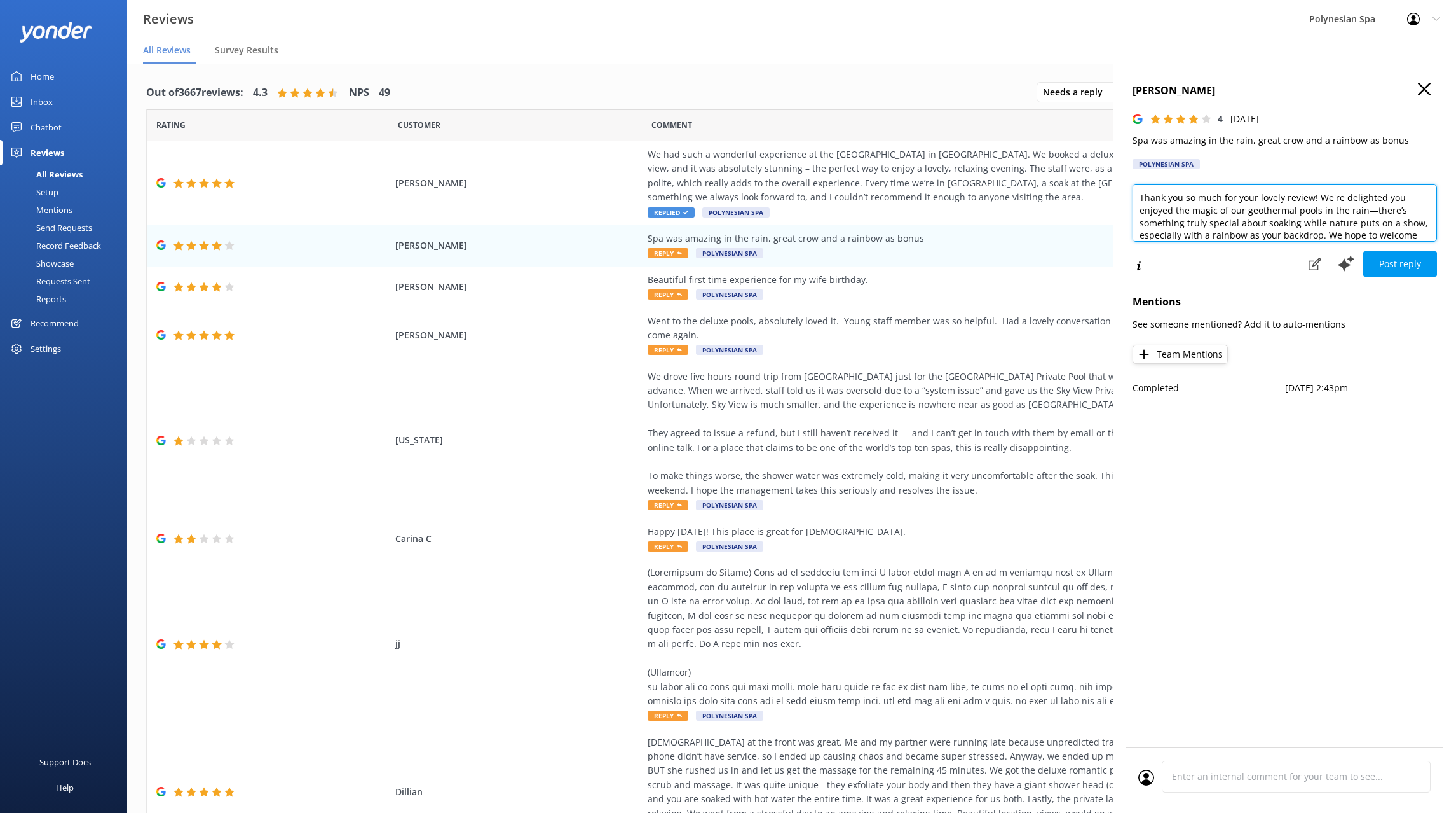
click at [1265, 208] on textarea "Thank you so much for your lovely review! We're delighted you enjoyed the magic…" at bounding box center [1285, 213] width 304 height 58
click at [1264, 207] on textarea "Thank you so much for your lovely review! We're delighted you enjoyed the magic…" at bounding box center [1285, 213] width 304 height 58
click at [1264, 207] on textarea "Thank you so much for your lovely review! We're delighted you enjoyed the magic…" at bounding box center [1285, 213] width 304 height 58
paste textarea "for your review. Soaking in the rain really is a unique experience, and a rainb…"
type textarea "Thank you for your review. Soaking in the rain really is a unique experience, a…"
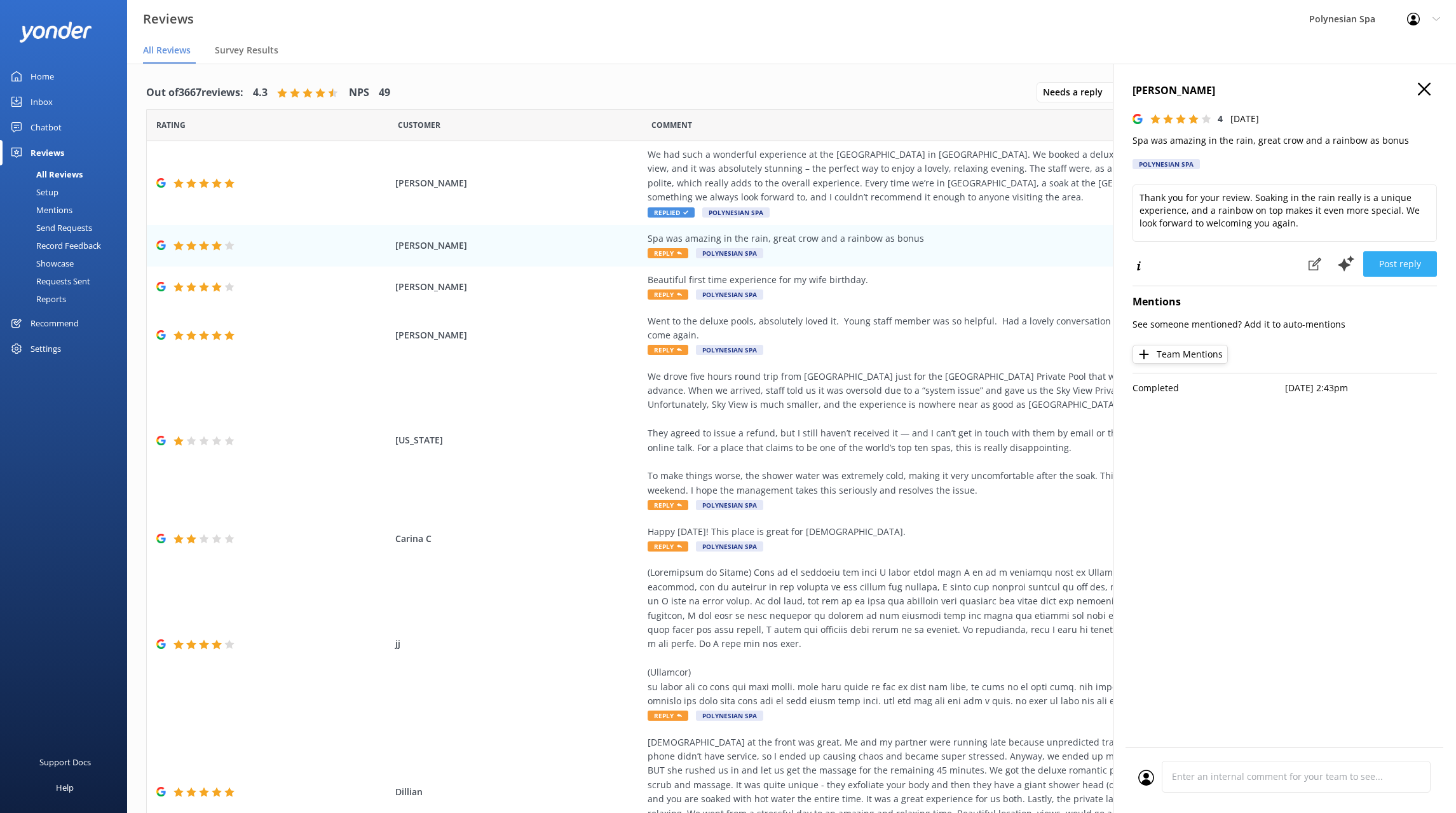
click at [1398, 252] on button "Post reply" at bounding box center [1400, 263] width 74 height 26
click at [962, 286] on div "Beautiful first time experience for my wife birthday." at bounding box center [936, 279] width 578 height 14
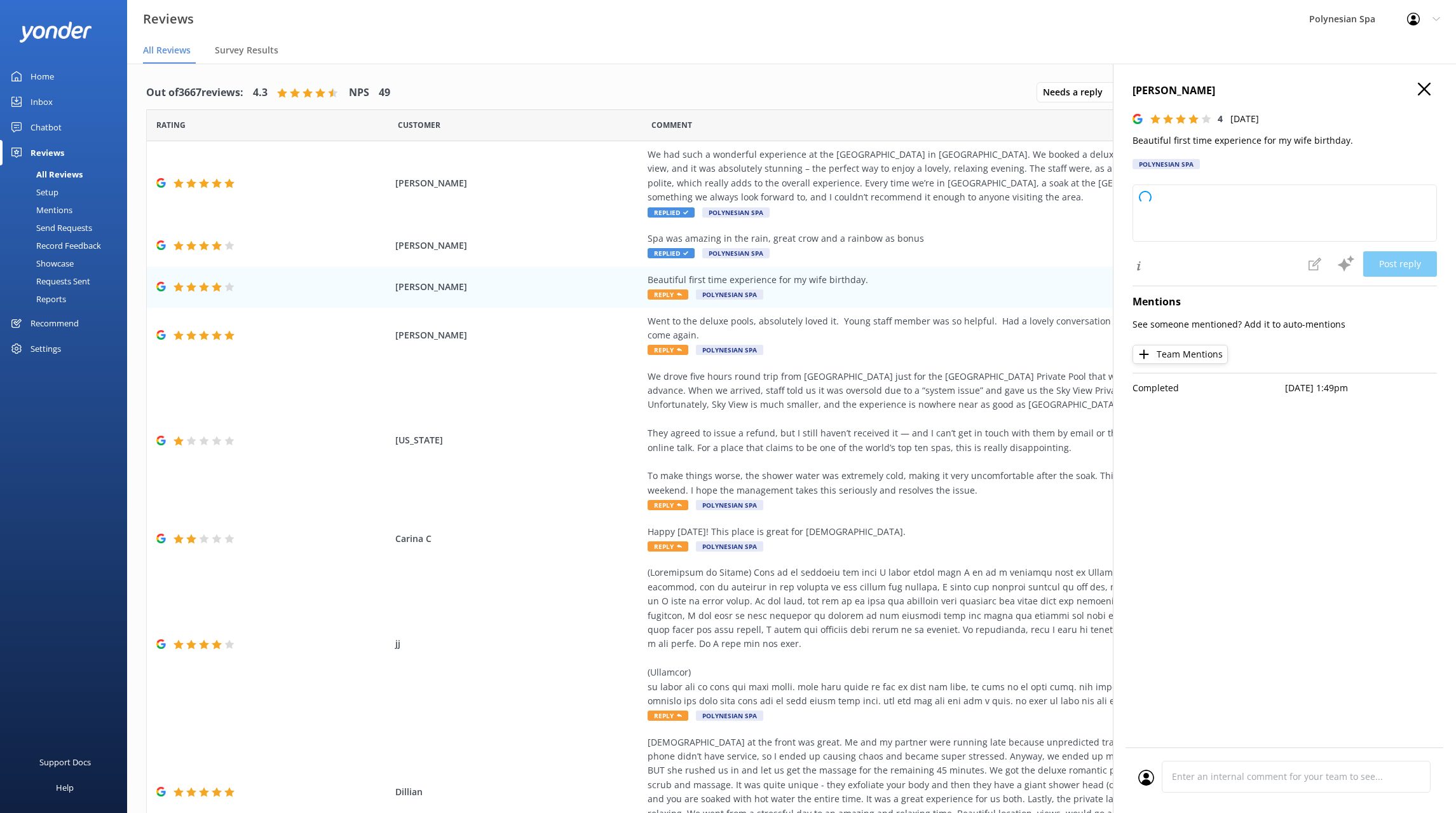
click at [1224, 137] on p "Beautiful first time experience for my wife birthday." at bounding box center [1285, 140] width 304 height 14
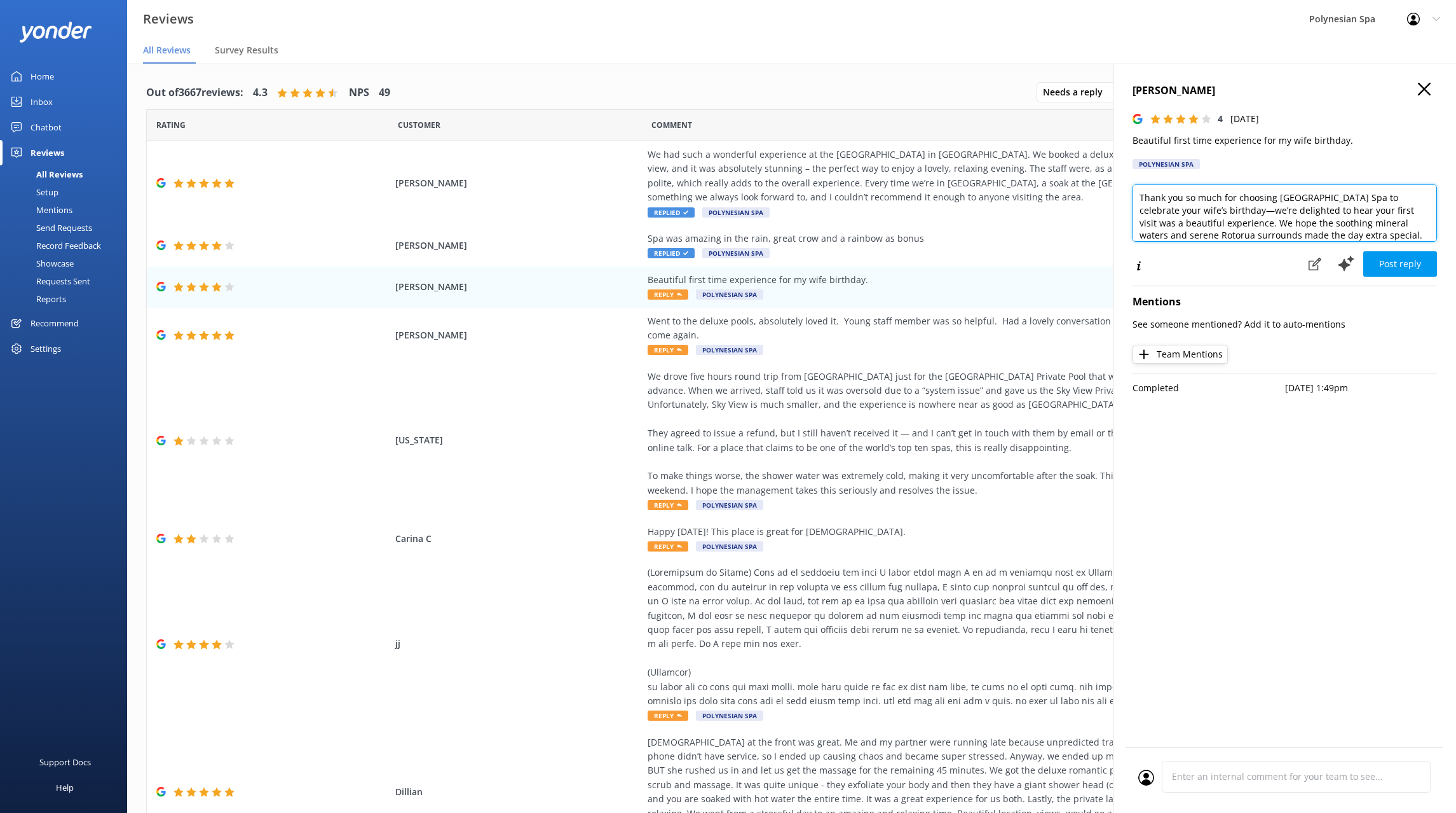
click at [1206, 197] on textarea "Thank you so much for choosing Polynesian Spa to celebrate your wife’s birthday…" at bounding box center [1285, 213] width 304 height 58
paste textarea "for sharing your experience. We’re delighted you chose Polynesian Spa to celebr…"
type textarea "Thank you for sharing your experience. We’re delighted you chose Polynesian Spa…"
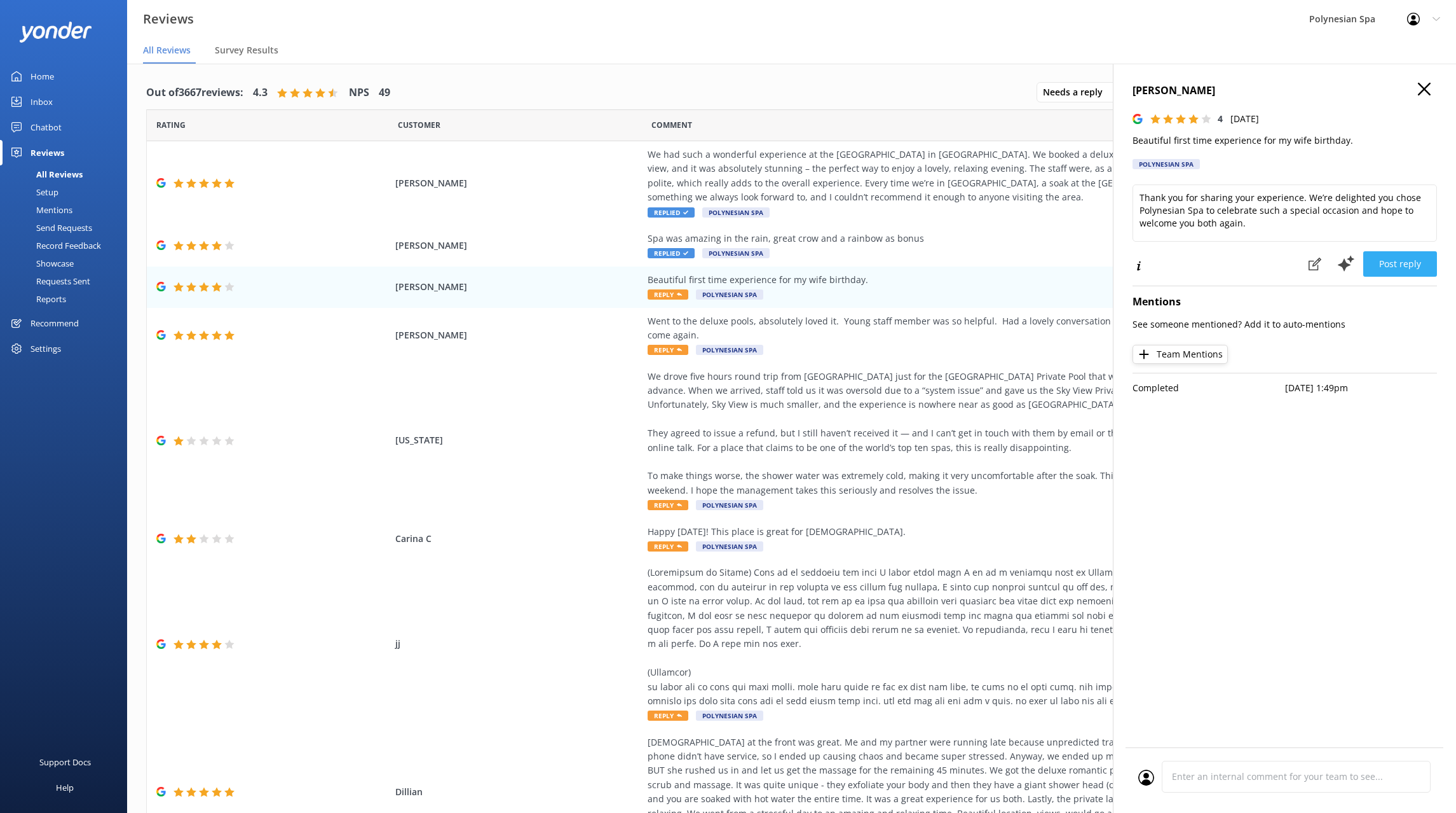
click at [1397, 253] on button "Post reply" at bounding box center [1400, 263] width 74 height 26
click at [913, 348] on div "Went to the deluxe pools, absolutely loved it. Young staff member was so helpfu…" at bounding box center [936, 336] width 578 height 43
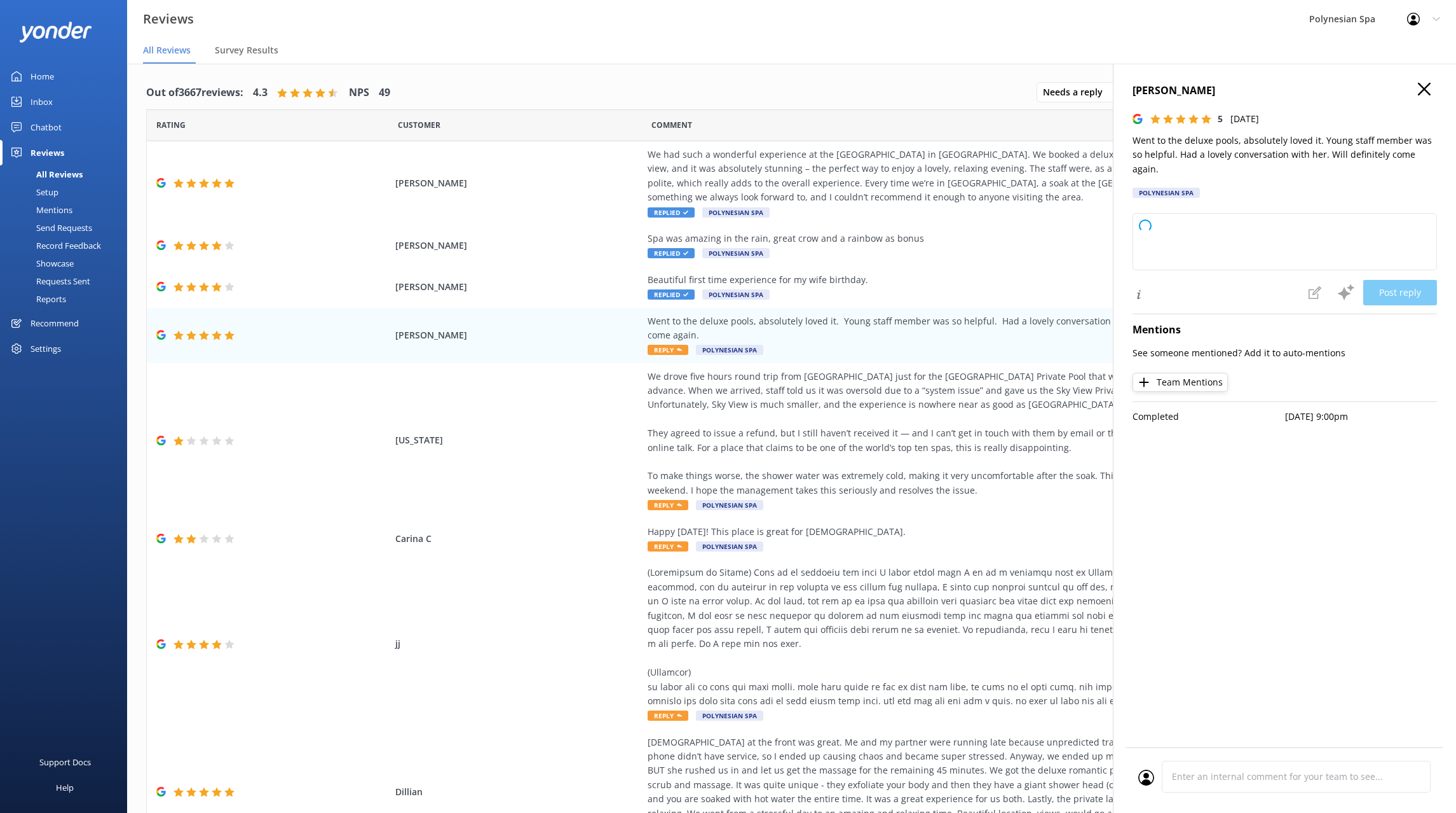
click at [1193, 151] on p "Went to the deluxe pools, absolutely loved it. Young staff member was so helpfu…" at bounding box center [1285, 155] width 304 height 43
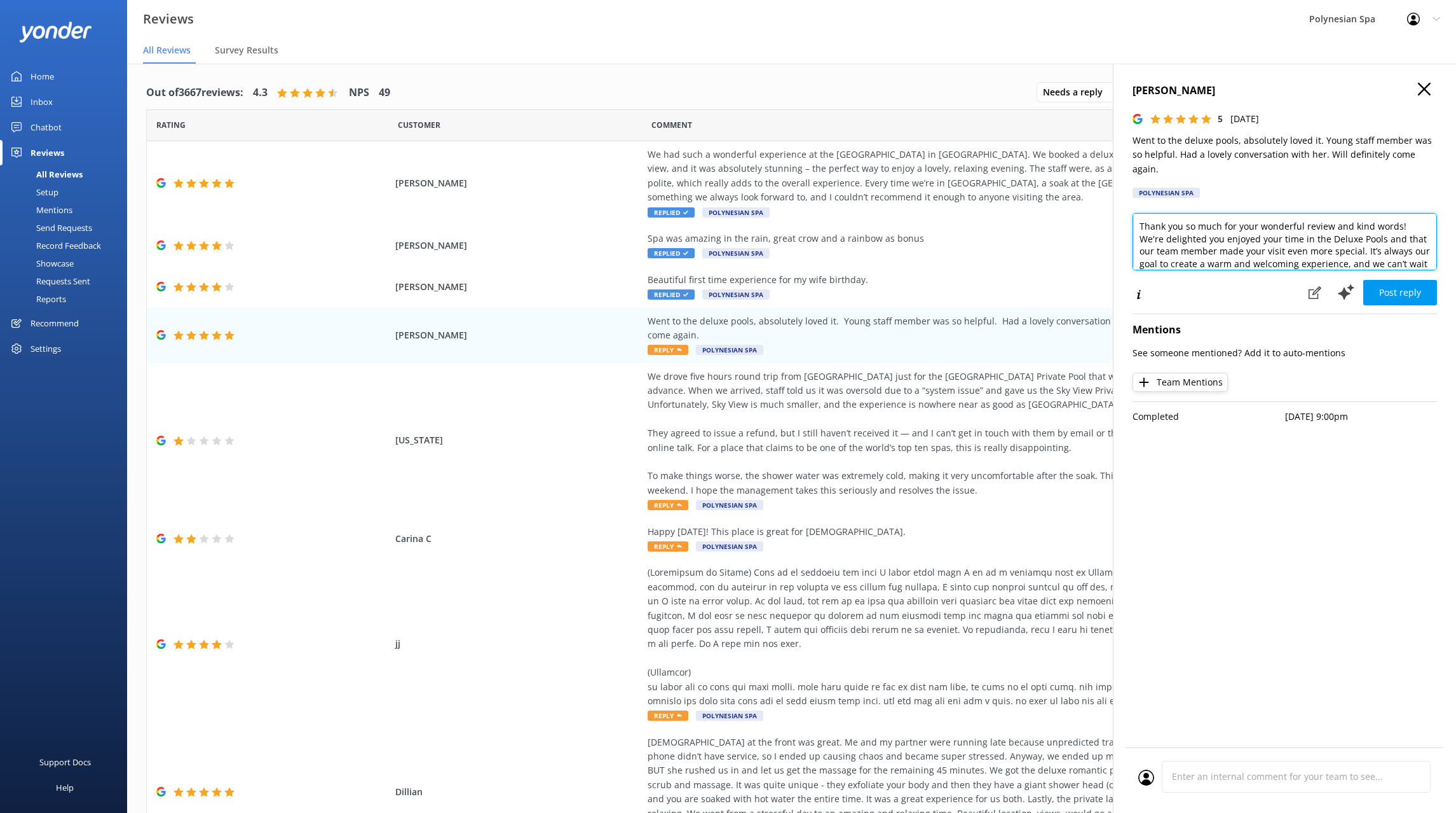
click at [1218, 244] on textarea "Thank you so much for your wonderful review and kind words! We're delighted you…" at bounding box center [1285, 242] width 304 height 58
paste textarea "for your lovely feedback. We’re glad you enjoyed the Deluxe Lake Spa and that o…"
type textarea "Thank you for your lovely feedback. We’re glad you enjoyed the Deluxe Lake Spa …"
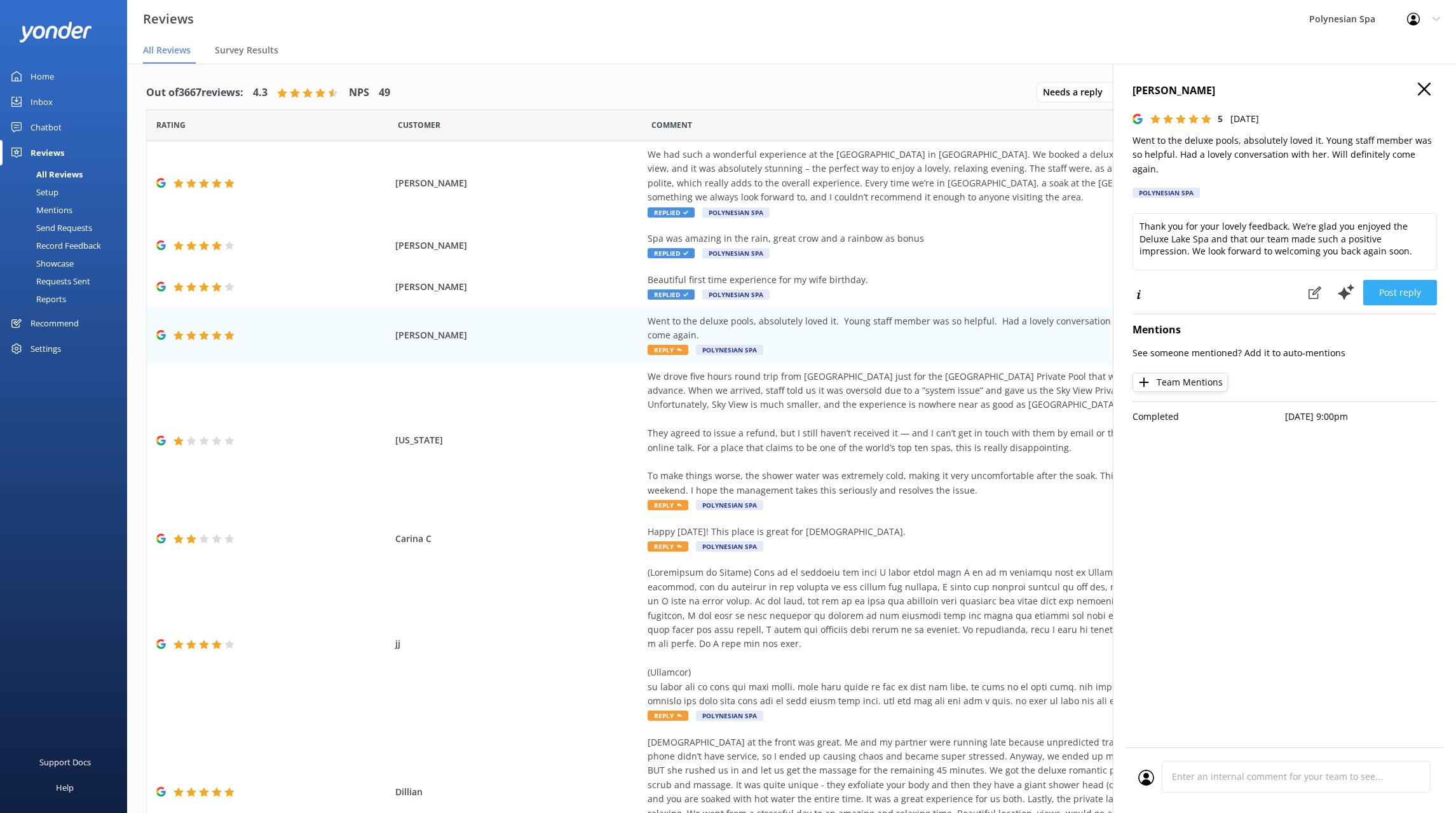
click at [1406, 280] on button "Post reply" at bounding box center [1400, 292] width 74 height 26
click at [796, 383] on div "We drove five hours round trip from Auckland just for the Lake View Private Poo…" at bounding box center [936, 434] width 578 height 128
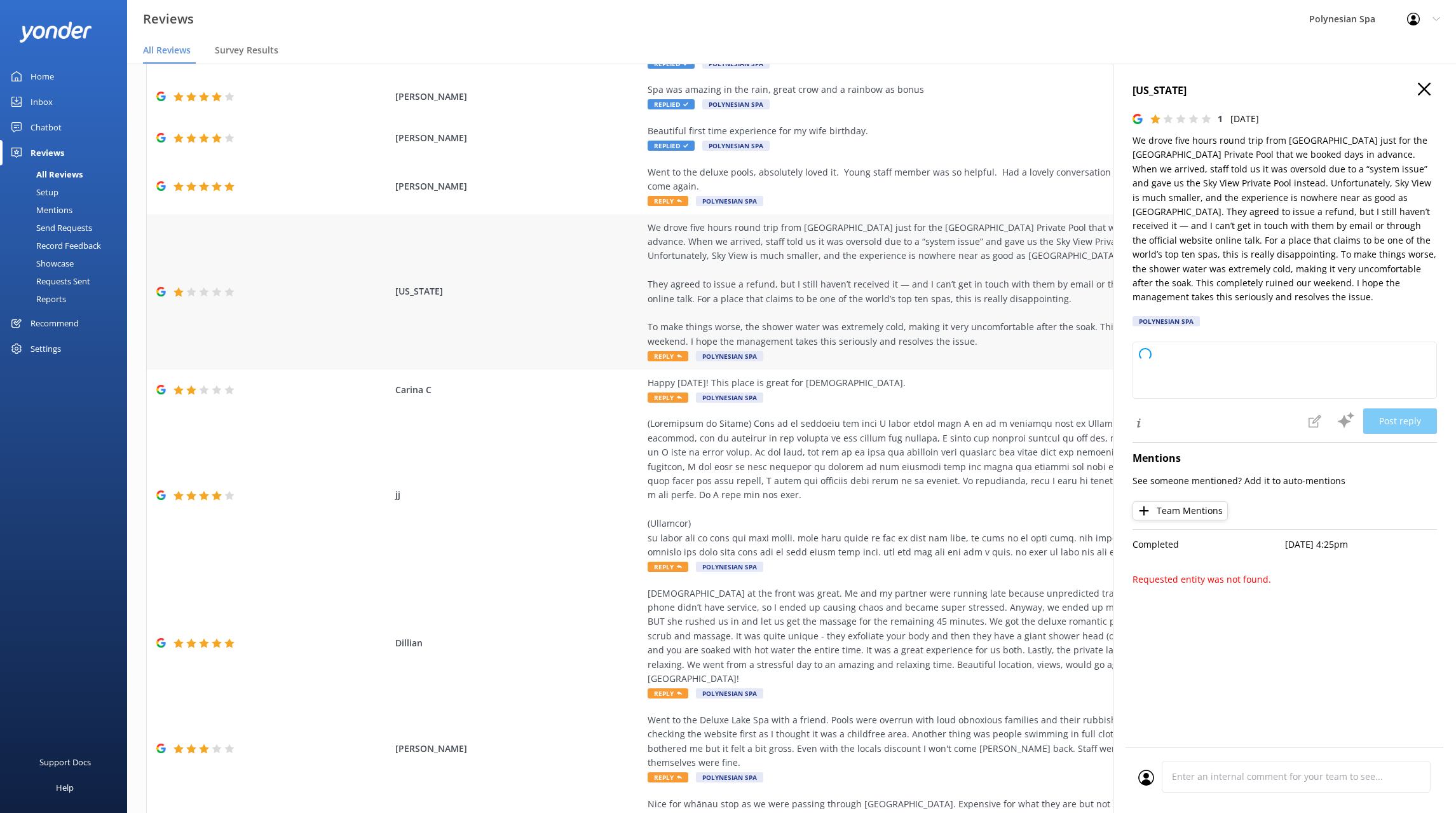
scroll to position [168, 0]
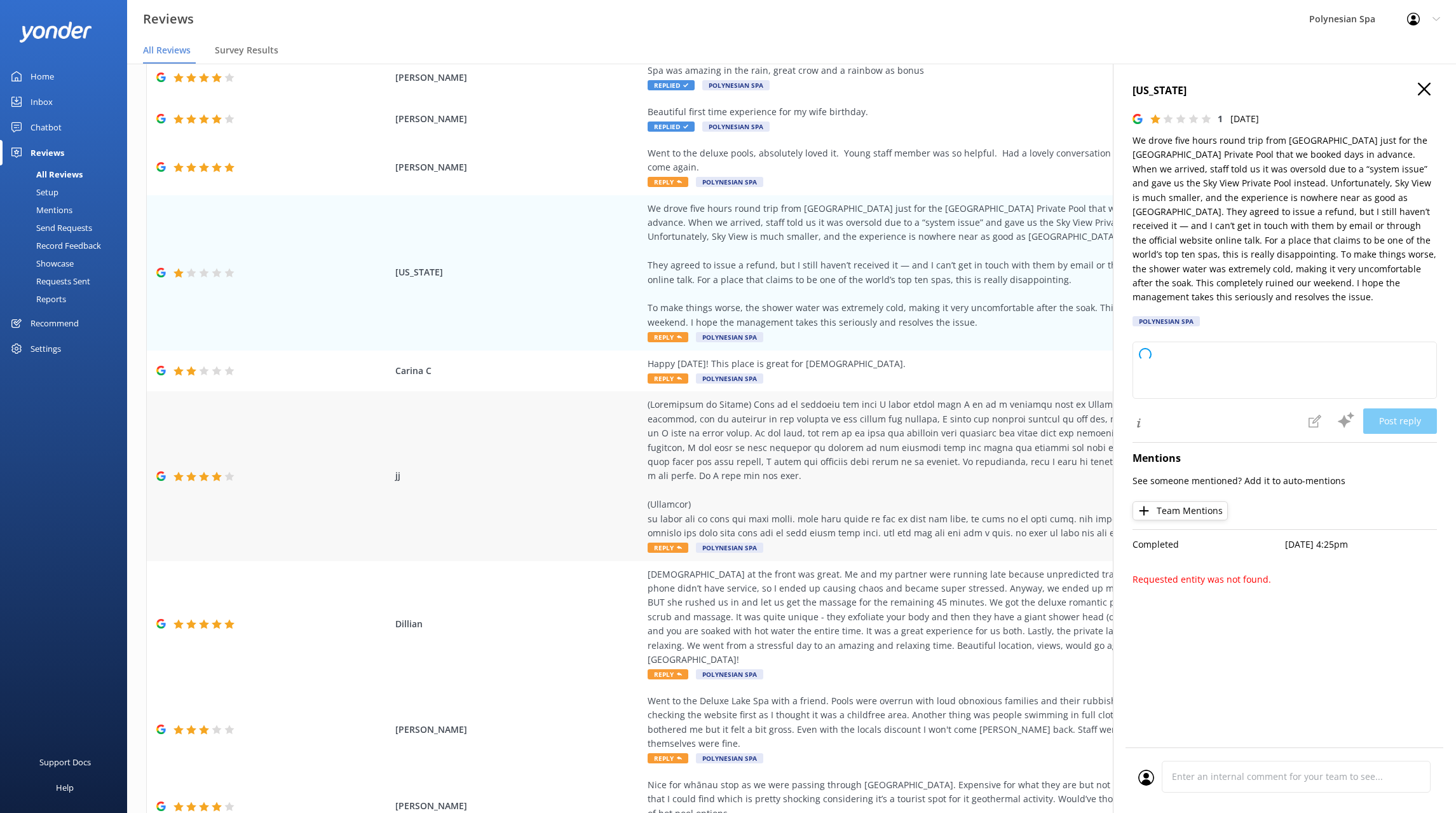
type textarea "Thank you so much for sharing your experience with us. We are truly sorry to he…"
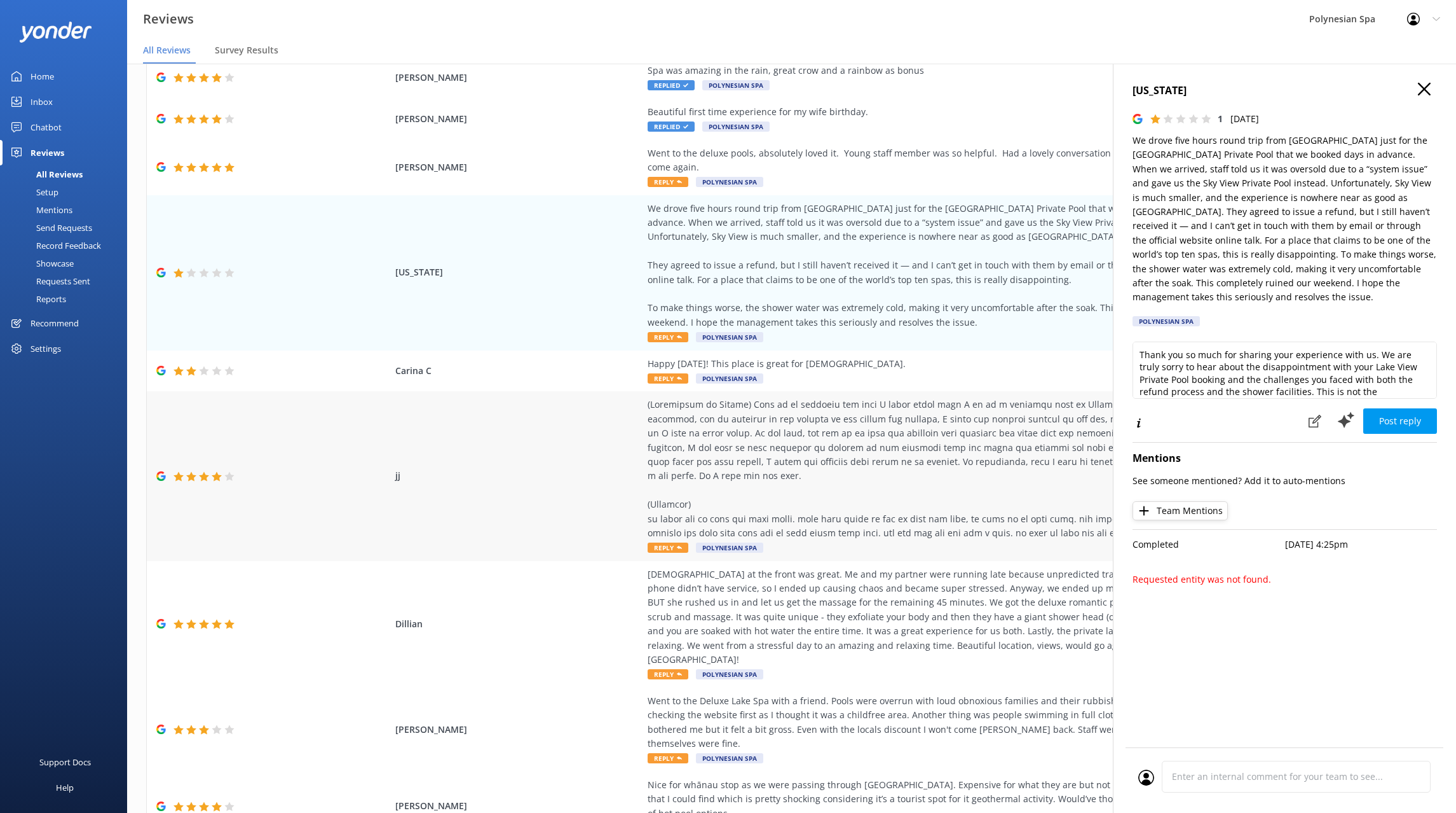
click at [860, 434] on div at bounding box center [936, 468] width 578 height 142
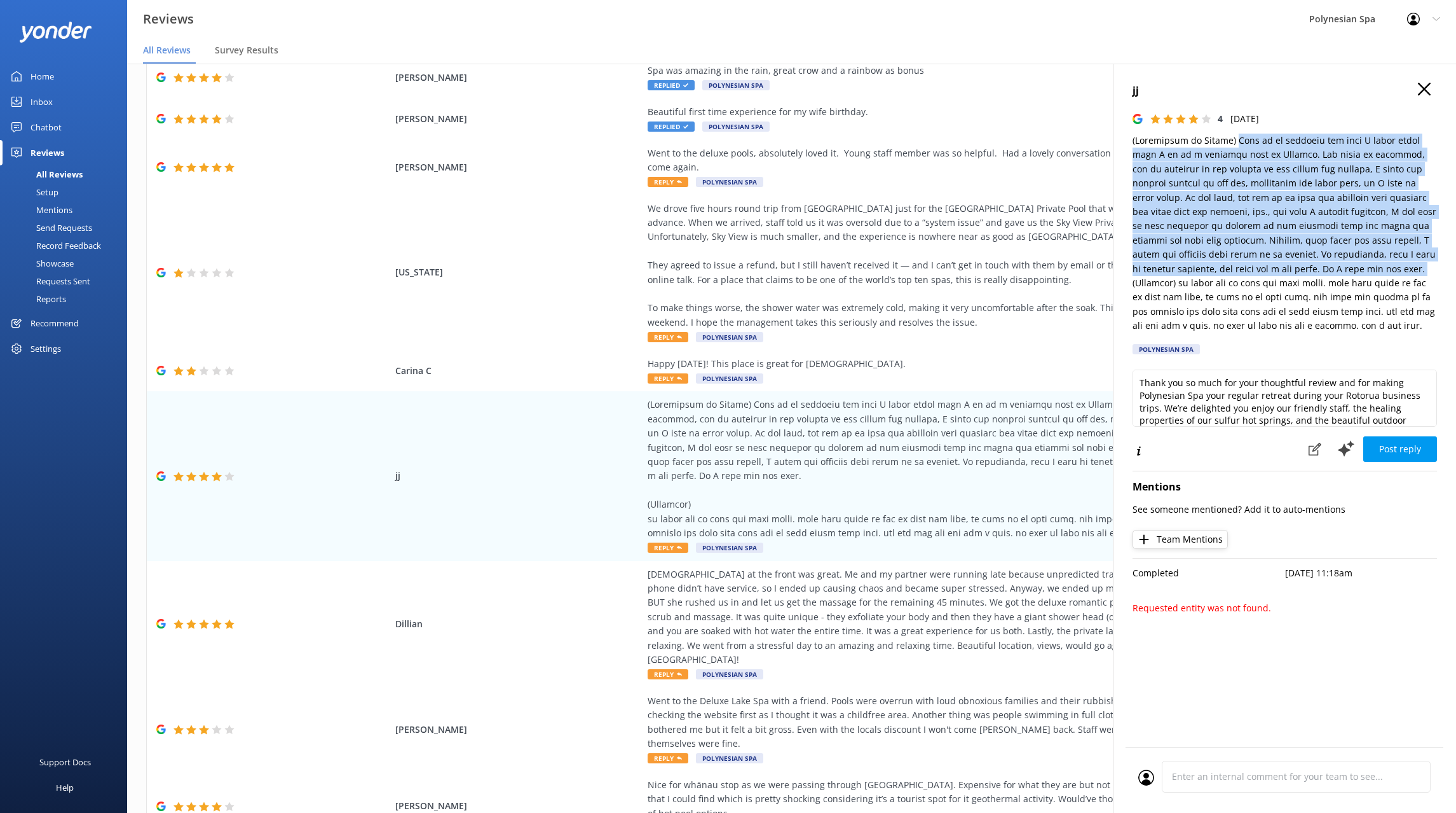
drag, startPoint x: 1228, startPoint y: 137, endPoint x: 1286, endPoint y: 267, distance: 142.4
click at [1286, 267] on p at bounding box center [1285, 233] width 304 height 199
copy p "This is my favorite spa that I visit every time I go on a business trip to Roto…"
click at [1209, 426] on textarea "Thank you so much for your thoughtful review and for making Polynesian Spa your…" at bounding box center [1285, 398] width 304 height 58
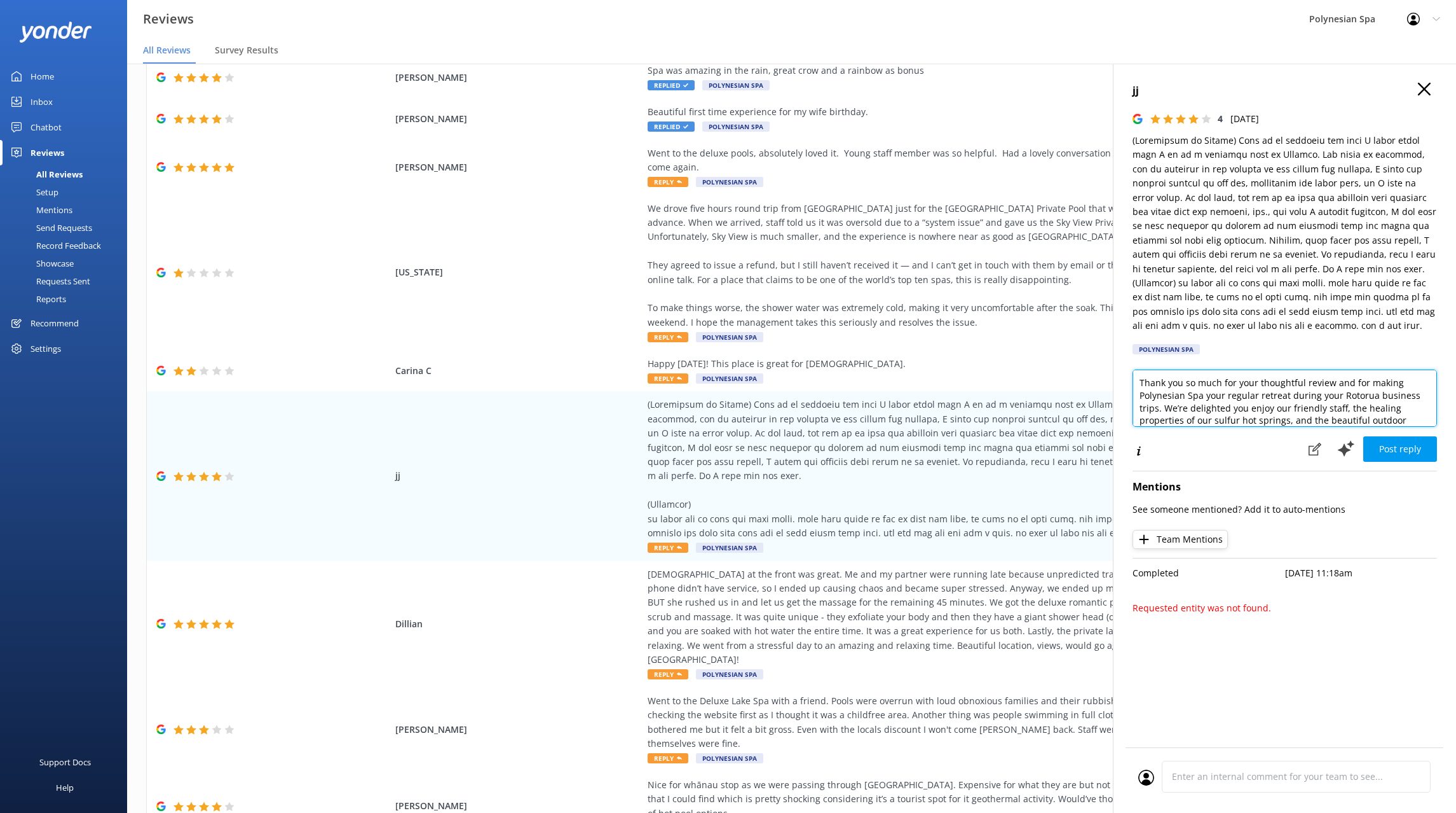
click at [1209, 426] on textarea "Thank you so much for your thoughtful review and for making Polynesian Spa your…" at bounding box center [1285, 398] width 304 height 58
paste textarea "for your thoughtful review and for visiting us so regularly. It’s wonderful to …"
drag, startPoint x: 1139, startPoint y: 435, endPoint x: 1250, endPoint y: 450, distance: 112.0
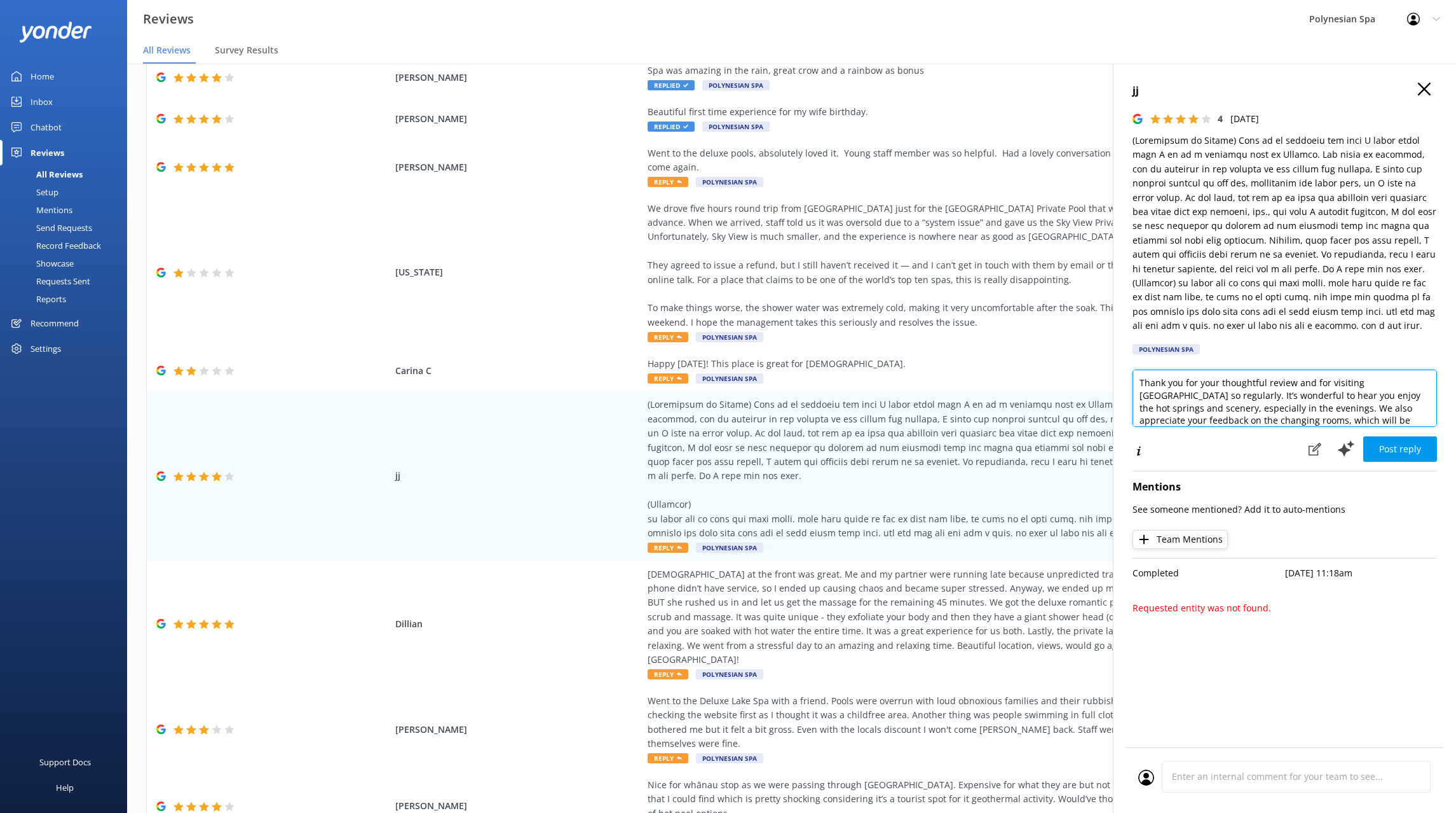
click at [1250, 426] on textarea "Thank you for your thoughtful review and for visiting us so regularly. It’s won…" at bounding box center [1285, 398] width 304 height 58
type textarea "Thank you for your thoughtful review and for visiting us so regularly. We also …"
click at [1382, 462] on button "Post reply" at bounding box center [1400, 448] width 74 height 26
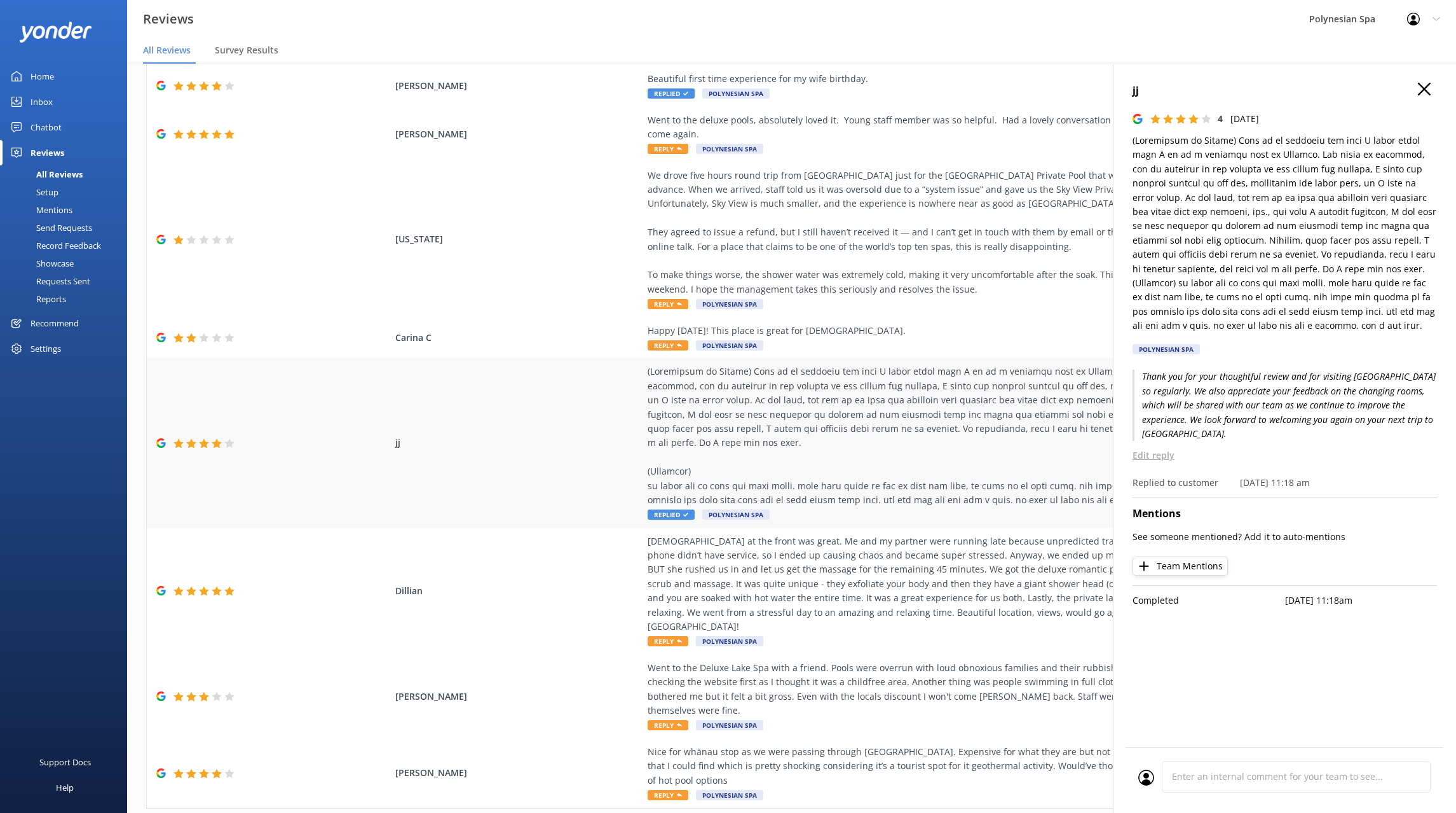
scroll to position [210, 0]
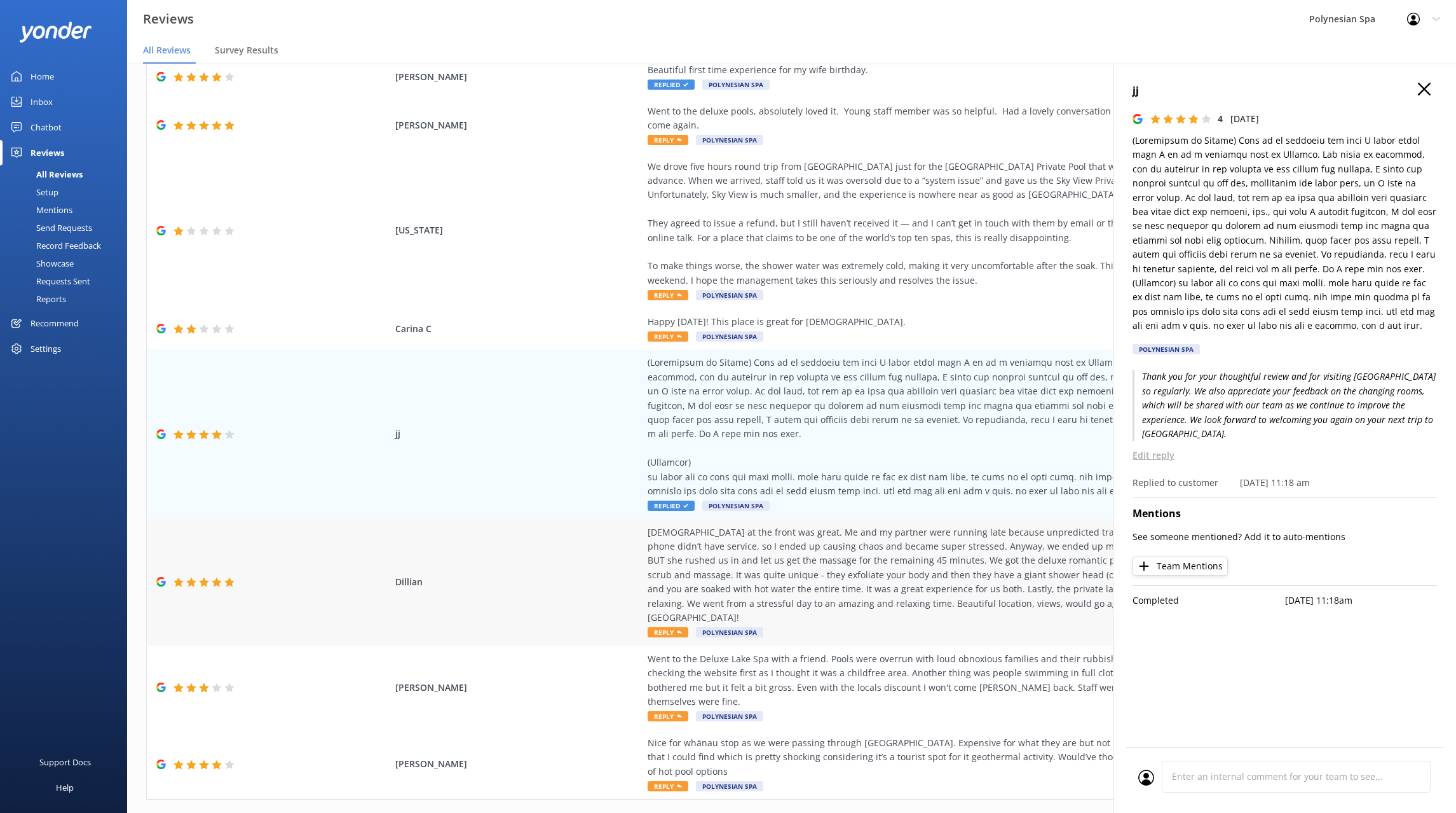
click at [874, 583] on div "Christene at the front was great. Me and my partner were running late because u…" at bounding box center [936, 574] width 578 height 100
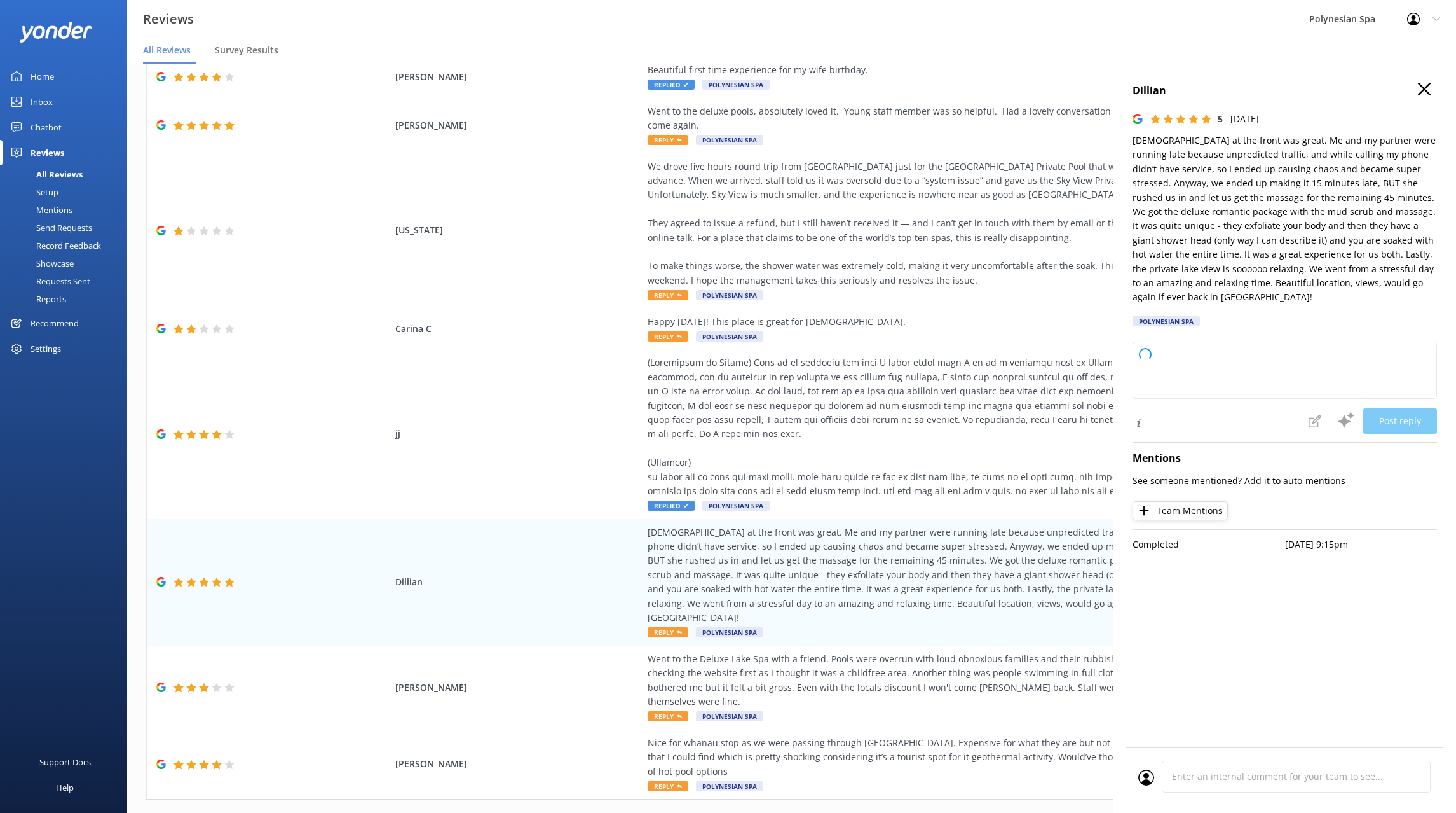
click at [1253, 216] on p "Christene at the front was great. Me and my partner were running late because u…" at bounding box center [1285, 219] width 304 height 171
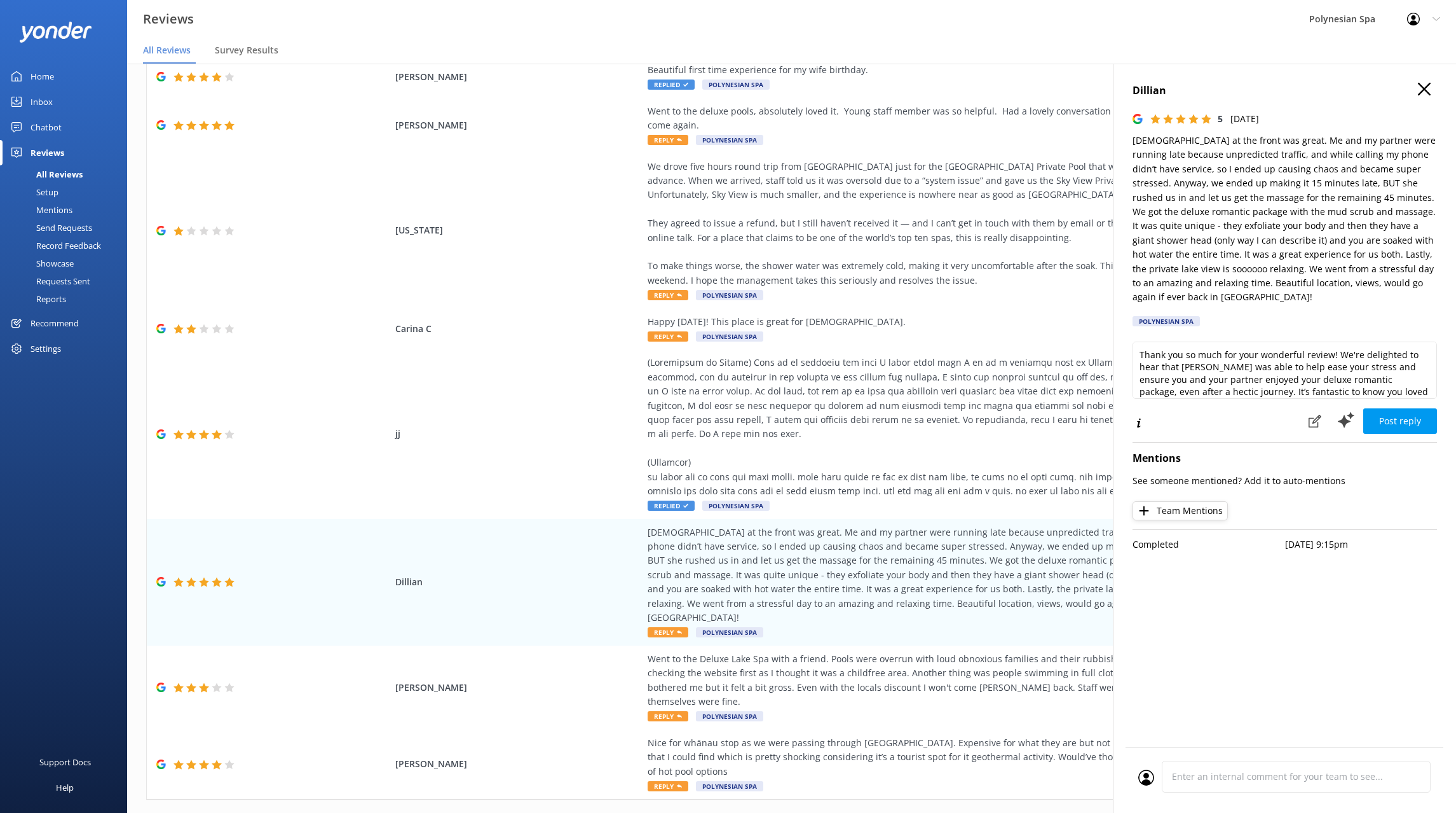
click at [1240, 402] on div "Thank you so much for your wonderful review! We're delighted to hear that Chris…" at bounding box center [1285, 374] width 304 height 66
click at [1238, 383] on textarea "Thank you so much for your wonderful review! We're delighted to hear that Chris…" at bounding box center [1285, 370] width 304 height 58
click at [1238, 382] on textarea "Thank you so much for your wonderful review! We're delighted to hear that Chris…" at bounding box center [1285, 370] width 304 height 58
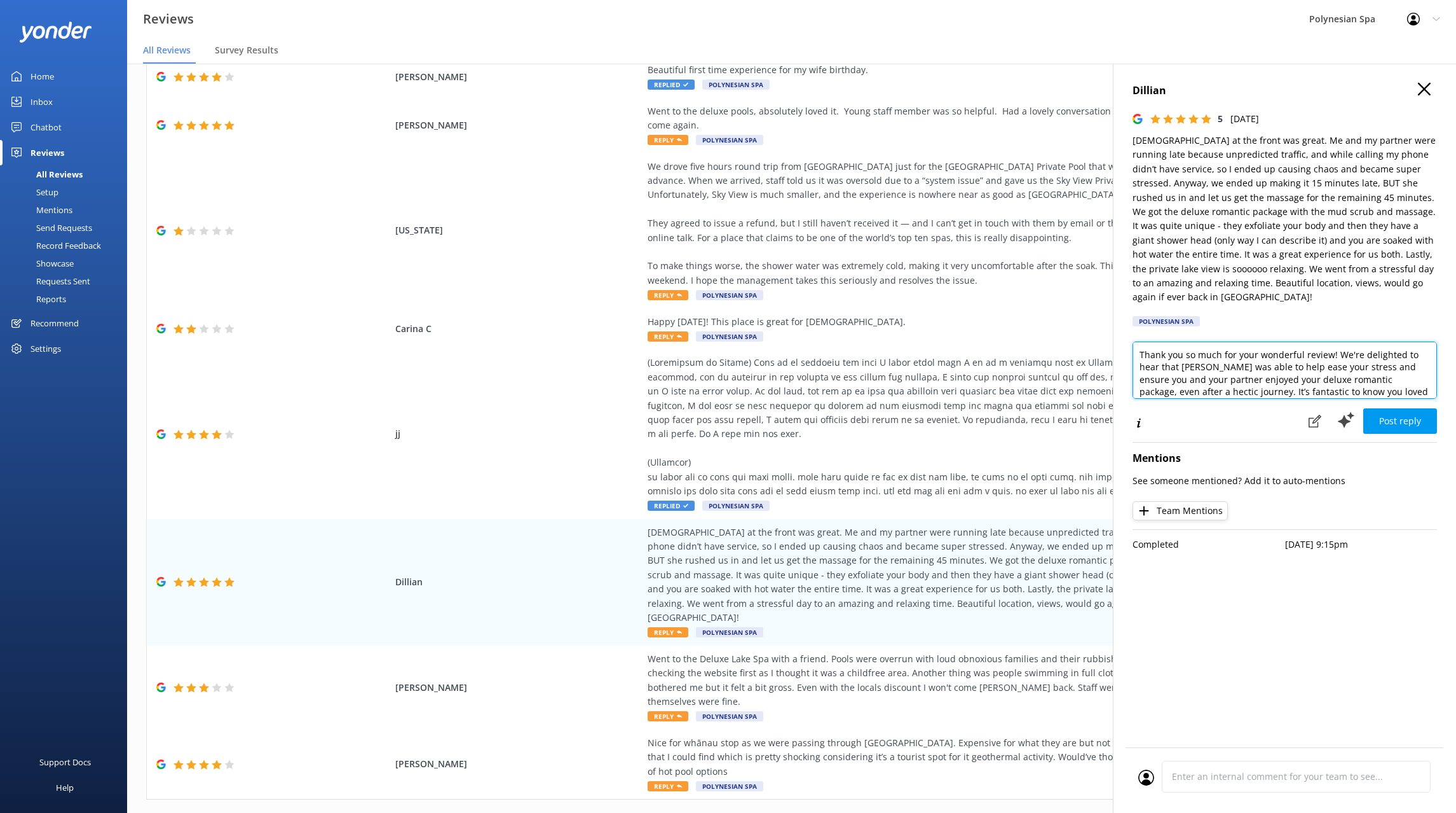
paste textarea "for sharing such a lovely review. We’re delighted to hear Christene was able to…"
click at [1171, 368] on textarea "Thank you for sharing such a lovely review. We’re delighted to hear Christene w…" at bounding box center [1285, 370] width 304 height 58
type textarea "Thank you for sharing such a lovely review. We’re delighted to hear Christine w…"
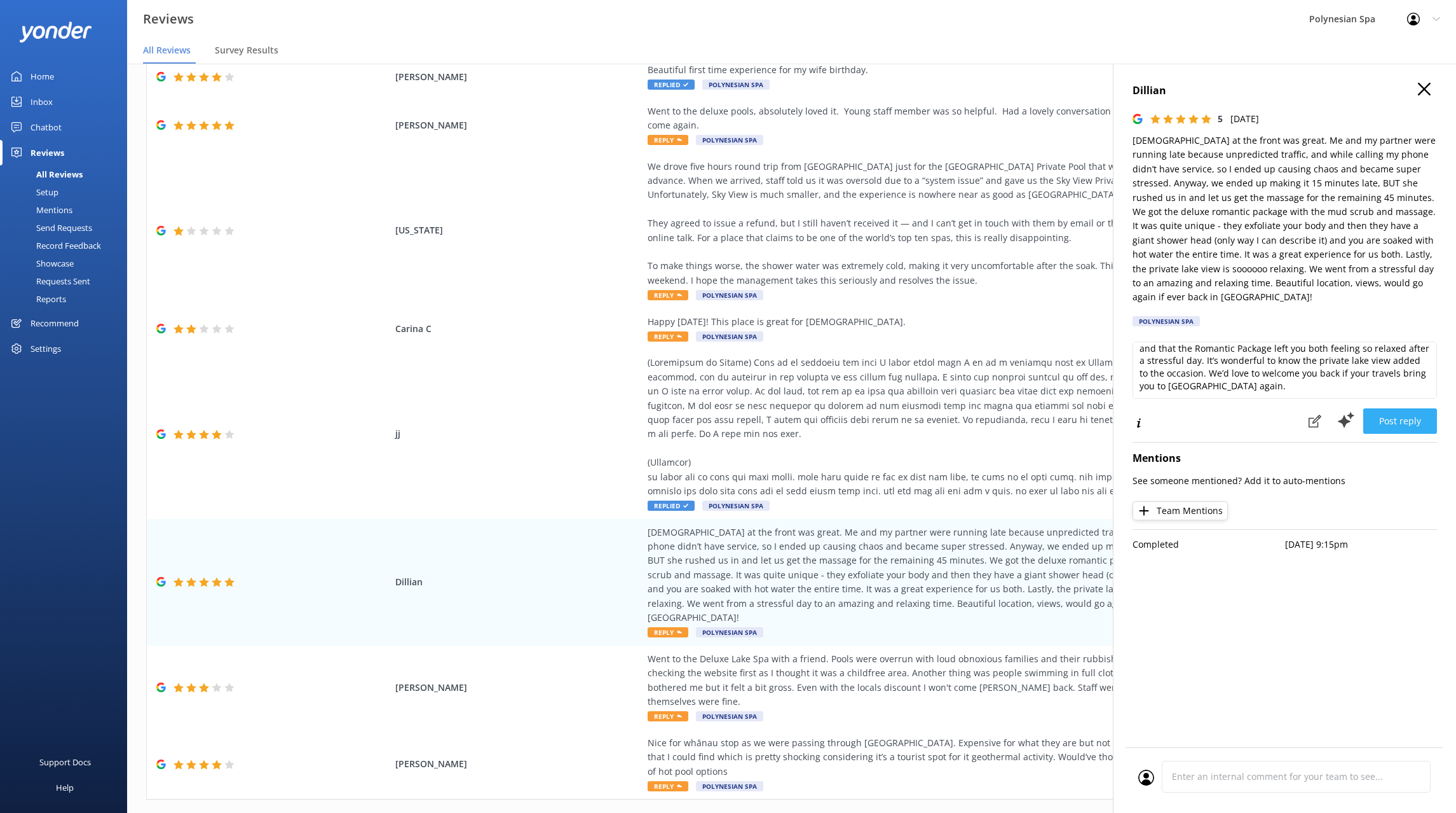
click at [1395, 421] on button "Post reply" at bounding box center [1400, 420] width 74 height 26
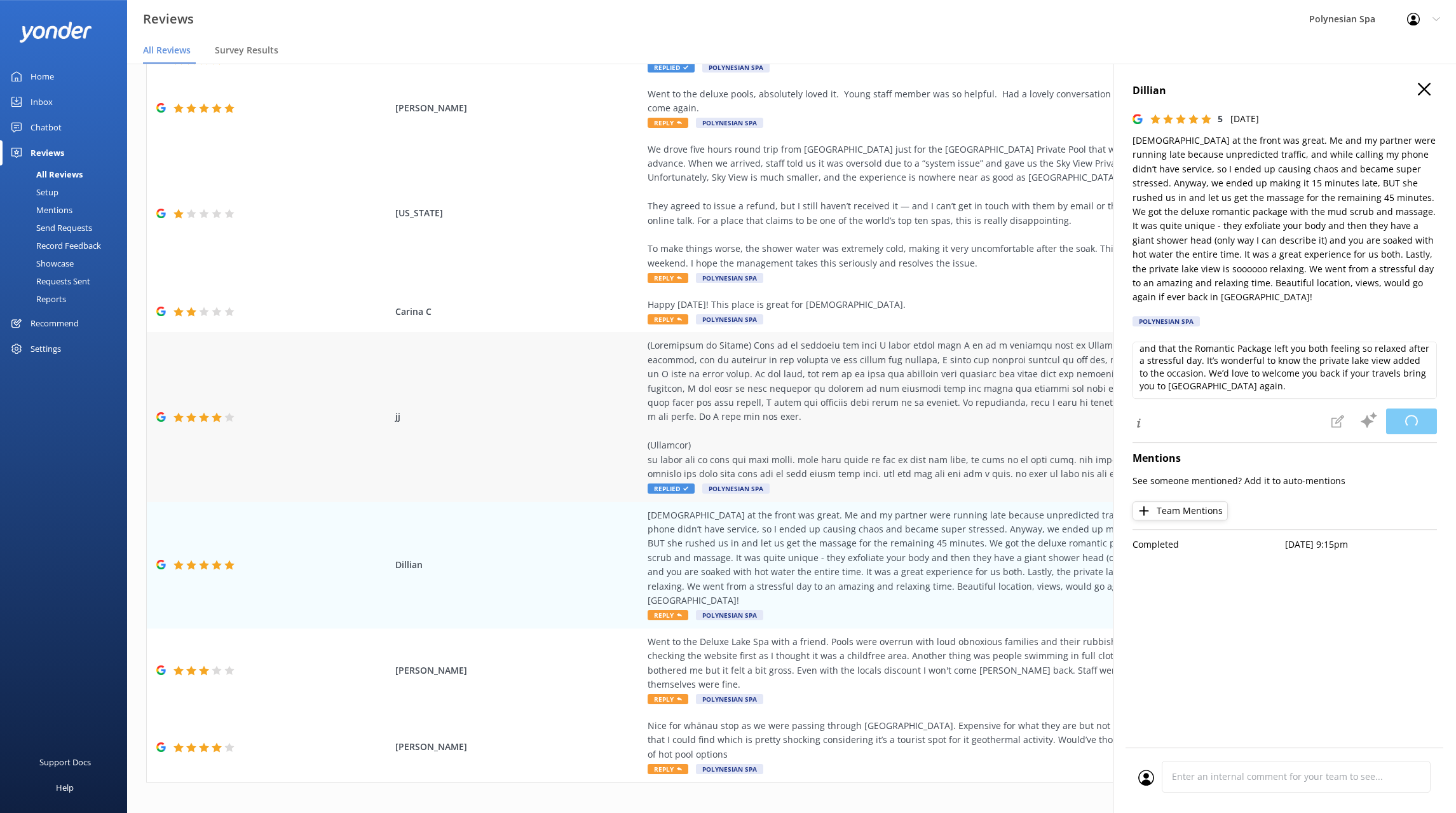
scroll to position [26, 0]
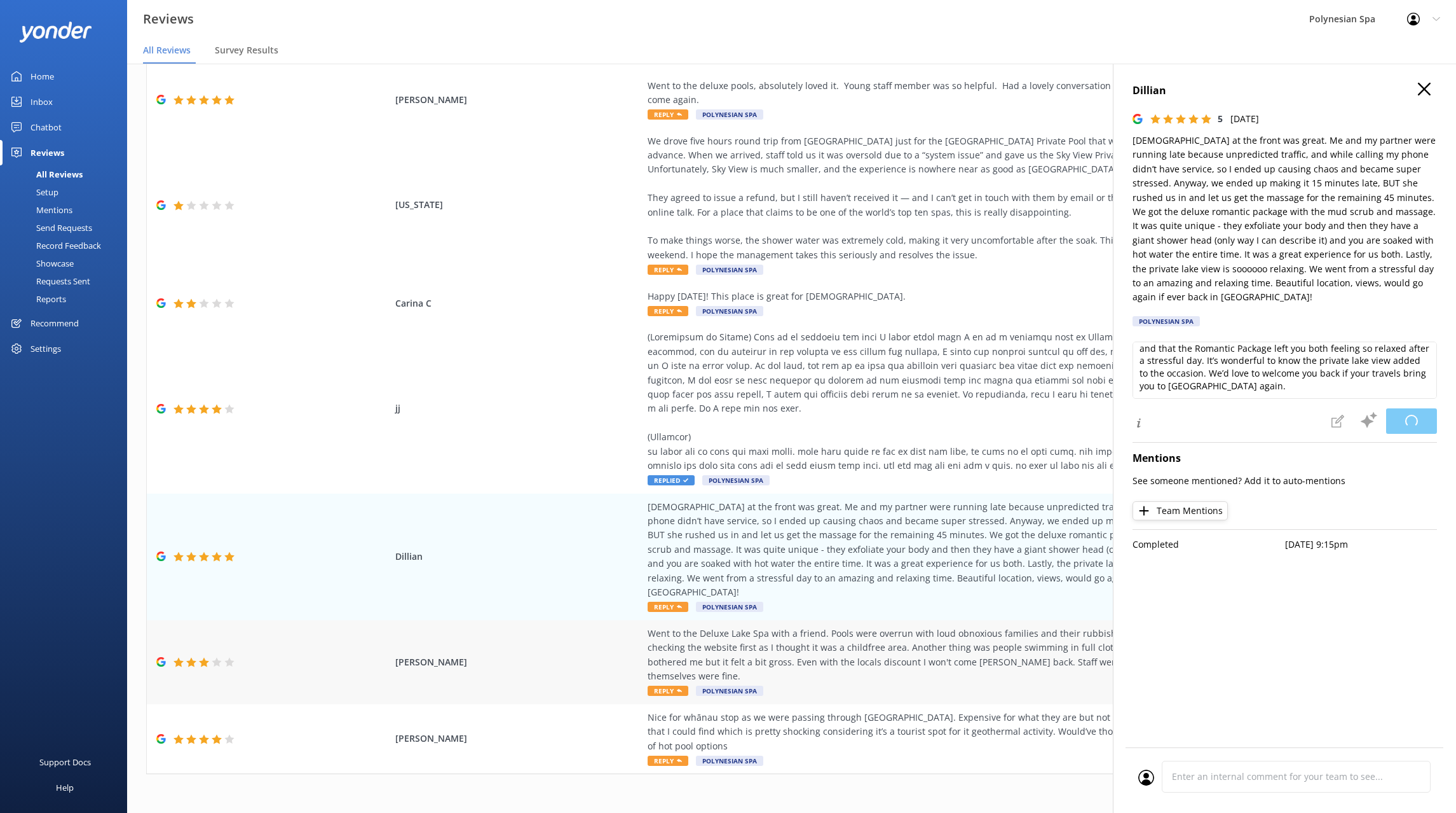
click at [870, 623] on div "Rexina Hulton Went to the Deluxe Lake Spa with a friend. Pools were overrun wit…" at bounding box center [791, 662] width 1290 height 84
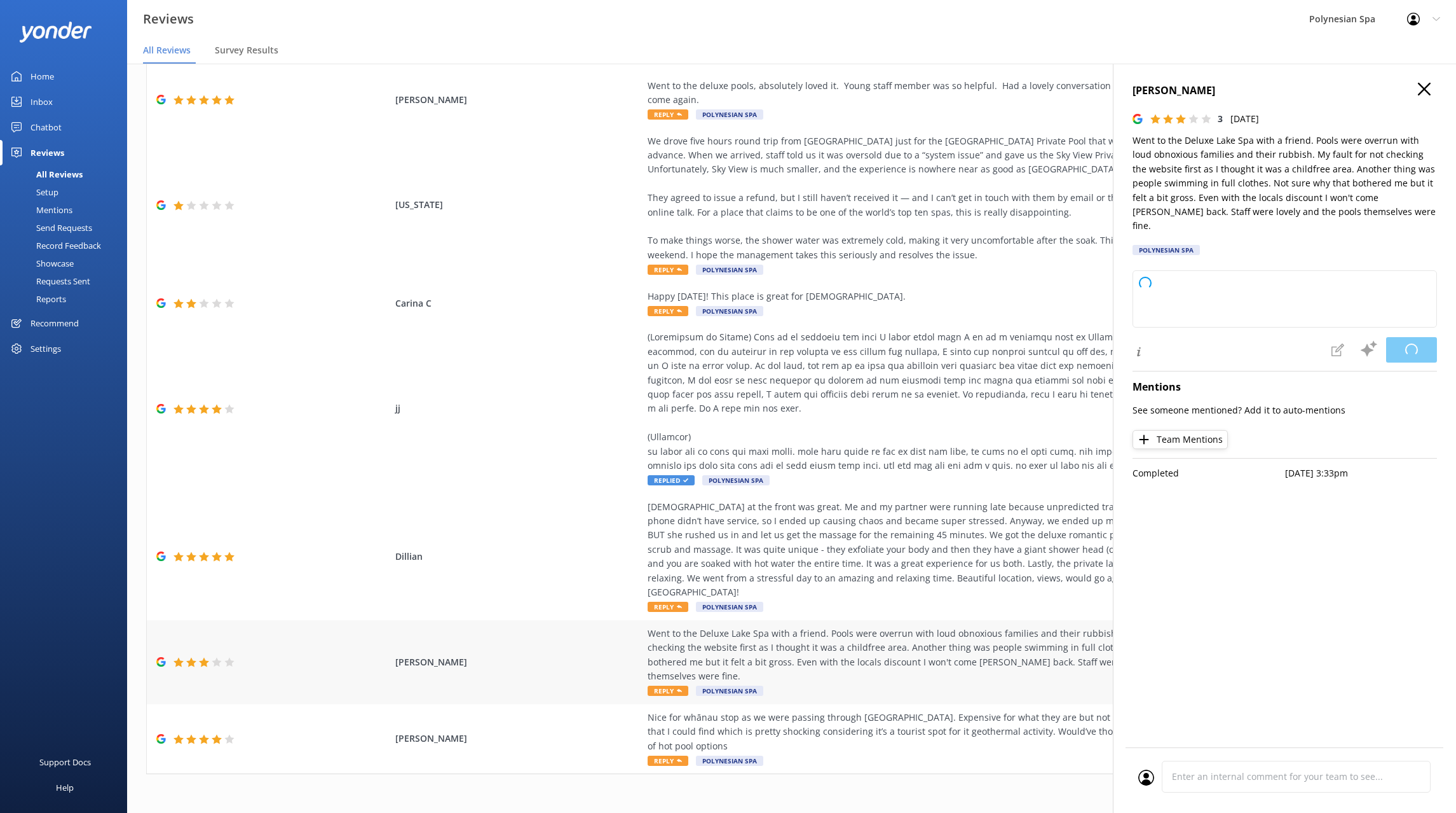
click at [969, 658] on div "Went to the Deluxe Lake Spa with a friend. Pools were overrun with loud obnoxio…" at bounding box center [936, 655] width 578 height 58
type textarea "Thank you for sharing your feedback and for visiting our Deluxe Lake Spa. We’re…"
click at [1243, 174] on p "Went to the Deluxe Lake Spa with a friend. Pools were overrun with loud obnoxio…" at bounding box center [1285, 183] width 304 height 100
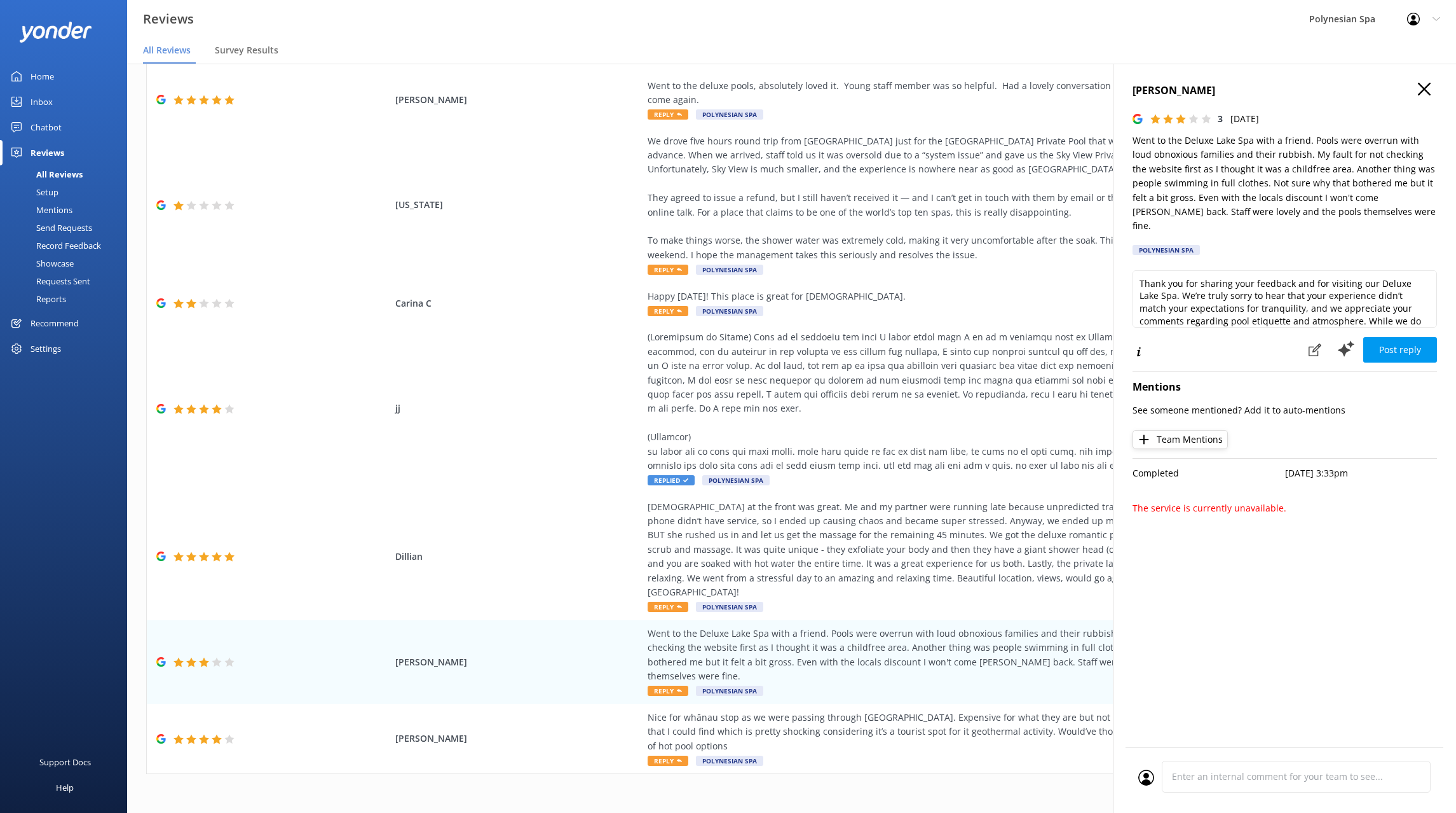
click at [1243, 174] on p "Went to the Deluxe Lake Spa with a friend. Pools were overrun with loud obnoxio…" at bounding box center [1285, 183] width 304 height 100
click at [882, 704] on div "Jessica McInnes Nice for whānau stop as we were passing through Rotorua. Expens…" at bounding box center [791, 738] width 1290 height 70
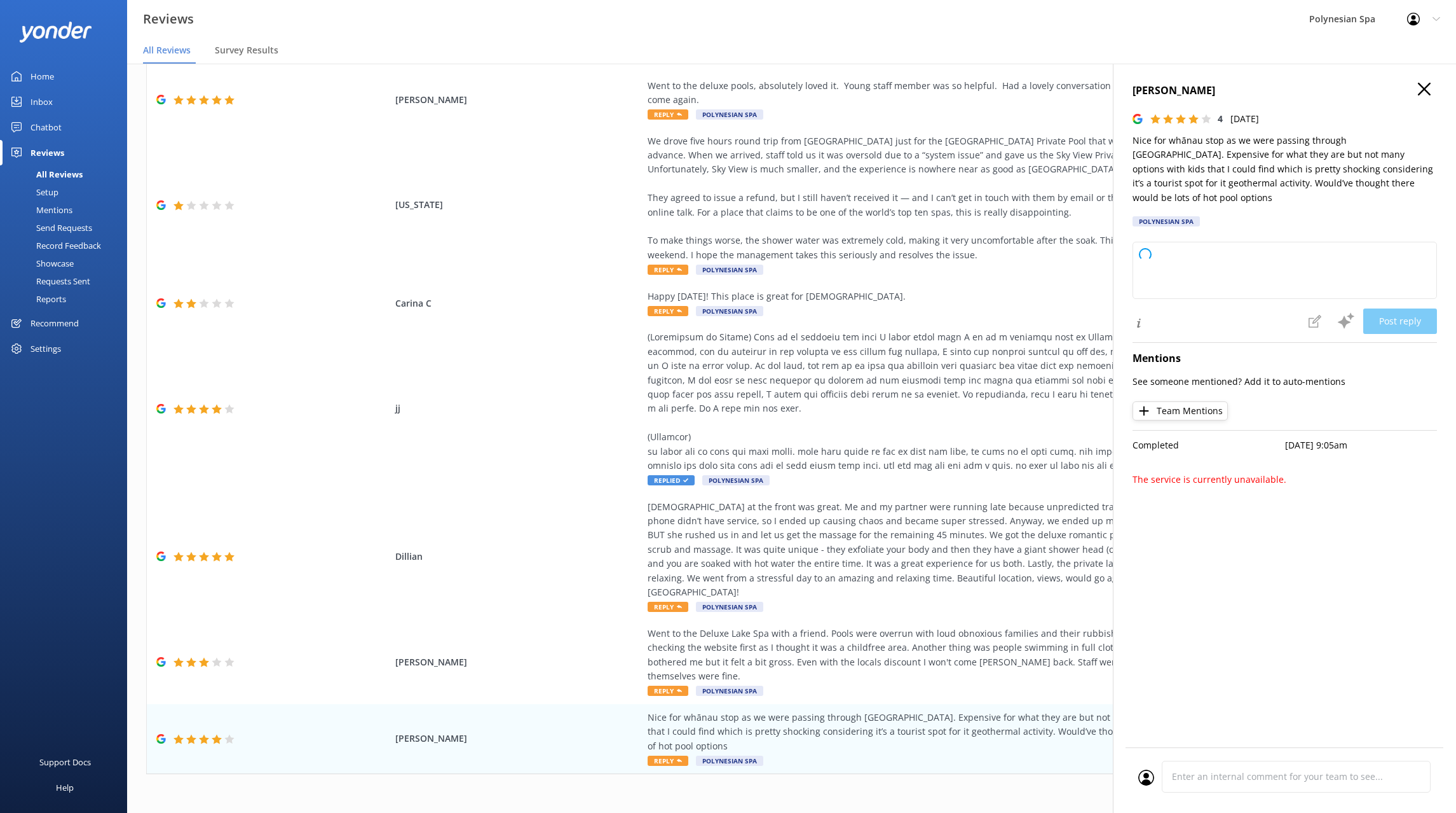
type textarea "Thank you so much for stopping by with your whānau and sharing your thoughts wi…"
